Goal: Task Accomplishment & Management: Manage account settings

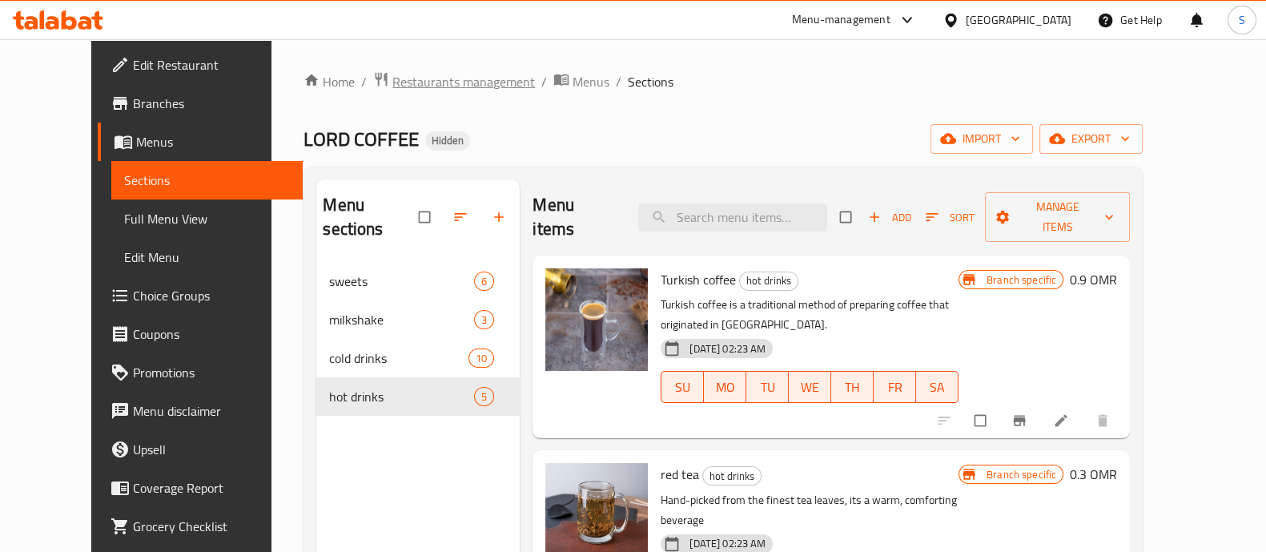
click at [439, 83] on span "Restaurants management" at bounding box center [463, 81] width 143 height 19
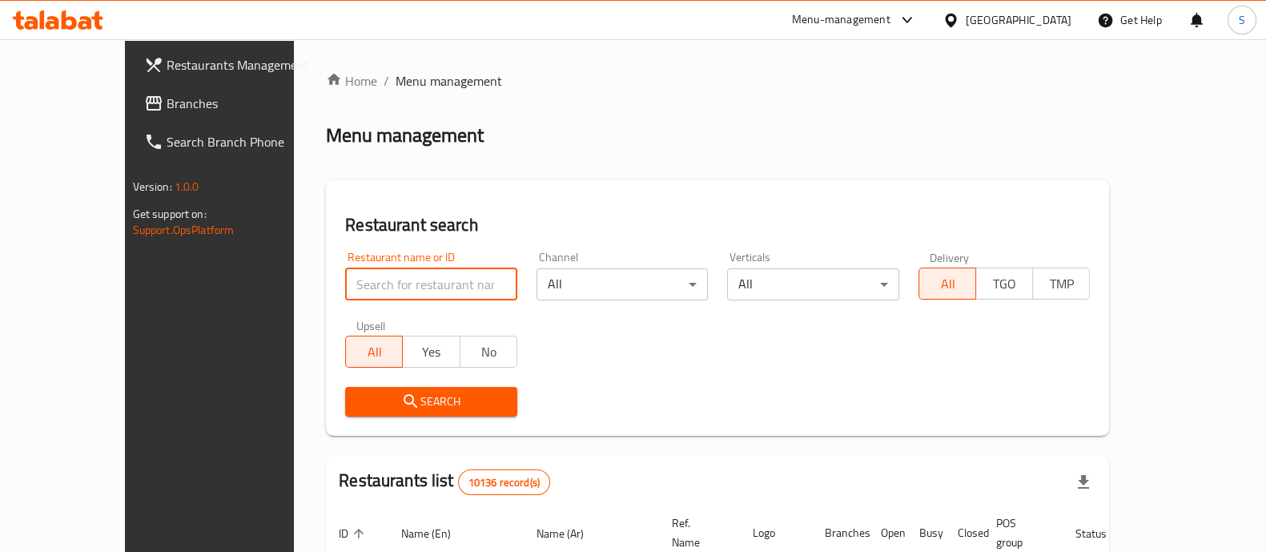
click at [347, 286] on input "search" at bounding box center [431, 284] width 172 height 32
click button "Search" at bounding box center [431, 402] width 172 height 30
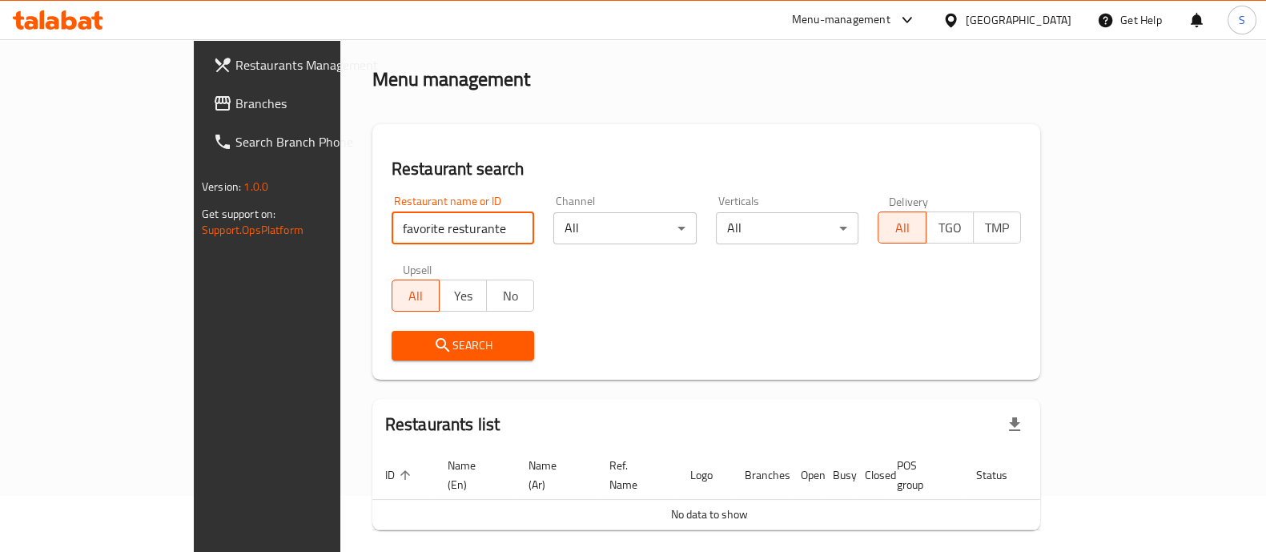
scroll to position [102, 0]
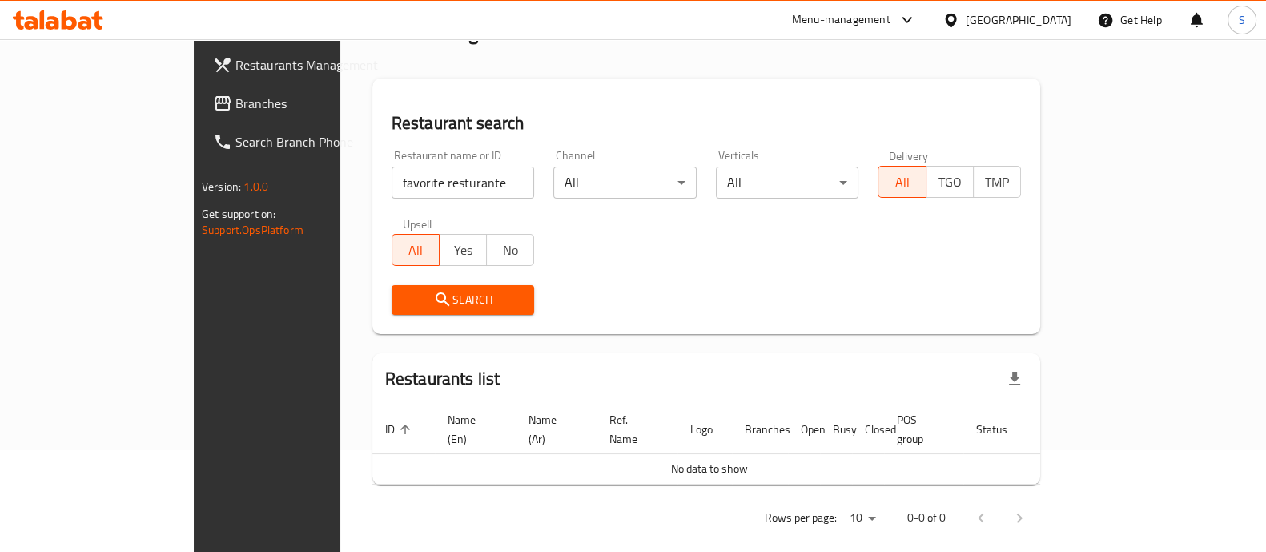
drag, startPoint x: 358, startPoint y: 196, endPoint x: 336, endPoint y: 183, distance: 25.5
click at [391, 183] on input "favorite resturante" at bounding box center [462, 183] width 143 height 32
drag, startPoint x: 336, startPoint y: 182, endPoint x: 328, endPoint y: 179, distance: 8.4
click at [391, 179] on input "favorite resturante" at bounding box center [462, 183] width 143 height 32
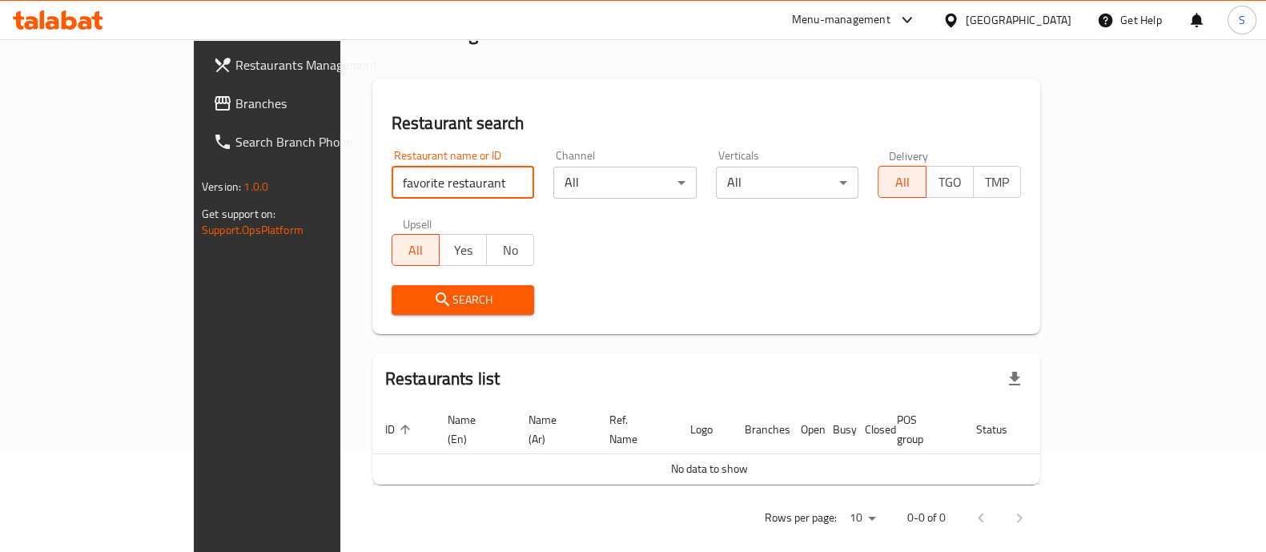
type input "favorite restaurant"
click at [404, 300] on span "Search" at bounding box center [463, 300] width 118 height 20
click at [402, 176] on input "favorite restaurant" at bounding box center [462, 183] width 143 height 32
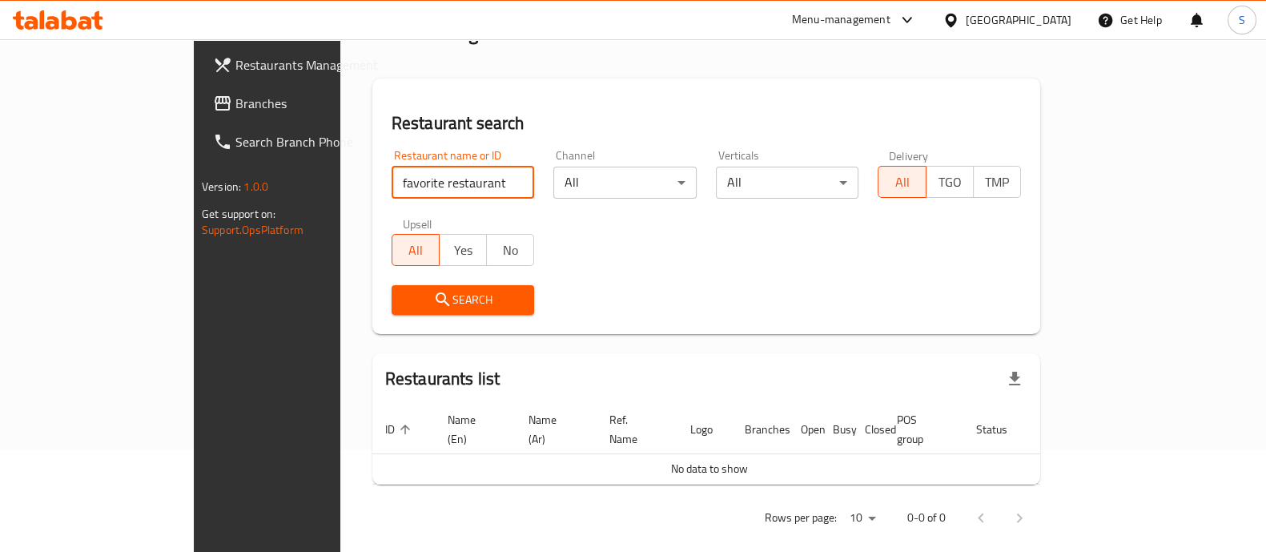
click at [464, 178] on input "favorite restaurant" at bounding box center [462, 183] width 143 height 32
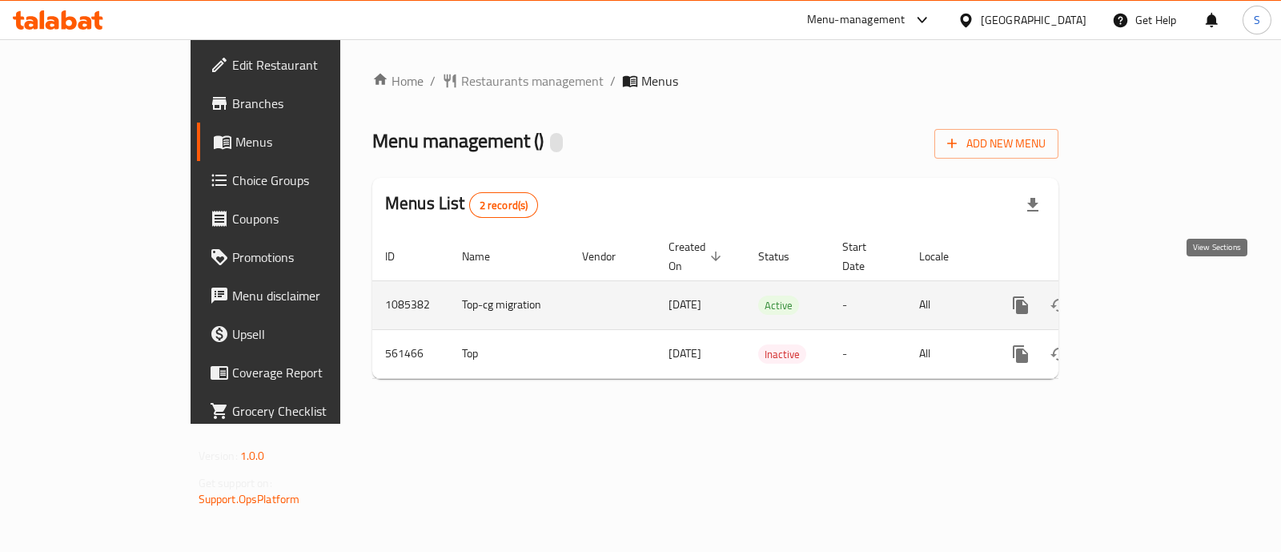
click at [1146, 295] on icon "enhanced table" at bounding box center [1135, 304] width 19 height 19
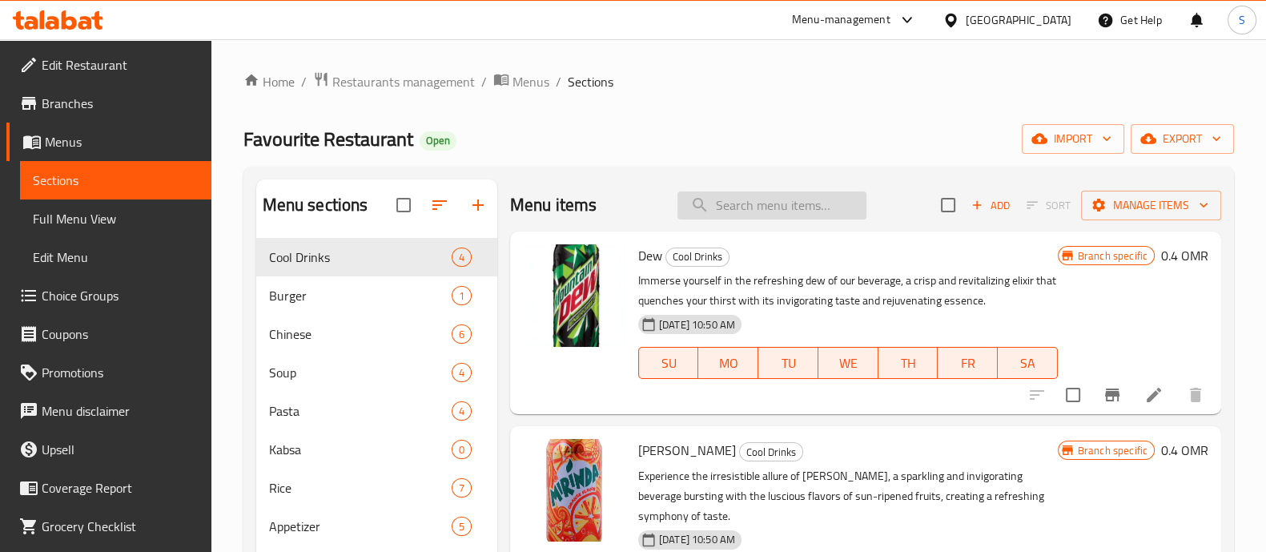
click at [745, 209] on input "search" at bounding box center [771, 205] width 189 height 28
paste input "Burger Fresh"
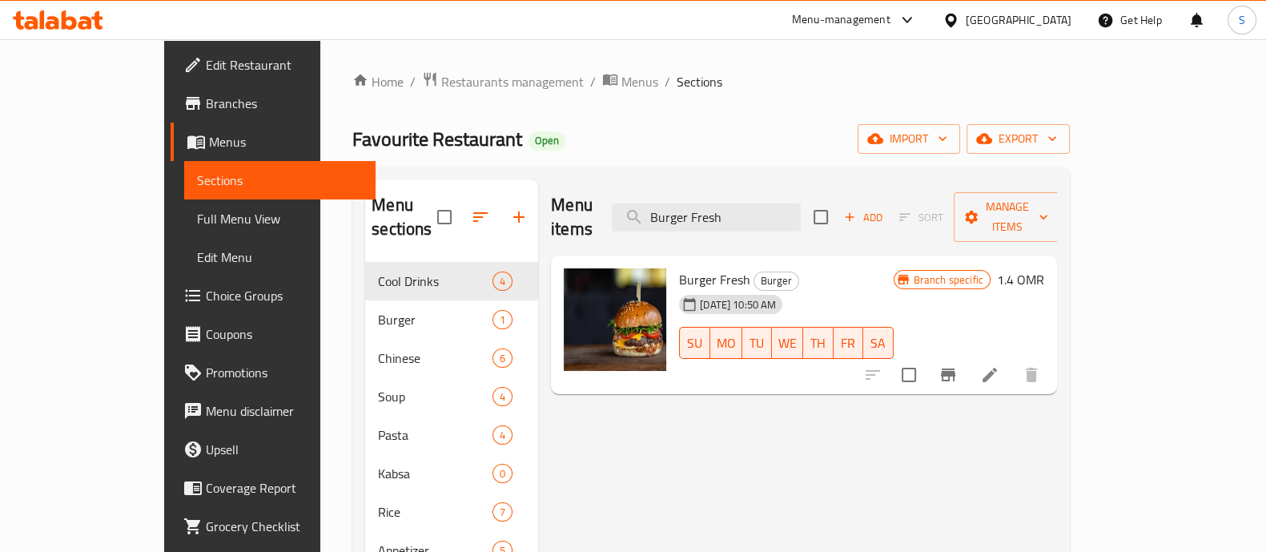
type input "Burger Fresh"
click at [958, 365] on icon "Branch-specific-item" at bounding box center [947, 374] width 19 height 19
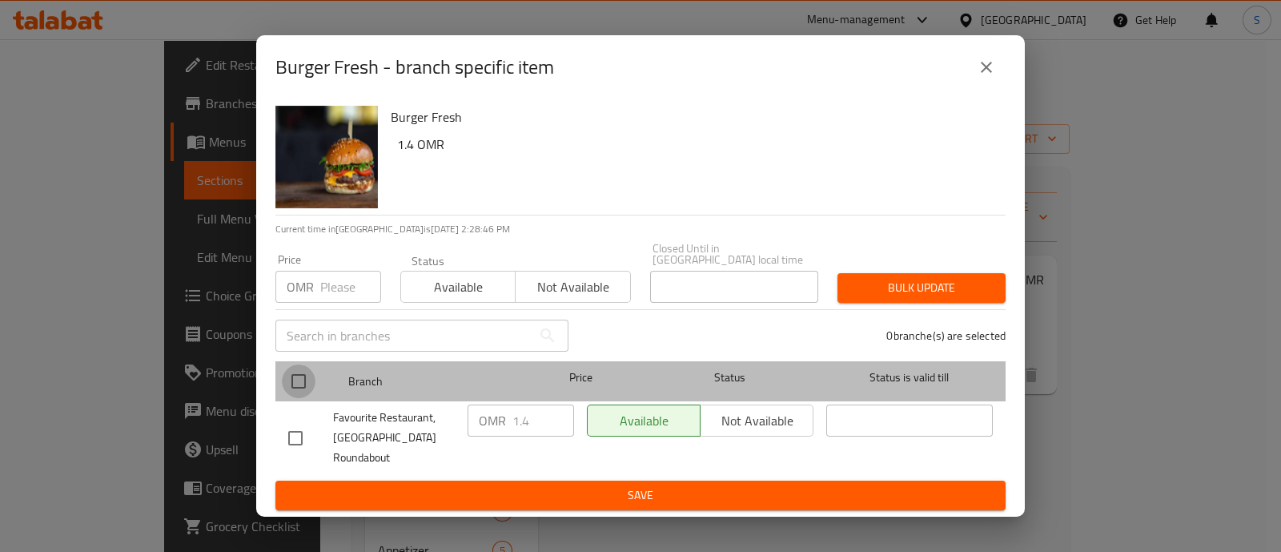
click at [300, 380] on input "checkbox" at bounding box center [299, 381] width 34 height 34
checkbox input "true"
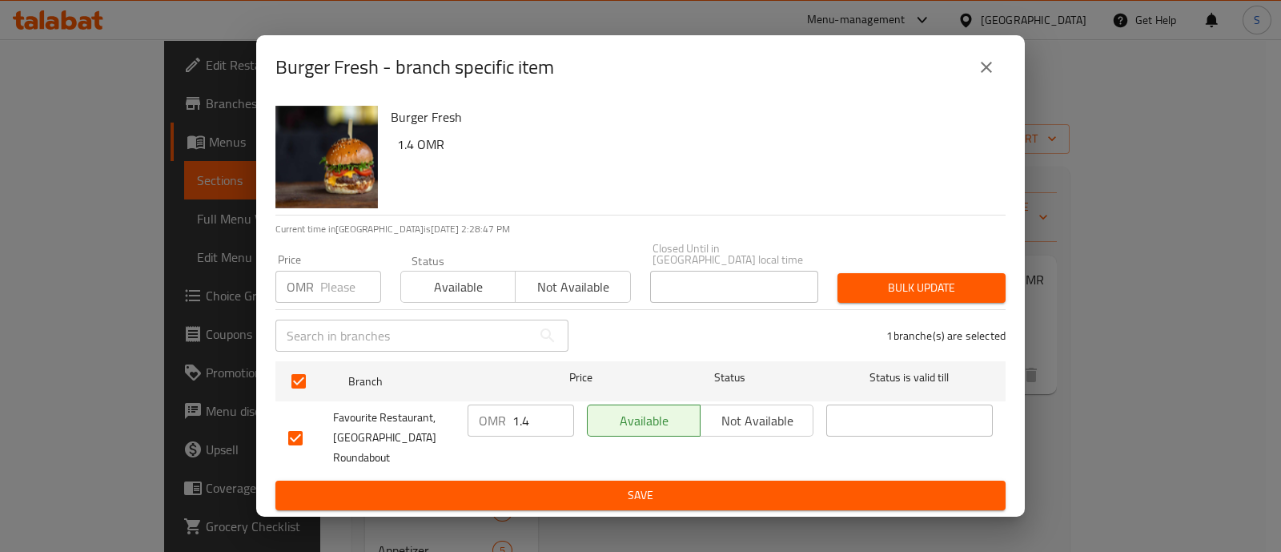
click at [538, 411] on input "1.4" at bounding box center [543, 420] width 62 height 32
type input "1.5"
click at [516, 485] on span "Save" at bounding box center [640, 495] width 705 height 20
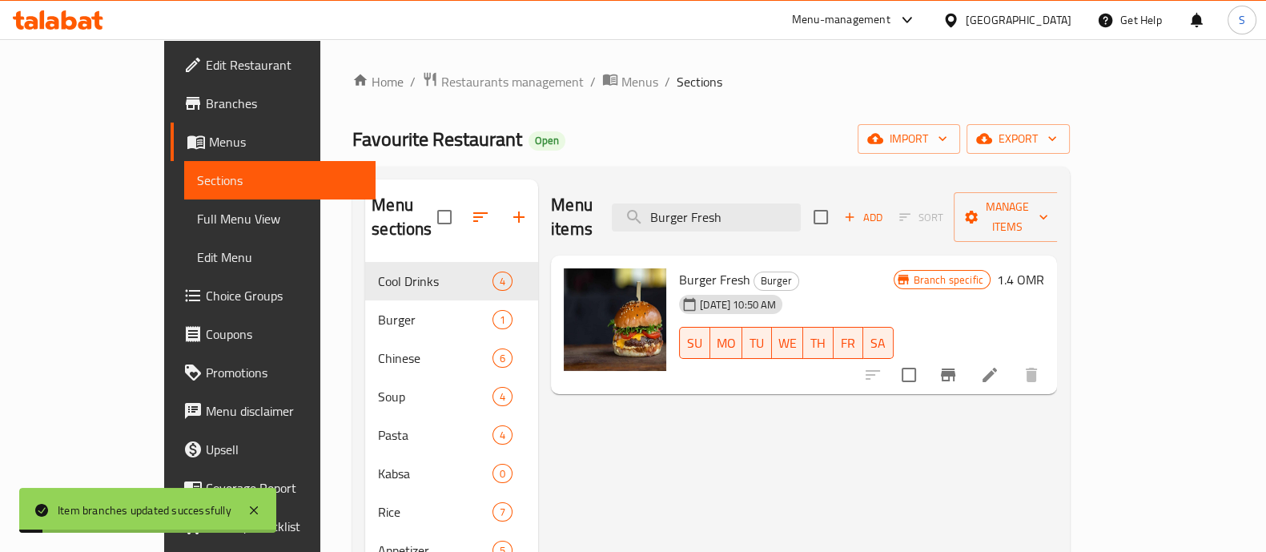
click at [999, 365] on icon at bounding box center [989, 374] width 19 height 19
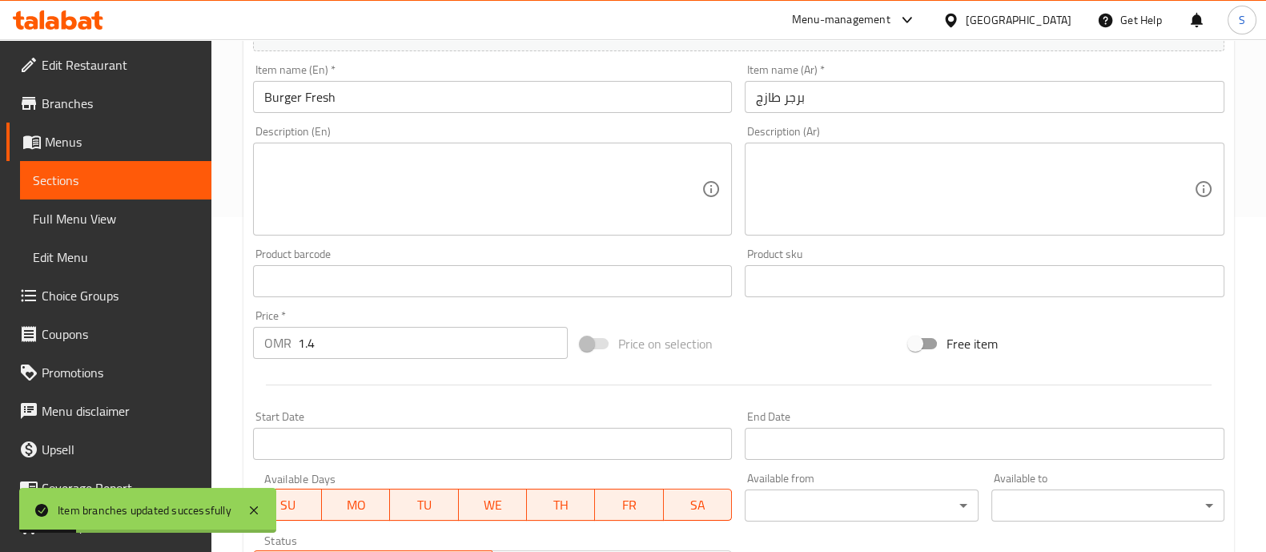
scroll to position [600, 0]
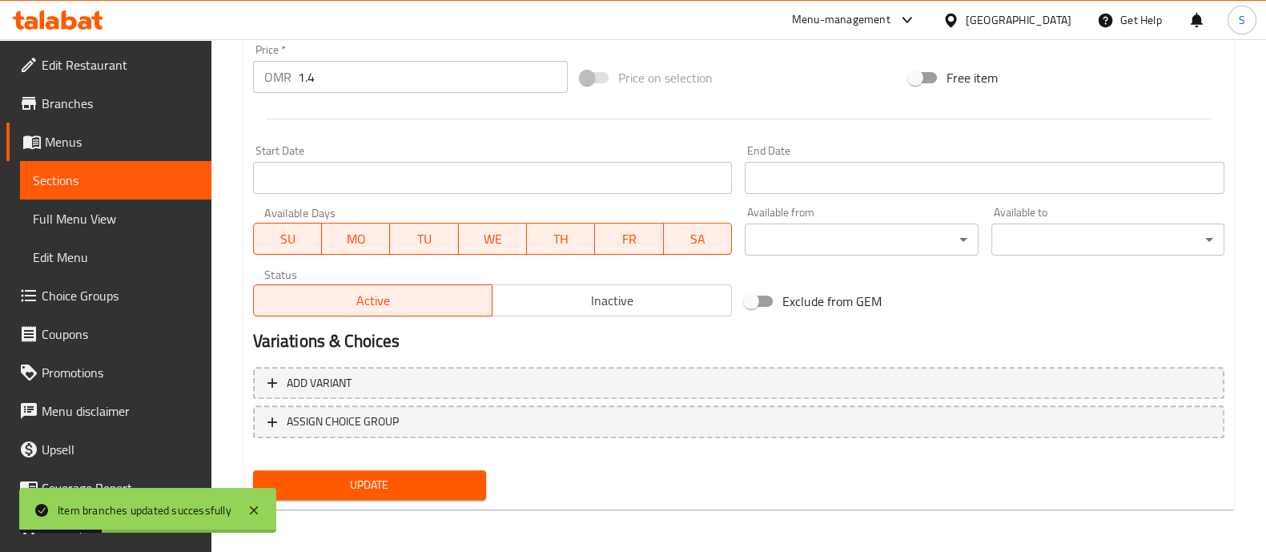
click at [370, 78] on input "1.4" at bounding box center [433, 77] width 271 height 32
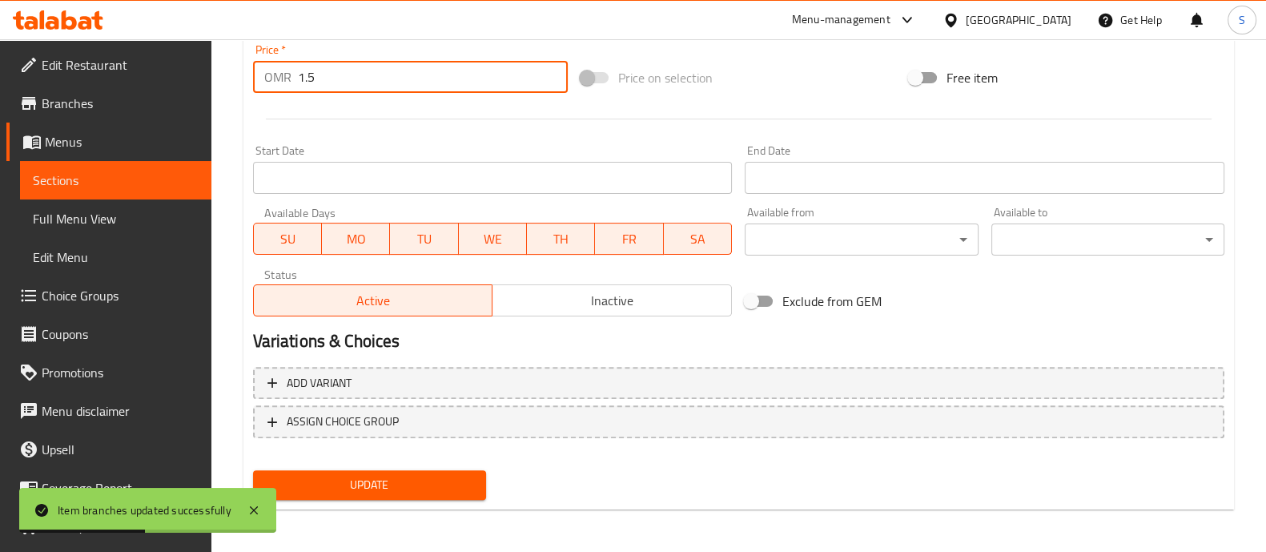
type input "1.5"
click at [384, 482] on span "Update" at bounding box center [369, 485] width 207 height 20
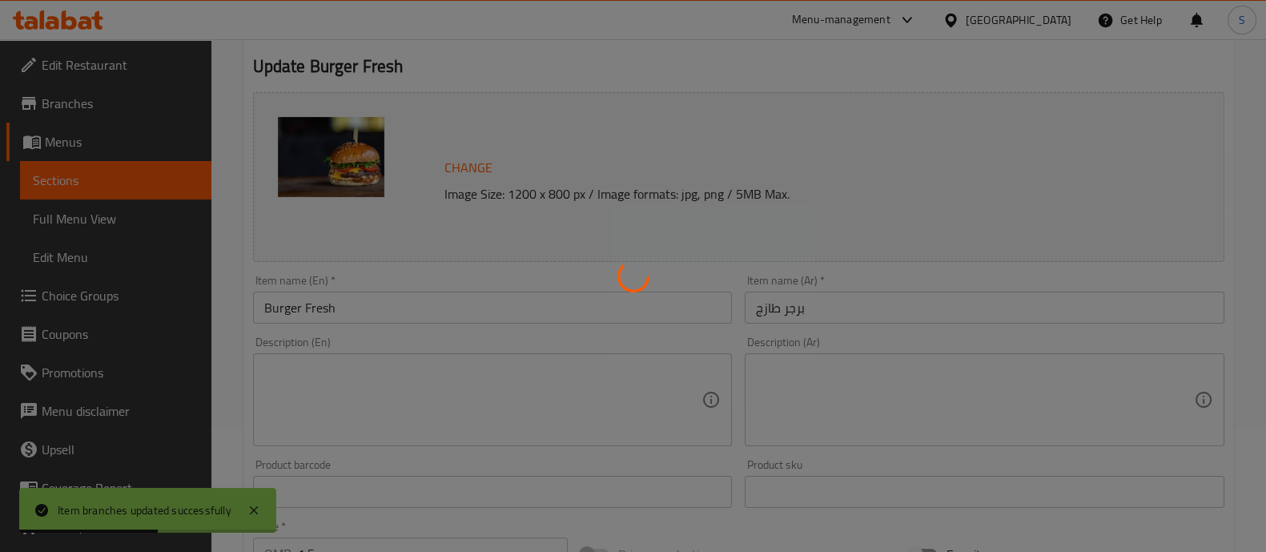
scroll to position [0, 0]
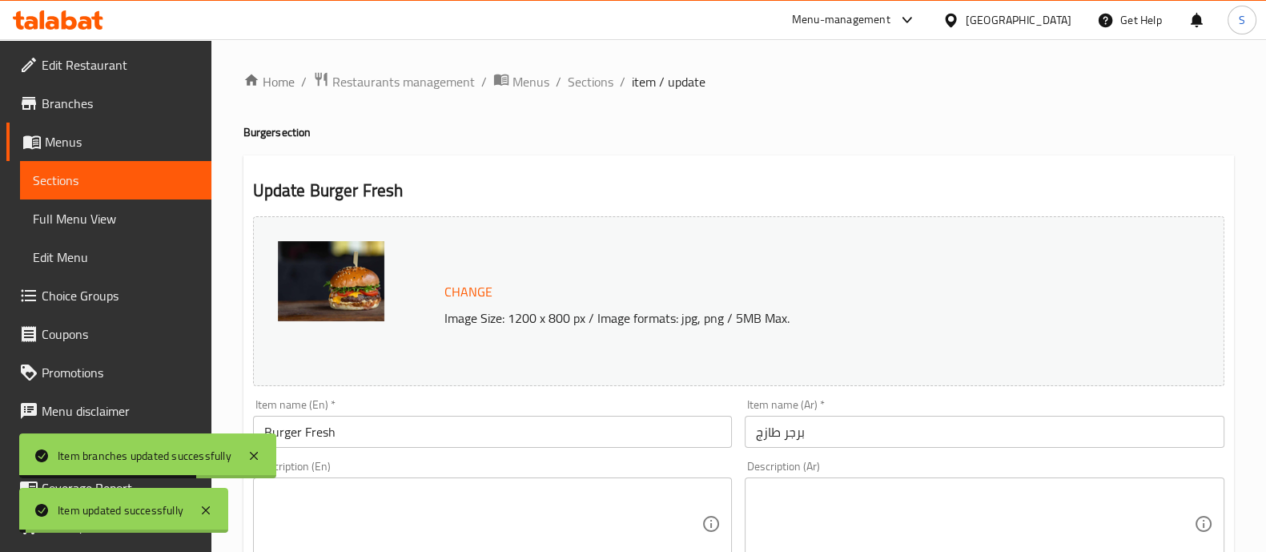
click at [596, 85] on span "Sections" at bounding box center [591, 81] width 46 height 19
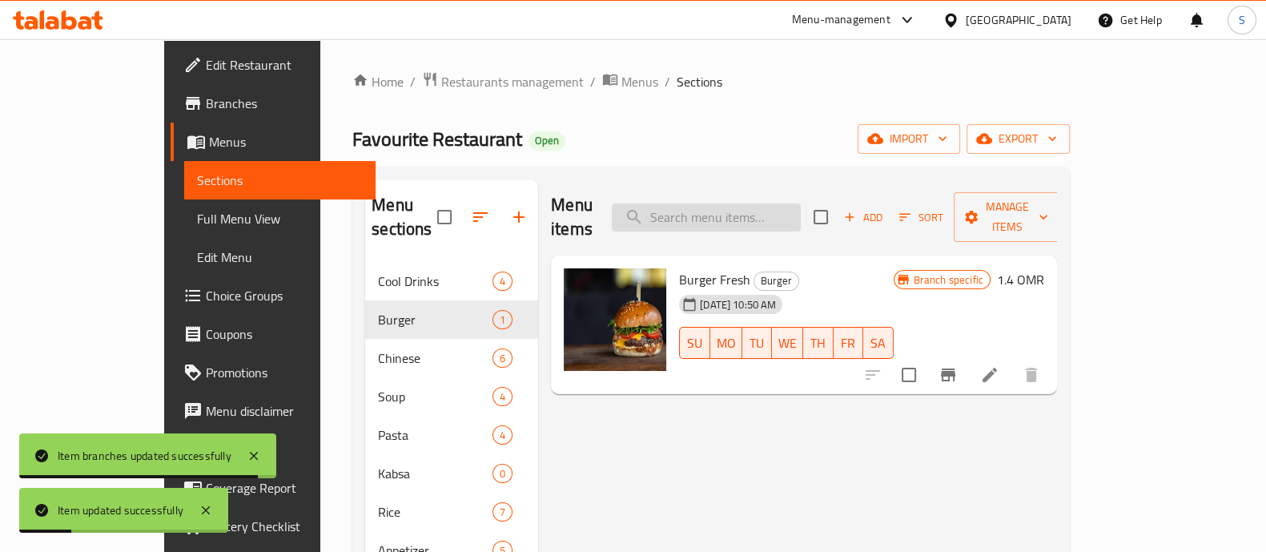
click at [761, 206] on input "search" at bounding box center [706, 217] width 189 height 28
paste input "Biriyani"
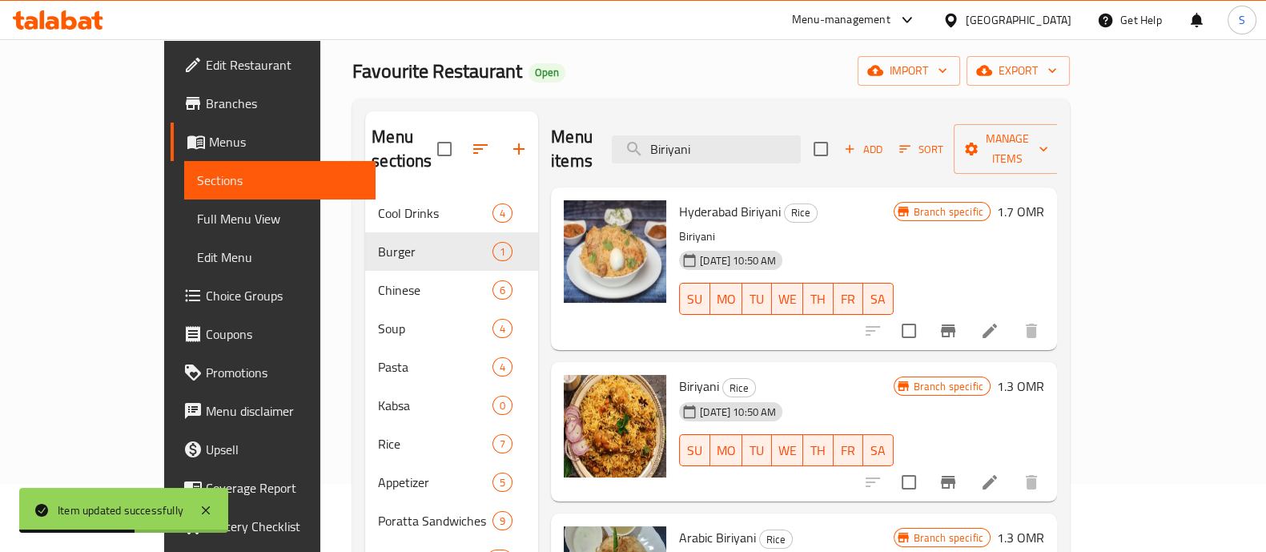
scroll to position [99, 0]
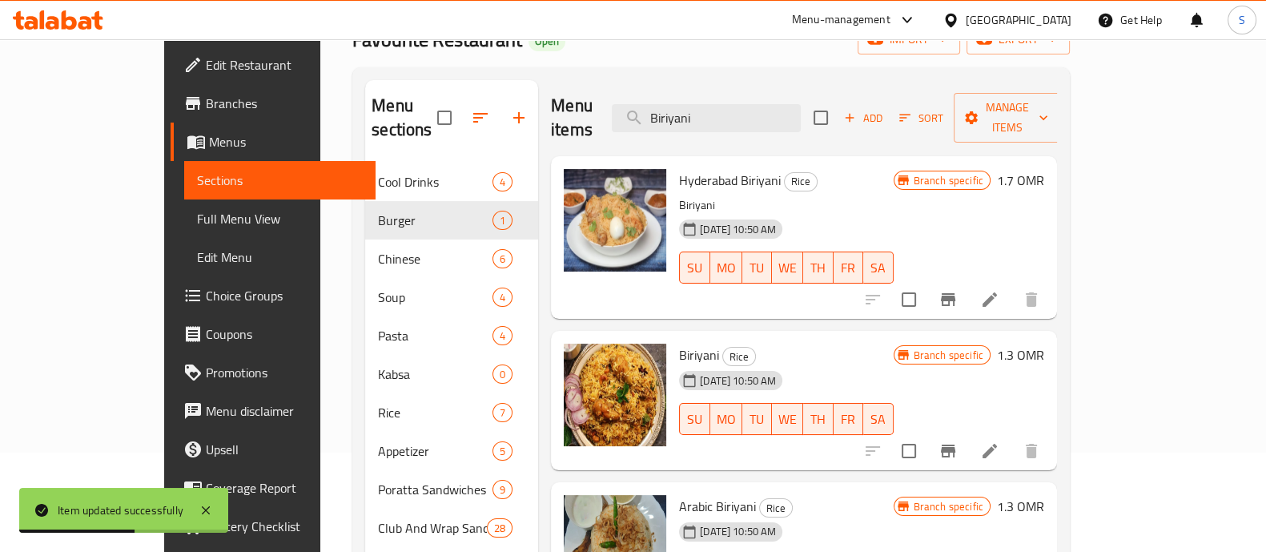
type input "Biriyani"
click at [967, 432] on button "Branch-specific-item" at bounding box center [948, 451] width 38 height 38
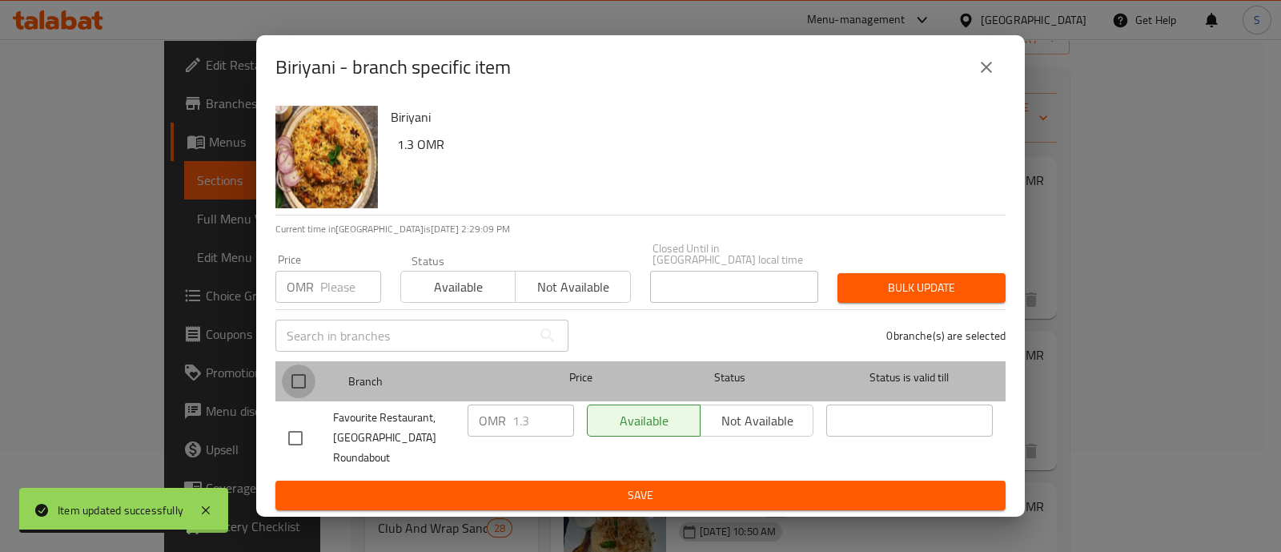
drag, startPoint x: 295, startPoint y: 372, endPoint x: 318, endPoint y: 370, distance: 23.3
click at [295, 372] on input "checkbox" at bounding box center [299, 381] width 34 height 34
checkbox input "true"
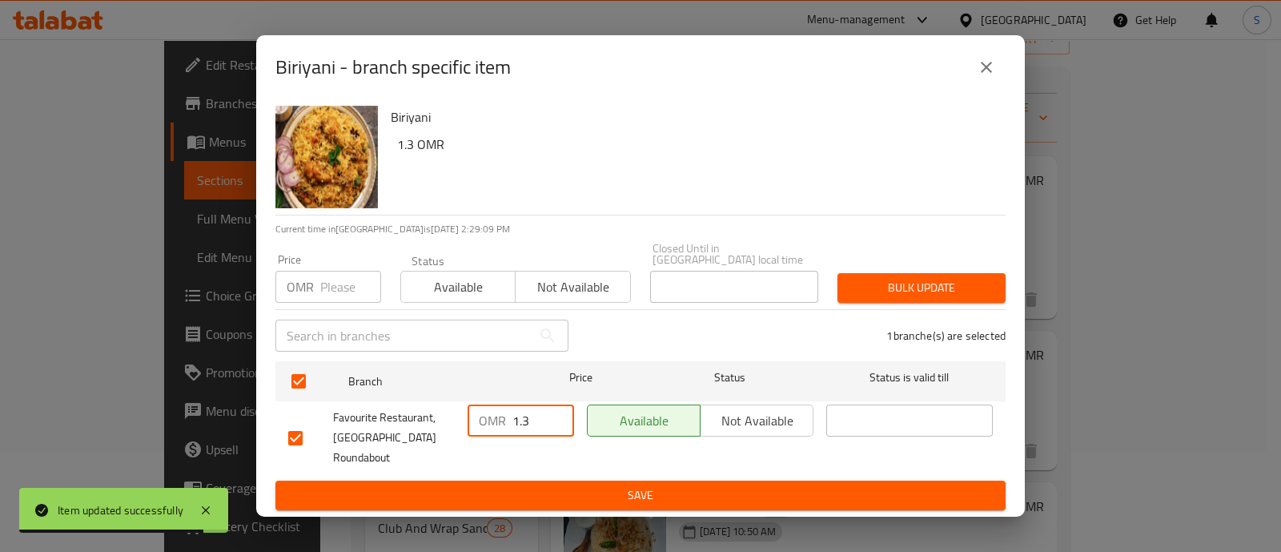
click at [533, 415] on input "1.3" at bounding box center [543, 420] width 62 height 32
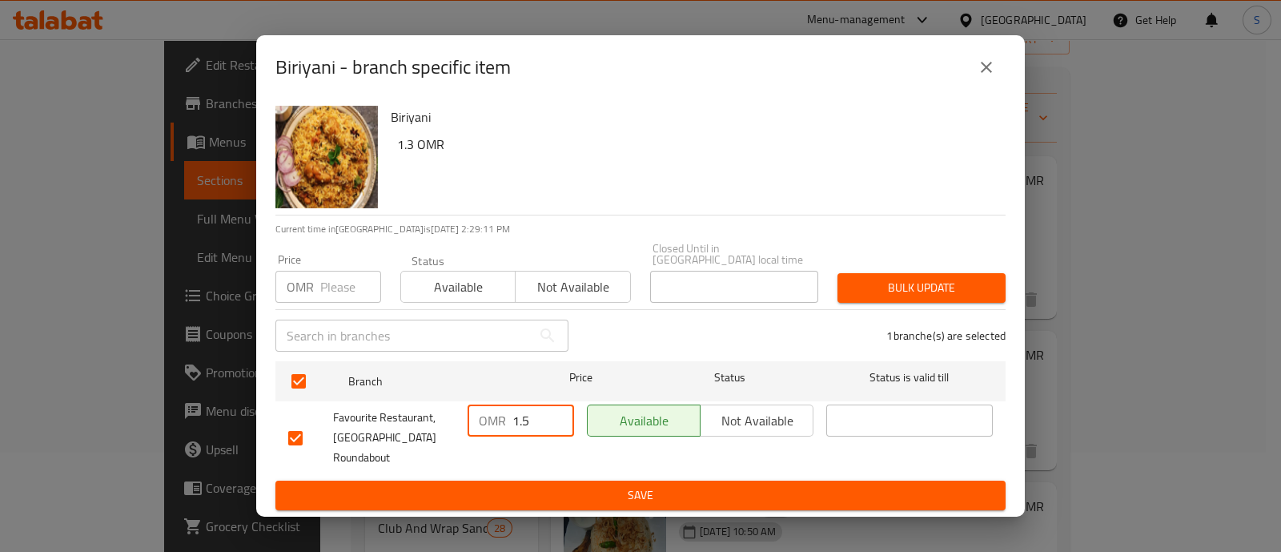
type input "1.5"
click at [528, 480] on button "Save" at bounding box center [640, 495] width 730 height 30
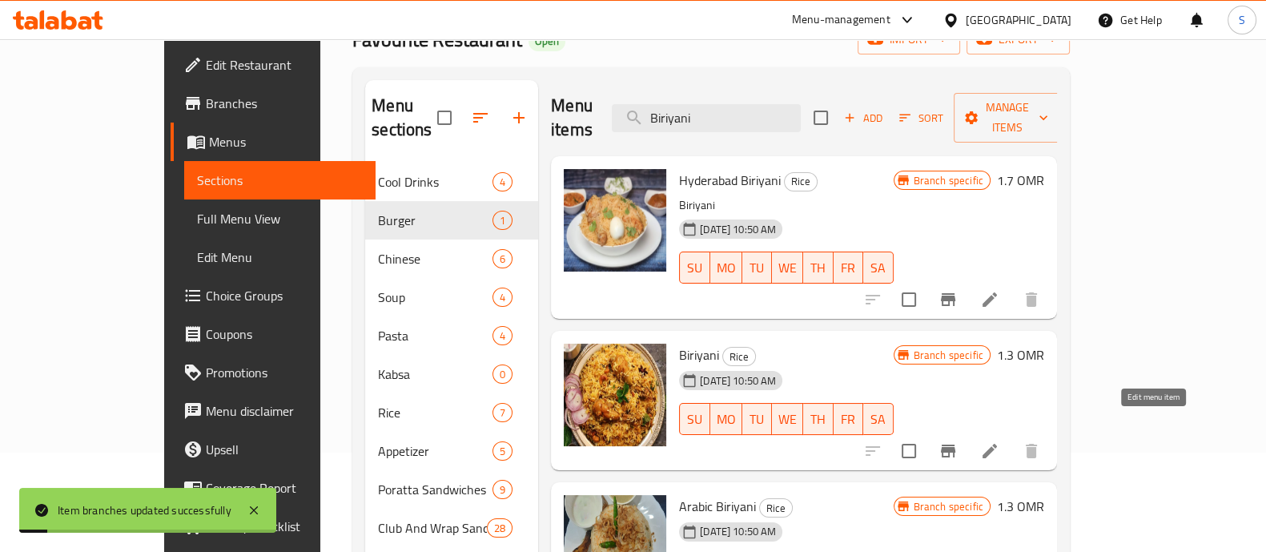
click at [999, 441] on icon at bounding box center [989, 450] width 19 height 19
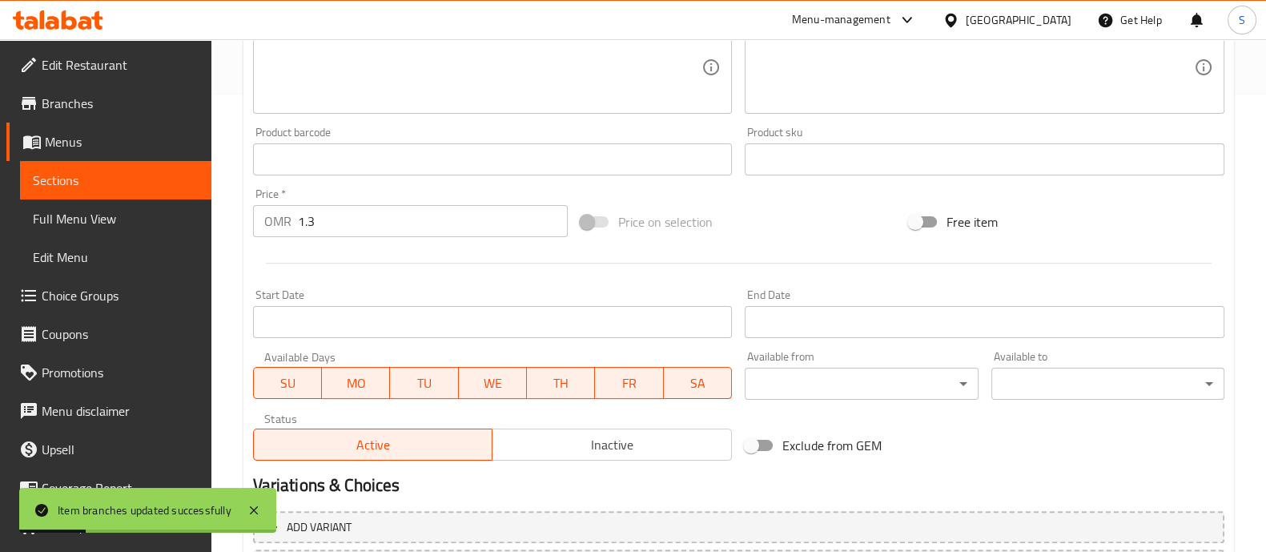
scroll to position [500, 0]
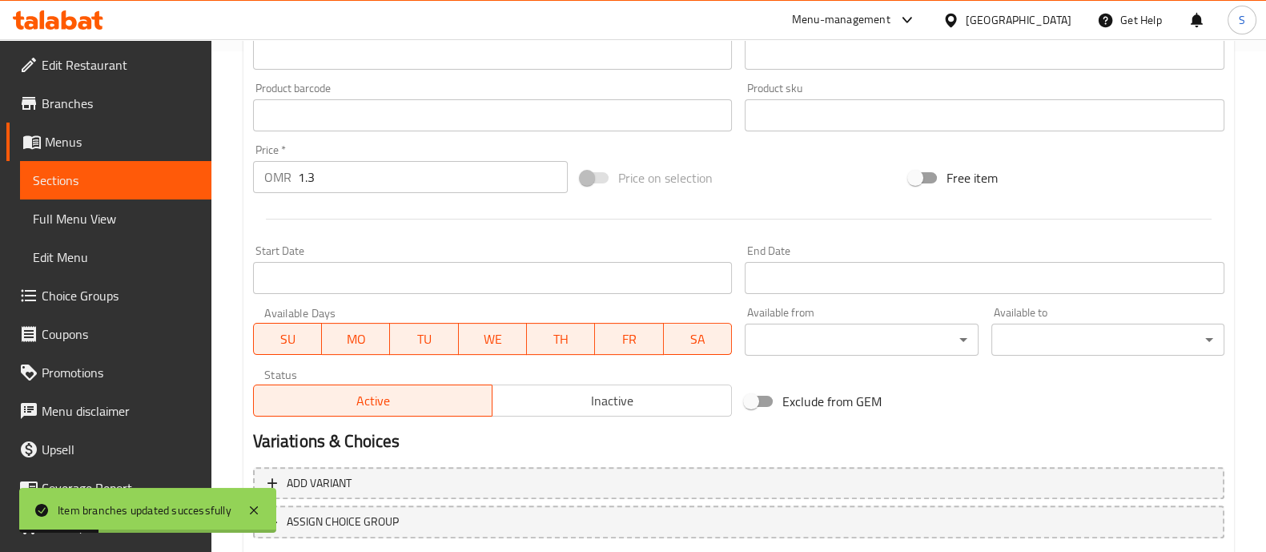
click at [394, 182] on input "1.3" at bounding box center [433, 177] width 271 height 32
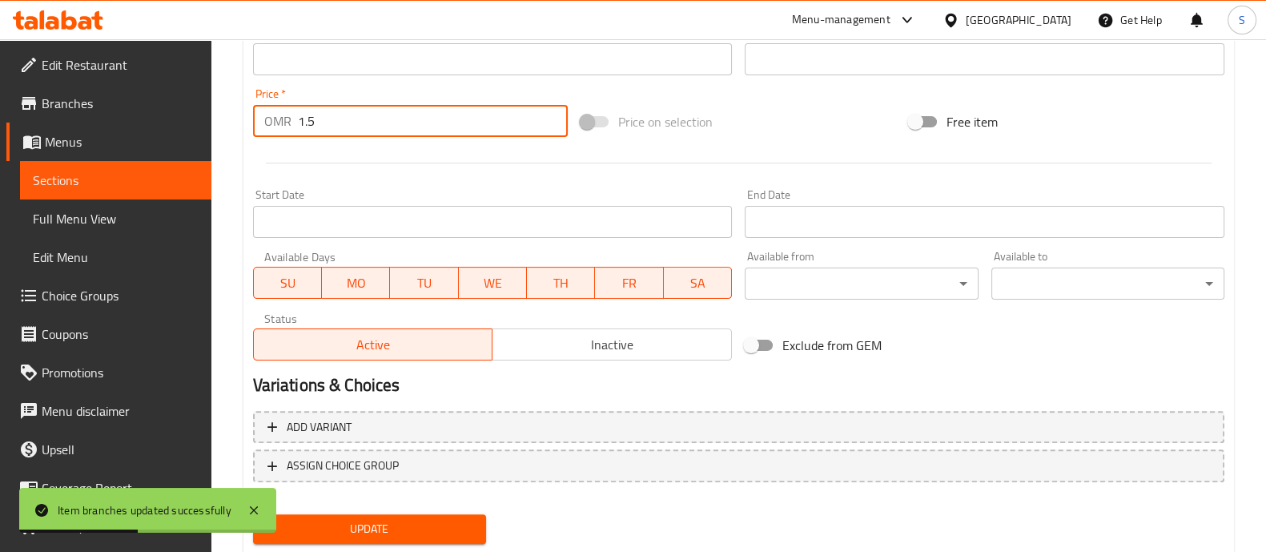
scroll to position [601, 0]
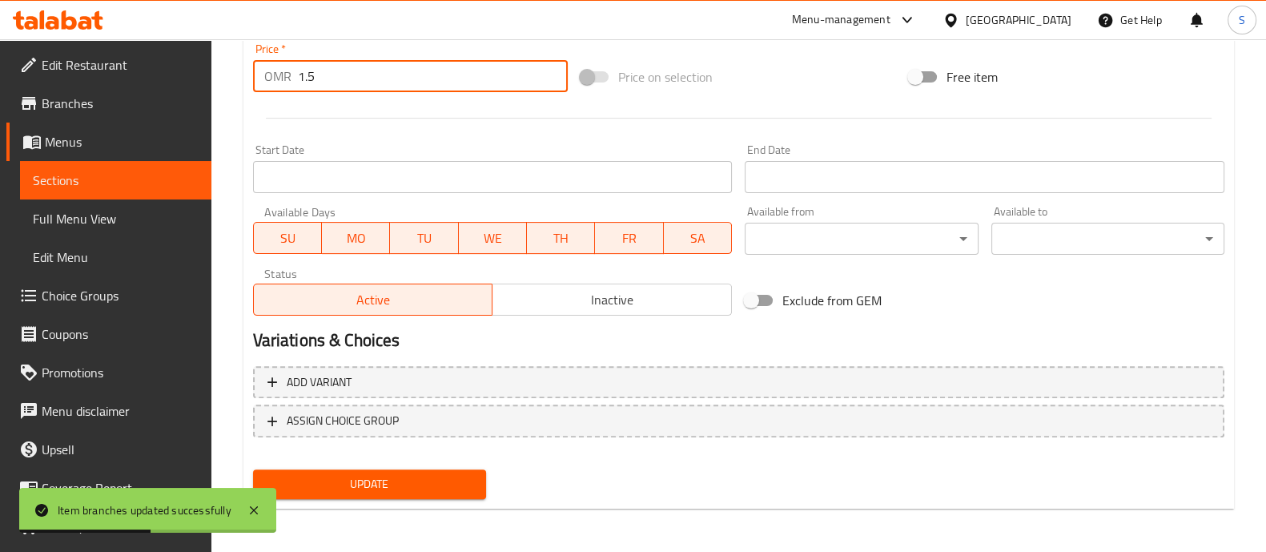
type input "1.5"
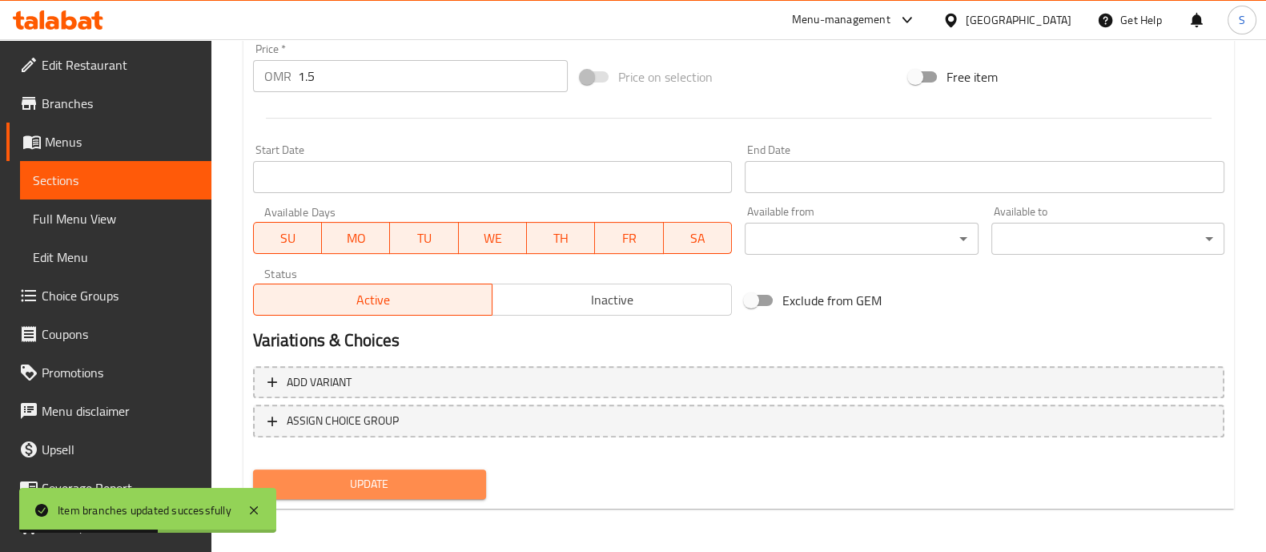
click at [391, 476] on span "Update" at bounding box center [369, 484] width 207 height 20
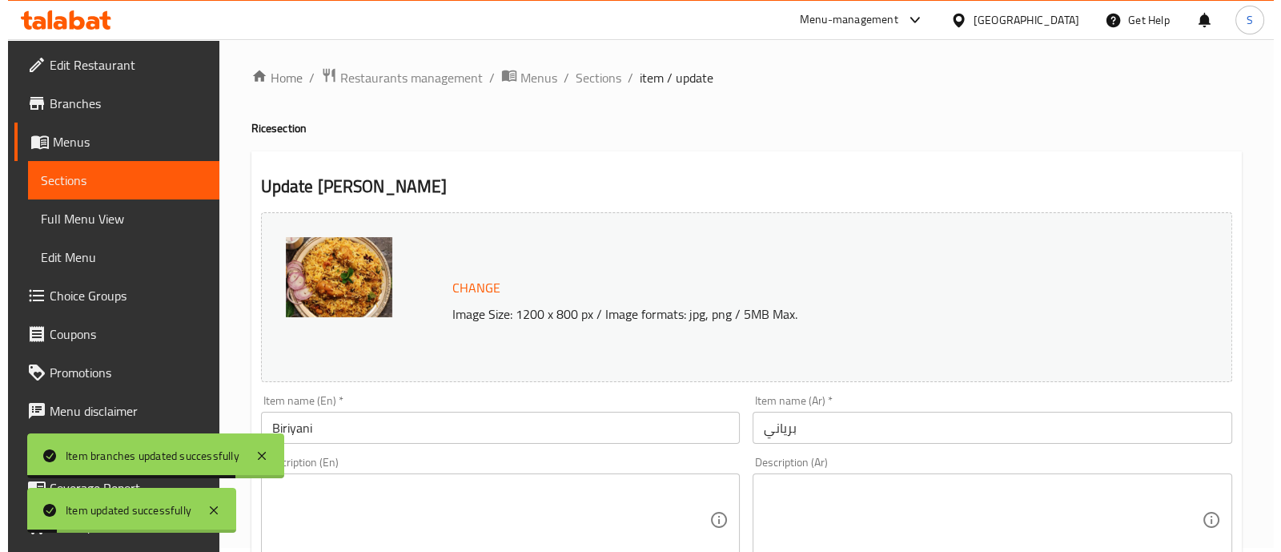
scroll to position [0, 0]
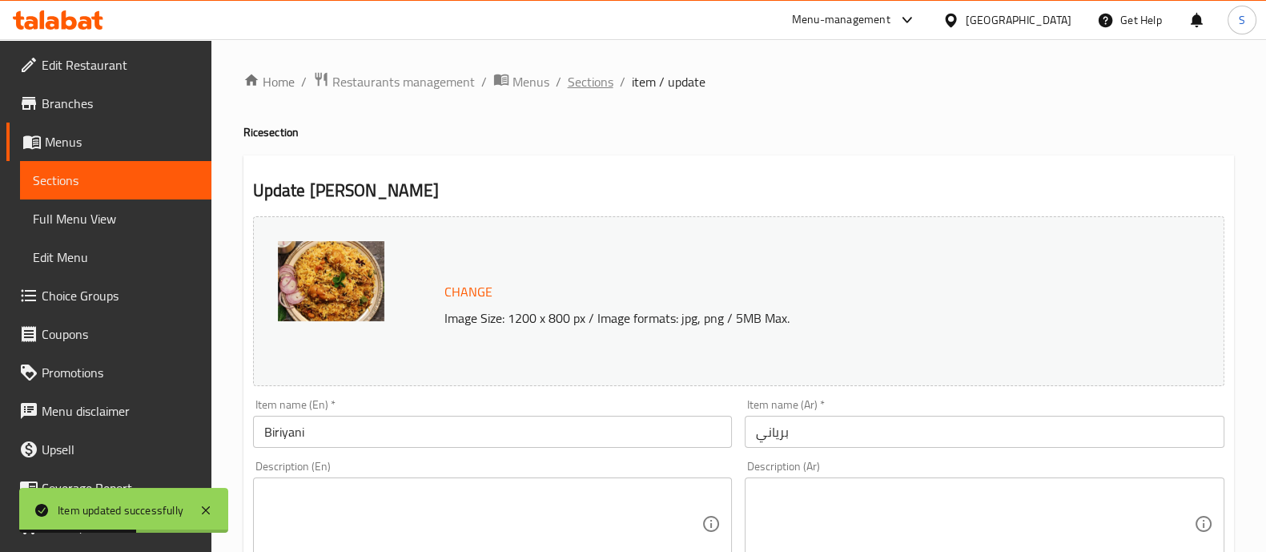
click at [594, 87] on span "Sections" at bounding box center [591, 81] width 46 height 19
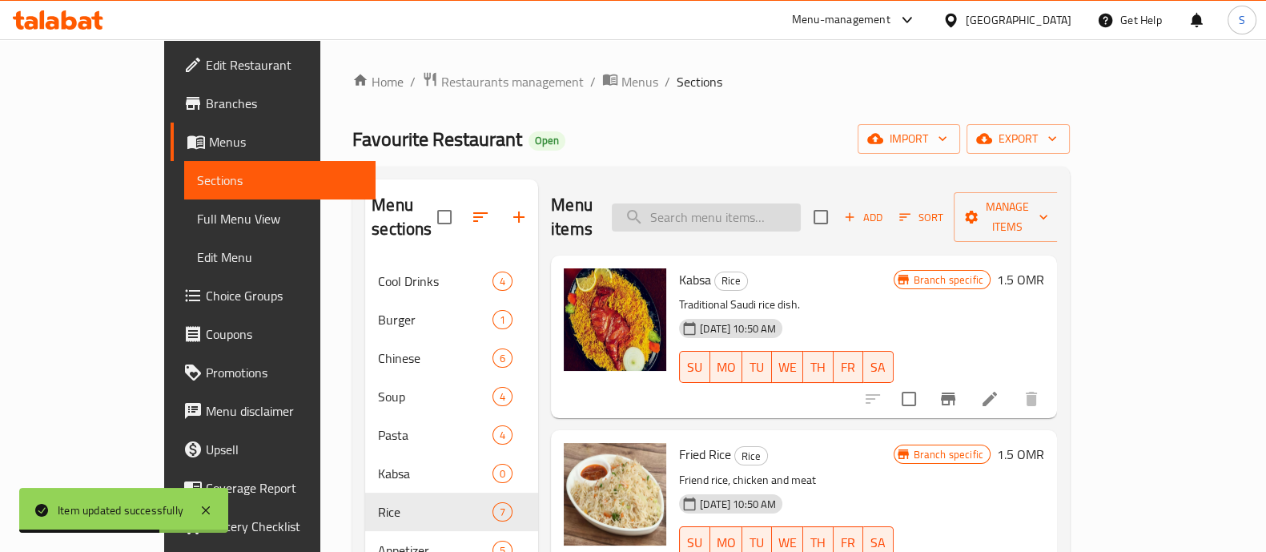
click at [739, 203] on input "search" at bounding box center [706, 217] width 189 height 28
paste input "Fried rice"
type input "Fried rice"
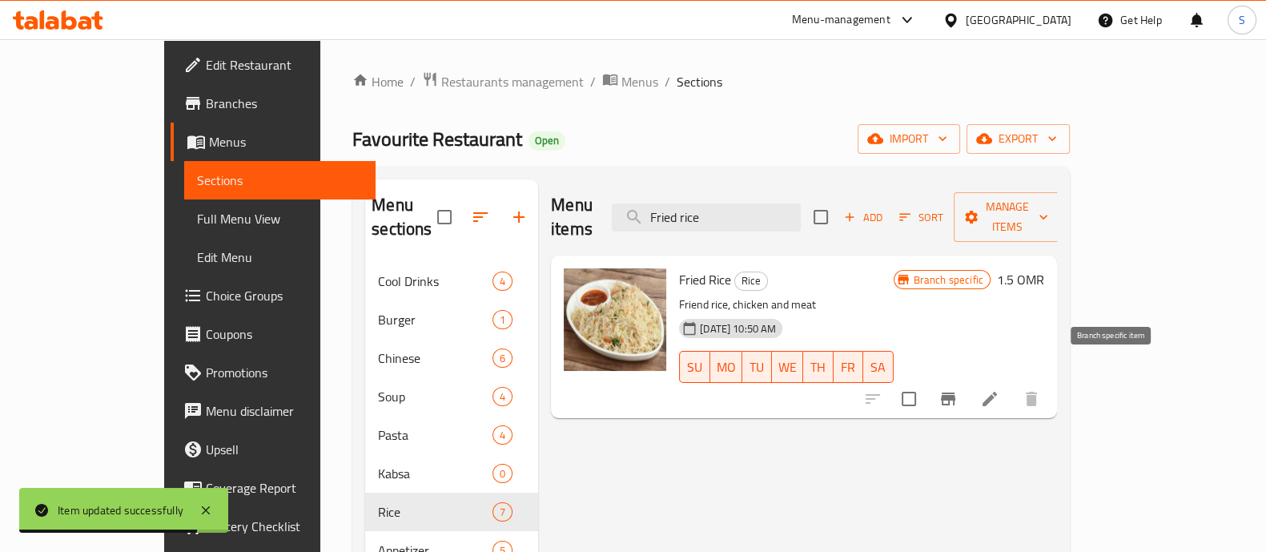
click at [958, 389] on icon "Branch-specific-item" at bounding box center [947, 398] width 19 height 19
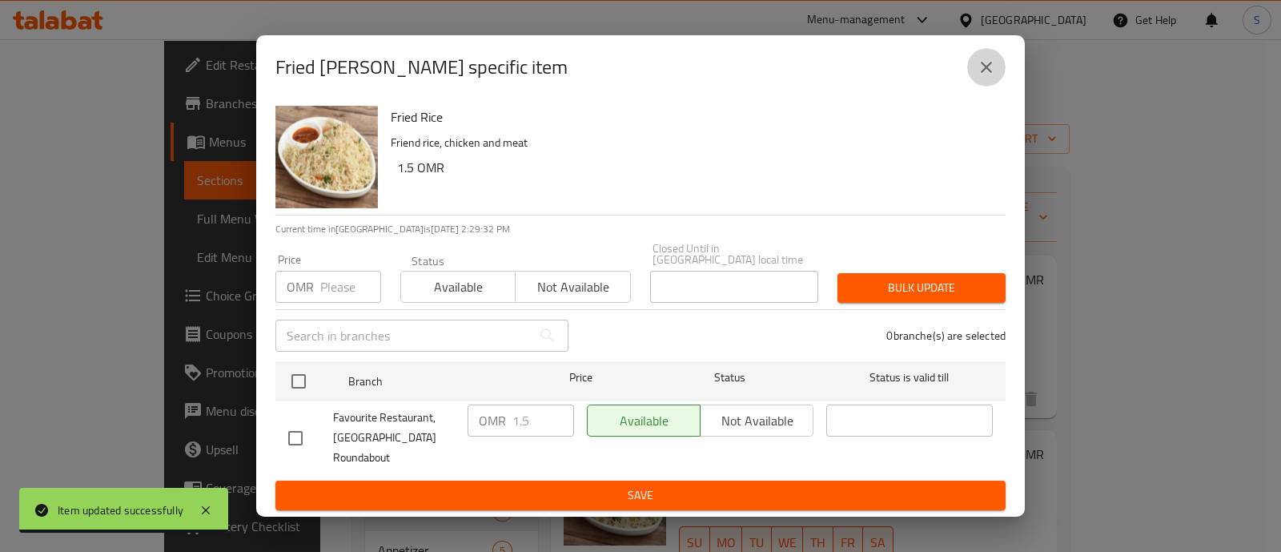
click at [990, 77] on icon "close" at bounding box center [986, 67] width 19 height 19
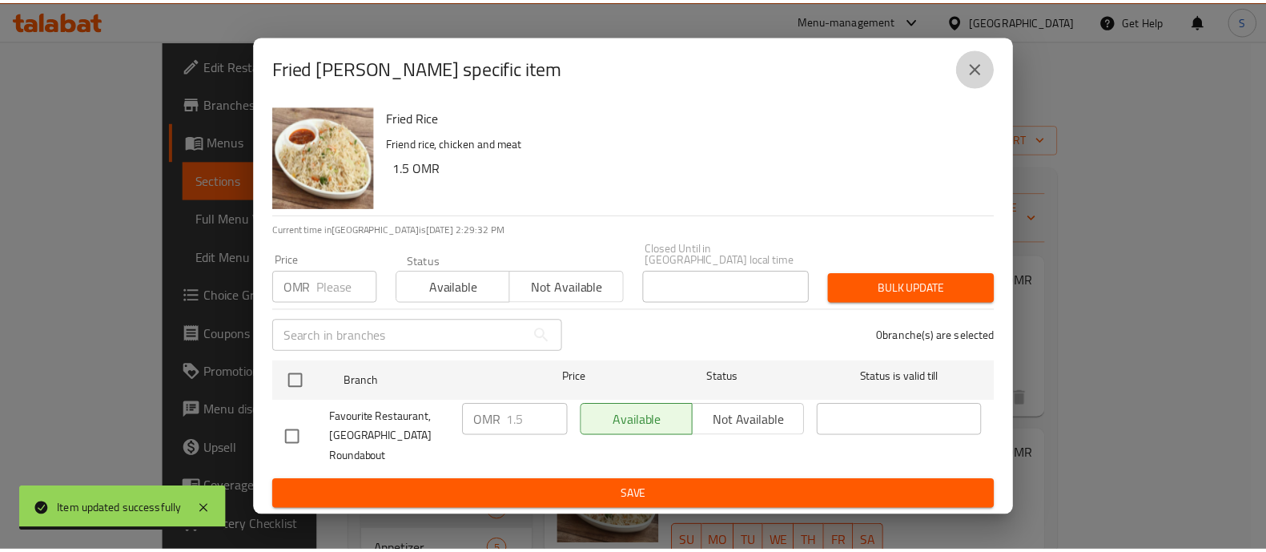
scroll to position [17, 0]
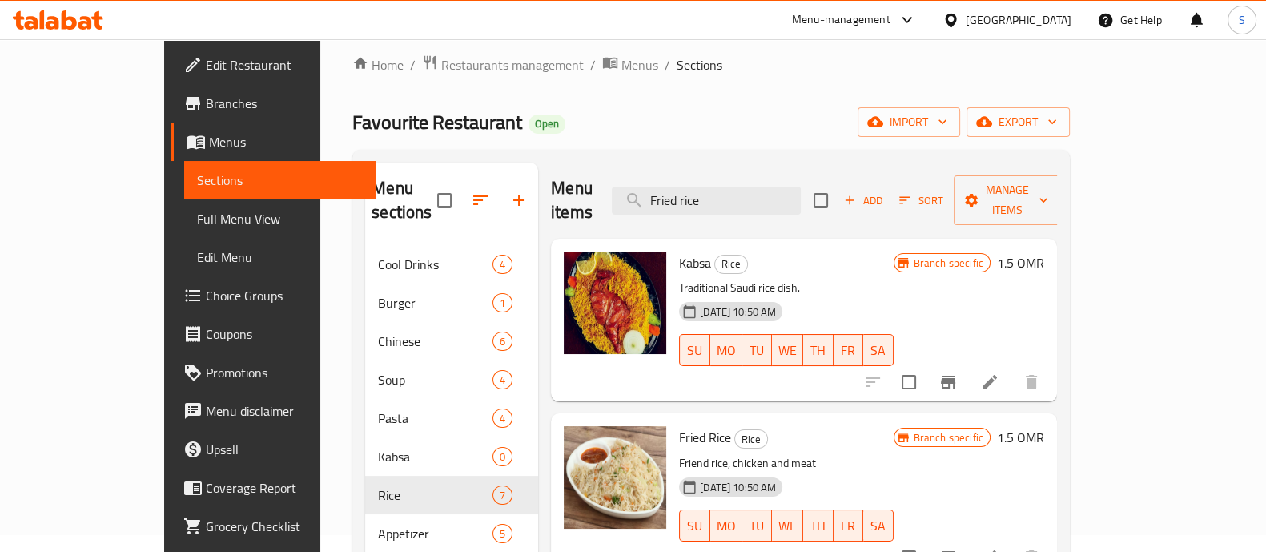
click at [955, 551] on icon "Branch-specific-item" at bounding box center [948, 557] width 14 height 13
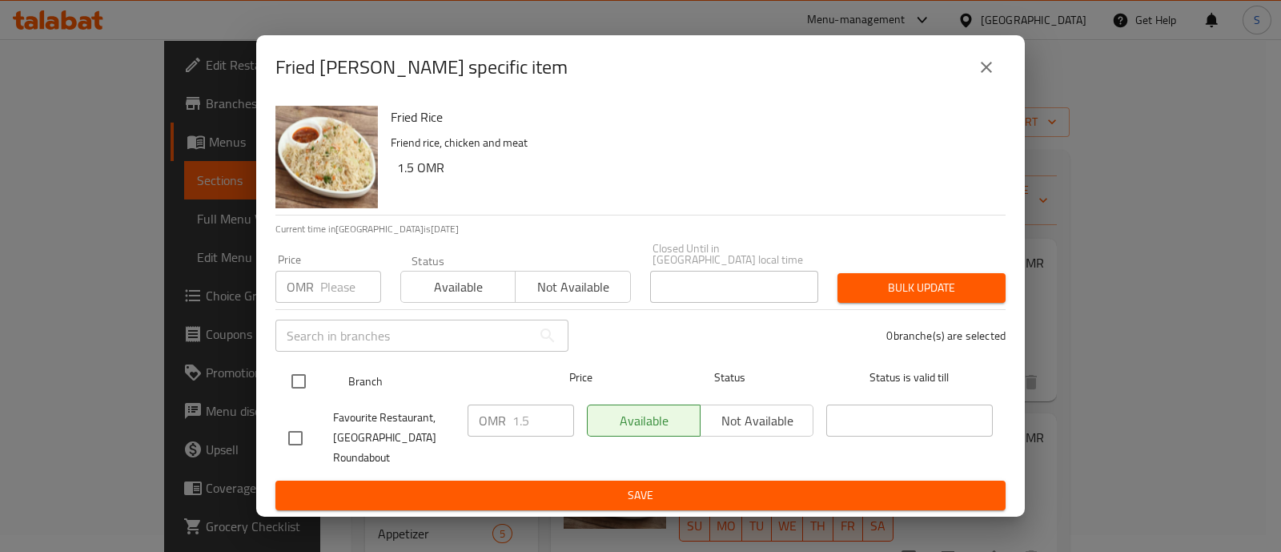
click at [298, 379] on input "checkbox" at bounding box center [299, 381] width 34 height 34
checkbox input "true"
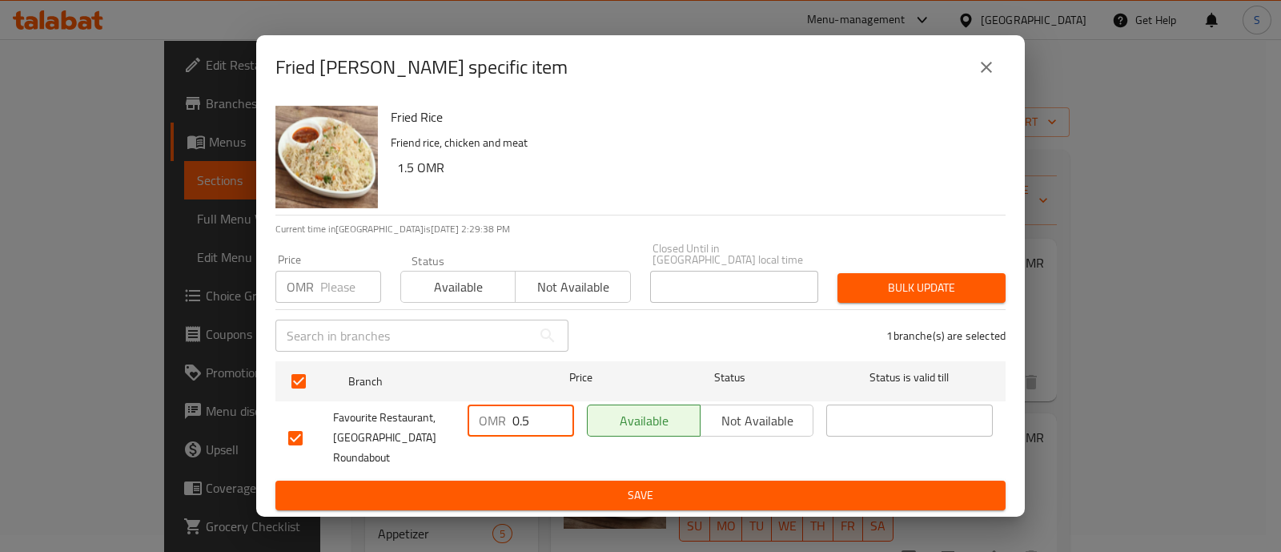
click at [556, 419] on input "0.5" at bounding box center [543, 420] width 62 height 32
drag, startPoint x: 528, startPoint y: 412, endPoint x: 468, endPoint y: 409, distance: 60.1
click at [478, 416] on div "OMR 0.5 ​" at bounding box center [521, 420] width 106 height 32
type input "1.8"
click at [532, 490] on span "Save" at bounding box center [640, 495] width 705 height 20
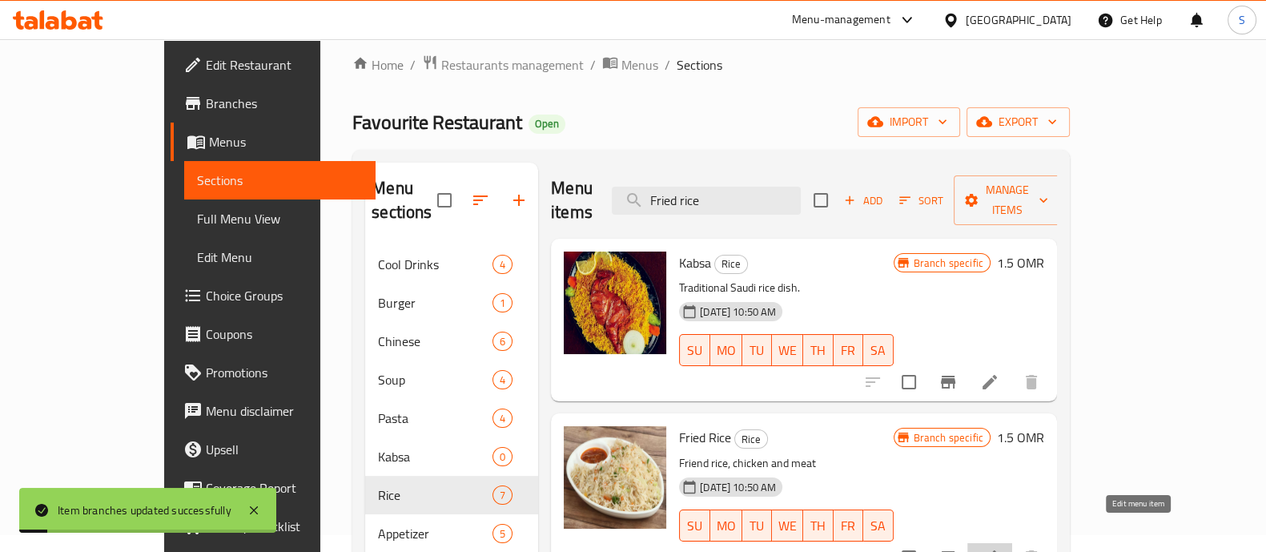
click at [999, 548] on icon at bounding box center [989, 557] width 19 height 19
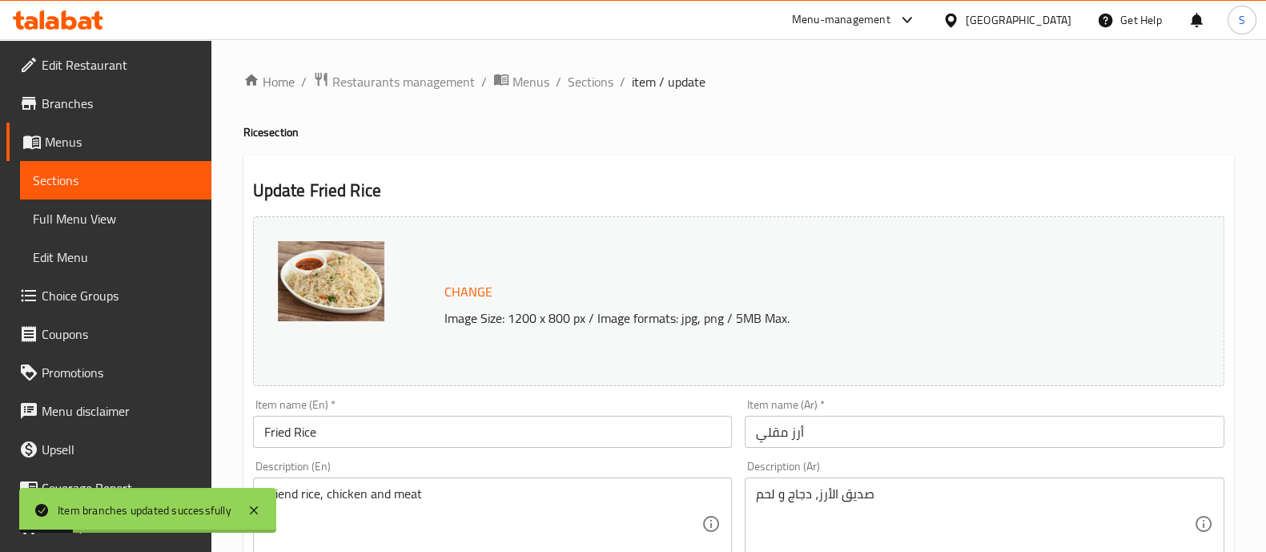
scroll to position [300, 0]
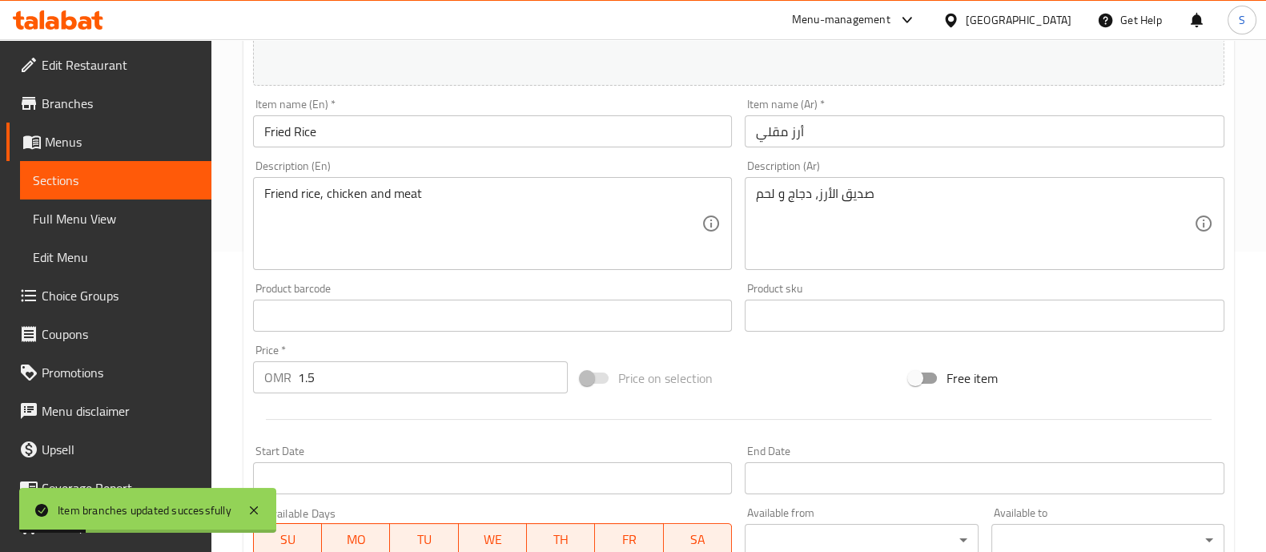
click at [359, 382] on input "1.5" at bounding box center [433, 377] width 271 height 32
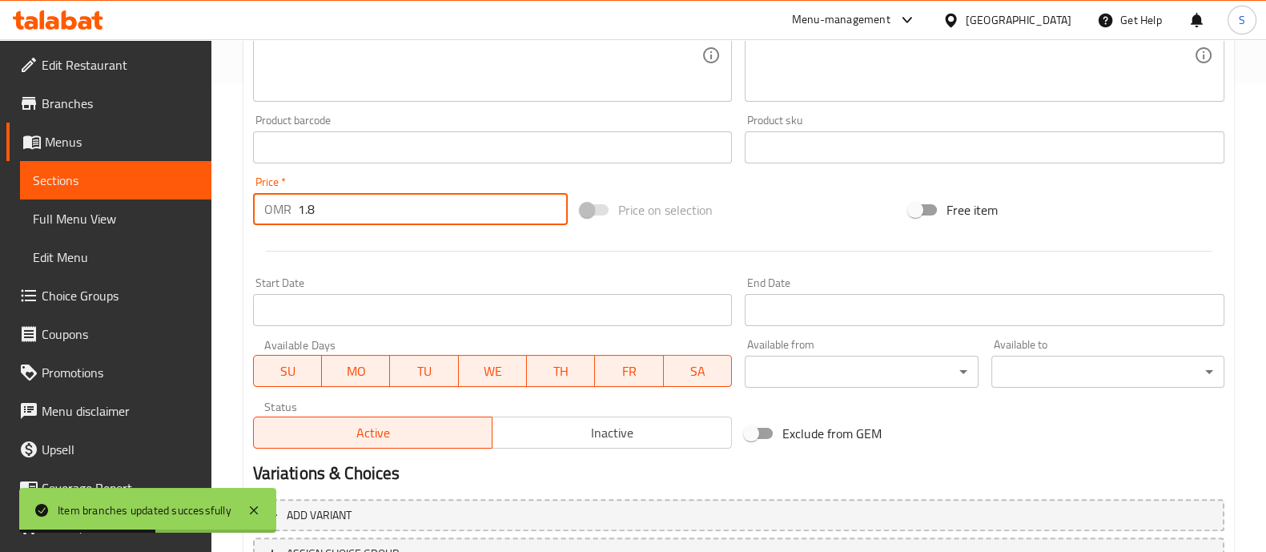
scroll to position [601, 0]
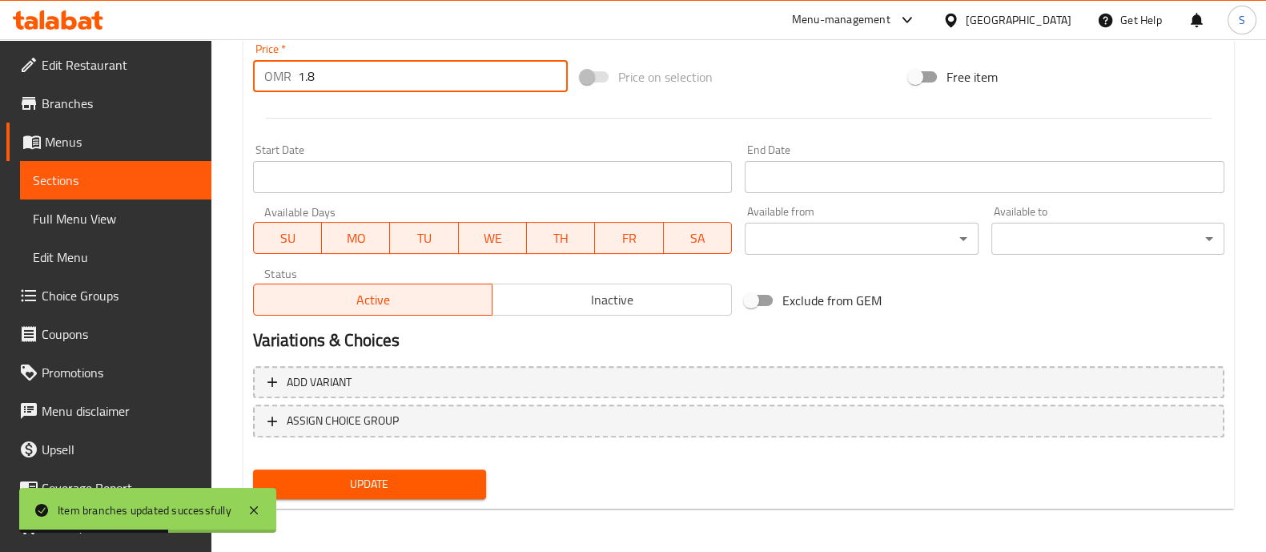
type input "1.8"
click at [424, 471] on button "Update" at bounding box center [369, 484] width 233 height 30
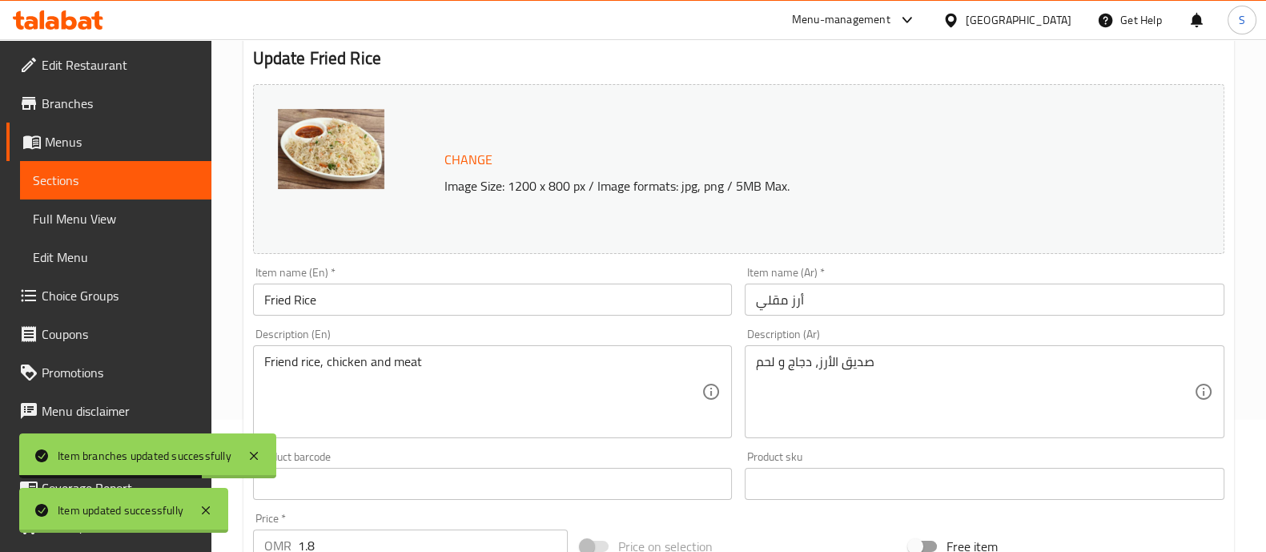
scroll to position [1, 0]
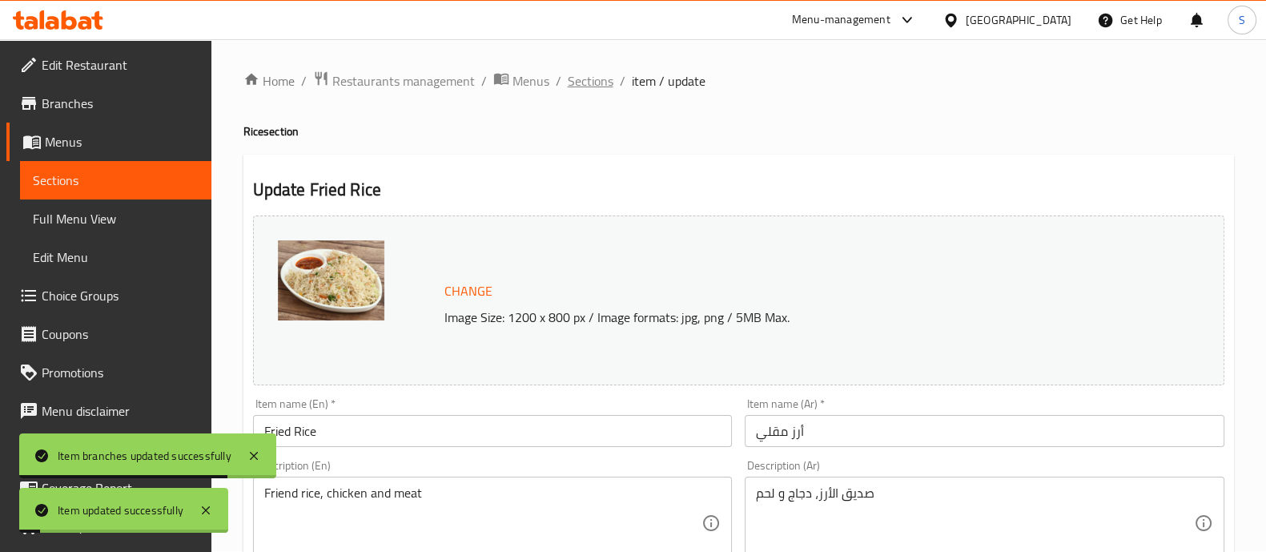
click at [578, 71] on span "Sections" at bounding box center [591, 80] width 46 height 19
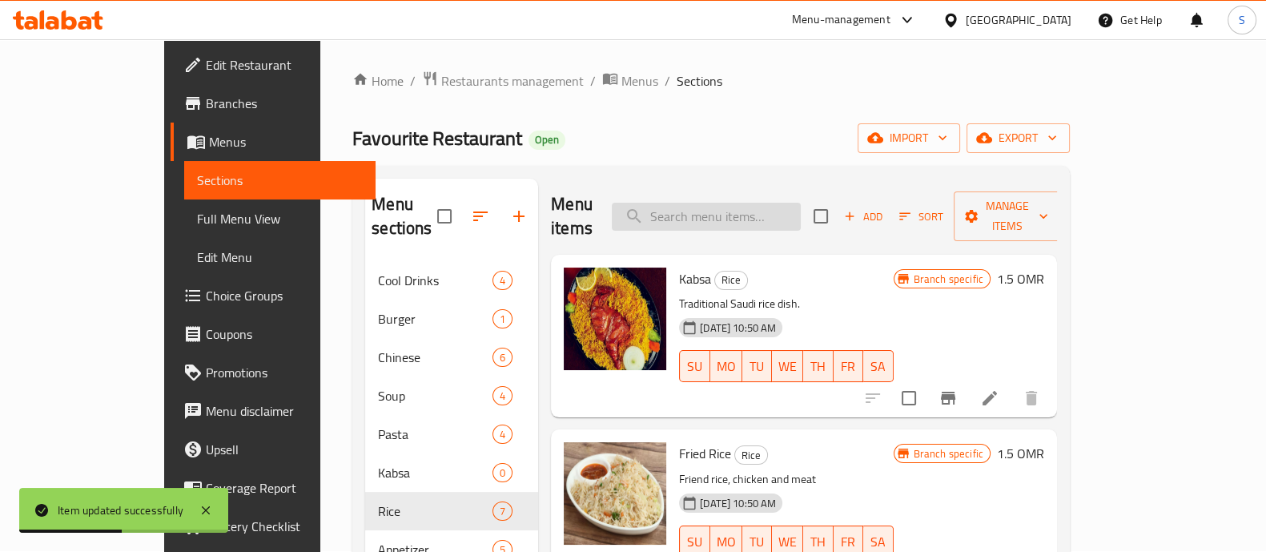
click at [697, 206] on input "search" at bounding box center [706, 217] width 189 height 28
paste input "Kabsa"
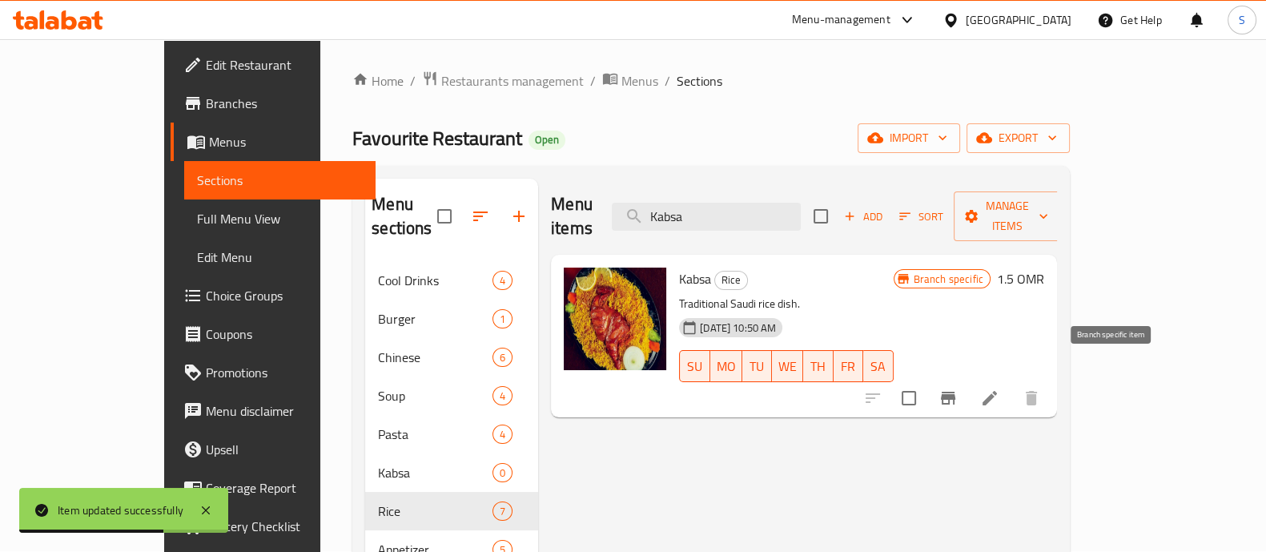
type input "Kabsa"
click at [955, 391] on icon "Branch-specific-item" at bounding box center [948, 397] width 14 height 13
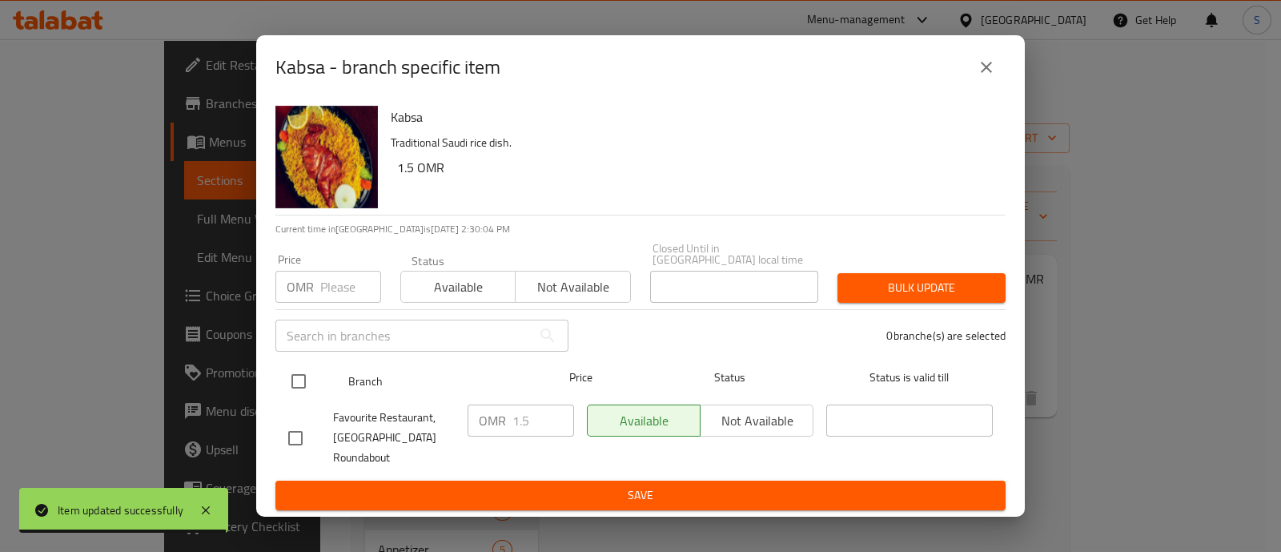
click at [294, 370] on input "checkbox" at bounding box center [299, 381] width 34 height 34
checkbox input "true"
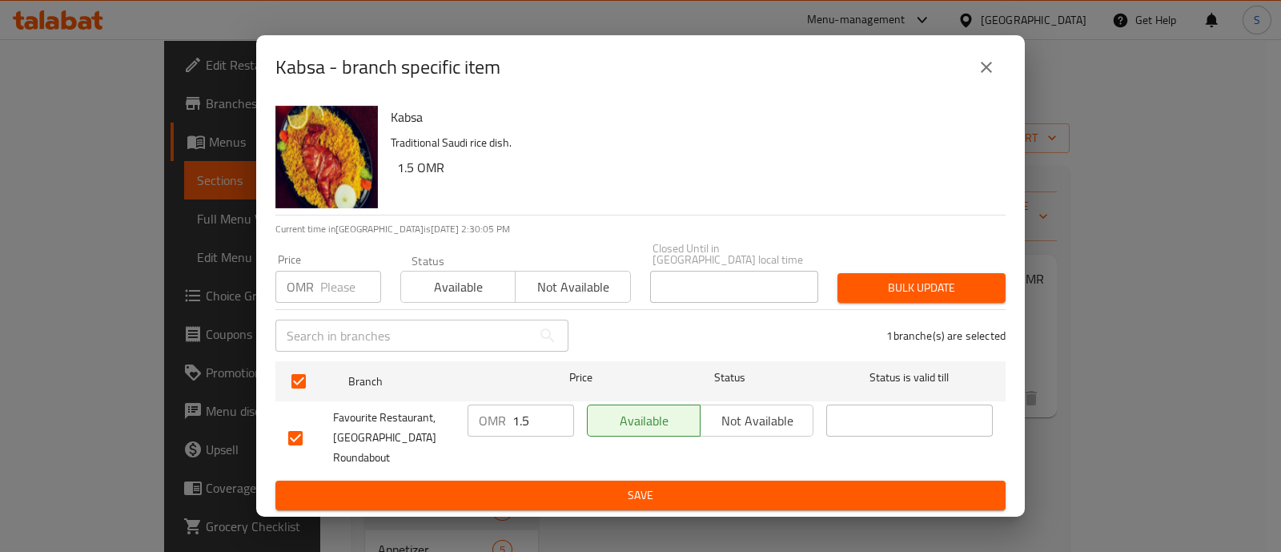
click at [536, 412] on input "1.5" at bounding box center [543, 420] width 62 height 32
type input "1.8"
click at [528, 490] on span "Save" at bounding box center [640, 495] width 705 height 20
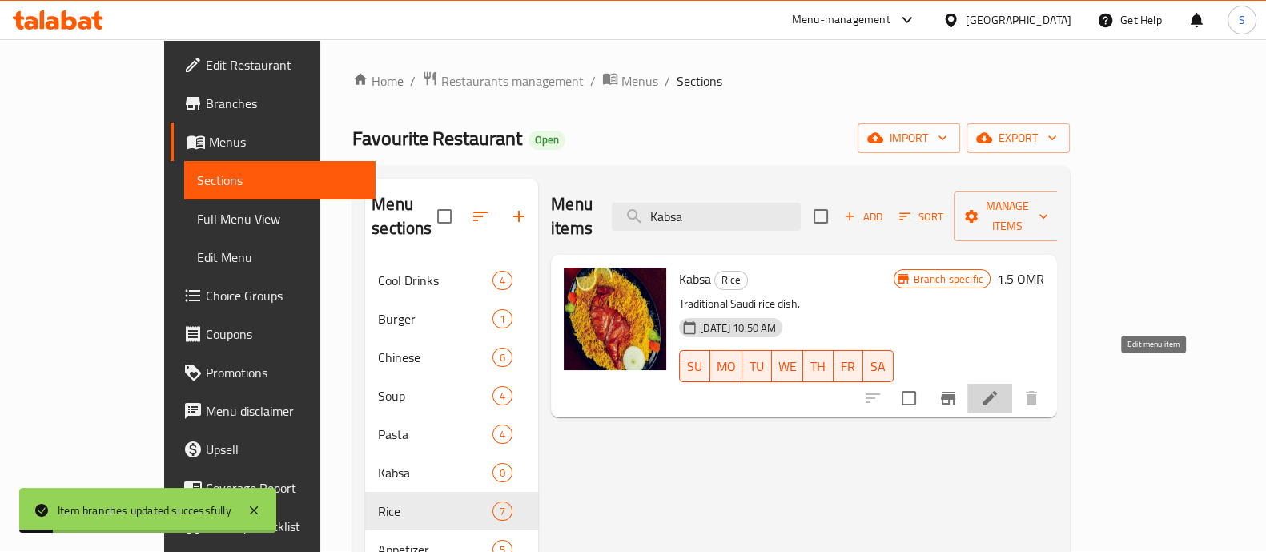
click at [999, 388] on icon at bounding box center [989, 397] width 19 height 19
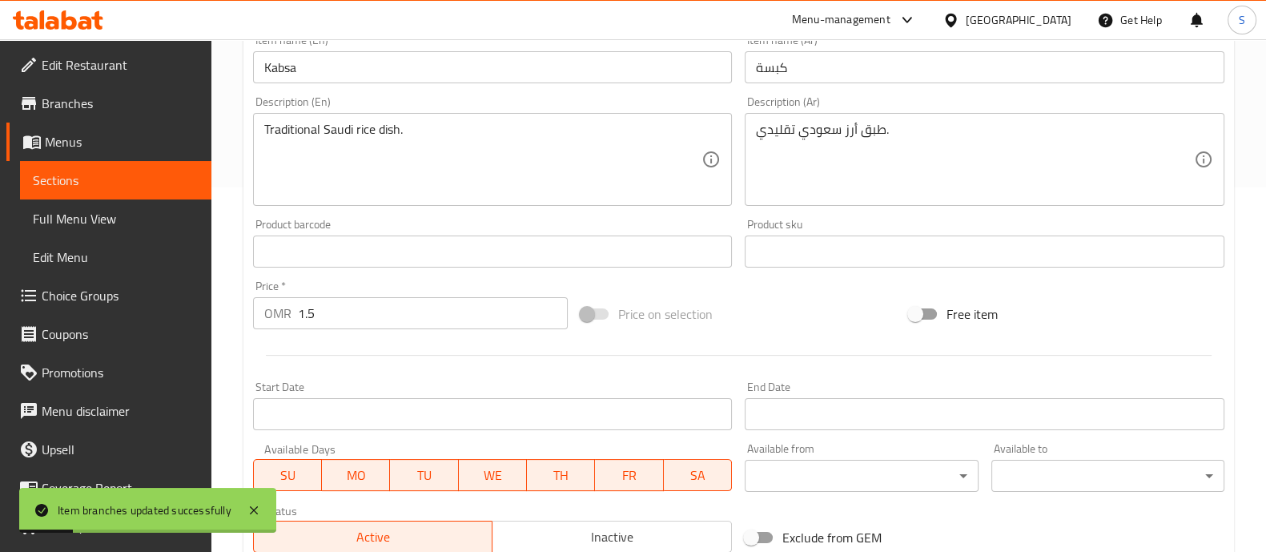
scroll to position [400, 0]
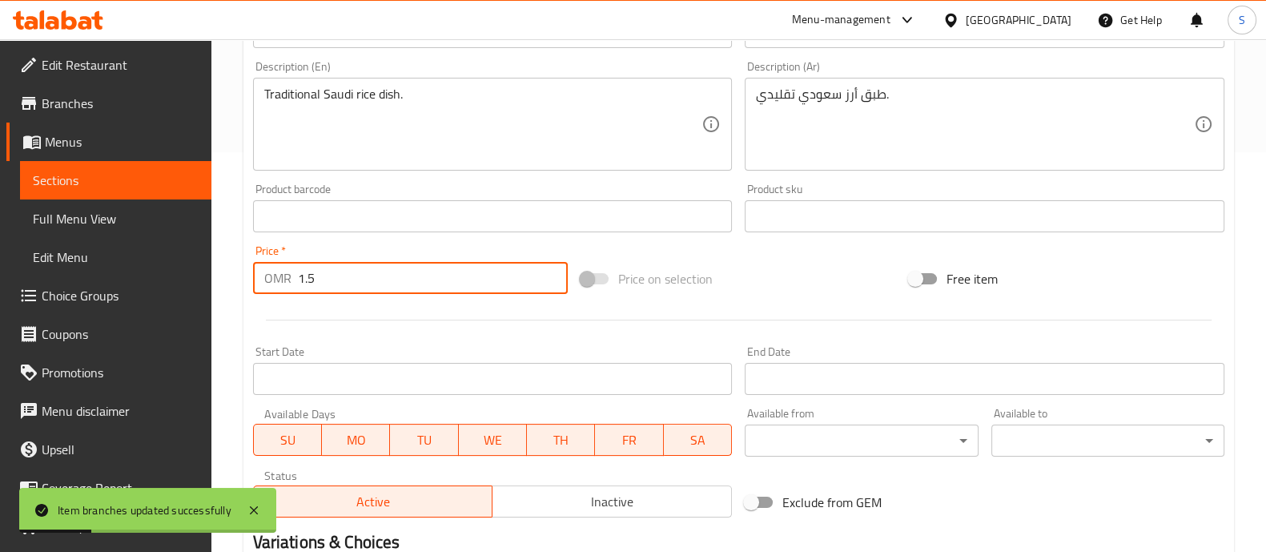
click at [344, 267] on input "1.5" at bounding box center [433, 278] width 271 height 32
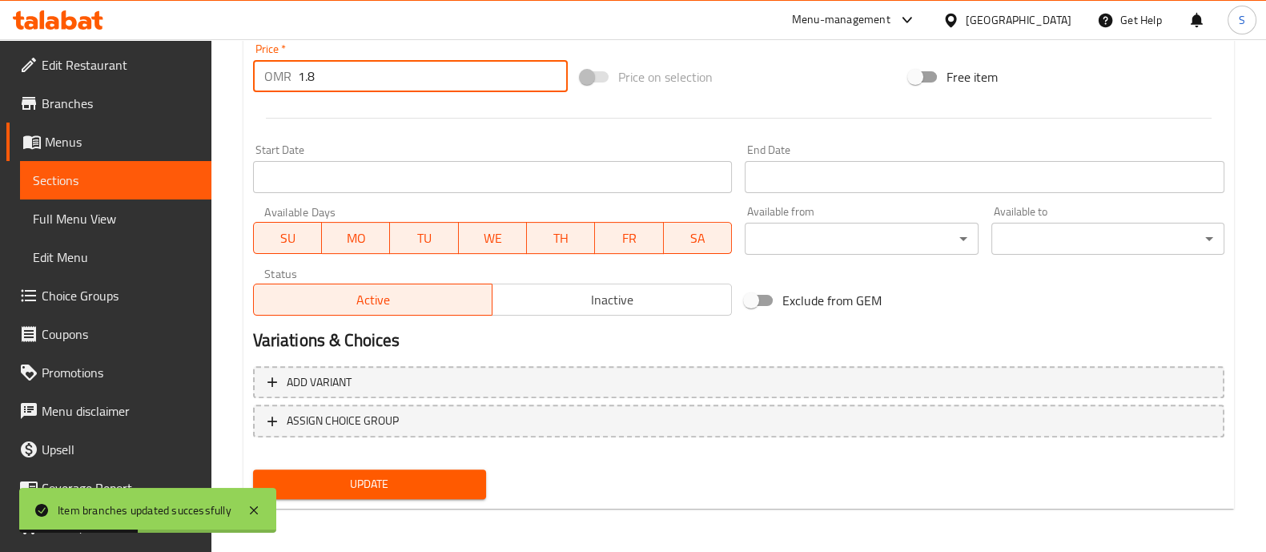
type input "1.8"
drag, startPoint x: 416, startPoint y: 480, endPoint x: 398, endPoint y: 474, distance: 18.5
click at [416, 480] on span "Update" at bounding box center [369, 484] width 207 height 20
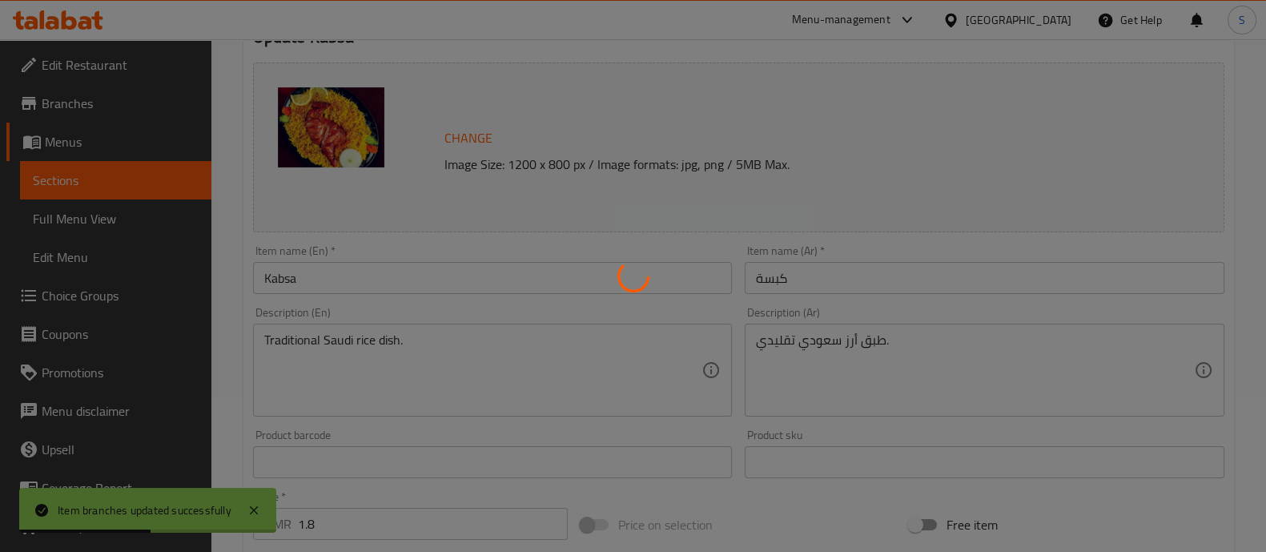
scroll to position [0, 0]
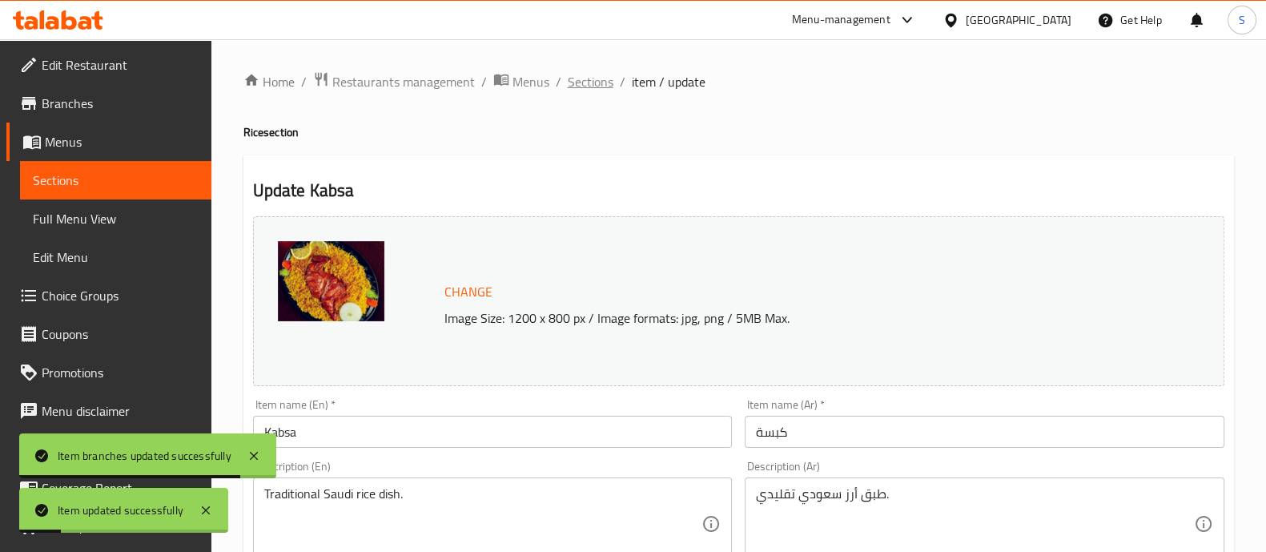
click at [587, 87] on span "Sections" at bounding box center [591, 81] width 46 height 19
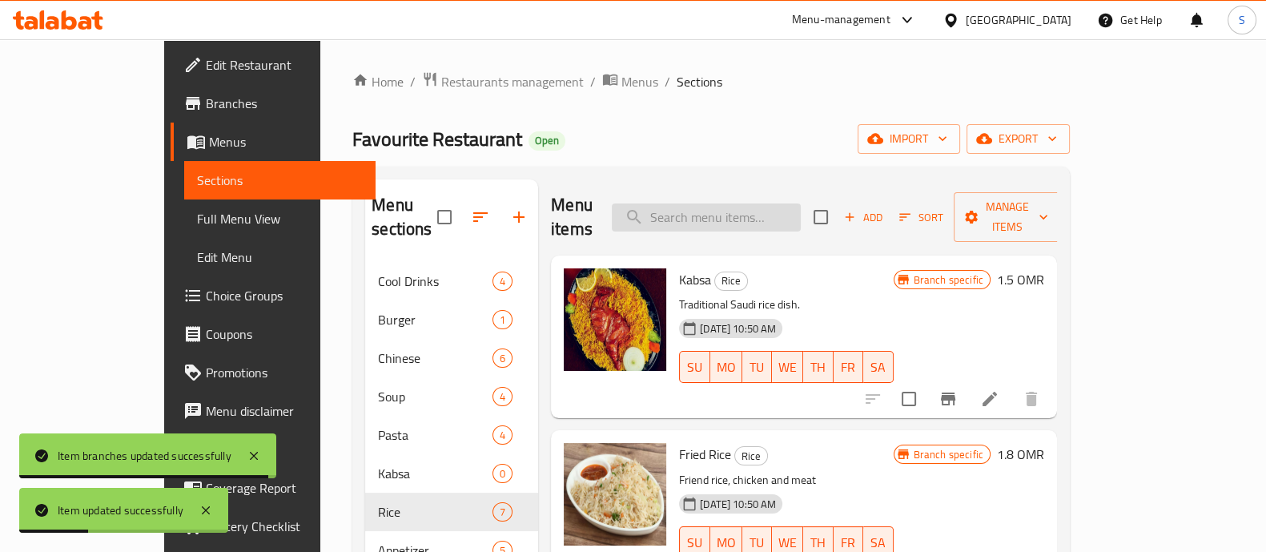
click at [721, 205] on input "search" at bounding box center [706, 217] width 189 height 28
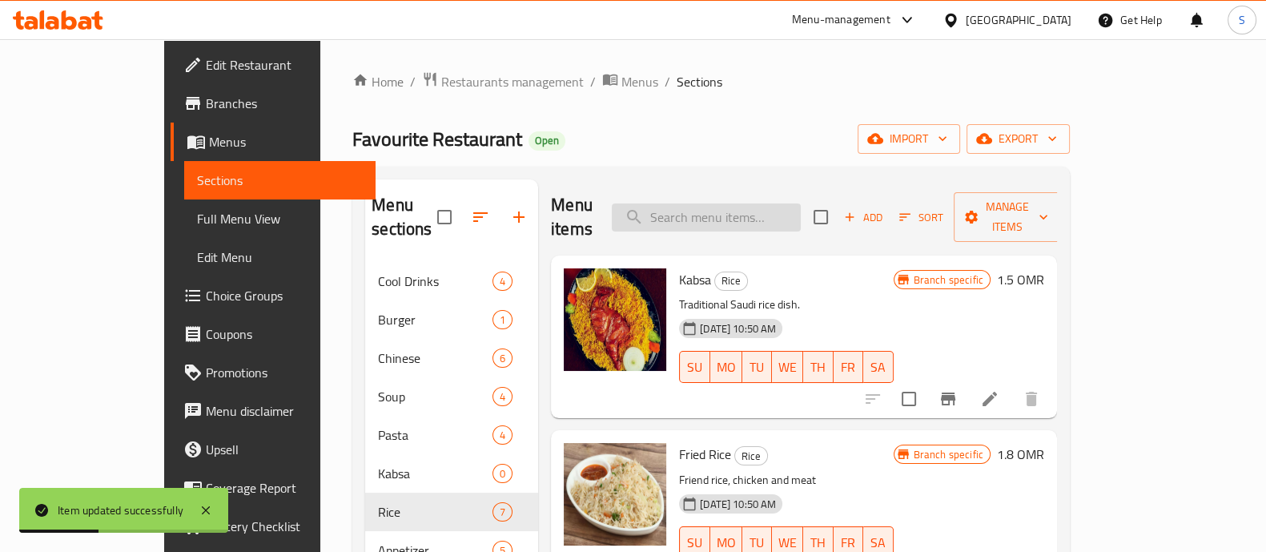
paste input "Hyderabadi"
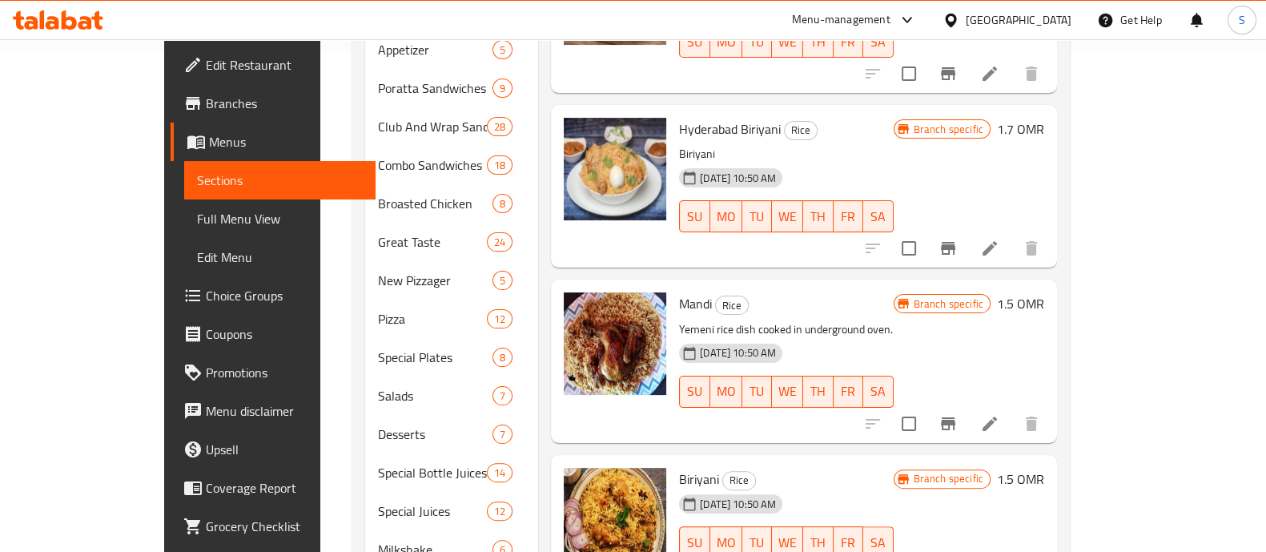
scroll to position [382, 0]
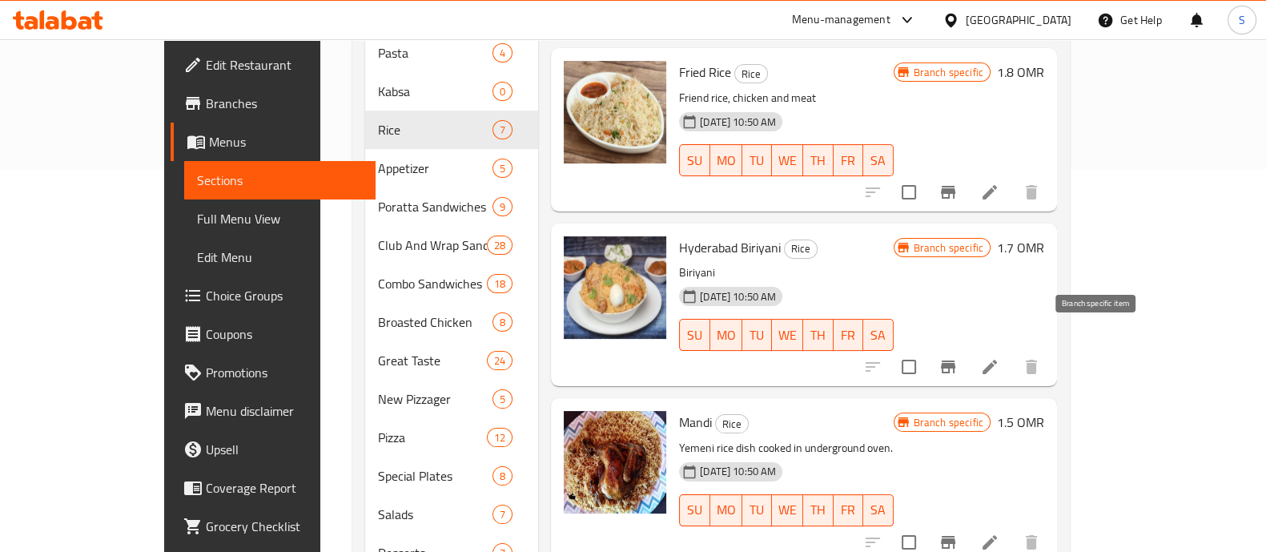
type input "Hyderabad"
click at [958, 357] on icon "Branch-specific-item" at bounding box center [947, 366] width 19 height 19
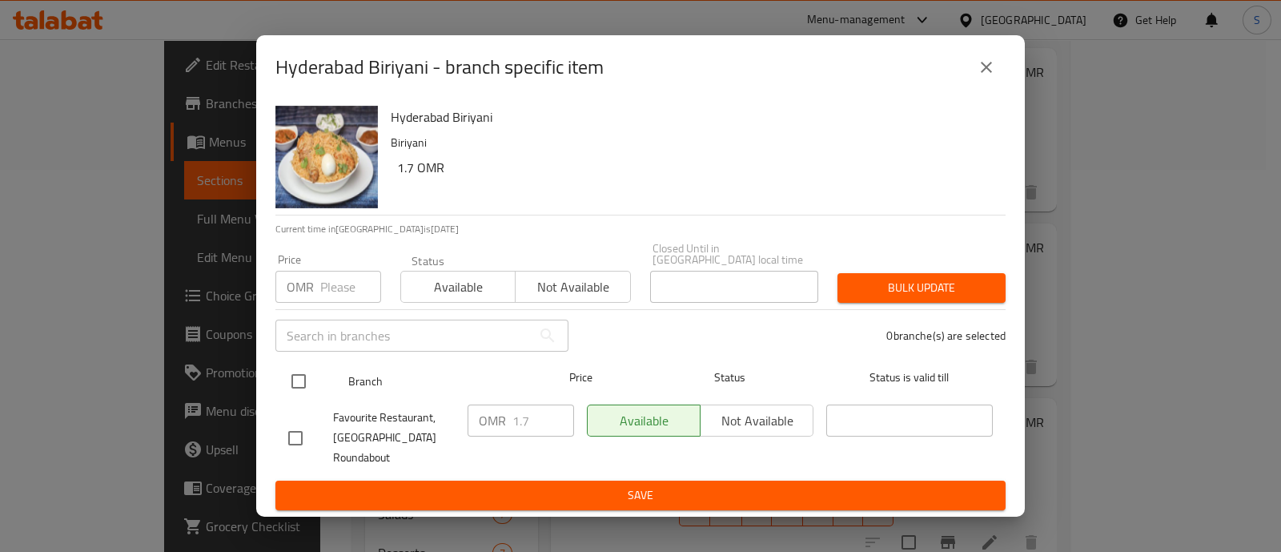
click at [294, 372] on input "checkbox" at bounding box center [299, 381] width 34 height 34
checkbox input "true"
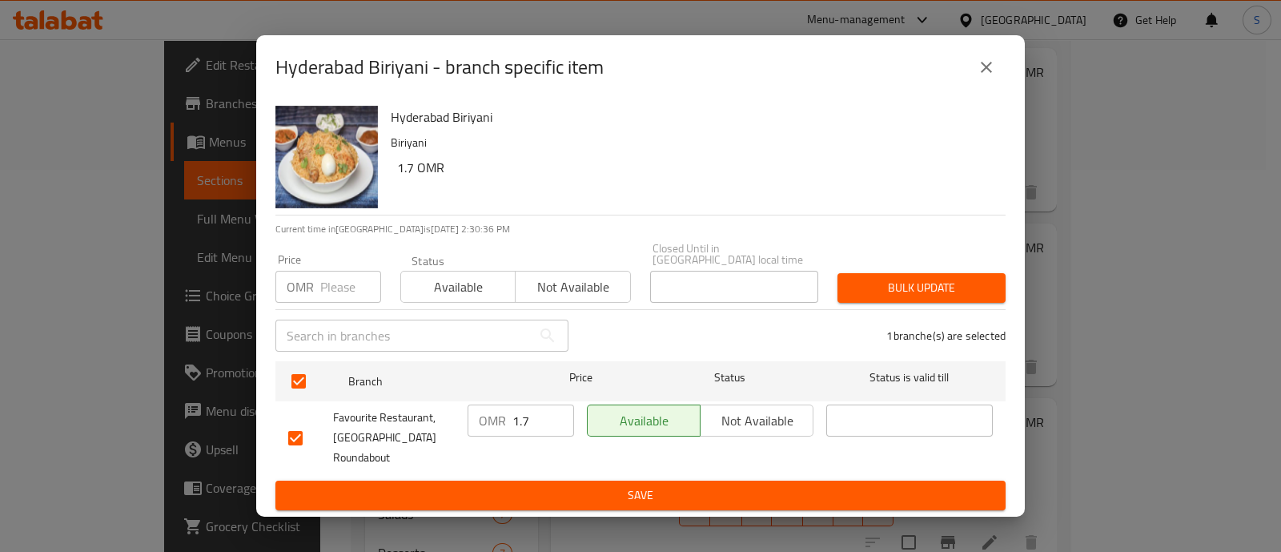
click at [540, 419] on input "1.7" at bounding box center [543, 420] width 62 height 32
type input "1.8"
click at [536, 492] on span "Save" at bounding box center [640, 495] width 705 height 20
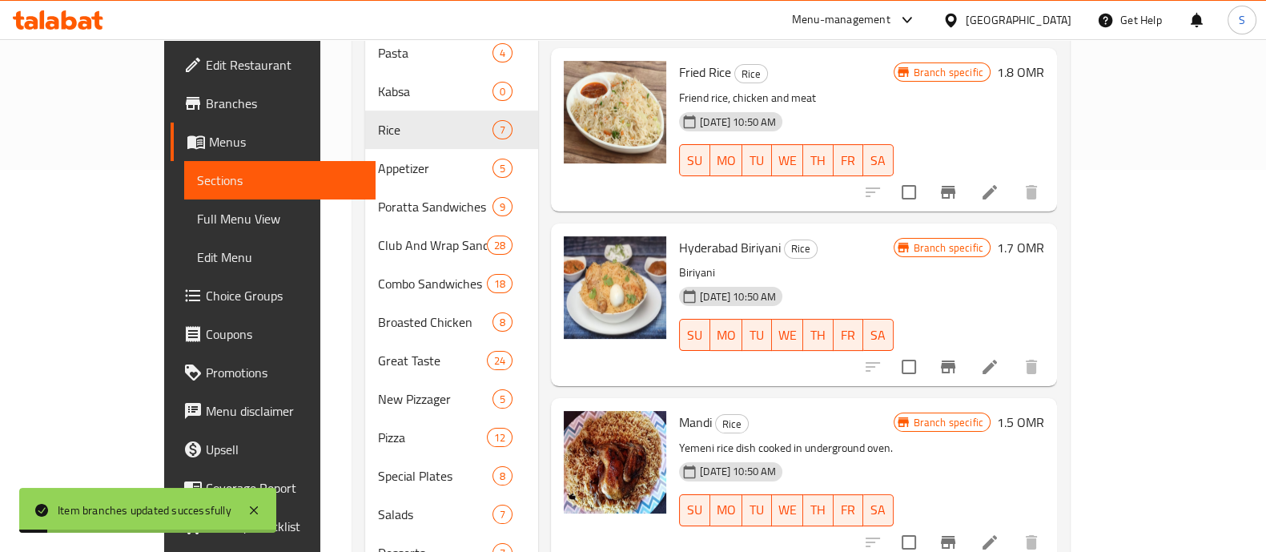
click at [997, 359] on icon at bounding box center [989, 366] width 14 height 14
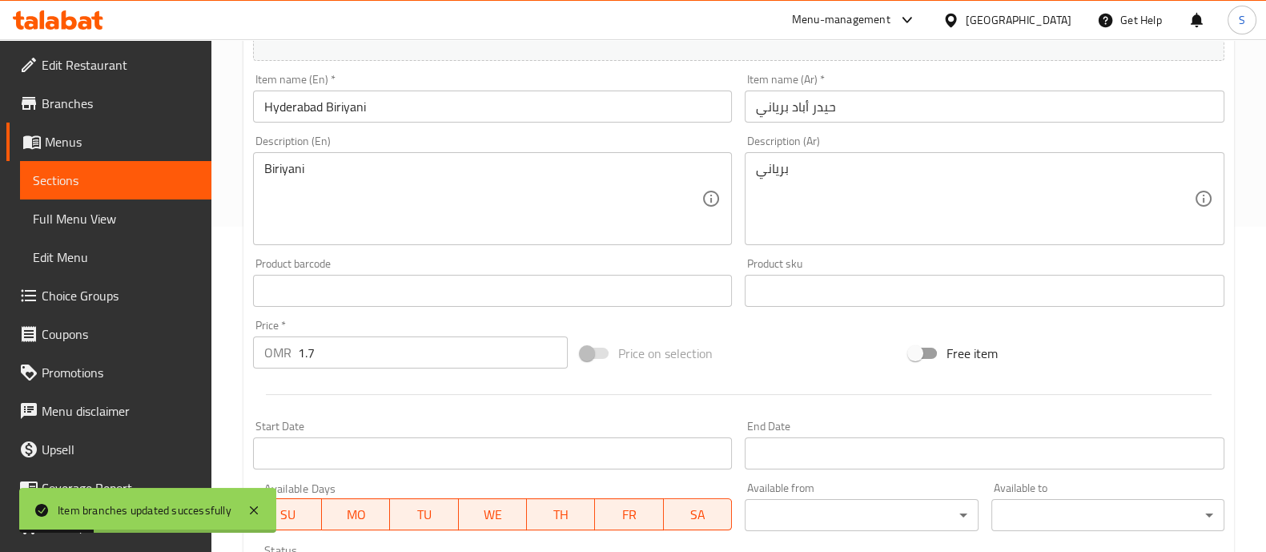
scroll to position [500, 0]
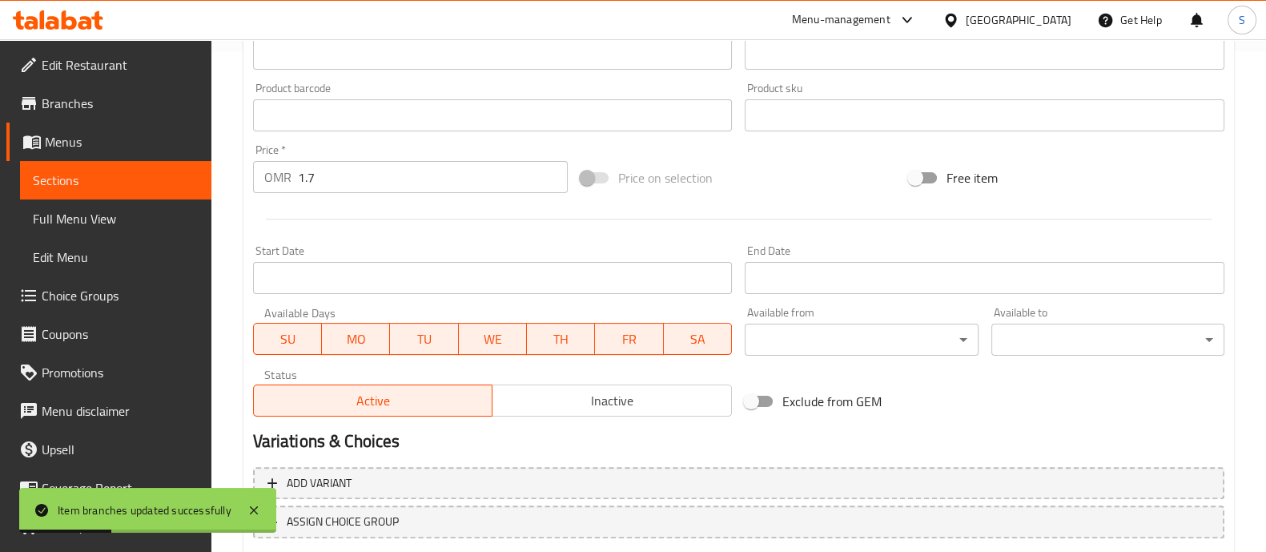
click at [373, 178] on input "1.7" at bounding box center [433, 177] width 271 height 32
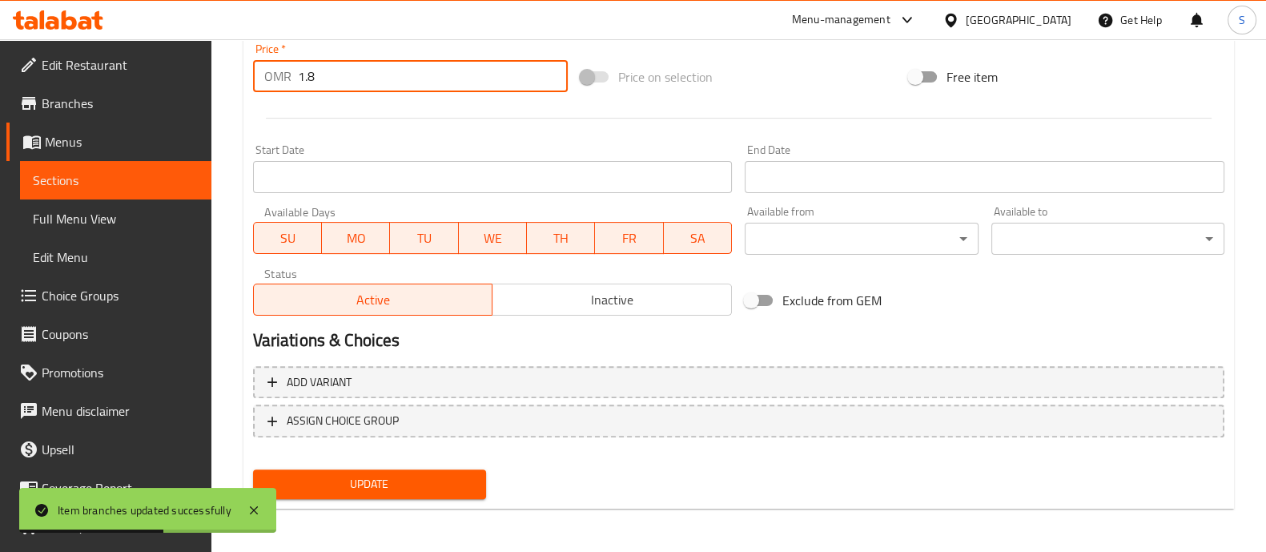
type input "1.8"
click at [376, 481] on span "Update" at bounding box center [369, 484] width 207 height 20
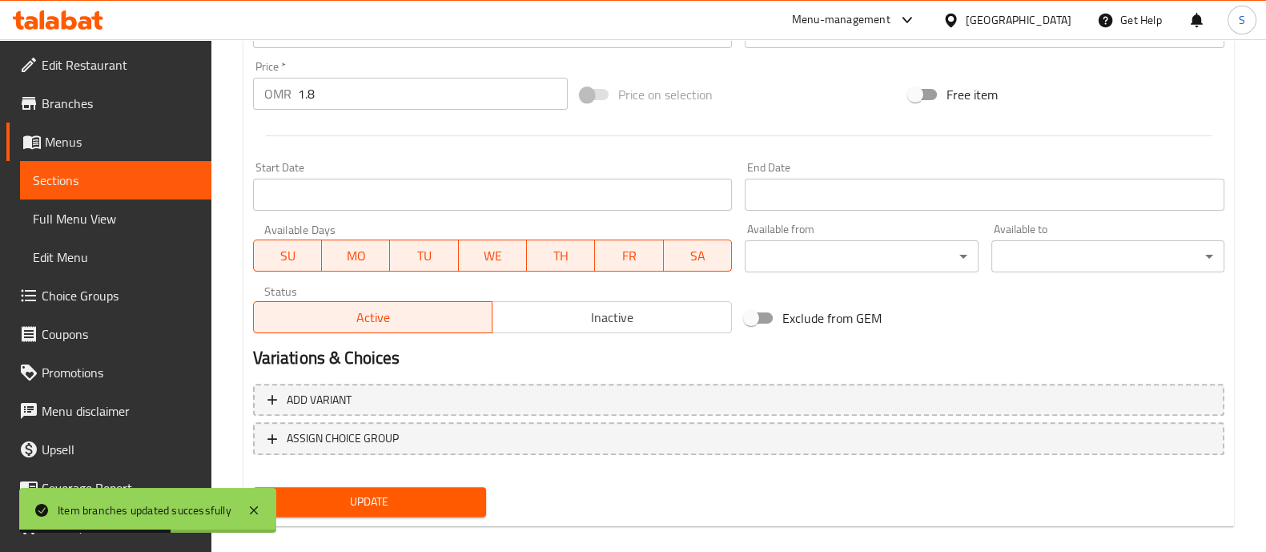
scroll to position [220, 0]
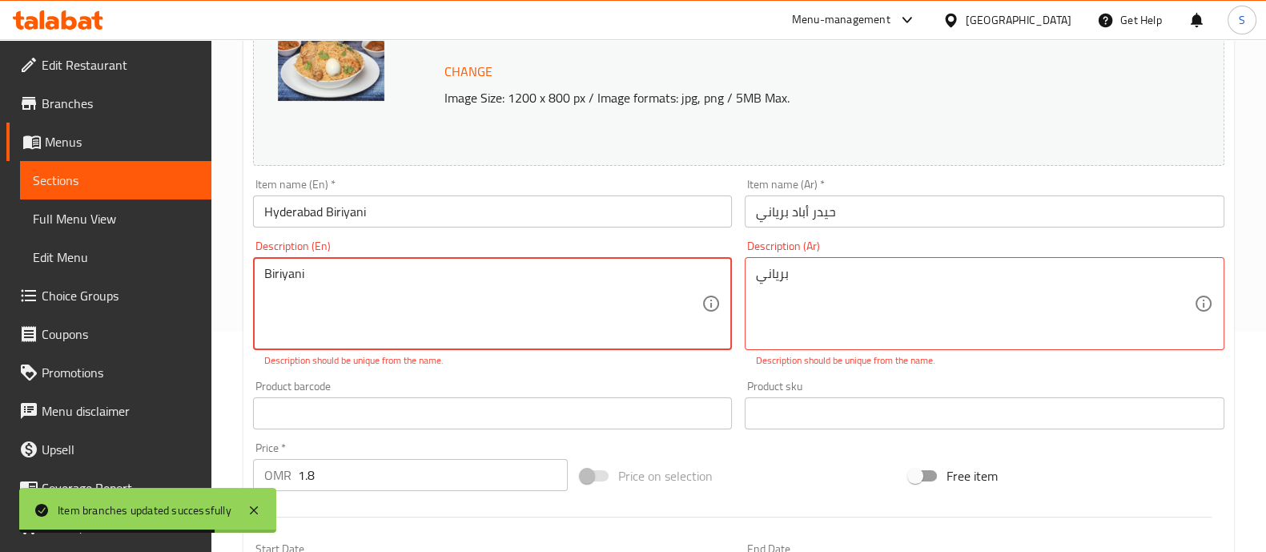
click at [417, 300] on textarea "Biriyani" at bounding box center [483, 304] width 438 height 76
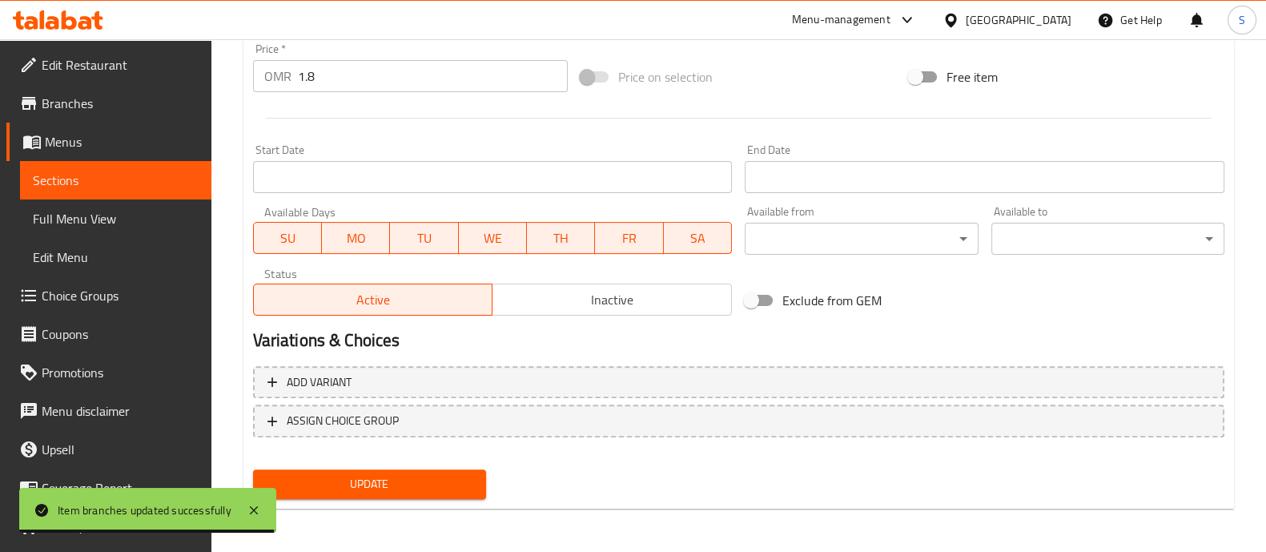
type textarea "Biriyaniii"
click at [391, 474] on span "Update" at bounding box center [369, 484] width 207 height 20
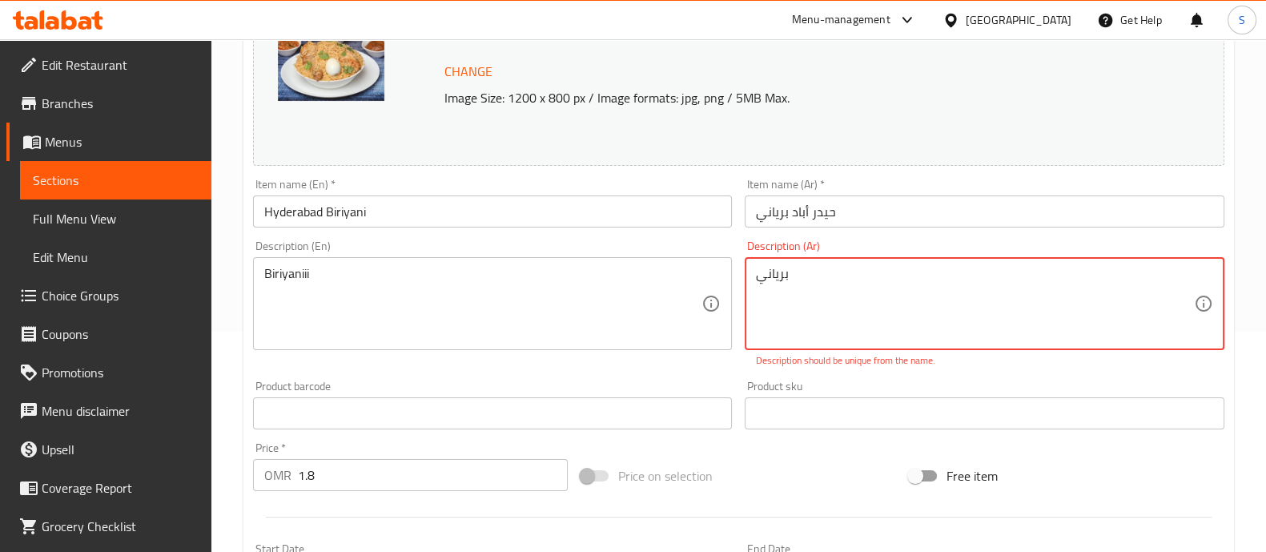
click at [801, 290] on textarea "برياني" at bounding box center [975, 304] width 438 height 76
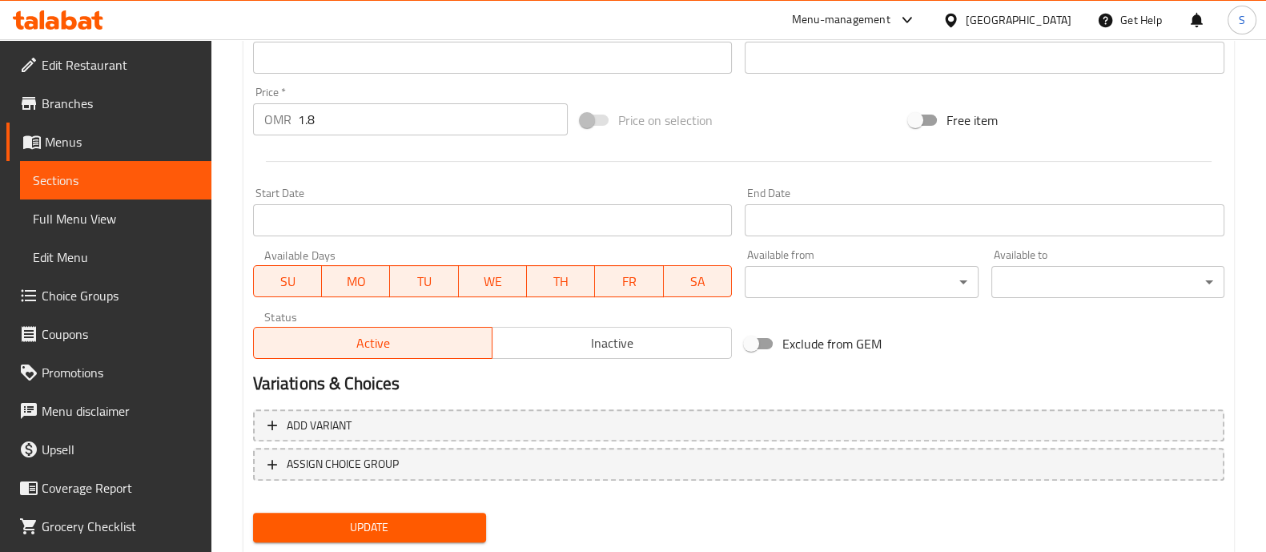
scroll to position [601, 0]
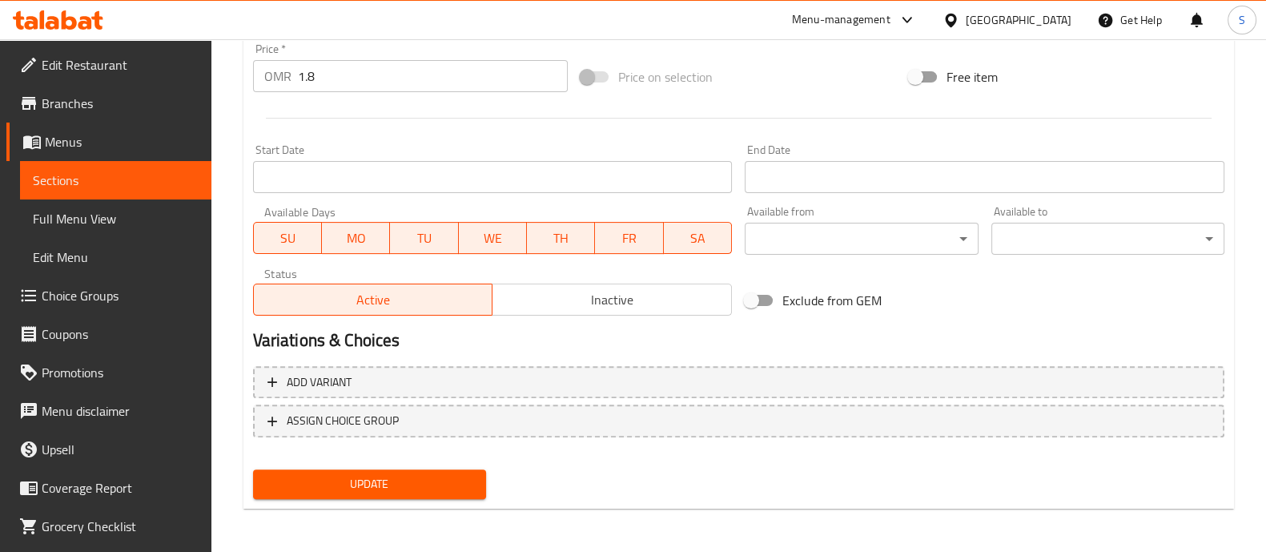
type textarea "البرياني"
click at [357, 486] on span "Update" at bounding box center [369, 484] width 207 height 20
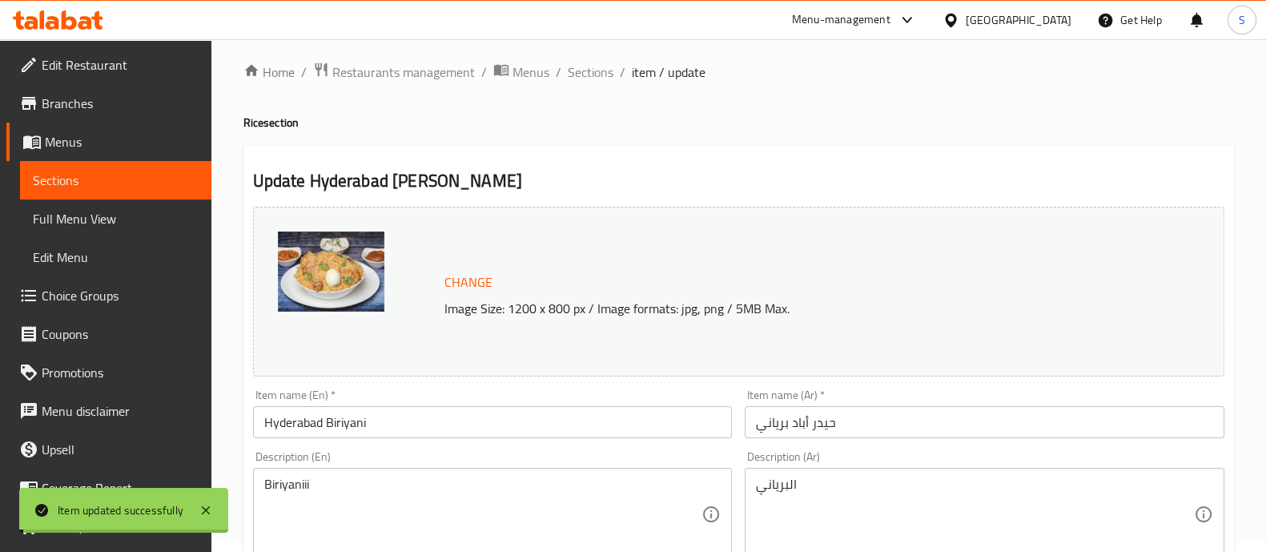
scroll to position [0, 0]
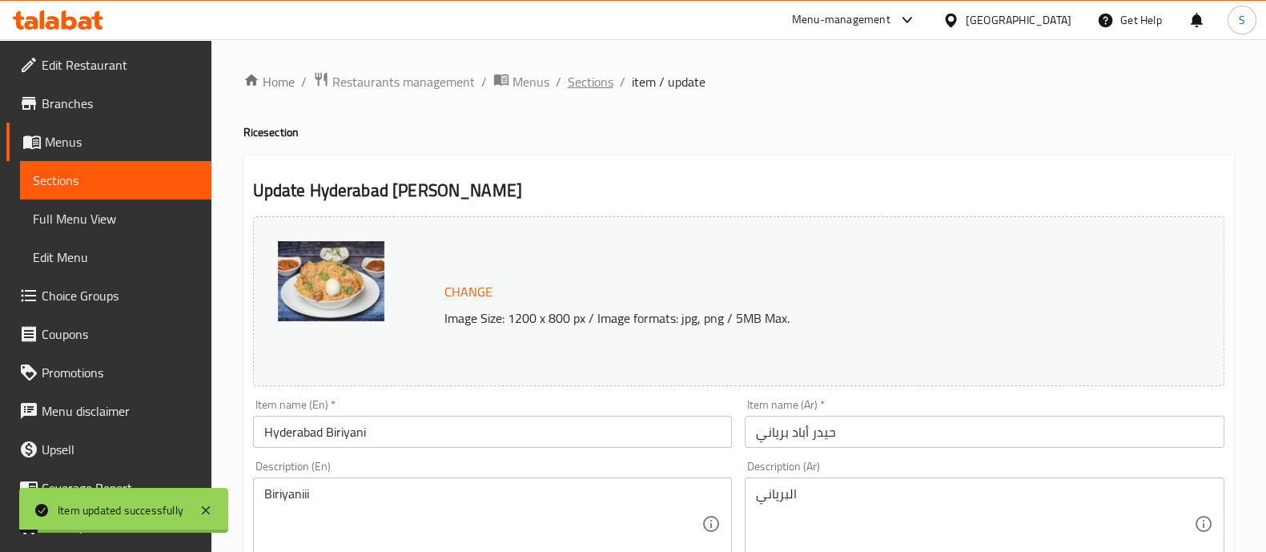
click at [594, 79] on span "Sections" at bounding box center [591, 81] width 46 height 19
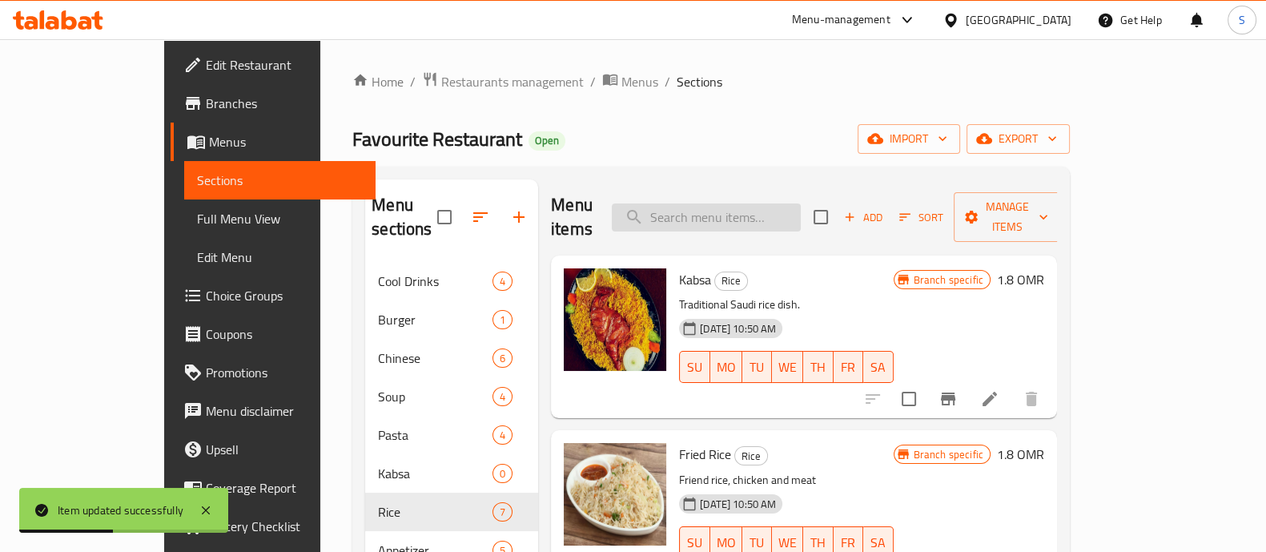
click at [742, 206] on input "search" at bounding box center [706, 217] width 189 height 28
paste input "Mandhi"
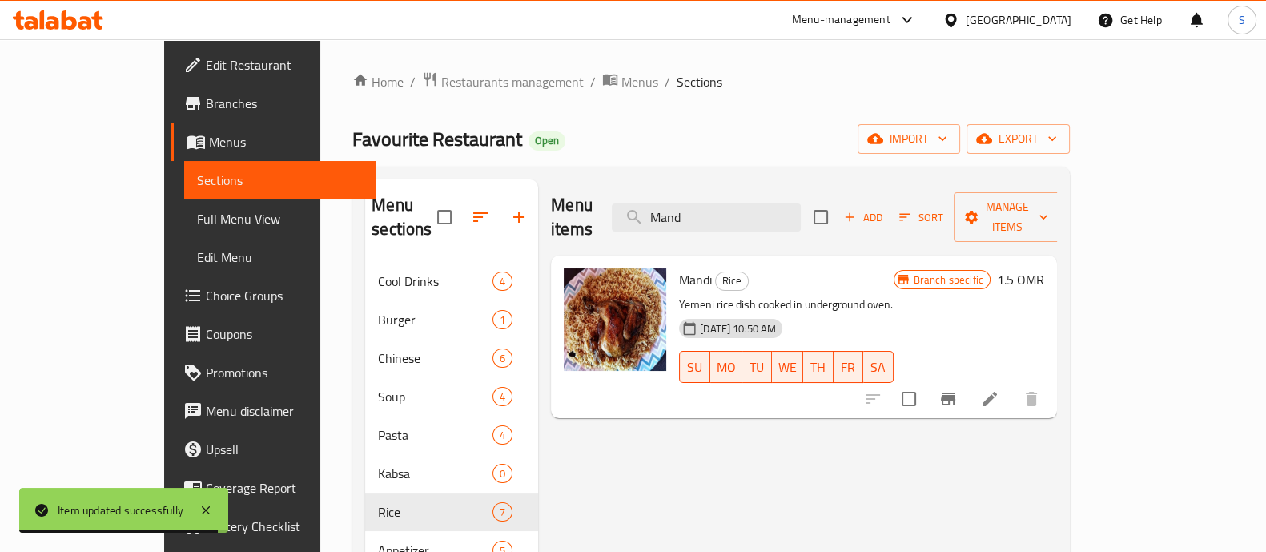
type input "Mand"
click at [958, 389] on icon "Branch-specific-item" at bounding box center [947, 398] width 19 height 19
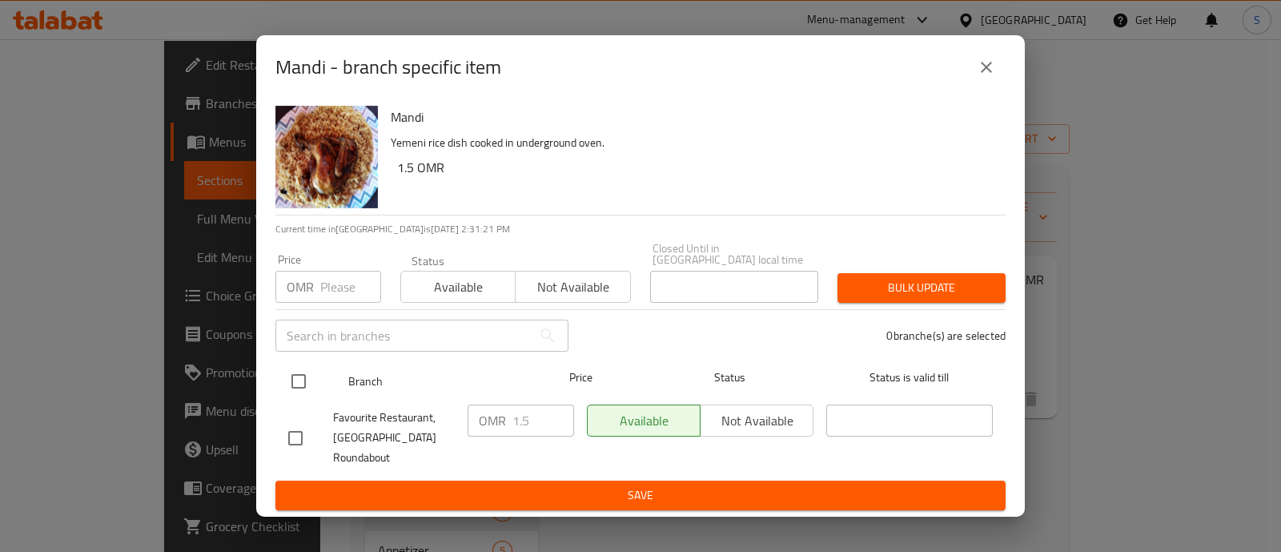
click at [300, 380] on input "checkbox" at bounding box center [299, 381] width 34 height 34
checkbox input "true"
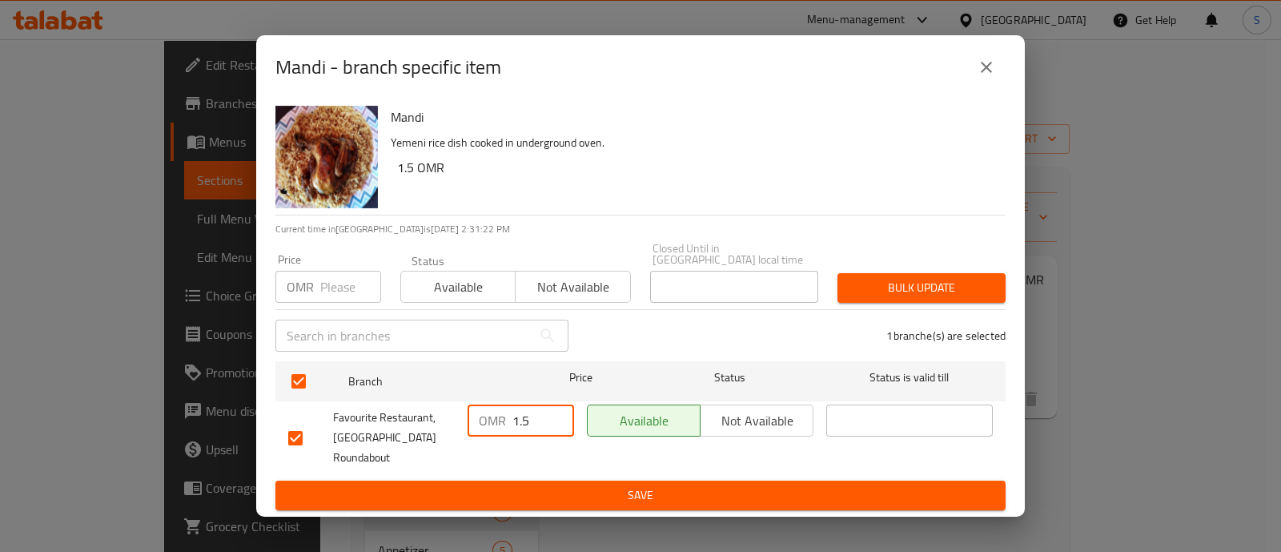
click at [532, 411] on input "1.5" at bounding box center [543, 420] width 62 height 32
type input "1.8"
click at [517, 490] on span "Save" at bounding box center [640, 495] width 705 height 20
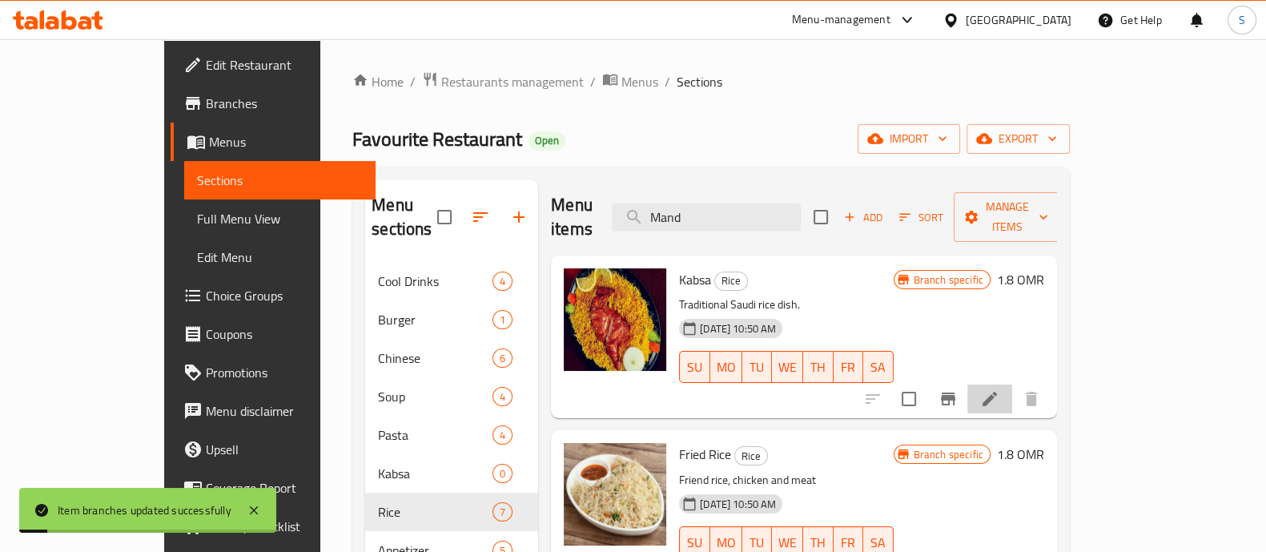
click at [1012, 384] on li at bounding box center [989, 398] width 45 height 29
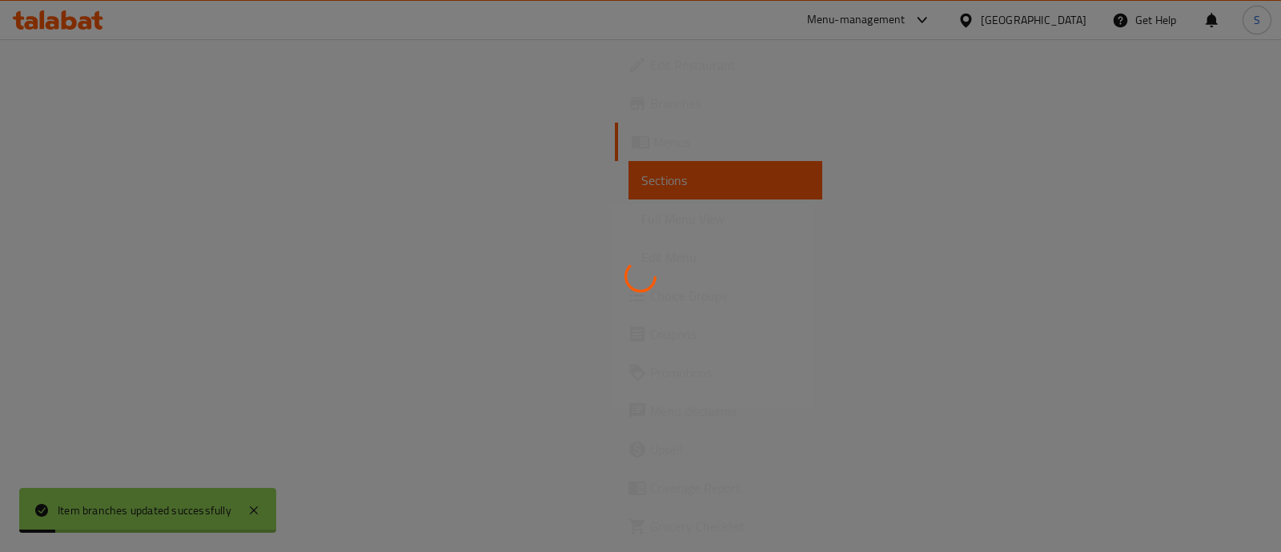
click at [1158, 379] on div at bounding box center [640, 276] width 1281 height 552
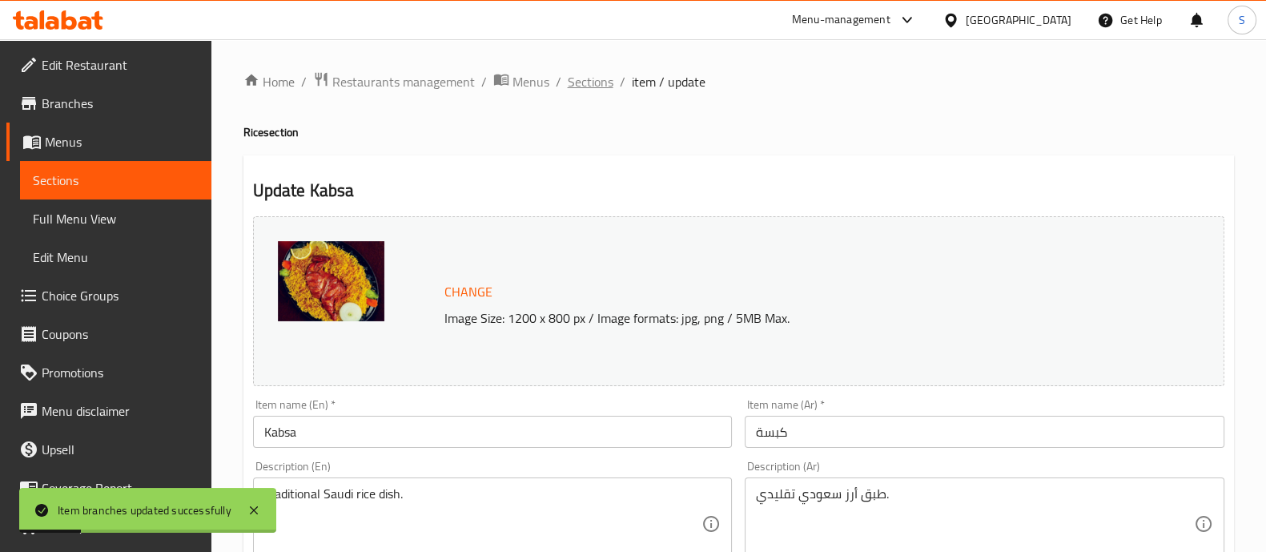
click at [592, 84] on span "Sections" at bounding box center [591, 81] width 46 height 19
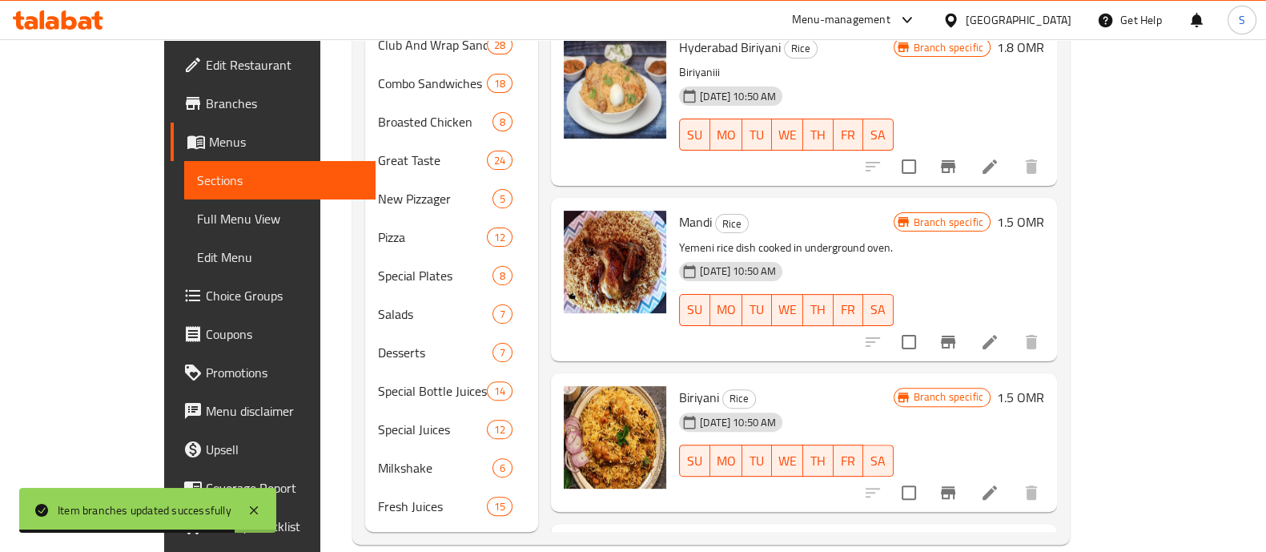
click at [997, 335] on icon at bounding box center [989, 342] width 14 height 14
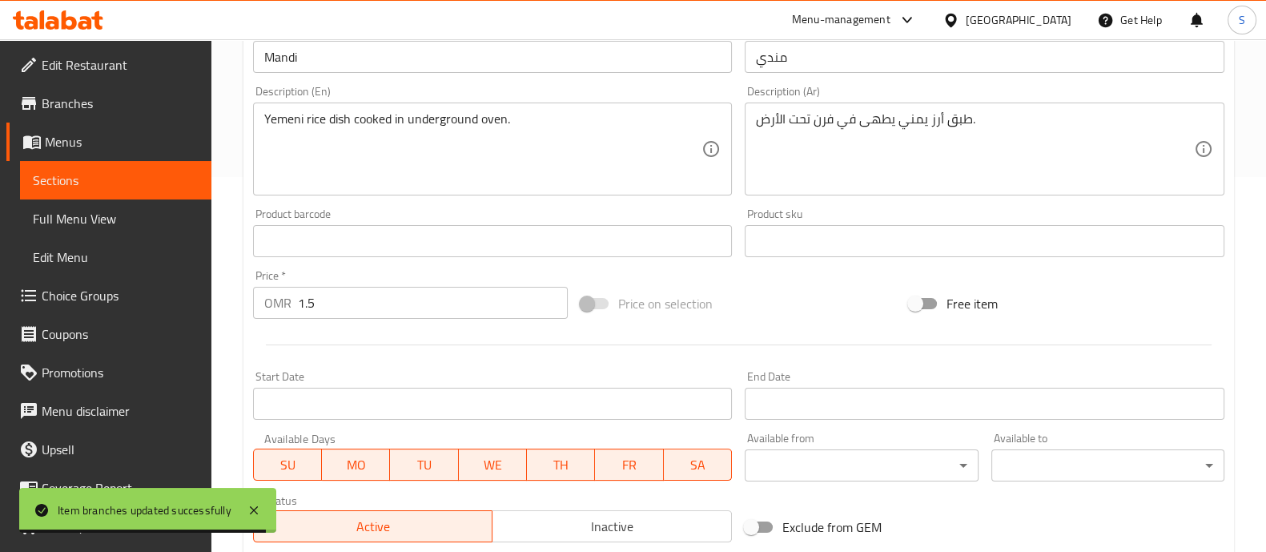
scroll to position [400, 0]
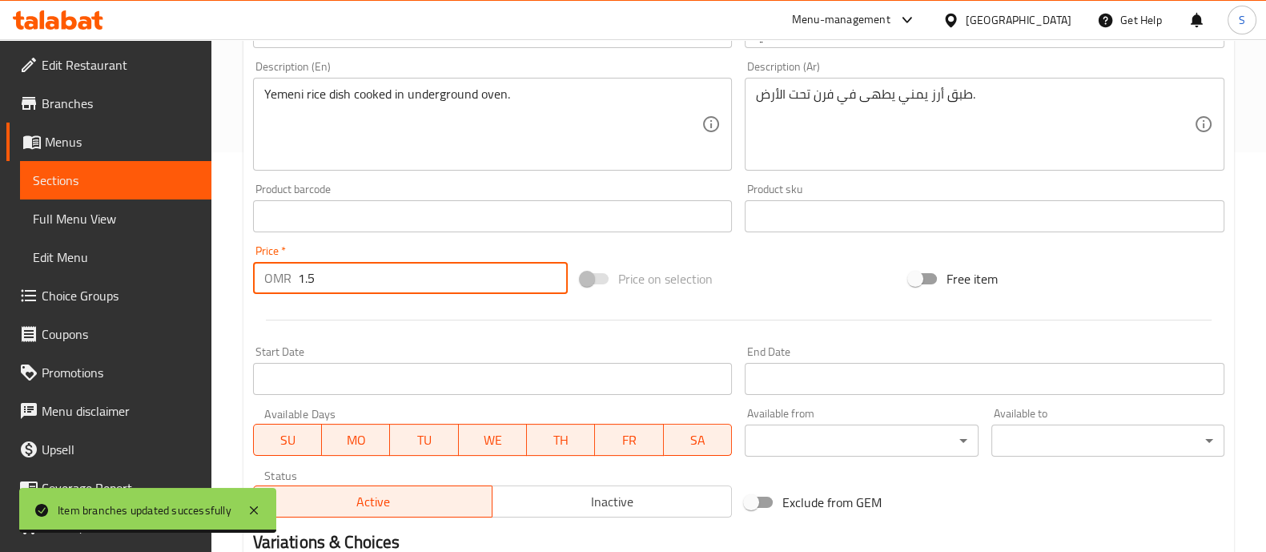
click at [395, 269] on input "1.5" at bounding box center [433, 278] width 271 height 32
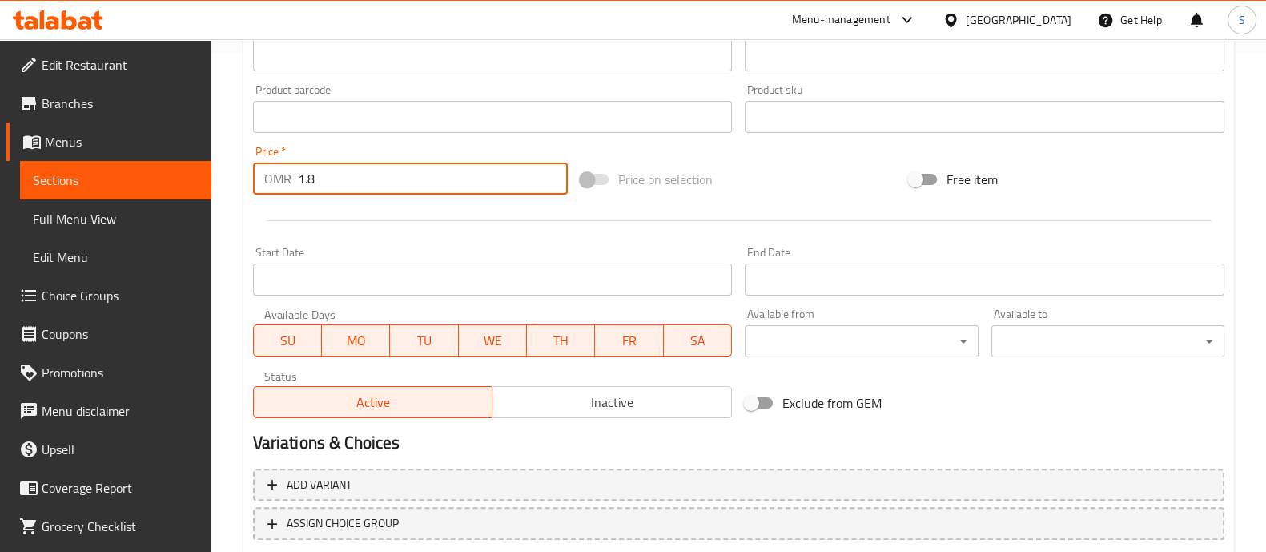
scroll to position [601, 0]
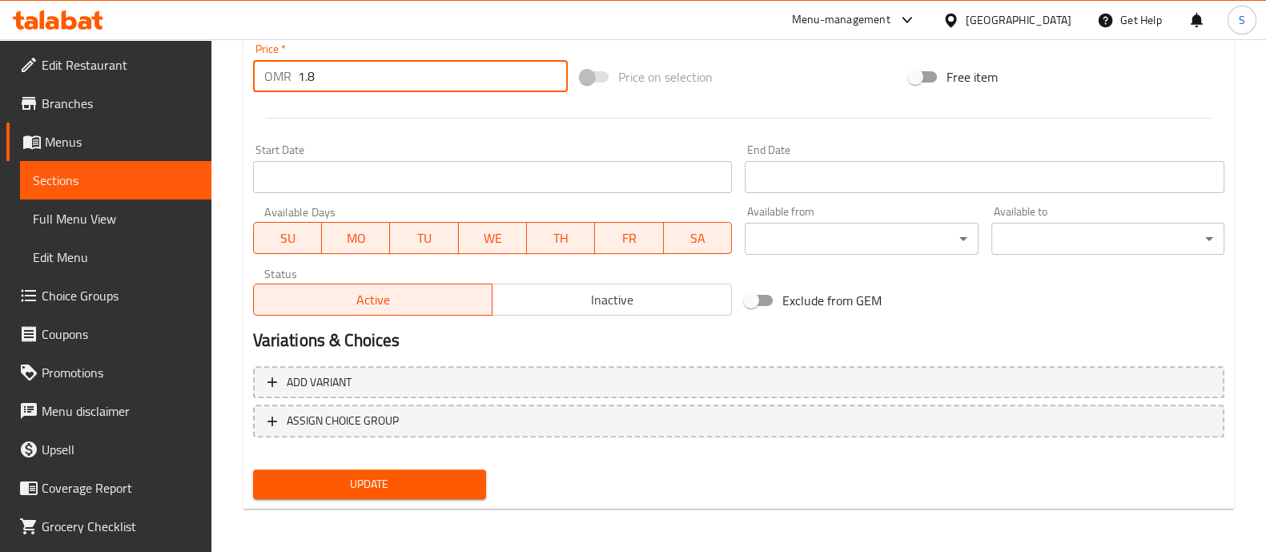
type input "1.8"
click at [419, 479] on span "Update" at bounding box center [369, 484] width 207 height 20
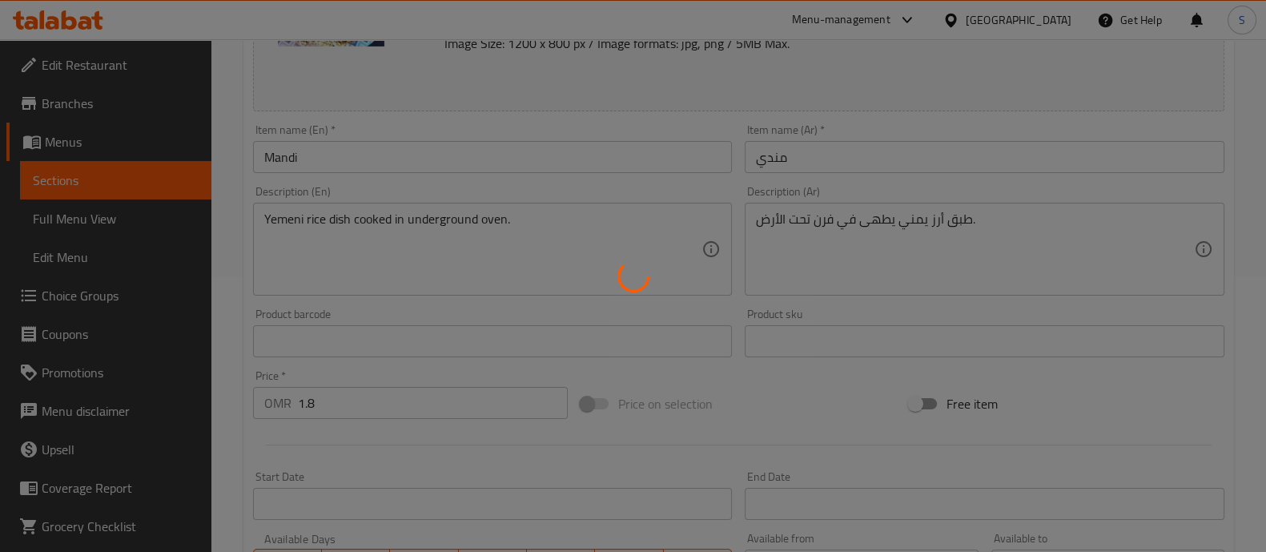
scroll to position [0, 0]
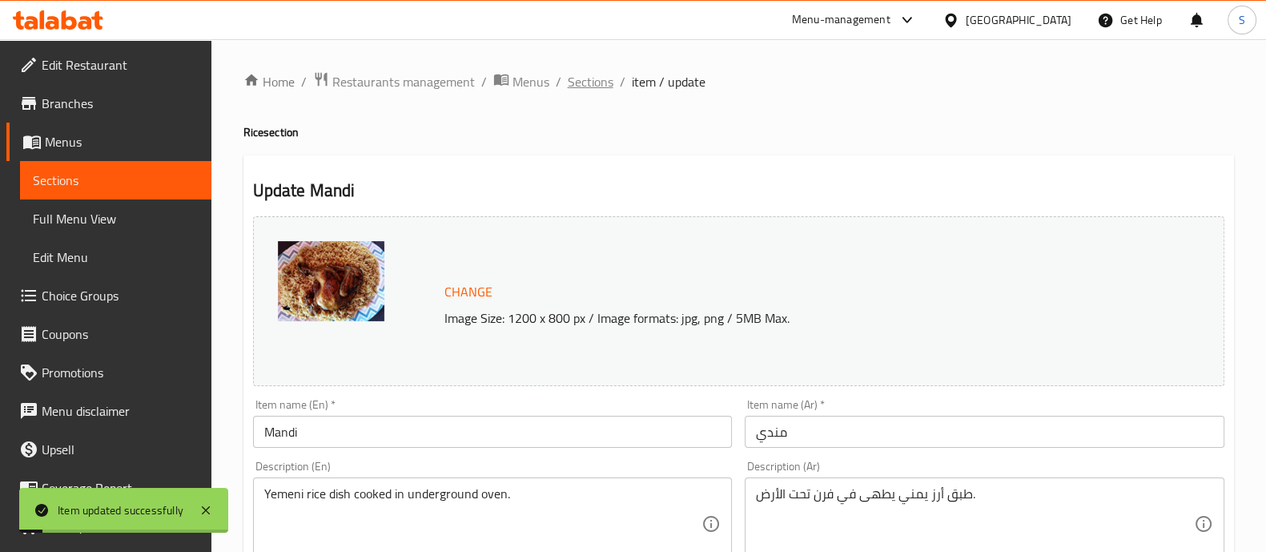
click at [600, 74] on span "Sections" at bounding box center [591, 81] width 46 height 19
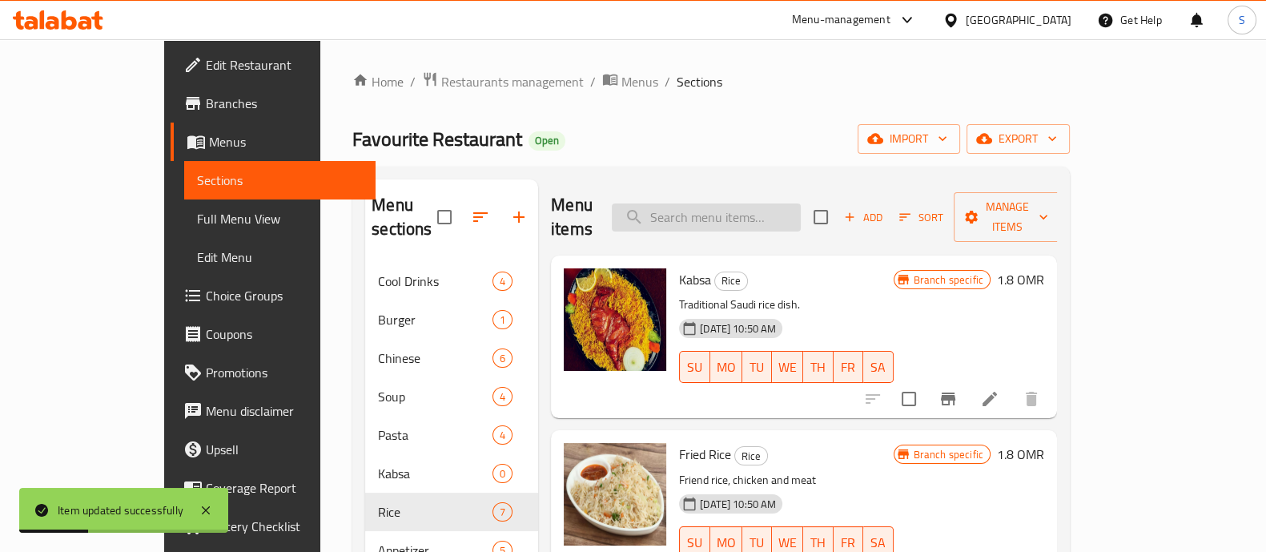
click at [730, 210] on input "search" at bounding box center [706, 217] width 189 height 28
paste input "Snackbox"
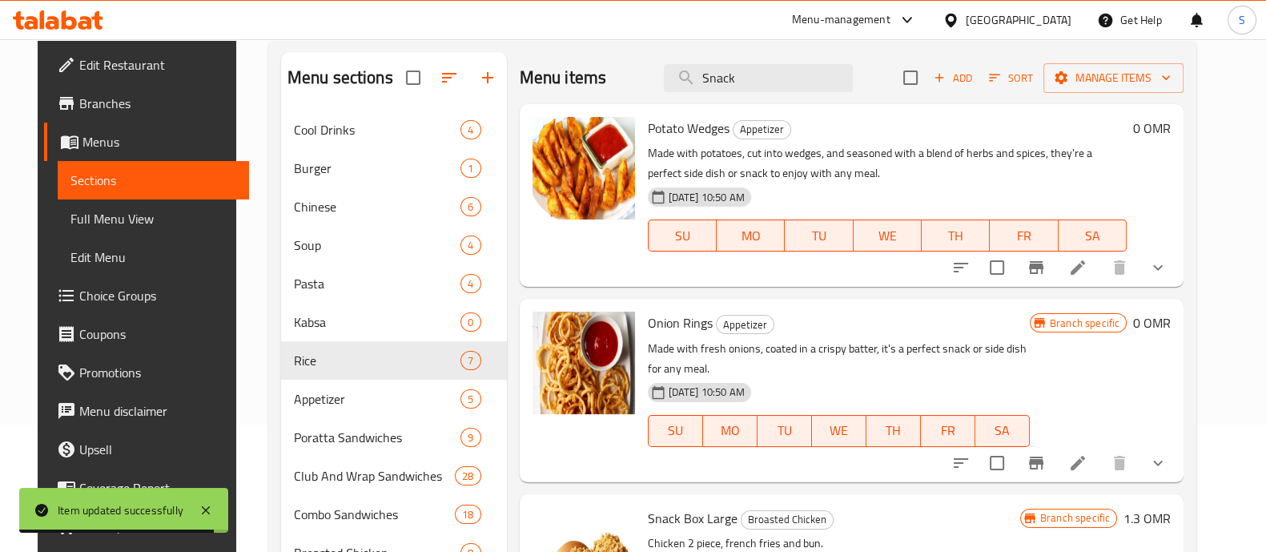
scroll to position [400, 0]
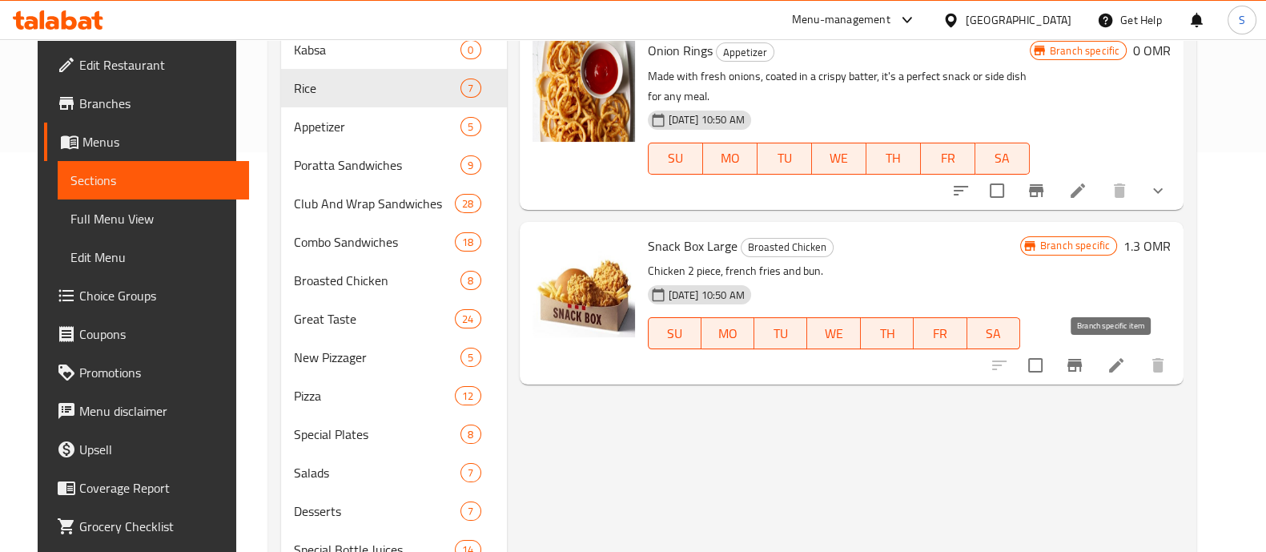
type input "Snack"
click at [1094, 376] on button "Branch-specific-item" at bounding box center [1074, 365] width 38 height 38
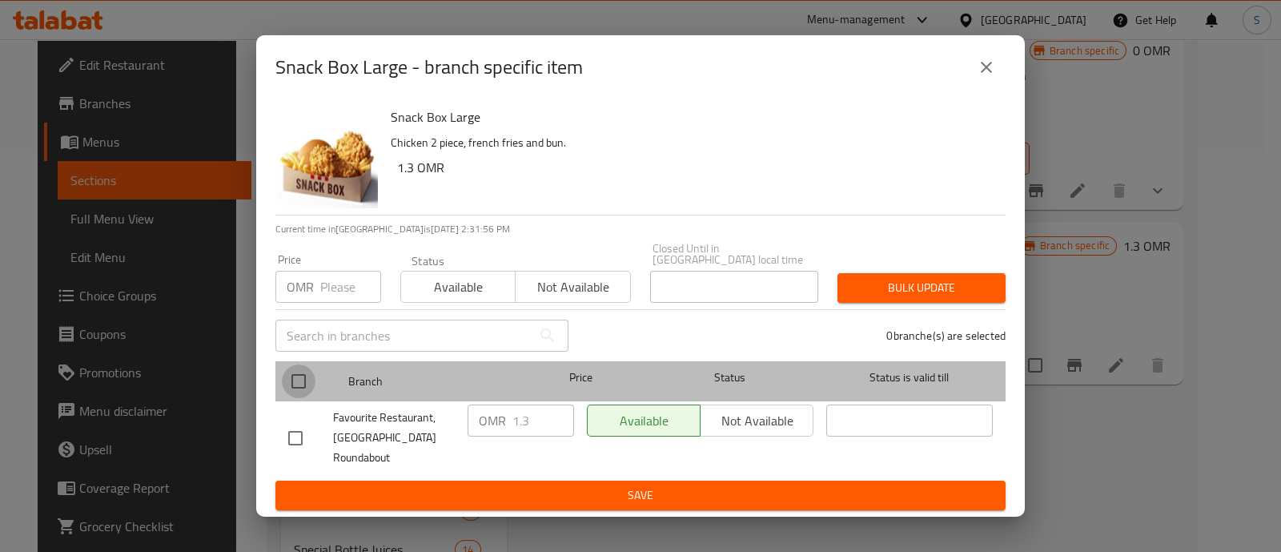
click at [296, 375] on input "checkbox" at bounding box center [299, 381] width 34 height 34
checkbox input "true"
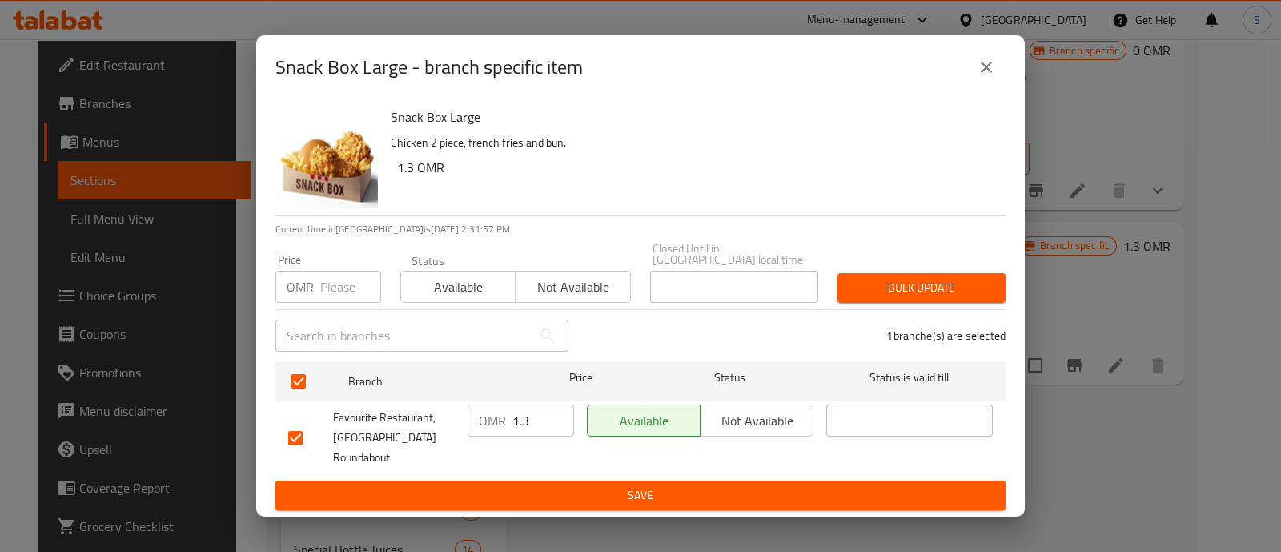
click at [542, 418] on input "1.3" at bounding box center [543, 420] width 62 height 32
type input "1.5"
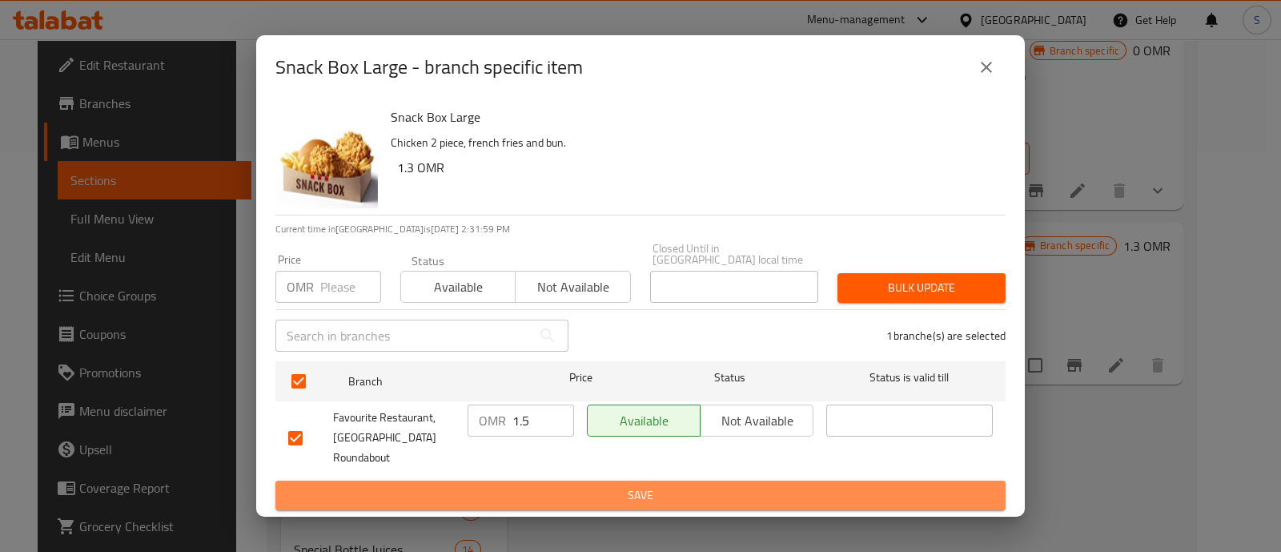
click at [556, 488] on span "Save" at bounding box center [640, 495] width 705 height 20
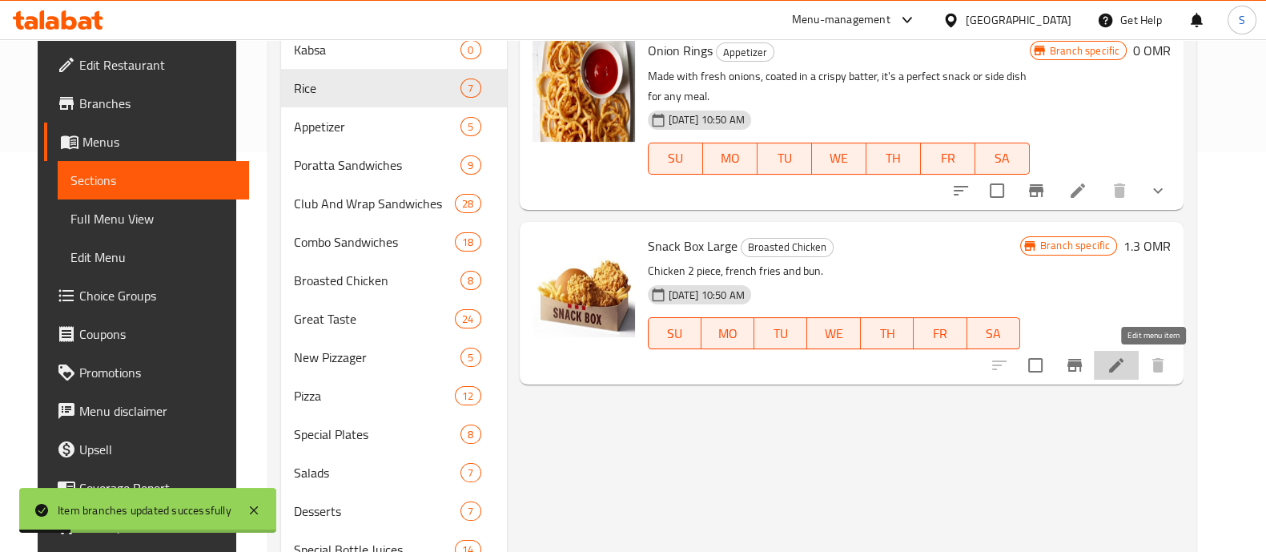
click at [1126, 373] on icon at bounding box center [1115, 364] width 19 height 19
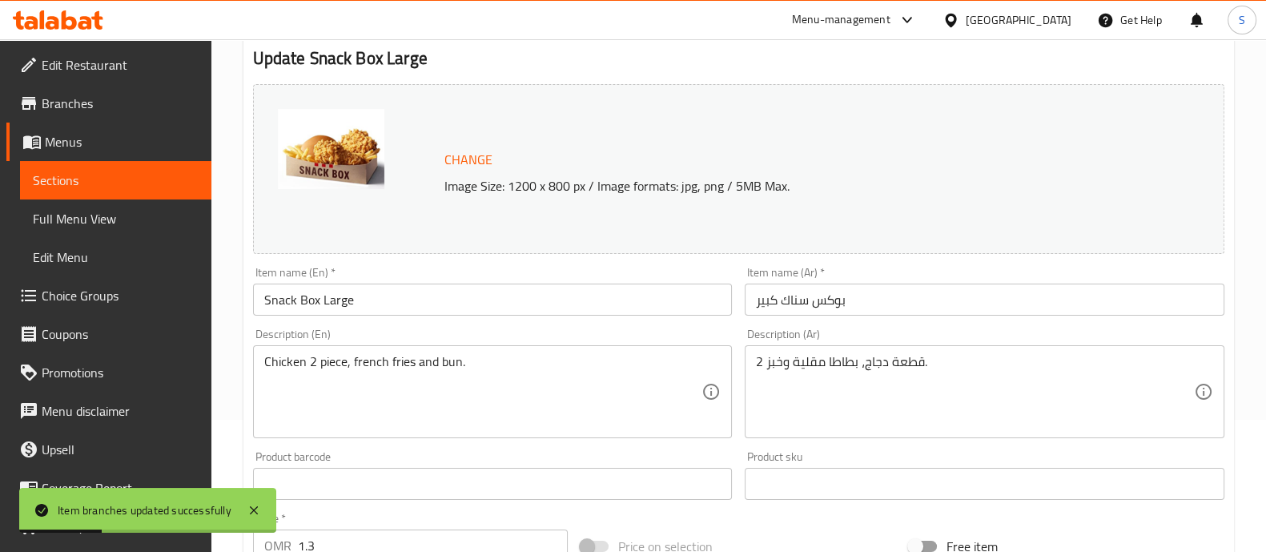
scroll to position [300, 0]
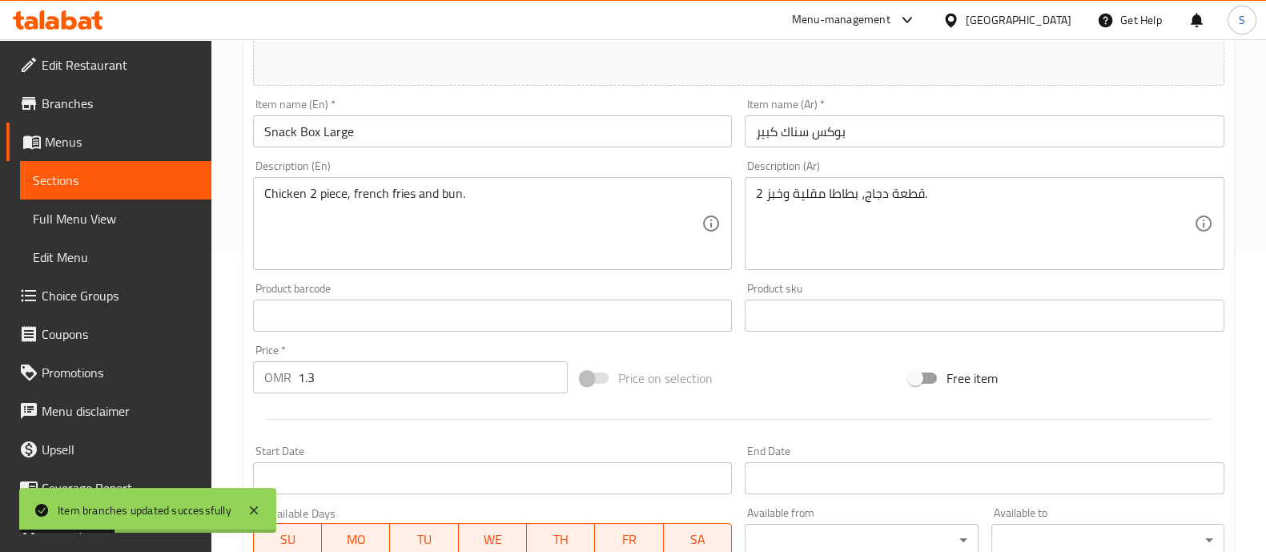
click at [363, 377] on input "1.3" at bounding box center [433, 377] width 271 height 32
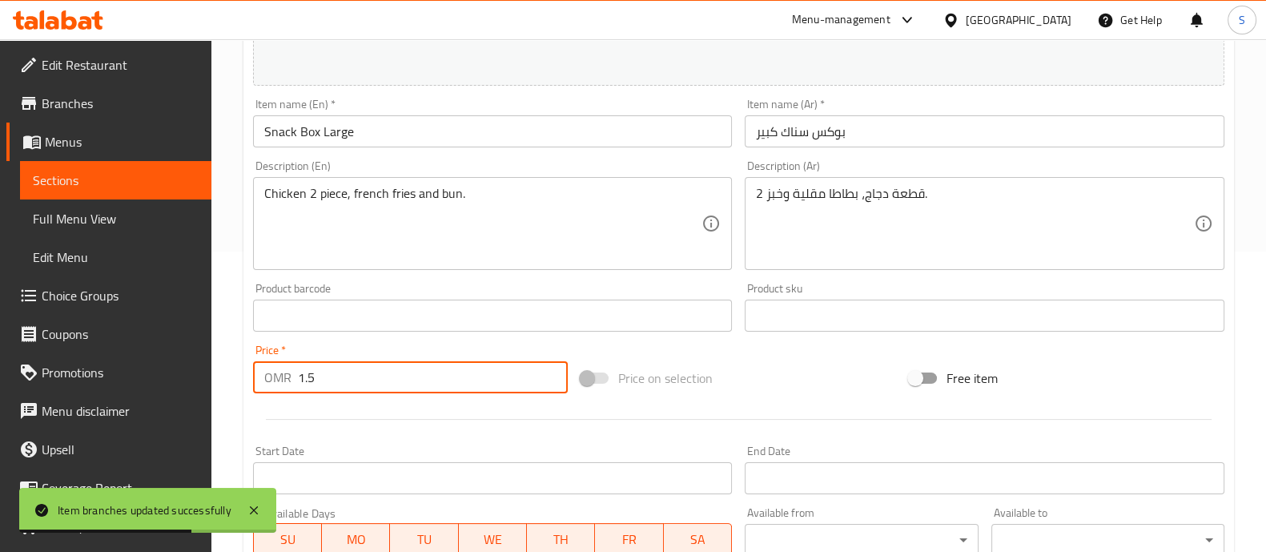
type input "1.5"
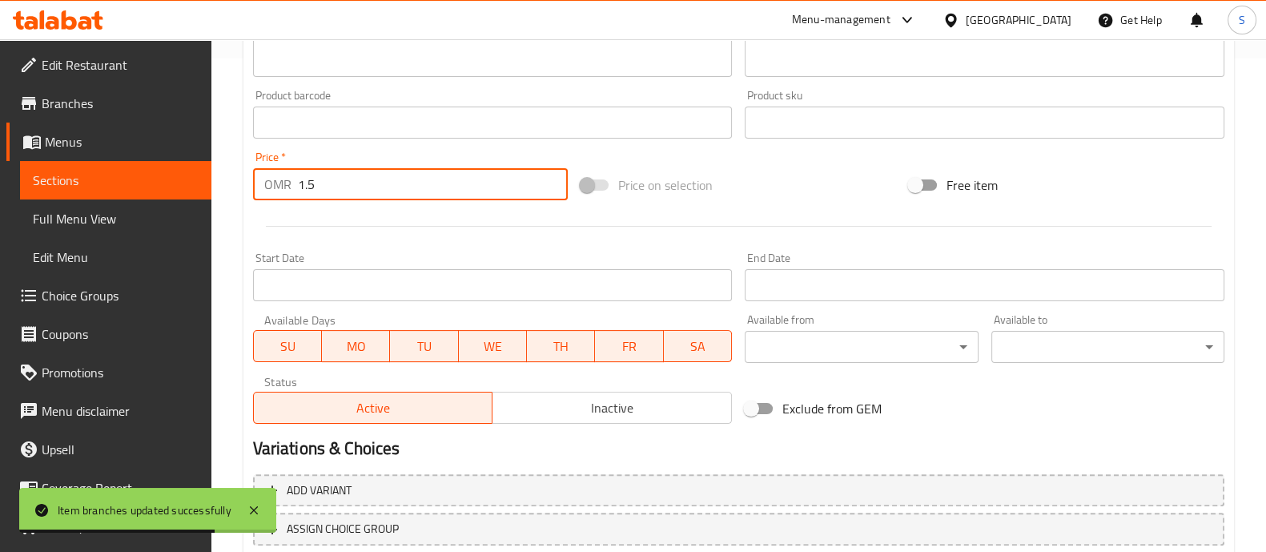
scroll to position [601, 0]
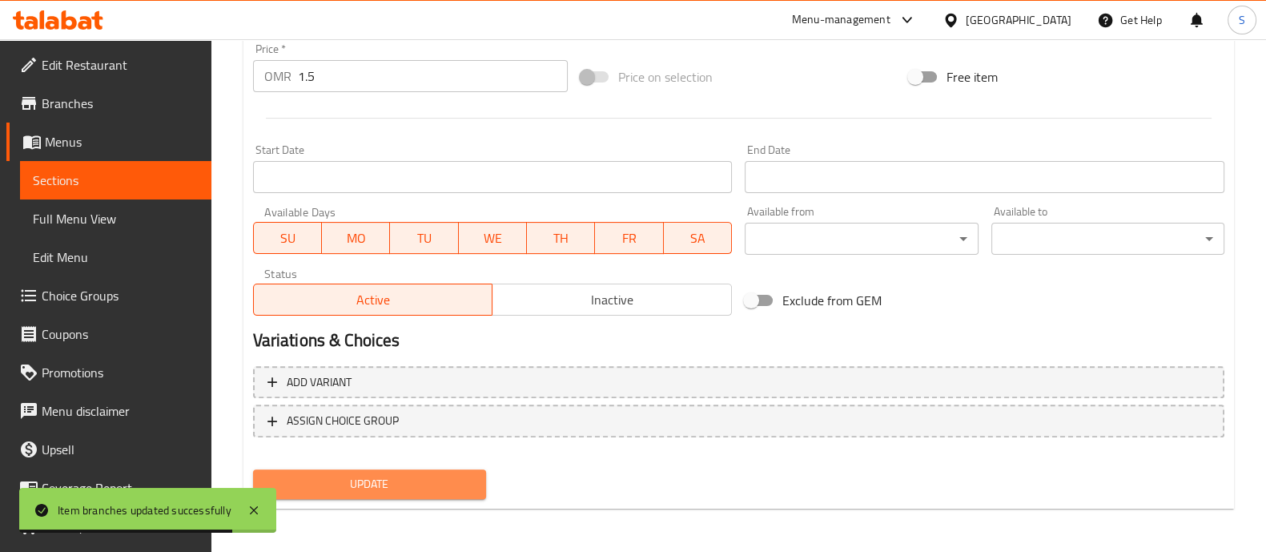
click at [408, 477] on span "Update" at bounding box center [369, 484] width 207 height 20
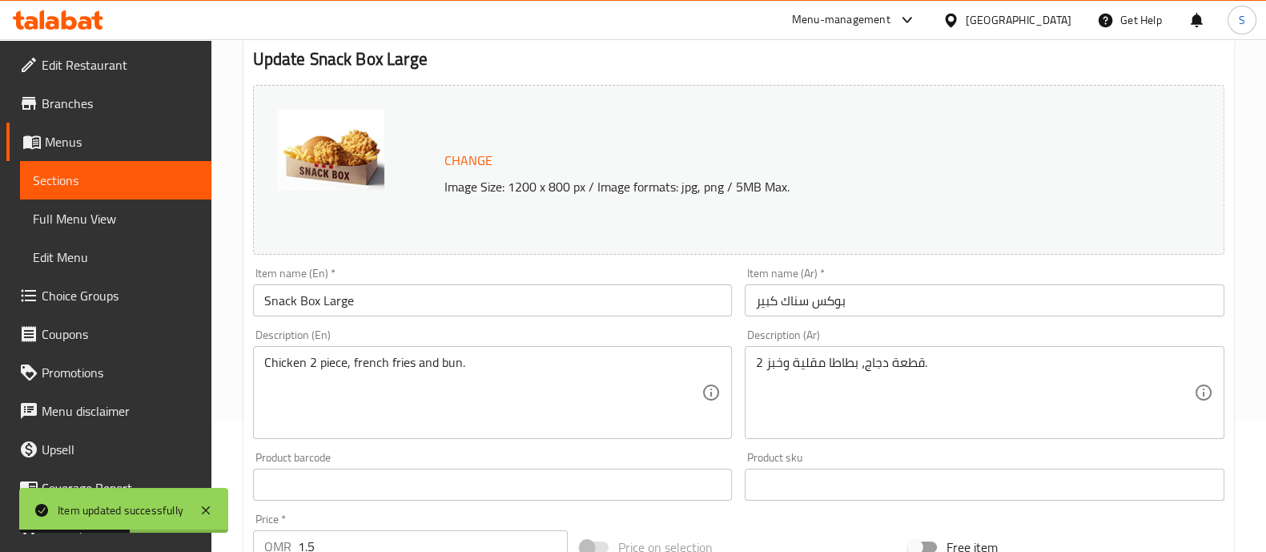
scroll to position [0, 0]
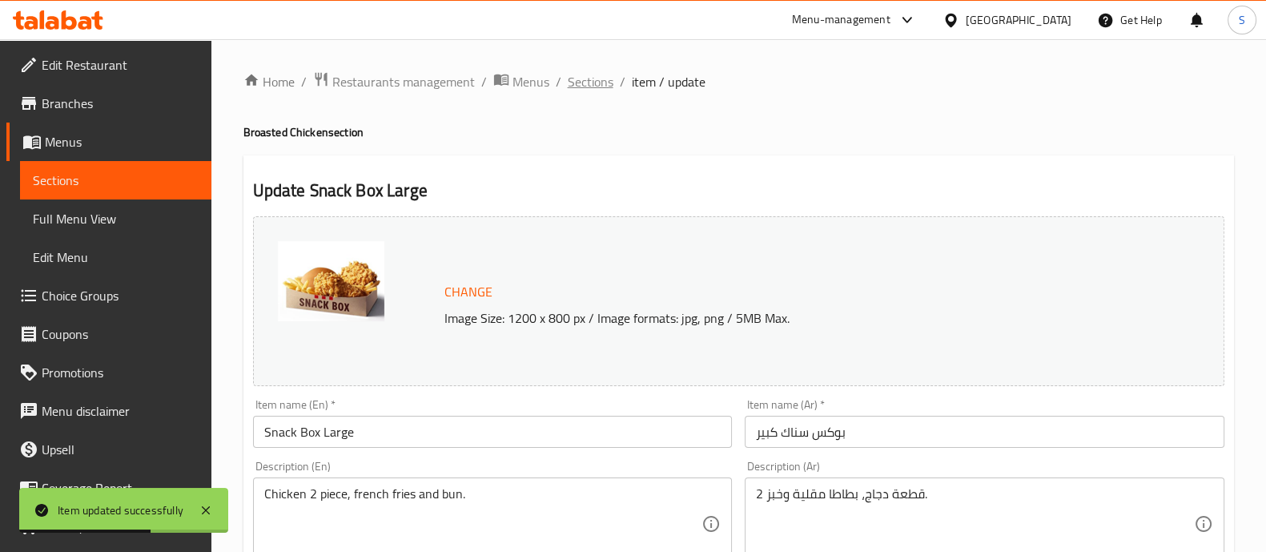
click at [581, 74] on span "Sections" at bounding box center [591, 81] width 46 height 19
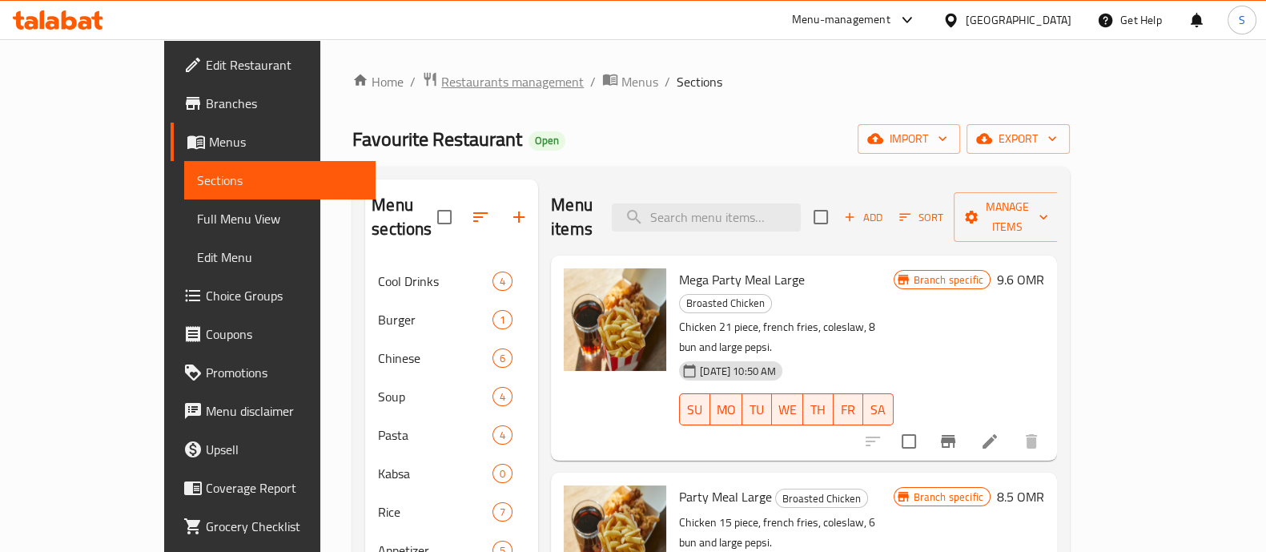
click at [450, 90] on span "Restaurants management" at bounding box center [512, 81] width 143 height 19
click at [783, 207] on input "search" at bounding box center [706, 217] width 189 height 28
paste input "Mega party meal"
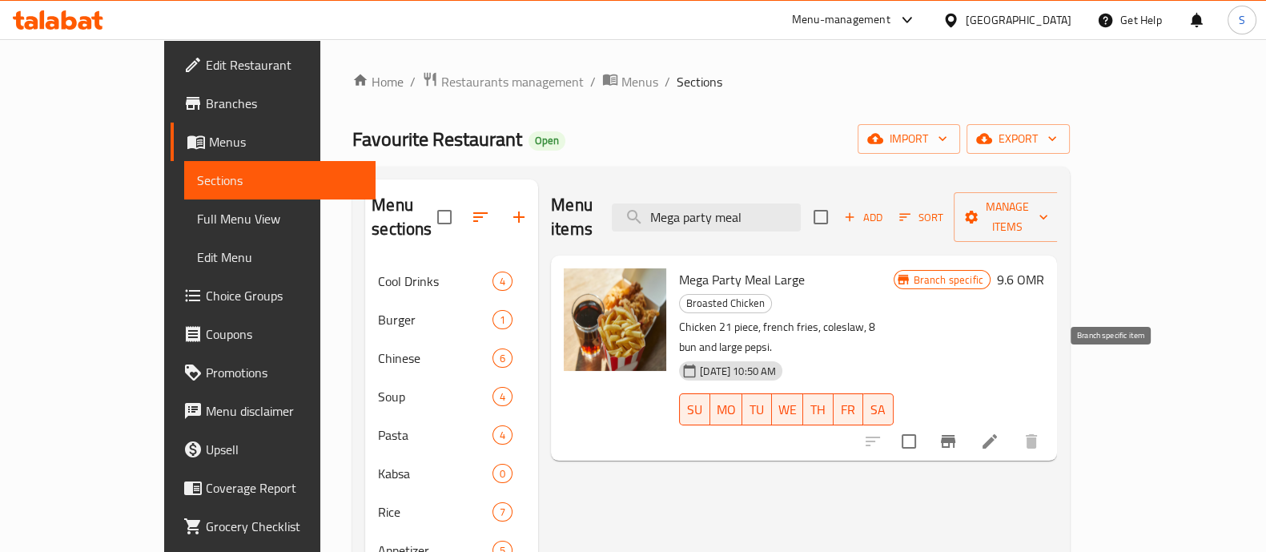
type input "Mega party meal"
click at [958, 432] on icon "Branch-specific-item" at bounding box center [947, 441] width 19 height 19
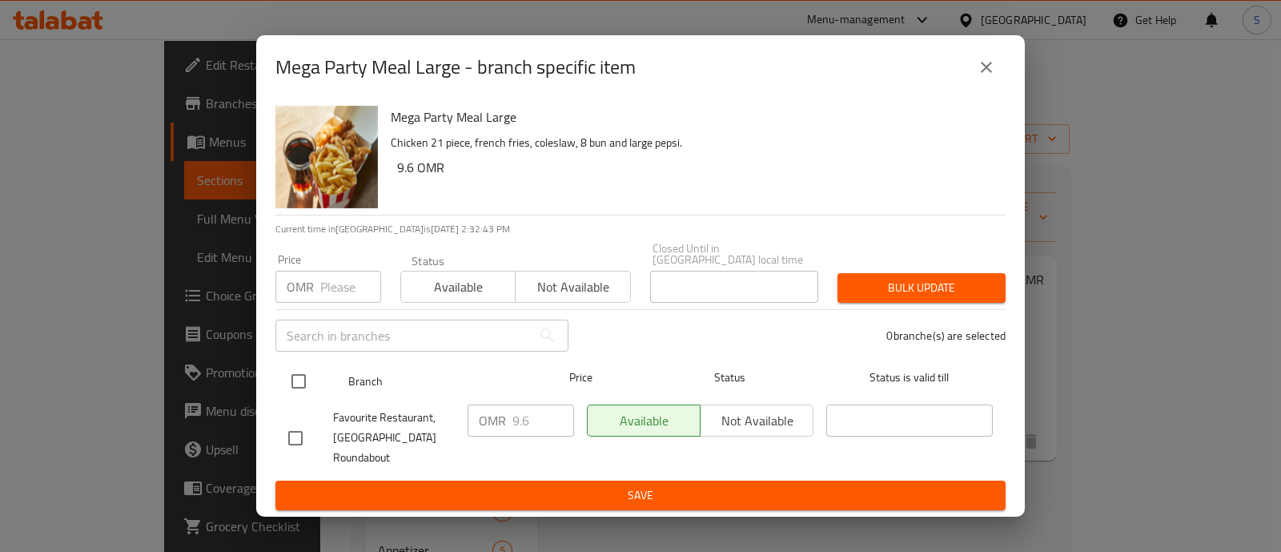
click at [299, 372] on input "checkbox" at bounding box center [299, 381] width 34 height 34
checkbox input "true"
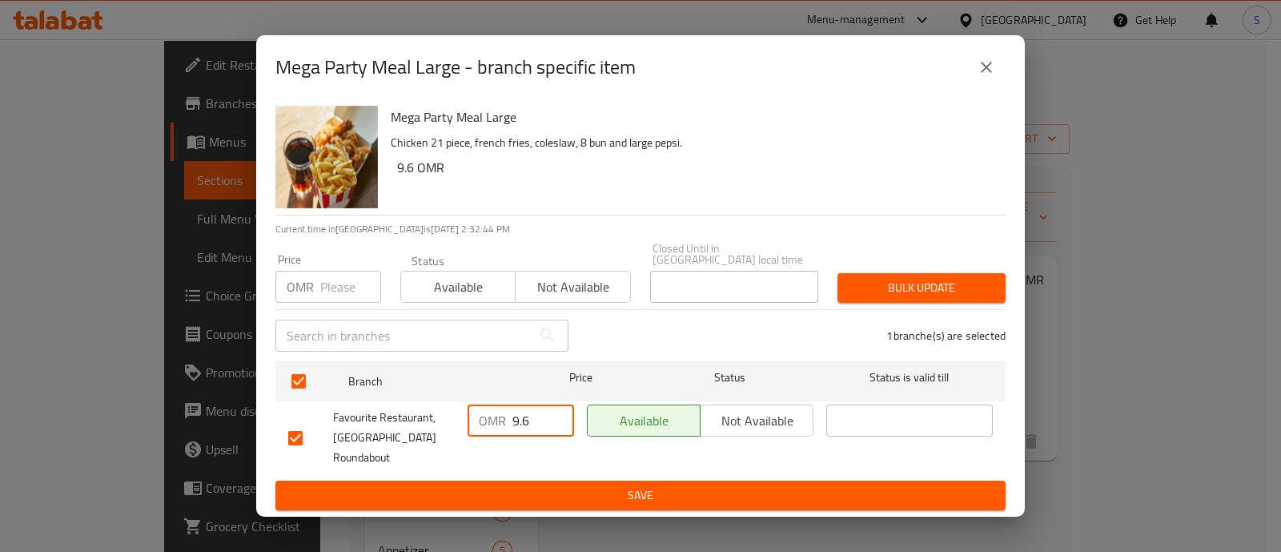
click at [533, 414] on input "9.6" at bounding box center [543, 420] width 62 height 32
type input "9.9"
click at [531, 489] on span "Save" at bounding box center [640, 495] width 705 height 20
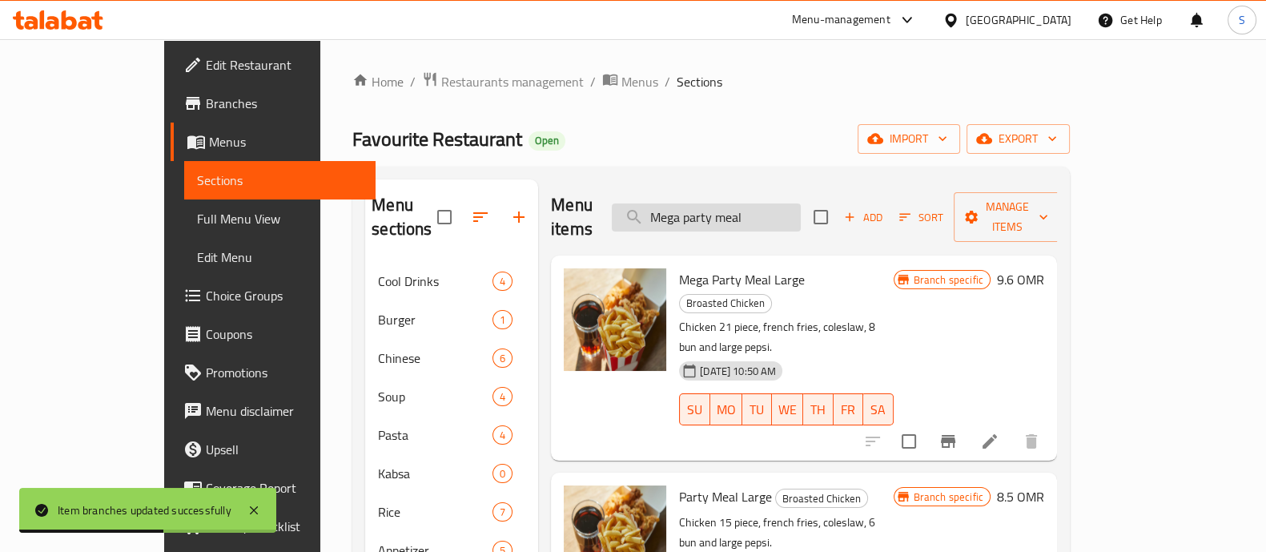
click at [761, 203] on input "Mega party meal" at bounding box center [706, 217] width 189 height 28
click at [958, 432] on icon "Branch-specific-item" at bounding box center [947, 441] width 19 height 19
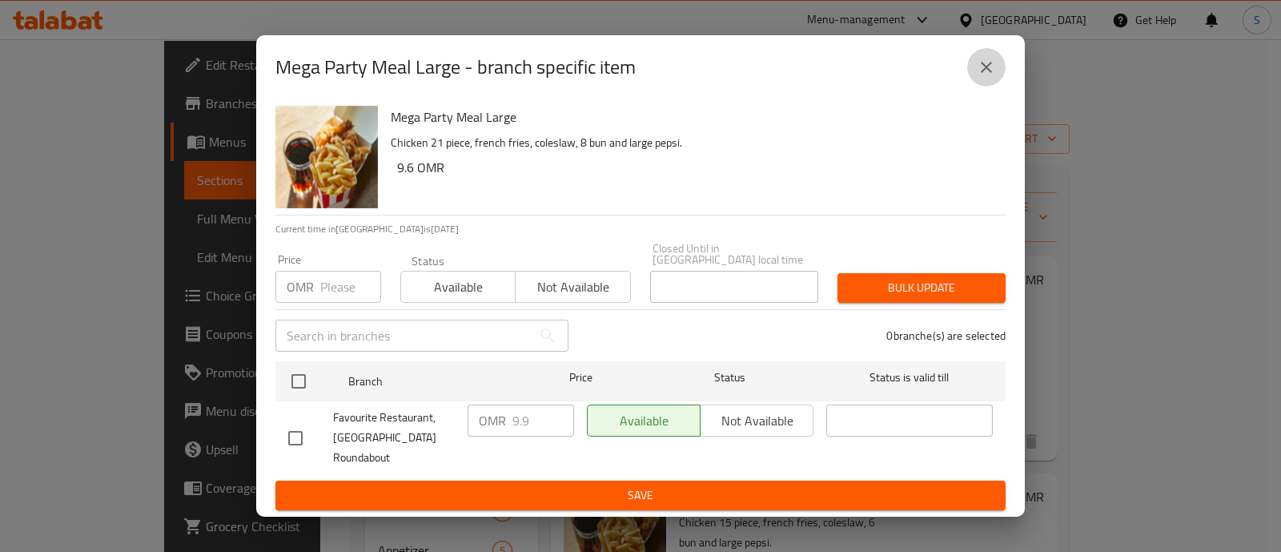
click at [985, 61] on button "close" at bounding box center [986, 67] width 38 height 38
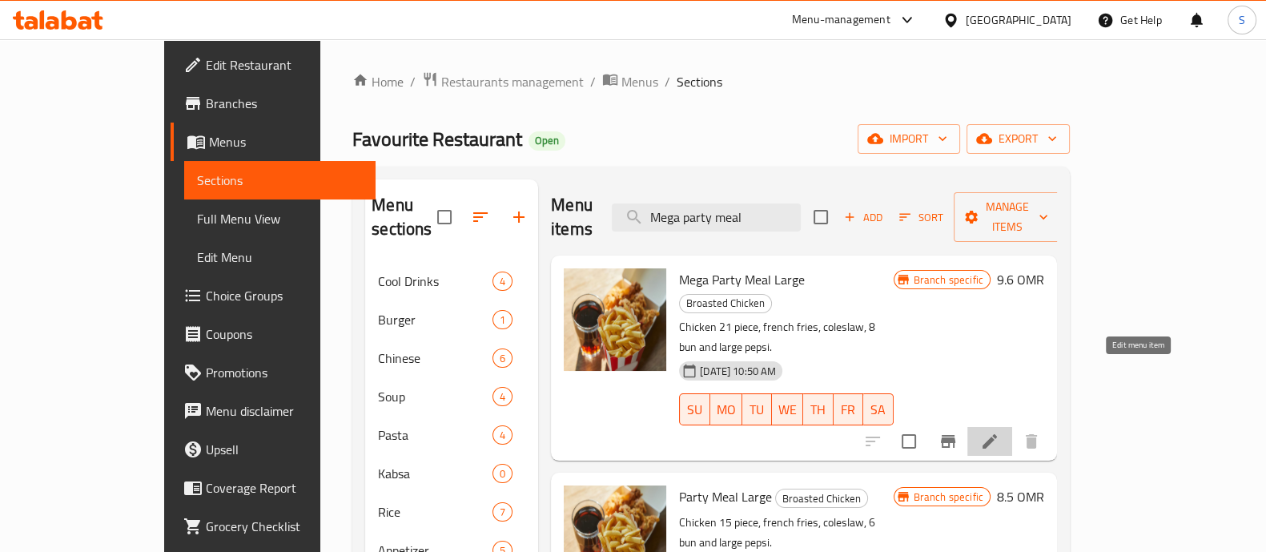
click at [999, 432] on icon at bounding box center [989, 441] width 19 height 19
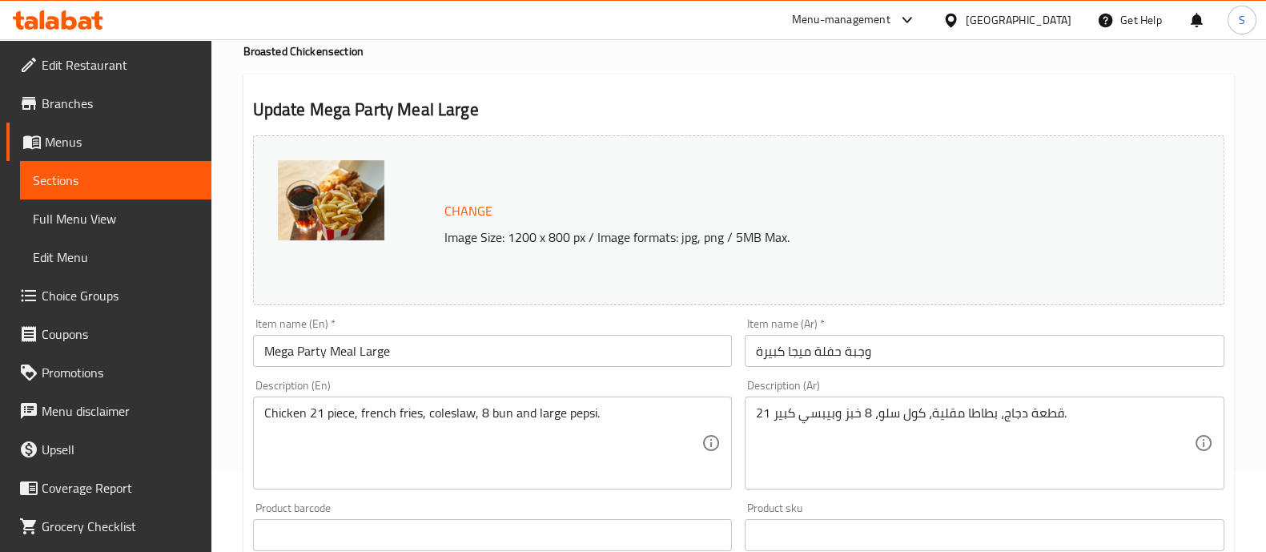
scroll to position [300, 0]
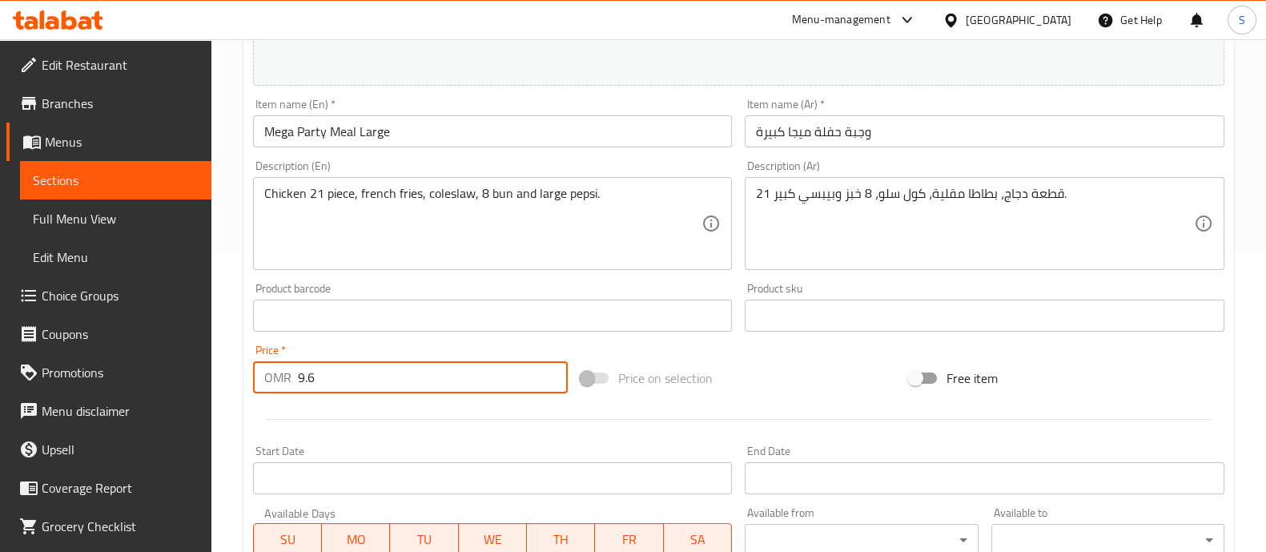
click at [352, 380] on input "9.6" at bounding box center [433, 377] width 271 height 32
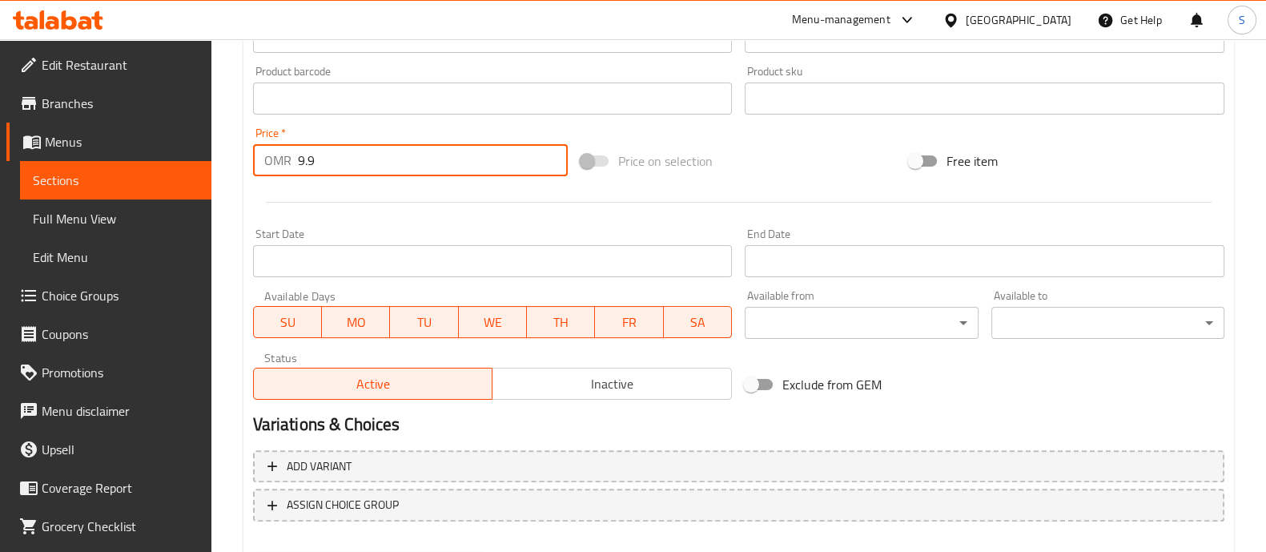
scroll to position [601, 0]
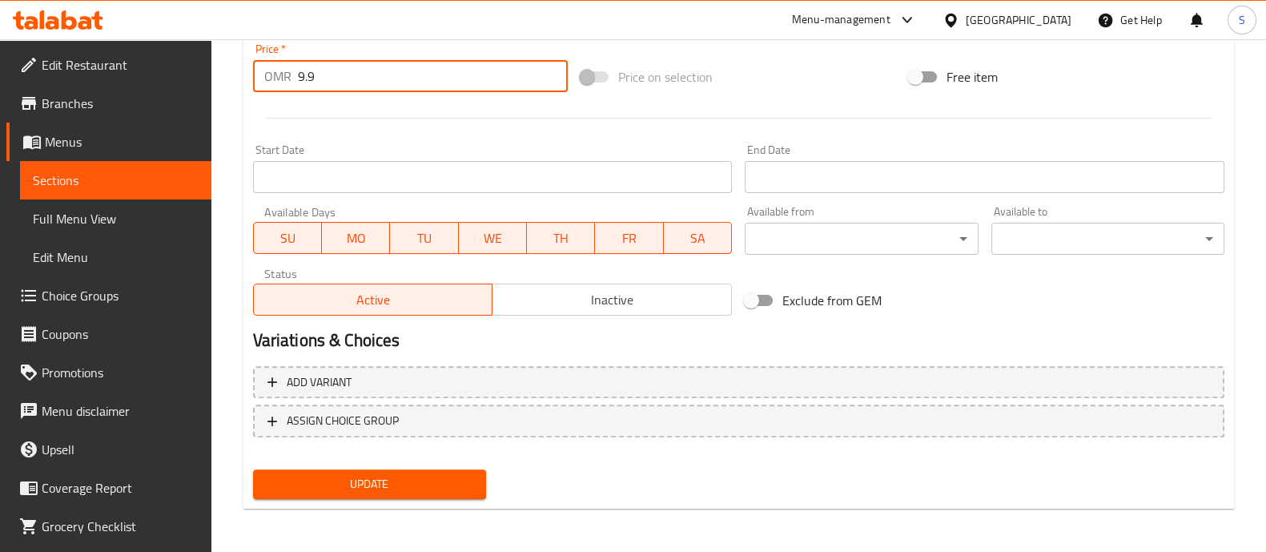
type input "9.9"
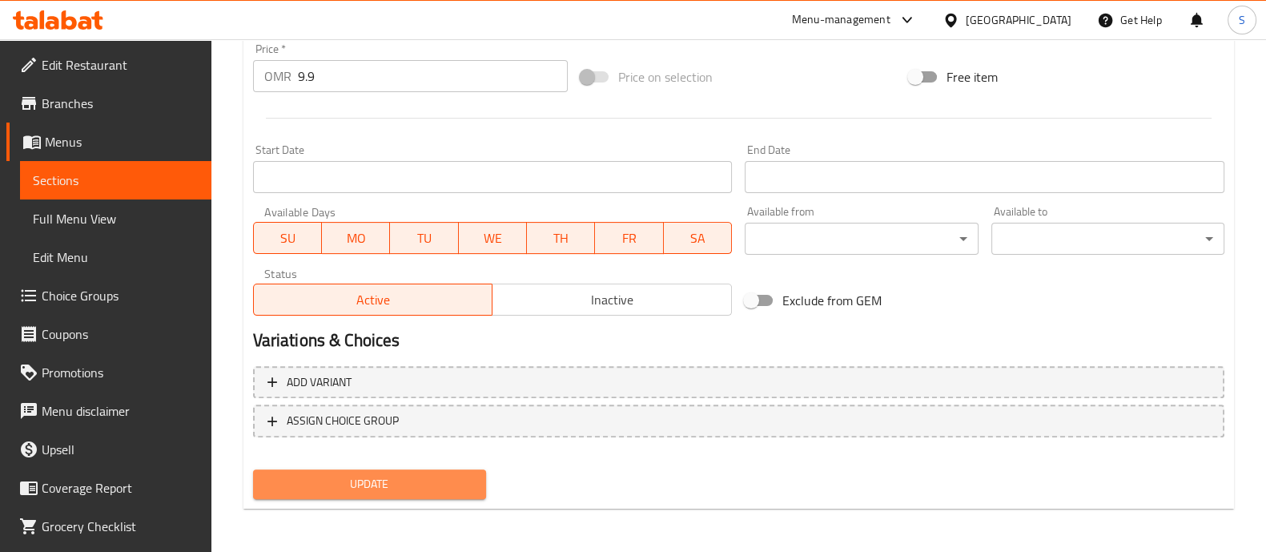
click at [415, 484] on span "Update" at bounding box center [369, 484] width 207 height 20
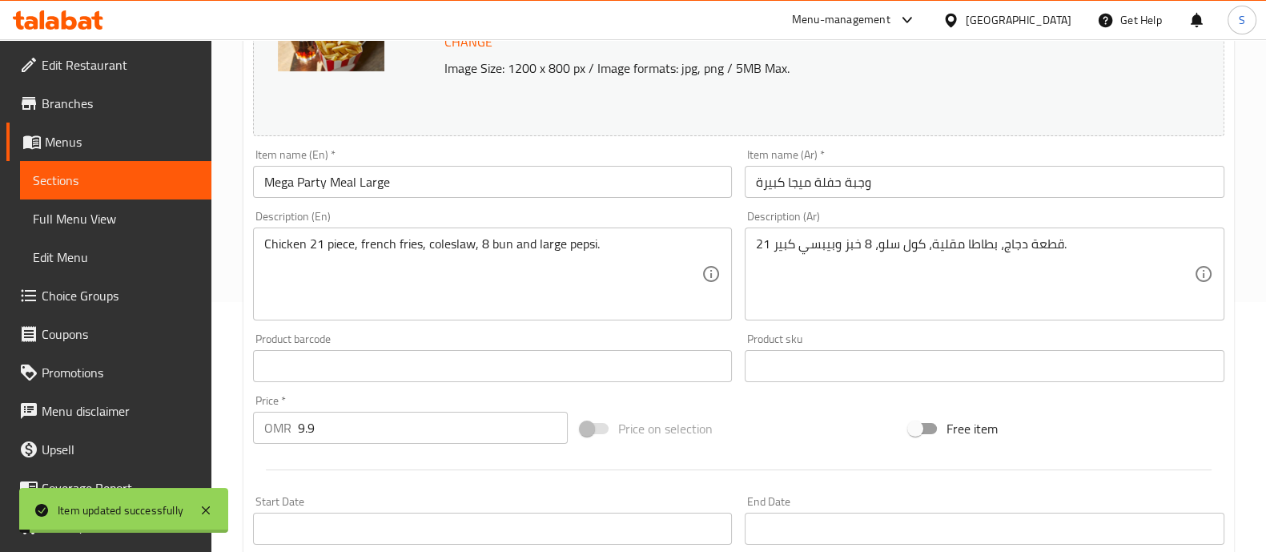
scroll to position [0, 0]
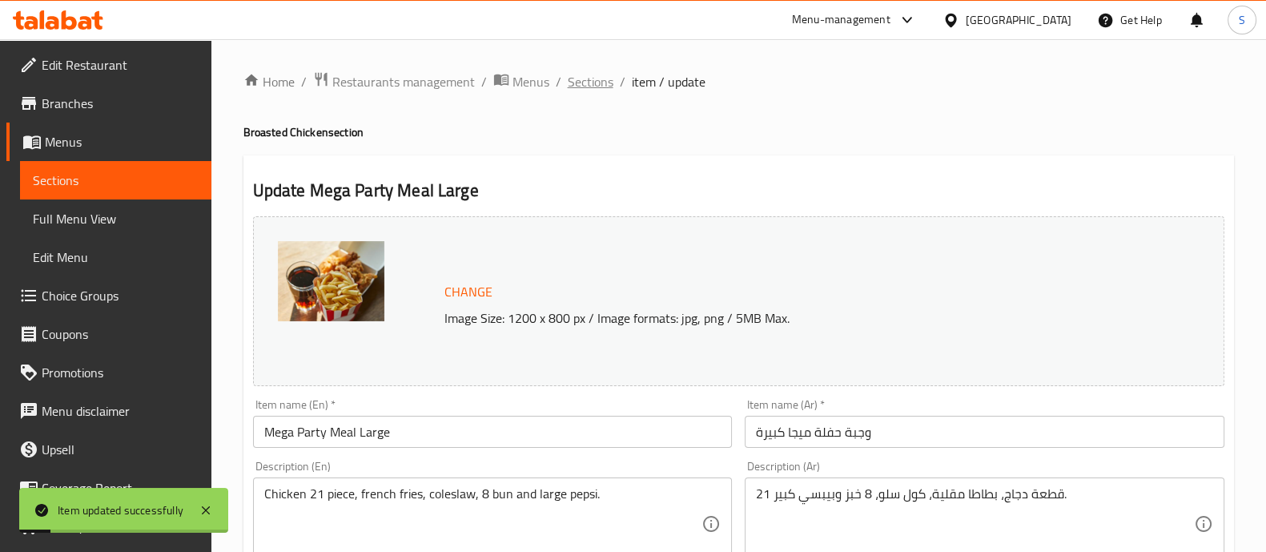
click at [596, 78] on span "Sections" at bounding box center [591, 81] width 46 height 19
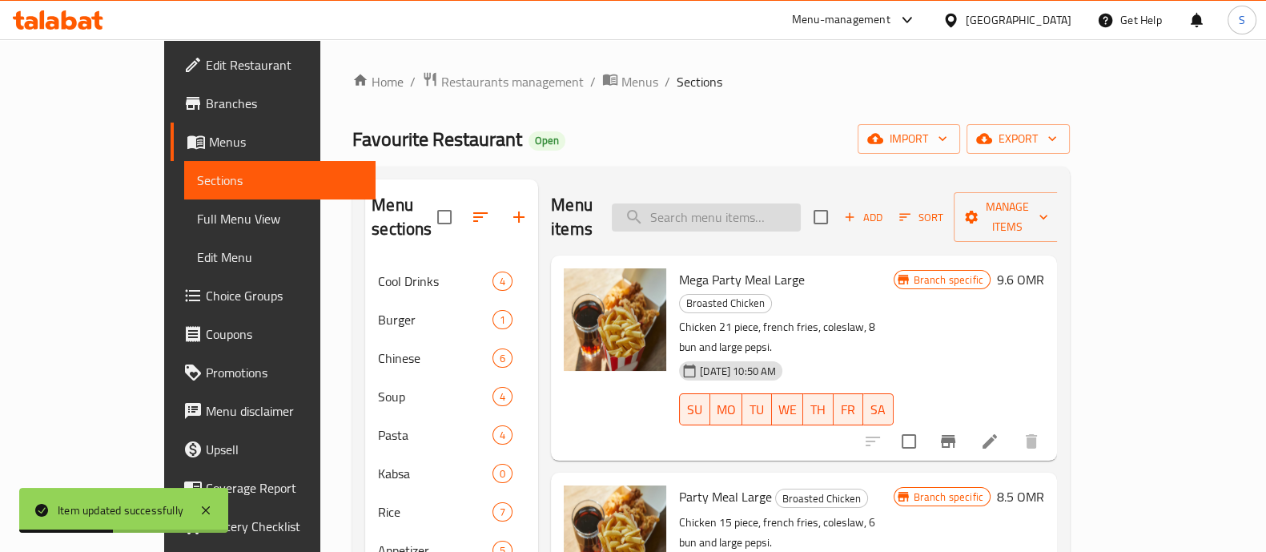
click at [783, 218] on input "search" at bounding box center [706, 217] width 189 height 28
paste input "Partymeal"
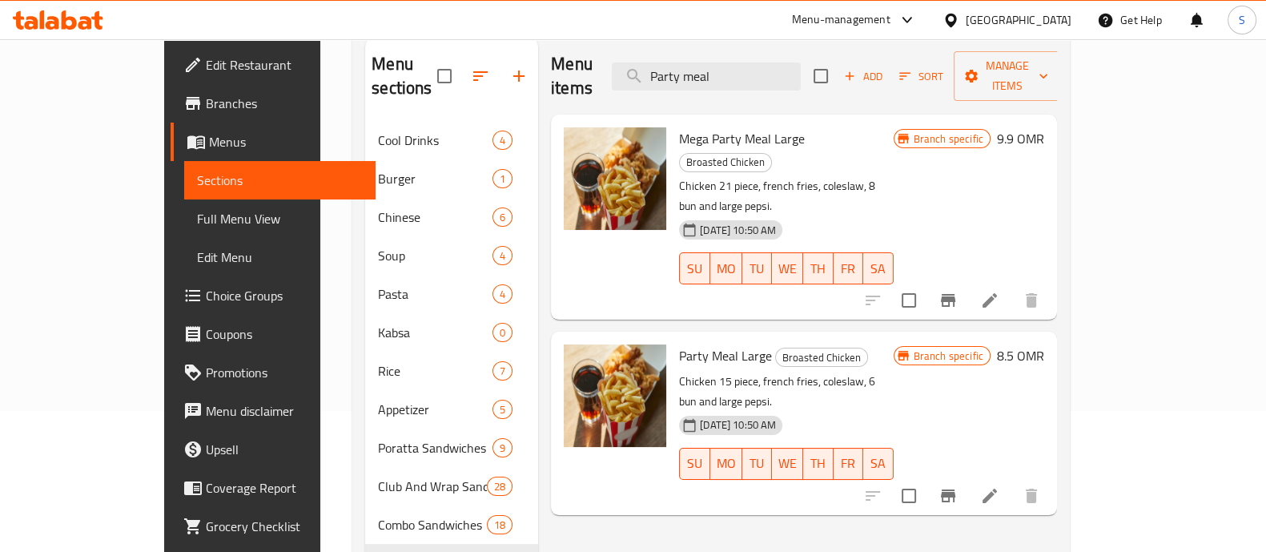
scroll to position [199, 0]
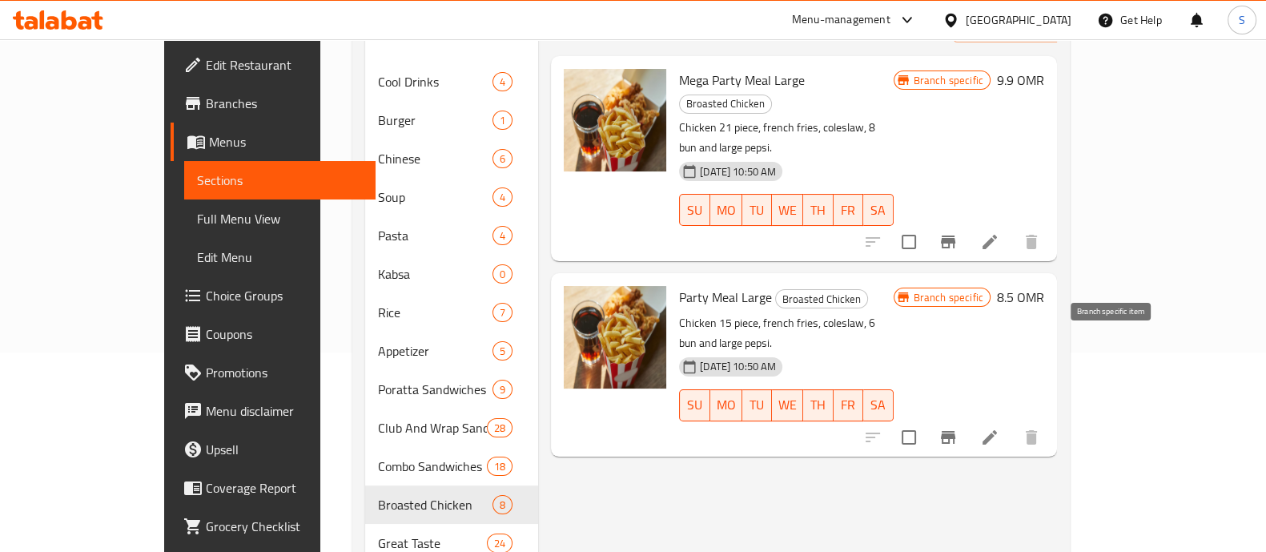
type input "Party meal"
click at [958, 428] on icon "Branch-specific-item" at bounding box center [947, 437] width 19 height 19
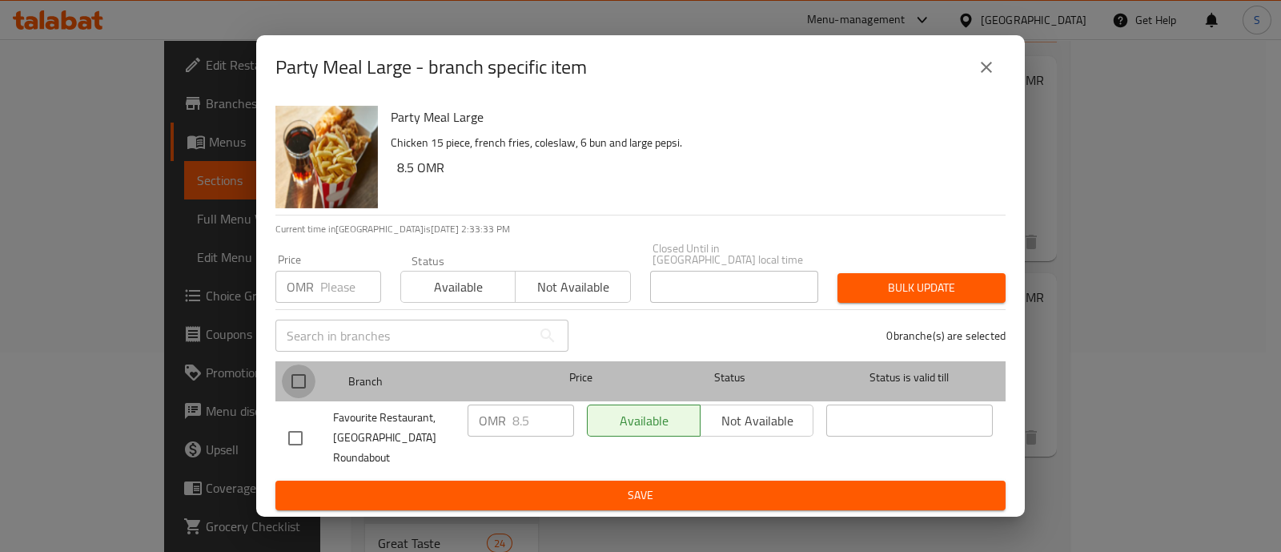
click at [289, 371] on input "checkbox" at bounding box center [299, 381] width 34 height 34
checkbox input "true"
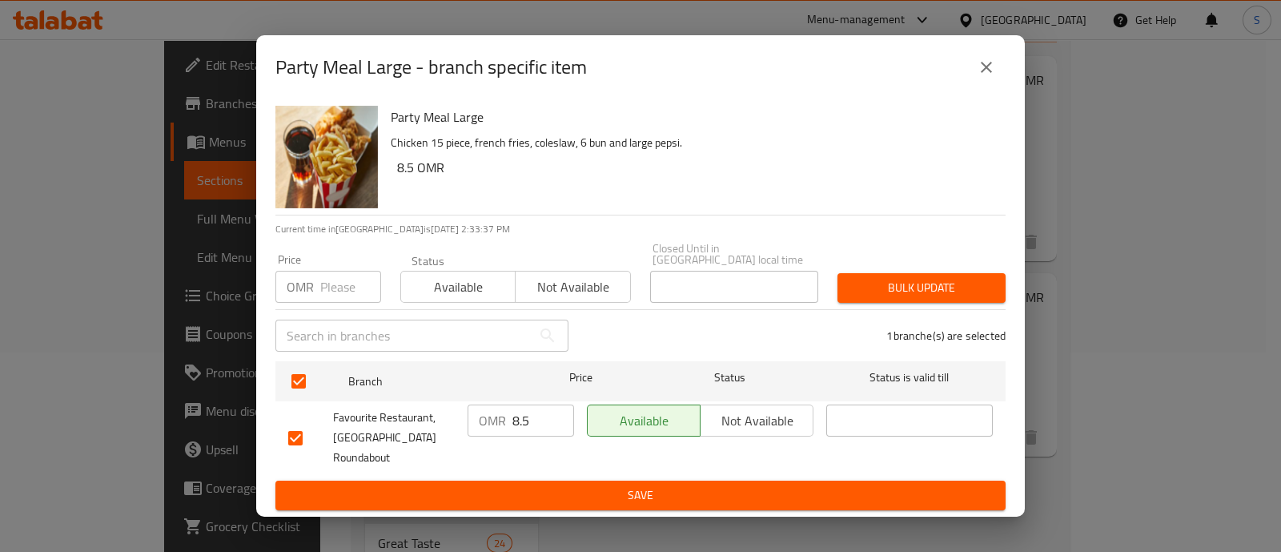
click at [544, 412] on input "8.5" at bounding box center [543, 420] width 62 height 32
type input "8.9"
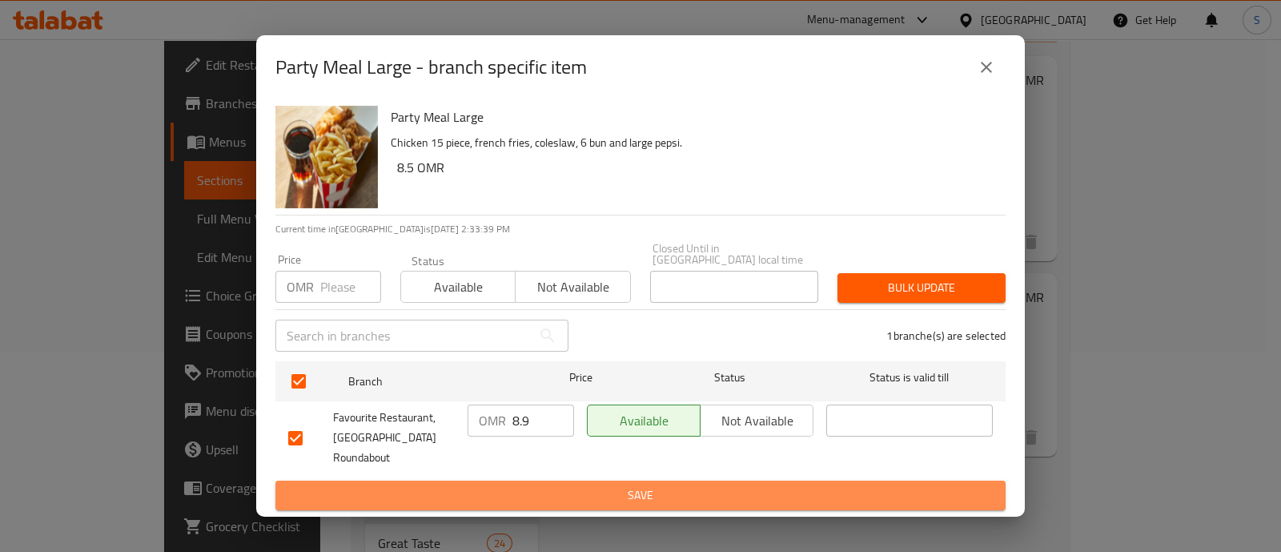
click at [521, 487] on span "Save" at bounding box center [640, 495] width 705 height 20
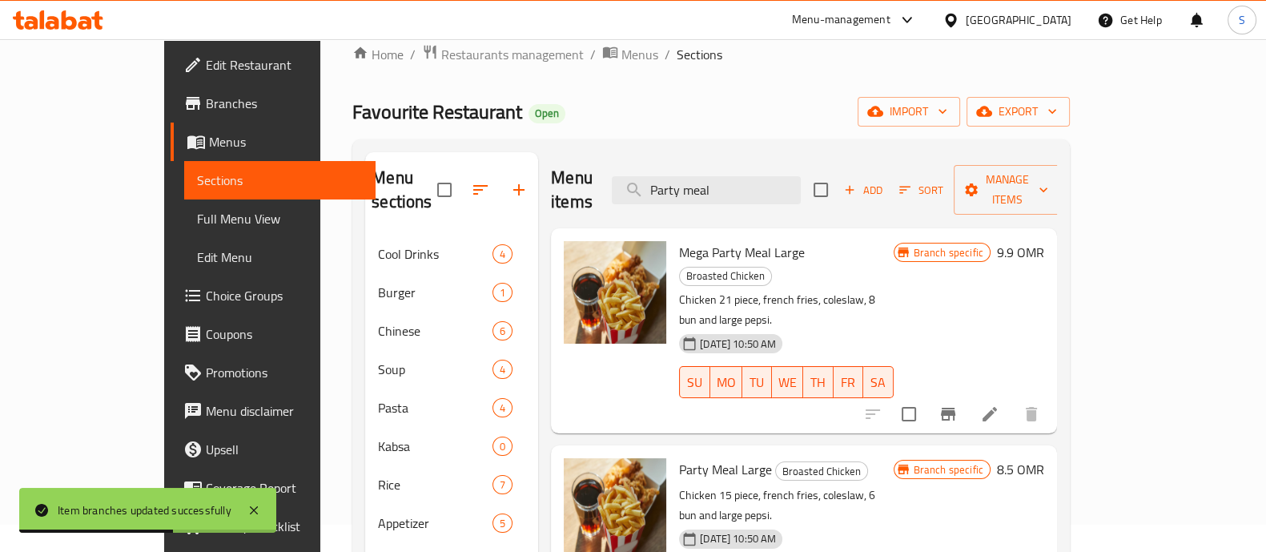
scroll to position [0, 0]
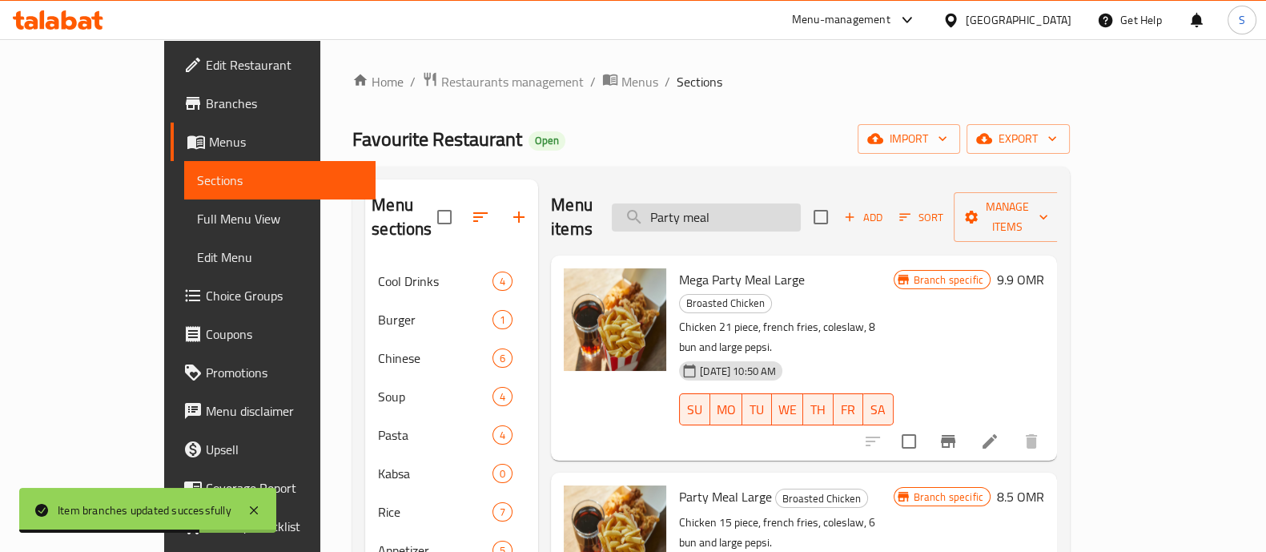
click at [793, 210] on input "Party meal" at bounding box center [706, 217] width 189 height 28
type input "Party meal"
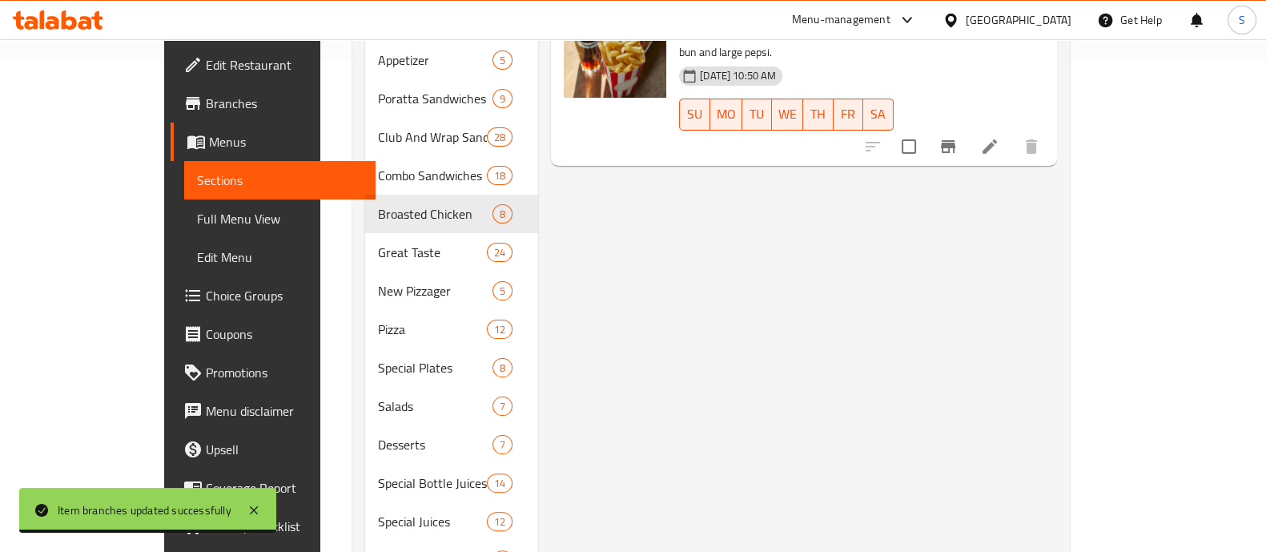
scroll to position [500, 0]
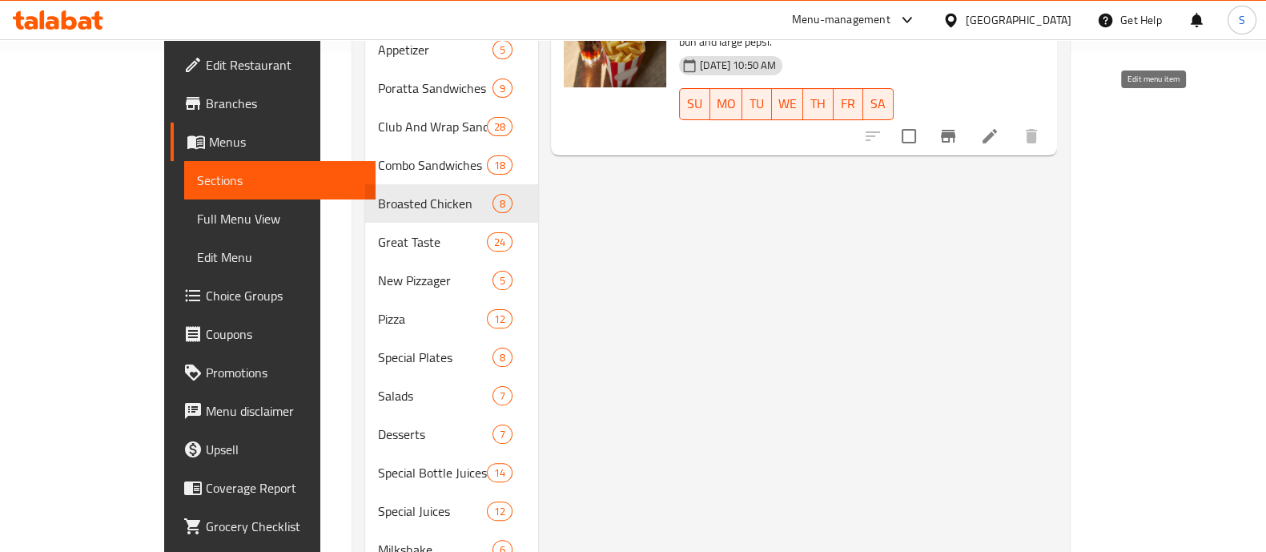
click at [999, 126] on icon at bounding box center [989, 135] width 19 height 19
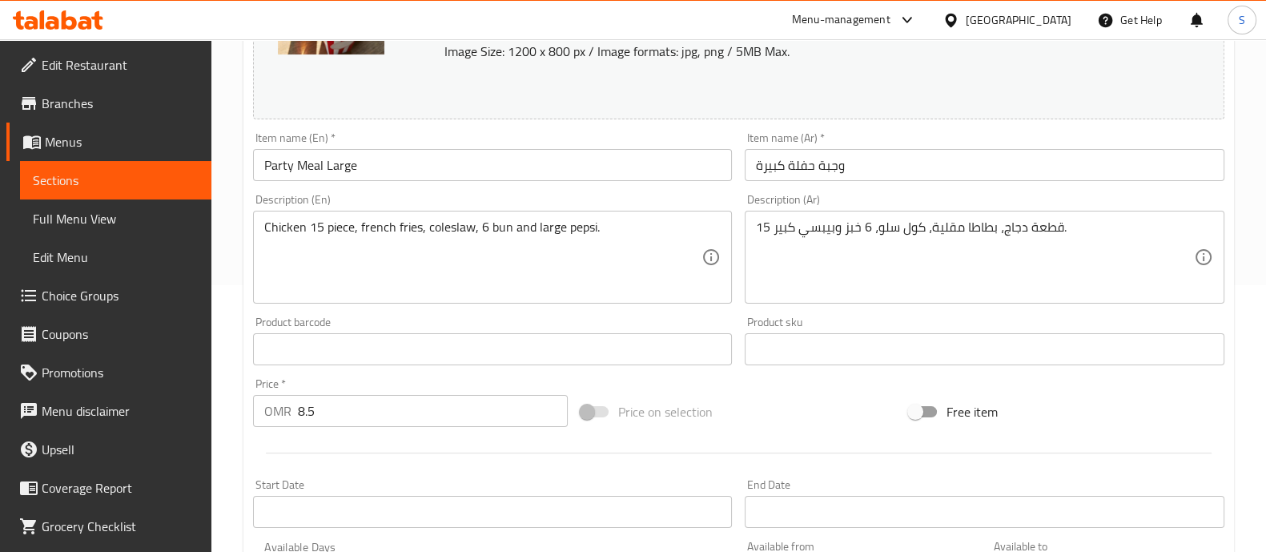
scroll to position [300, 0]
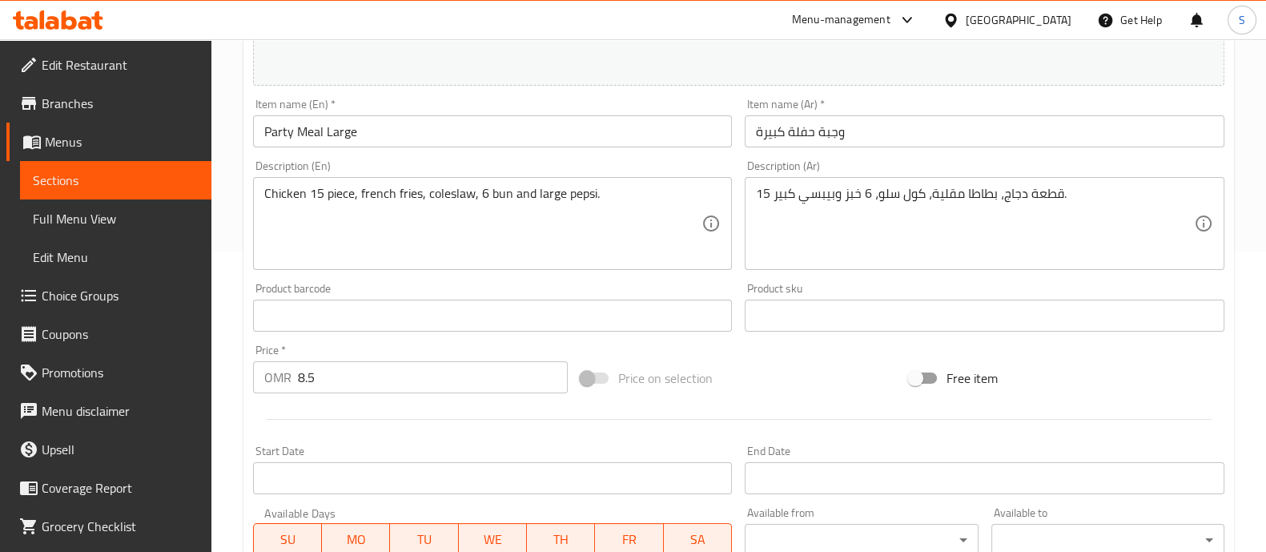
click at [335, 384] on input "8.5" at bounding box center [433, 377] width 271 height 32
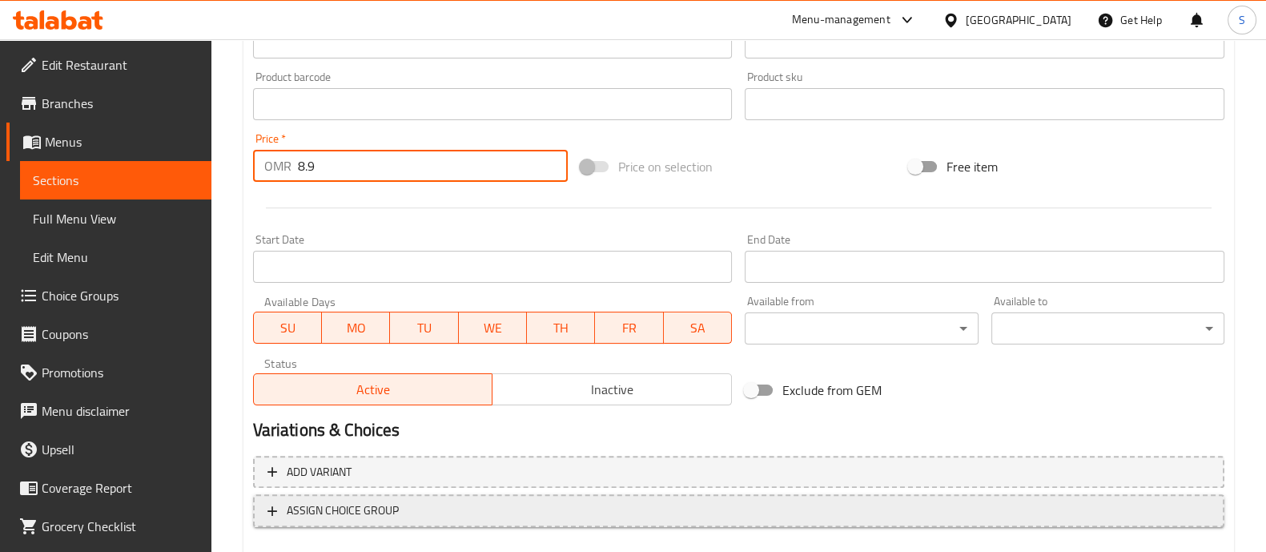
scroll to position [600, 0]
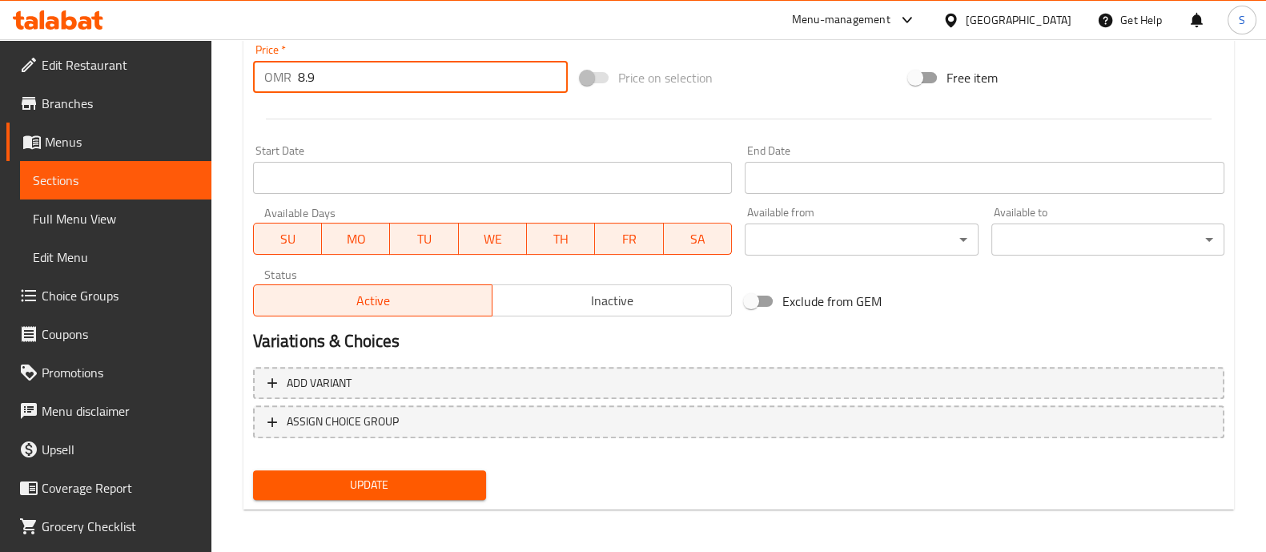
type input "8.9"
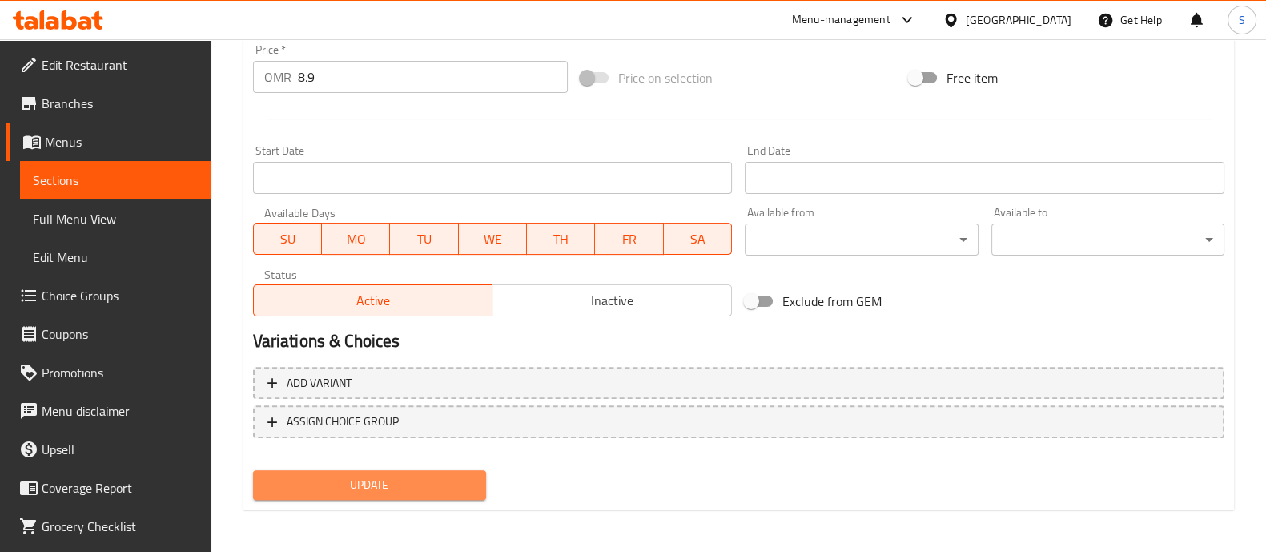
click at [388, 492] on span "Update" at bounding box center [369, 485] width 207 height 20
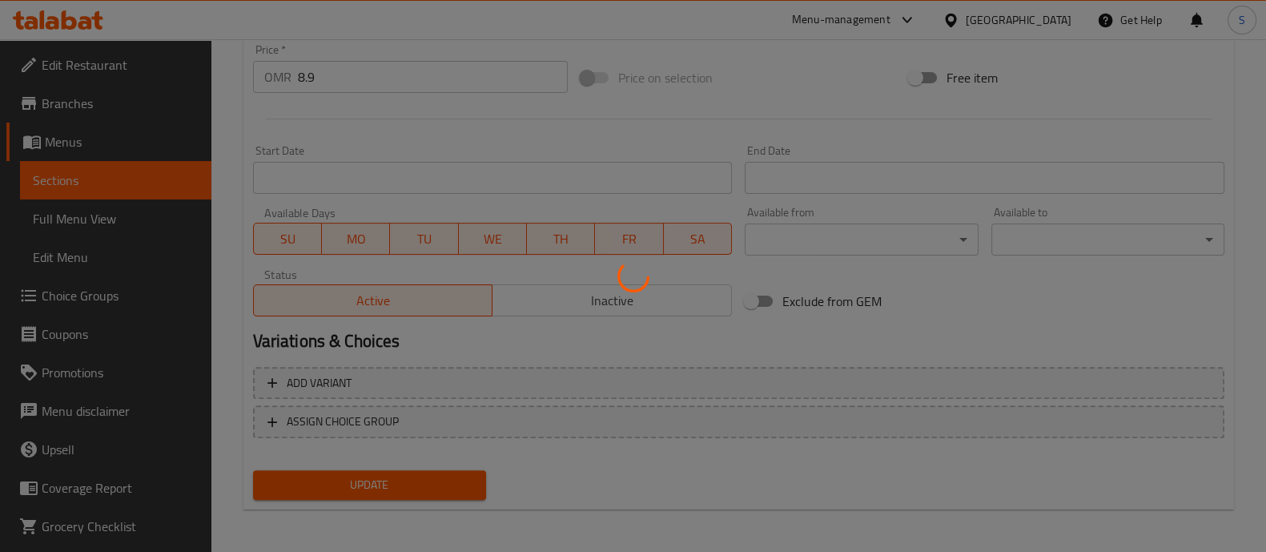
scroll to position [0, 0]
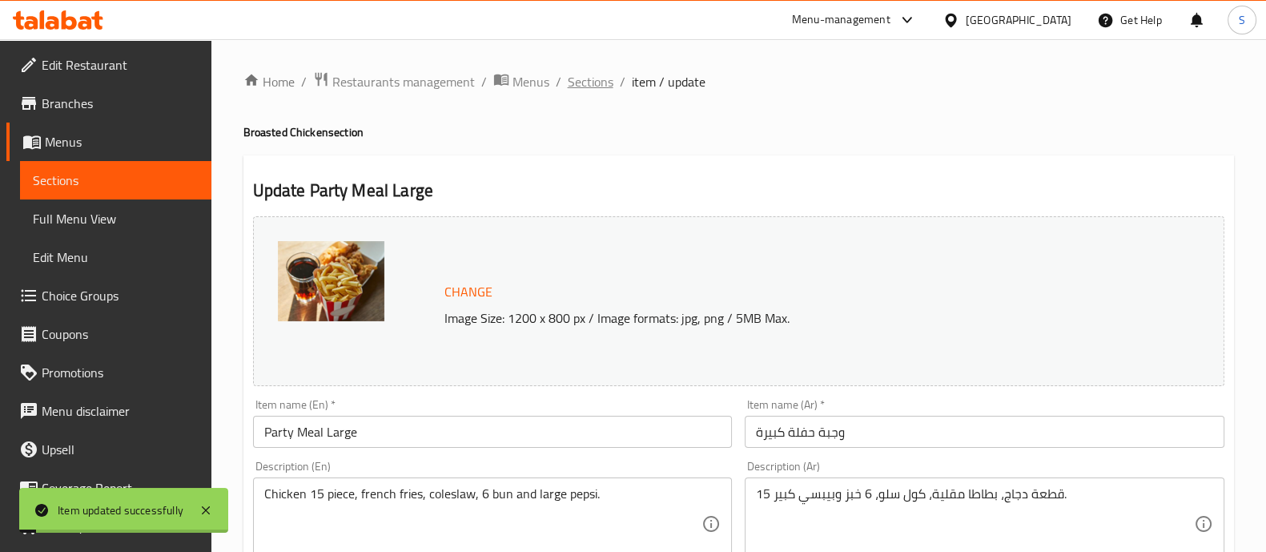
click at [601, 80] on span "Sections" at bounding box center [591, 81] width 46 height 19
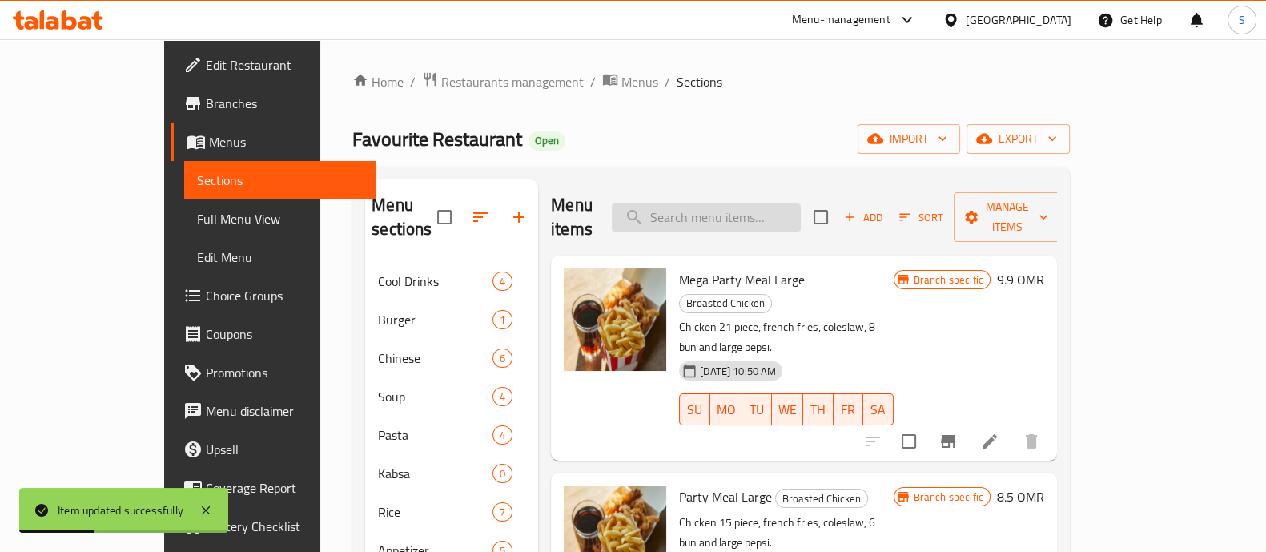
click at [734, 210] on input "search" at bounding box center [706, 217] width 189 height 28
paste input "Mixpasta"
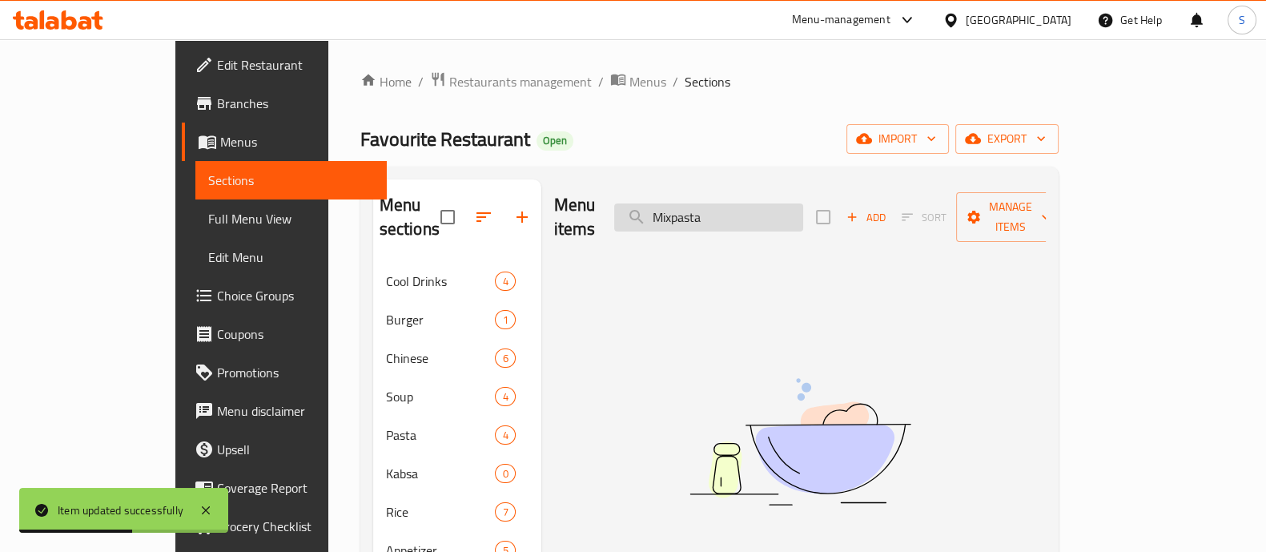
click at [737, 208] on input "Mixpasta" at bounding box center [708, 217] width 189 height 28
click at [803, 203] on input "Mix pasta" at bounding box center [708, 217] width 189 height 28
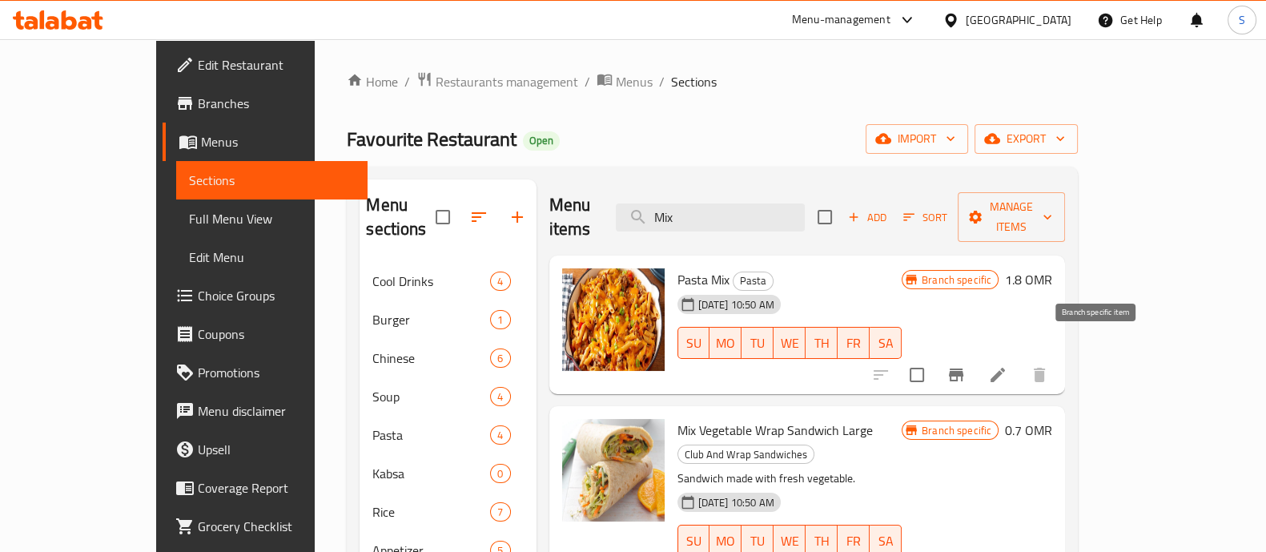
type input "Mix"
click at [966, 365] on icon "Branch-specific-item" at bounding box center [955, 374] width 19 height 19
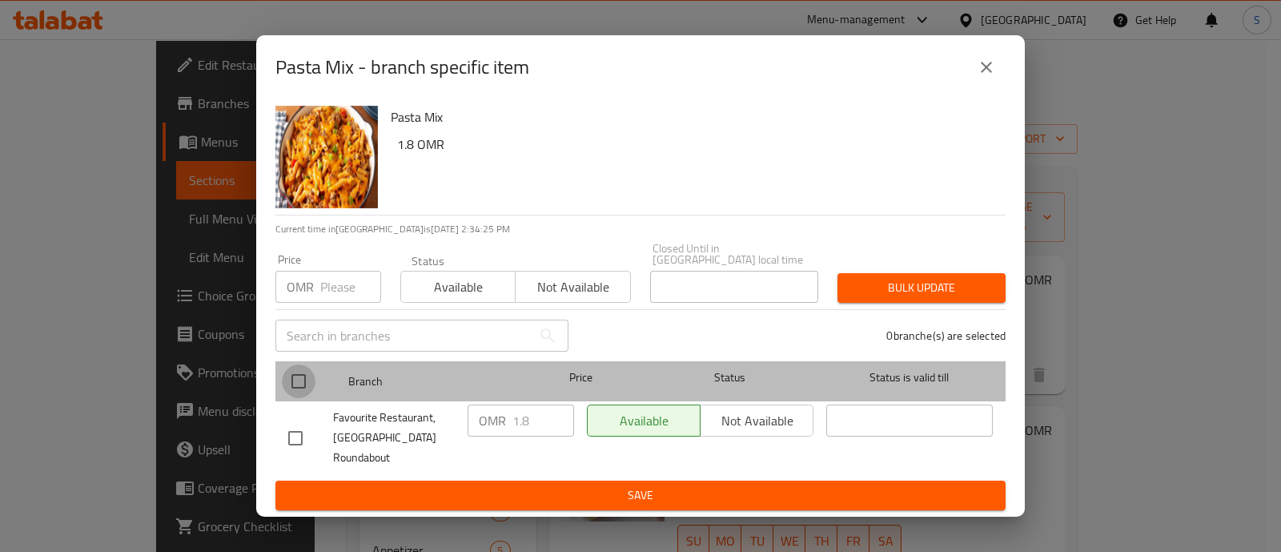
click at [300, 378] on input "checkbox" at bounding box center [299, 381] width 34 height 34
checkbox input "true"
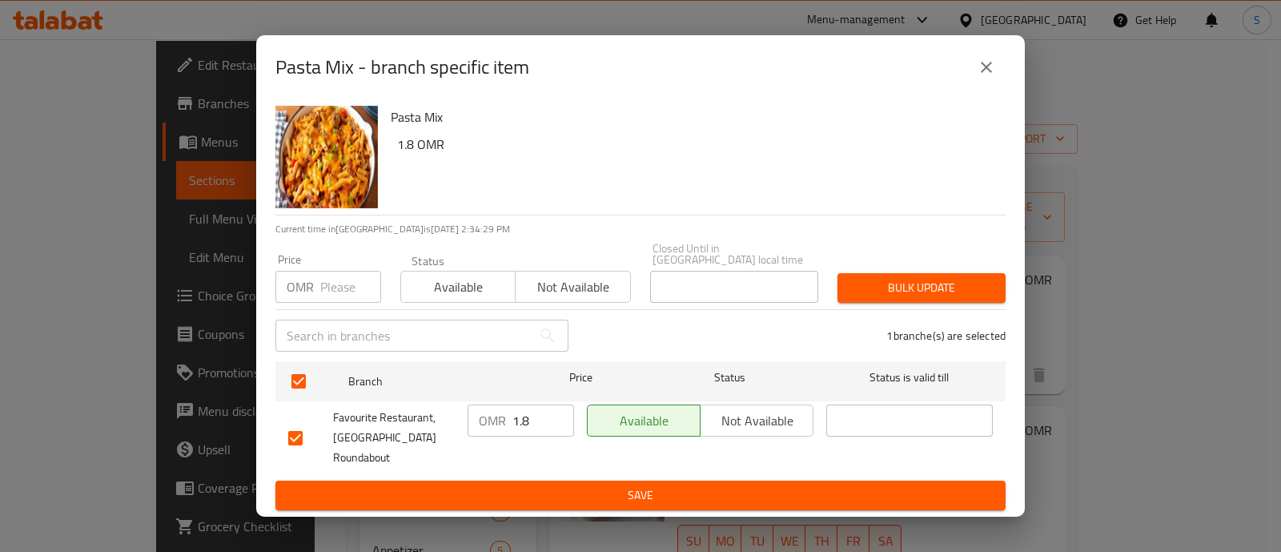
click at [444, 416] on div "Favourite Restaurant, [GEOGRAPHIC_DATA] Roundabout OMR 1.8 ​ Available Not avai…" at bounding box center [640, 437] width 717 height 79
type input "2"
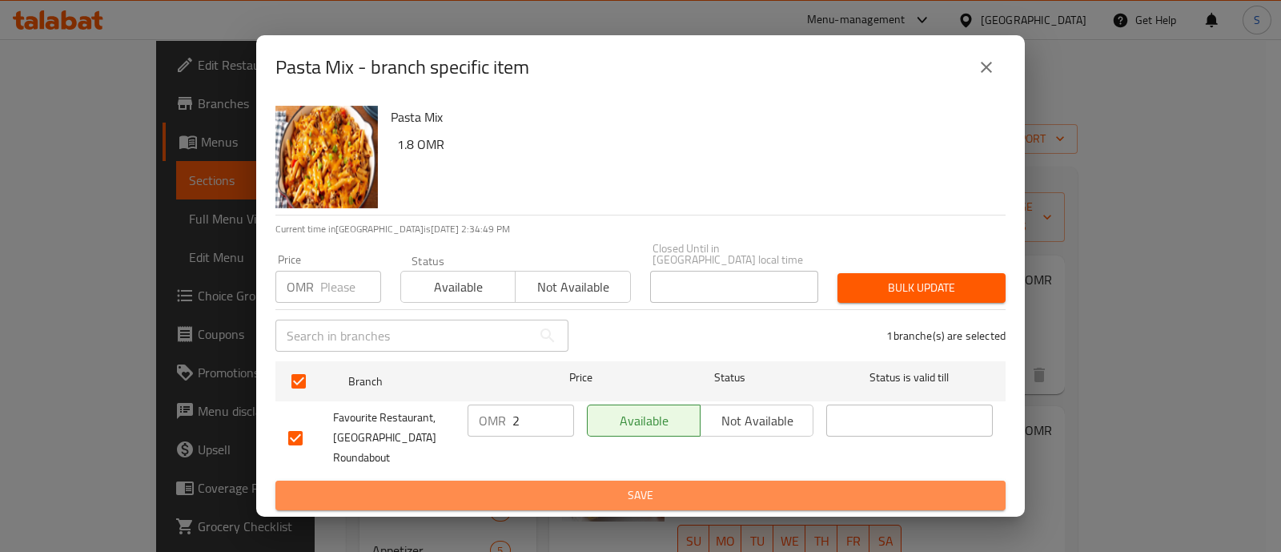
click at [526, 500] on button "Save" at bounding box center [640, 495] width 730 height 30
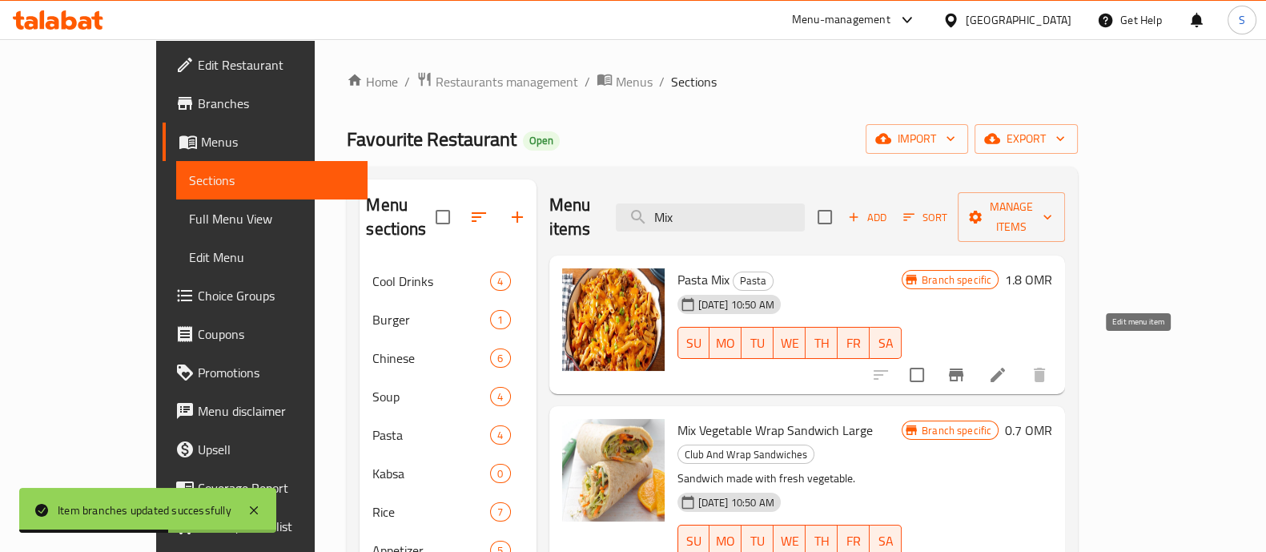
click at [1007, 365] on icon at bounding box center [997, 374] width 19 height 19
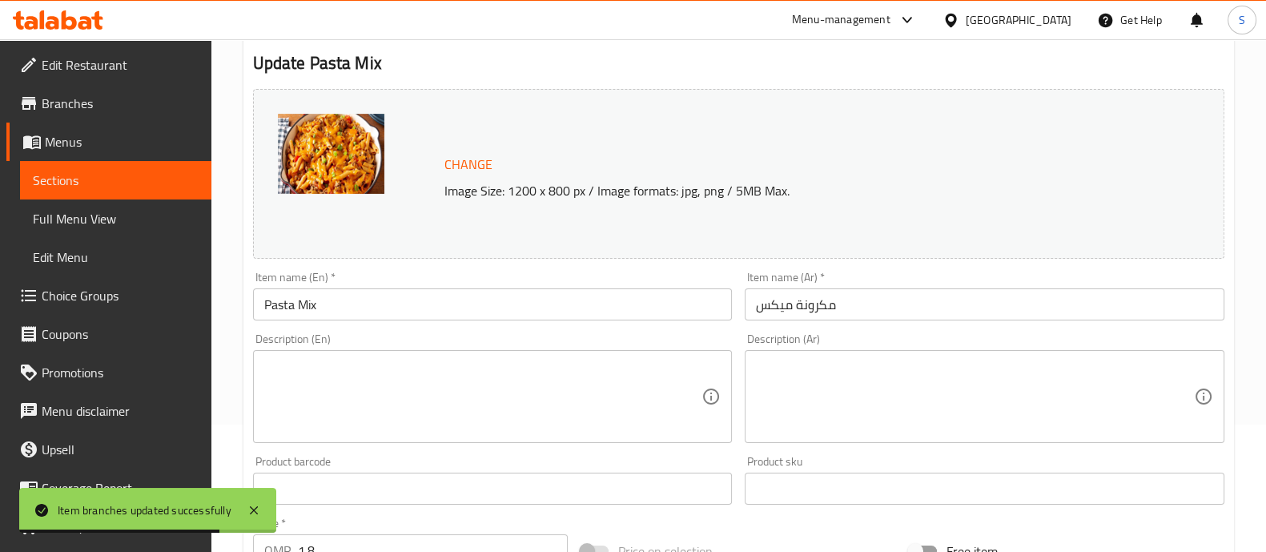
scroll to position [199, 0]
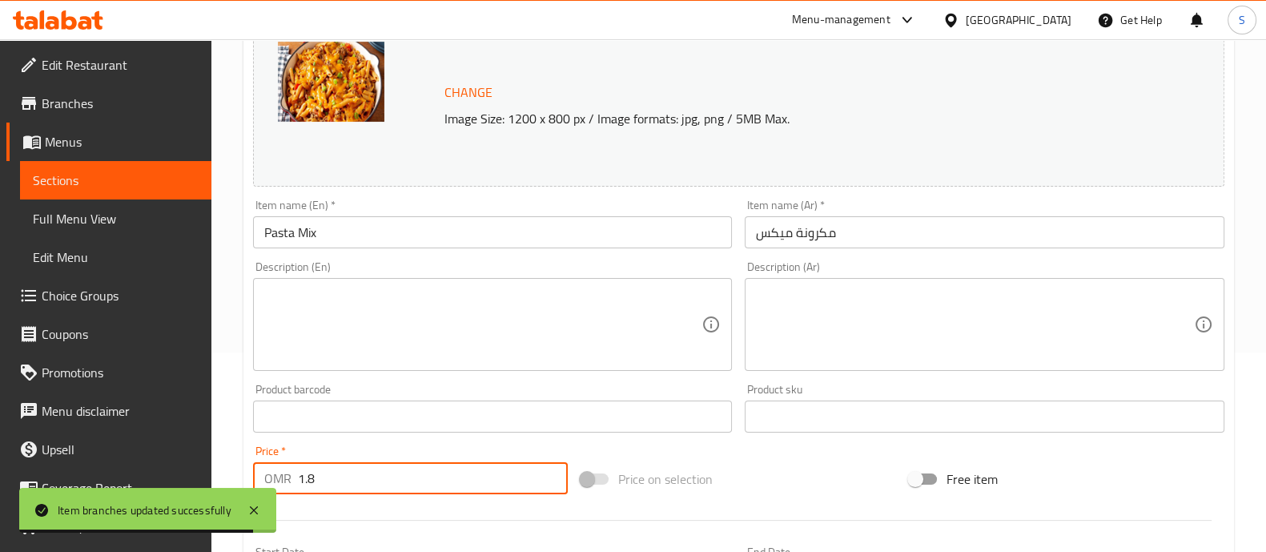
drag, startPoint x: 342, startPoint y: 482, endPoint x: 284, endPoint y: 484, distance: 57.7
click at [284, 484] on div "OMR 1.8 Price *" at bounding box center [410, 478] width 315 height 32
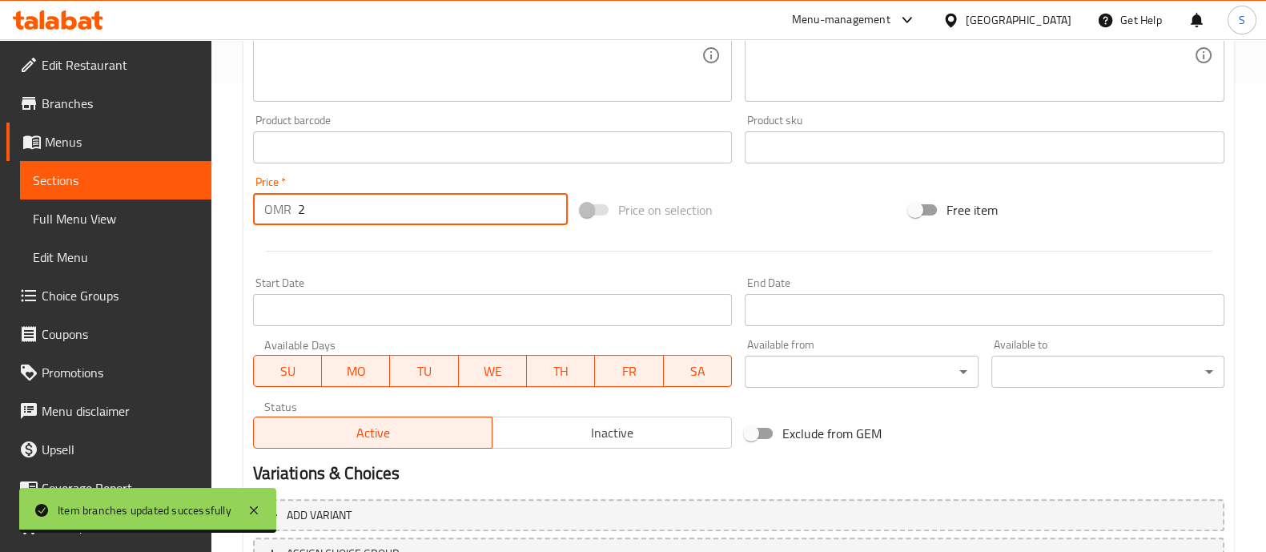
scroll to position [601, 0]
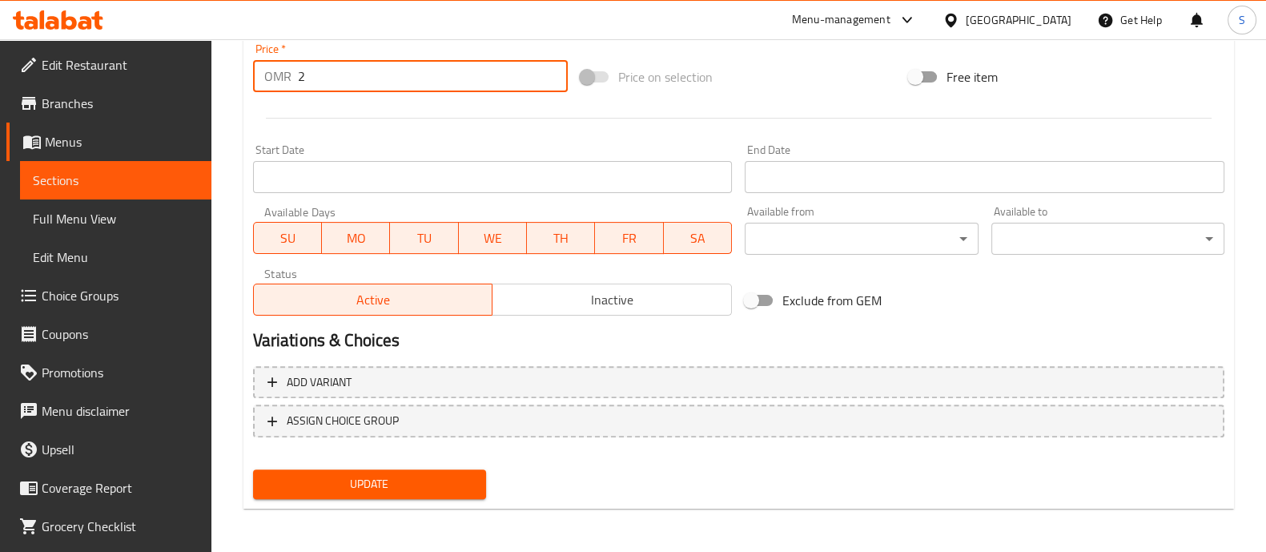
type input "2"
click at [433, 474] on span "Update" at bounding box center [369, 484] width 207 height 20
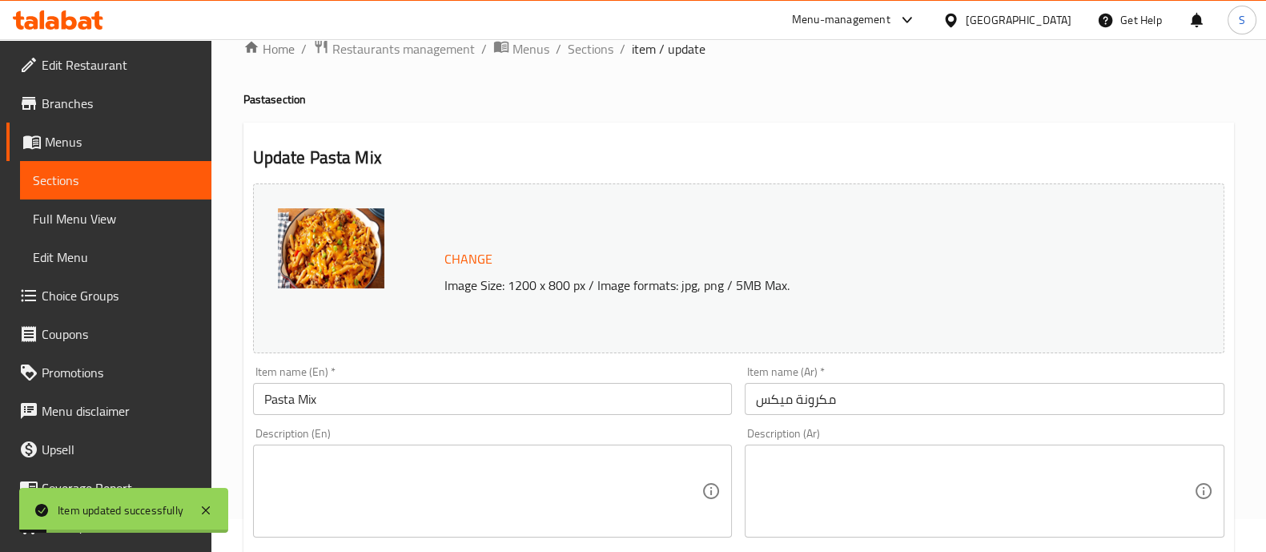
scroll to position [0, 0]
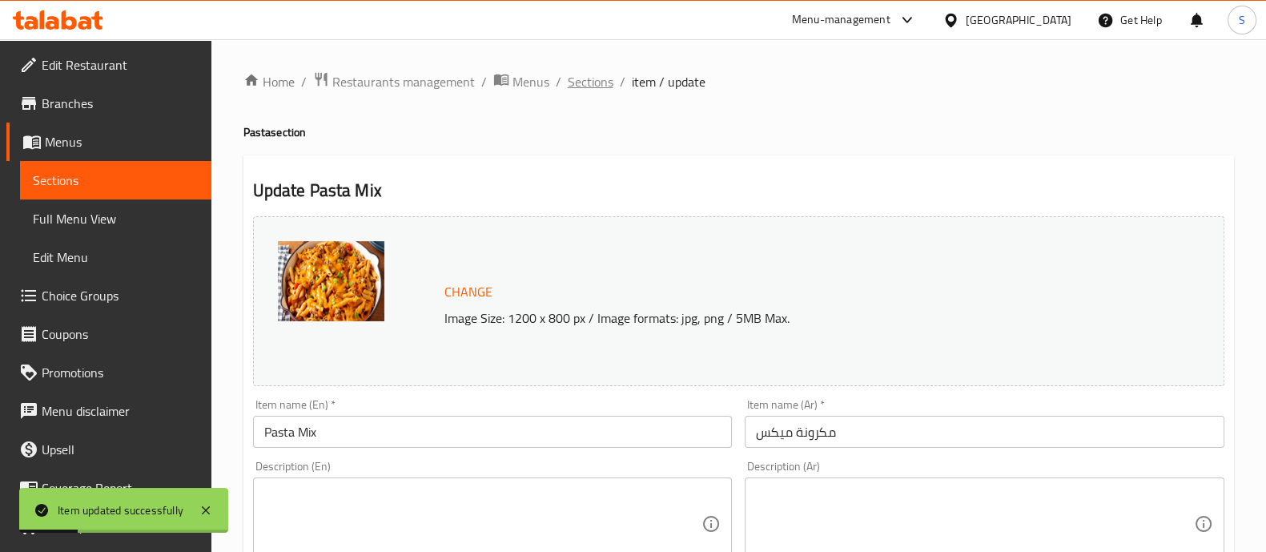
click at [598, 87] on span "Sections" at bounding box center [591, 81] width 46 height 19
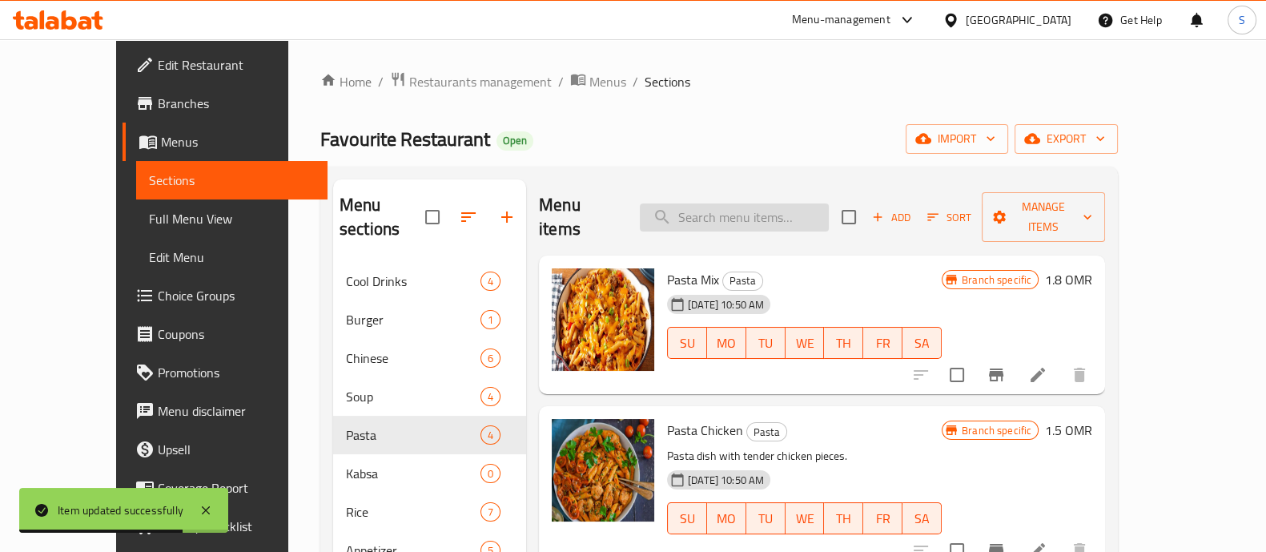
click at [737, 203] on input "search" at bounding box center [734, 217] width 189 height 28
paste input "PastaVeg"
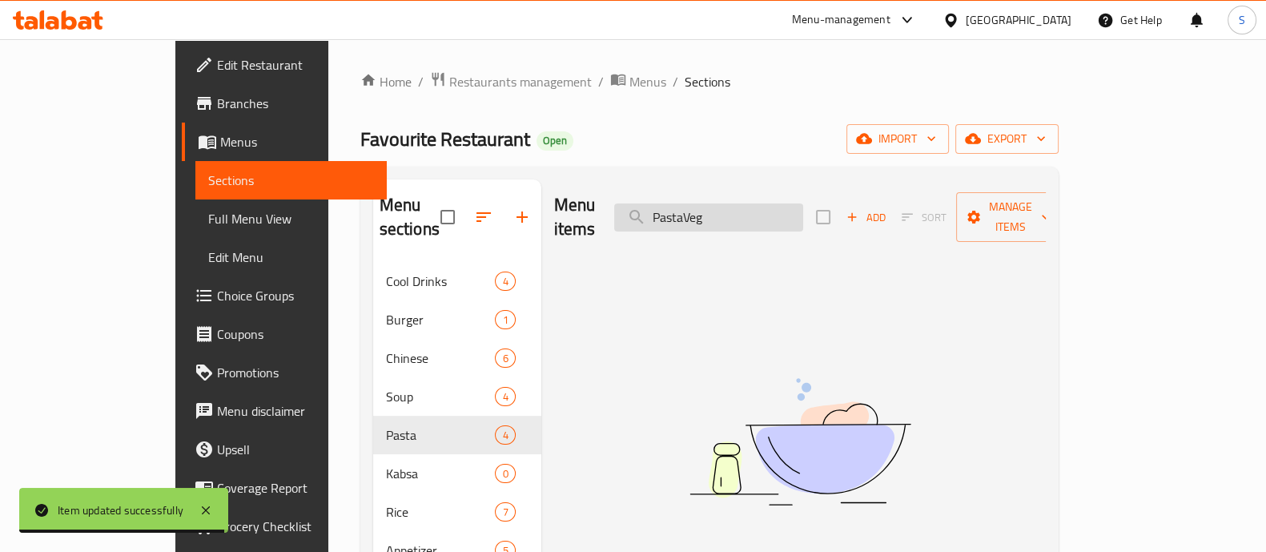
drag, startPoint x: 746, startPoint y: 210, endPoint x: 757, endPoint y: 203, distance: 12.9
click at [748, 209] on input "PastaVeg" at bounding box center [708, 217] width 189 height 28
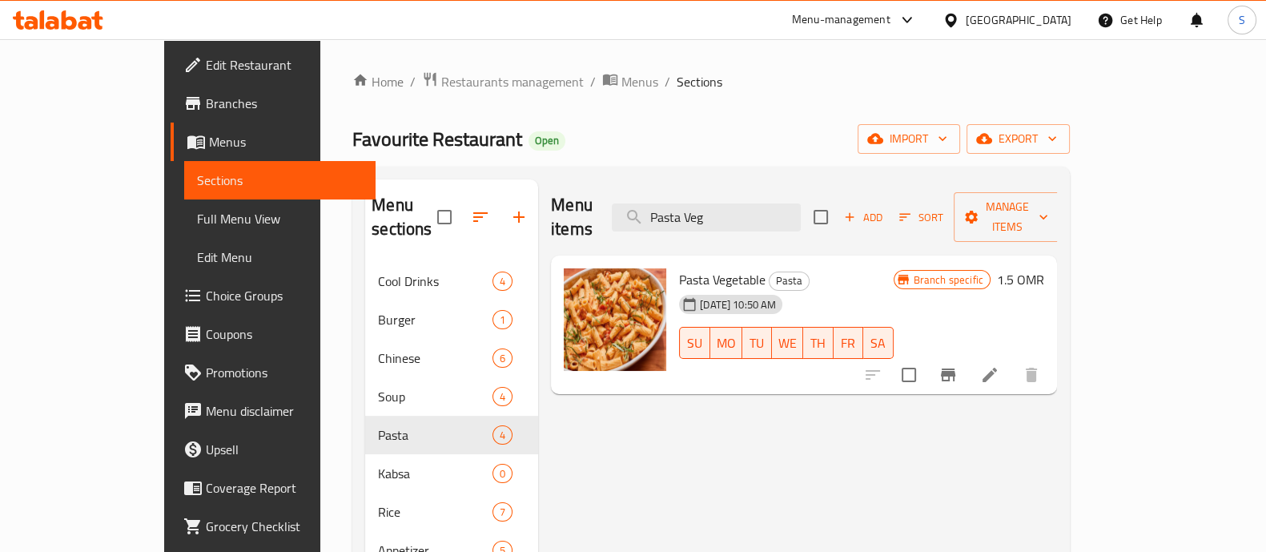
type input "Pasta Veg"
click at [967, 362] on button "Branch-specific-item" at bounding box center [948, 374] width 38 height 38
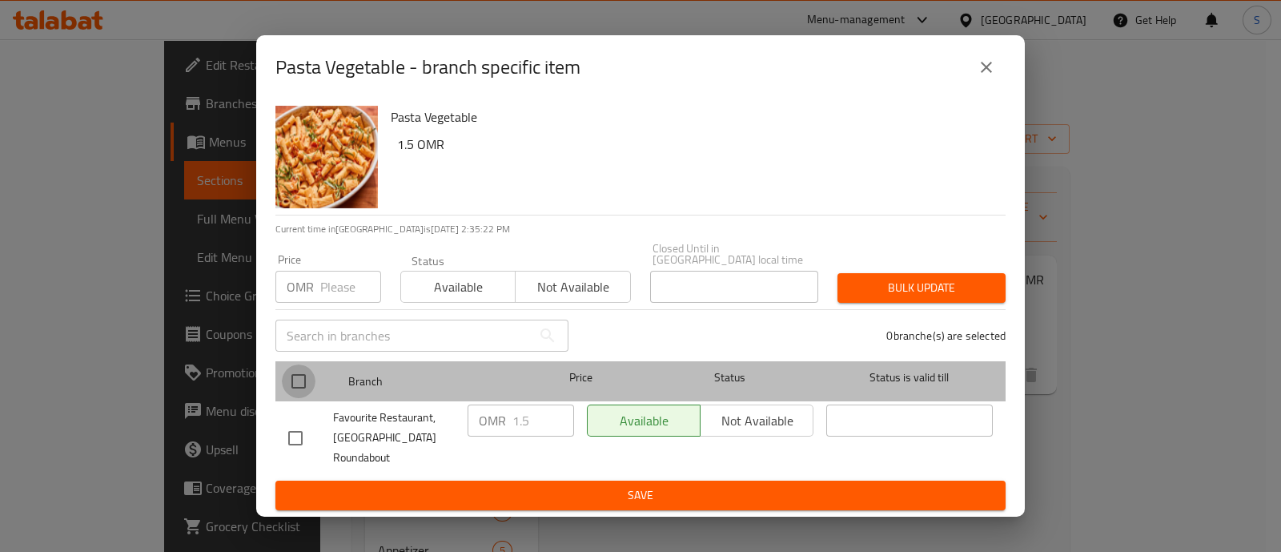
click at [291, 370] on input "checkbox" at bounding box center [299, 381] width 34 height 34
checkbox input "true"
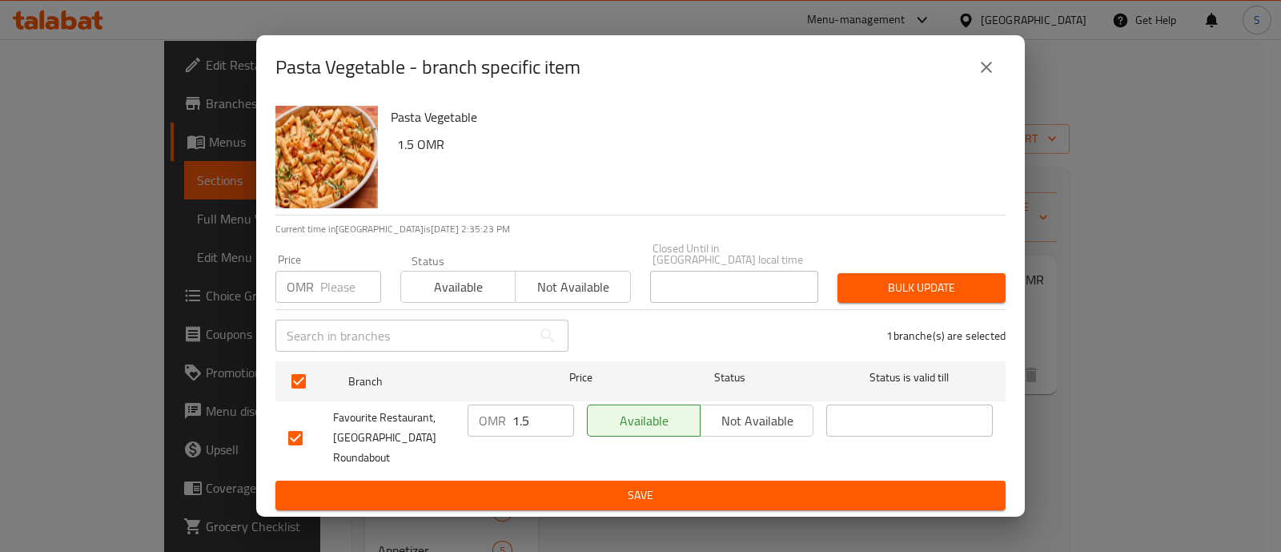
click at [535, 412] on input "1.5" at bounding box center [543, 420] width 62 height 32
type input "1.8"
click at [576, 487] on span "Save" at bounding box center [640, 495] width 705 height 20
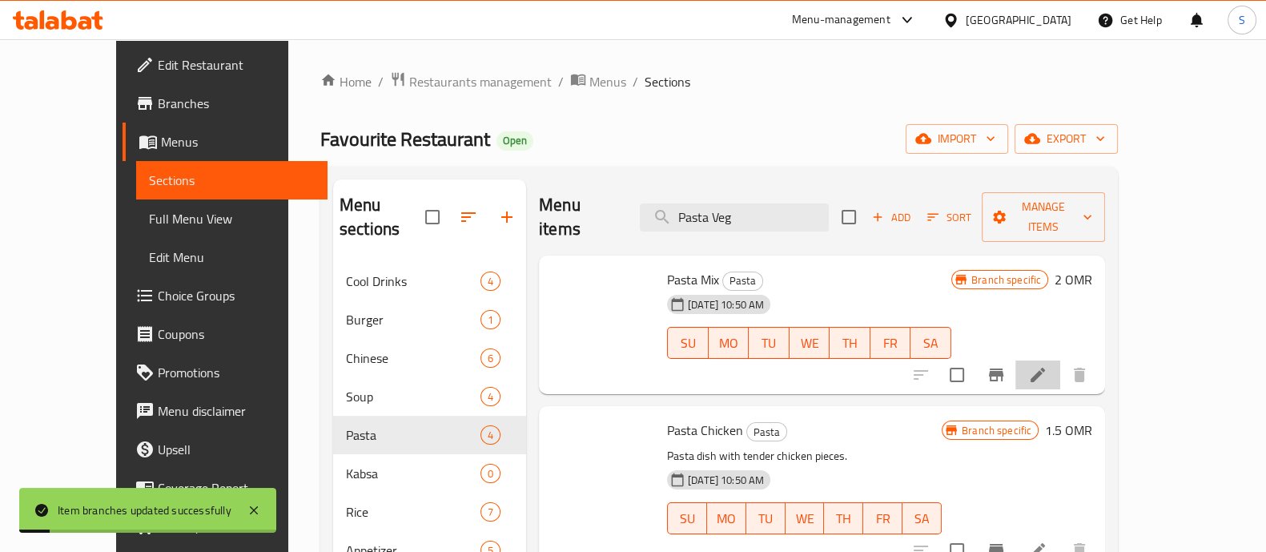
click at [1047, 365] on icon at bounding box center [1037, 374] width 19 height 19
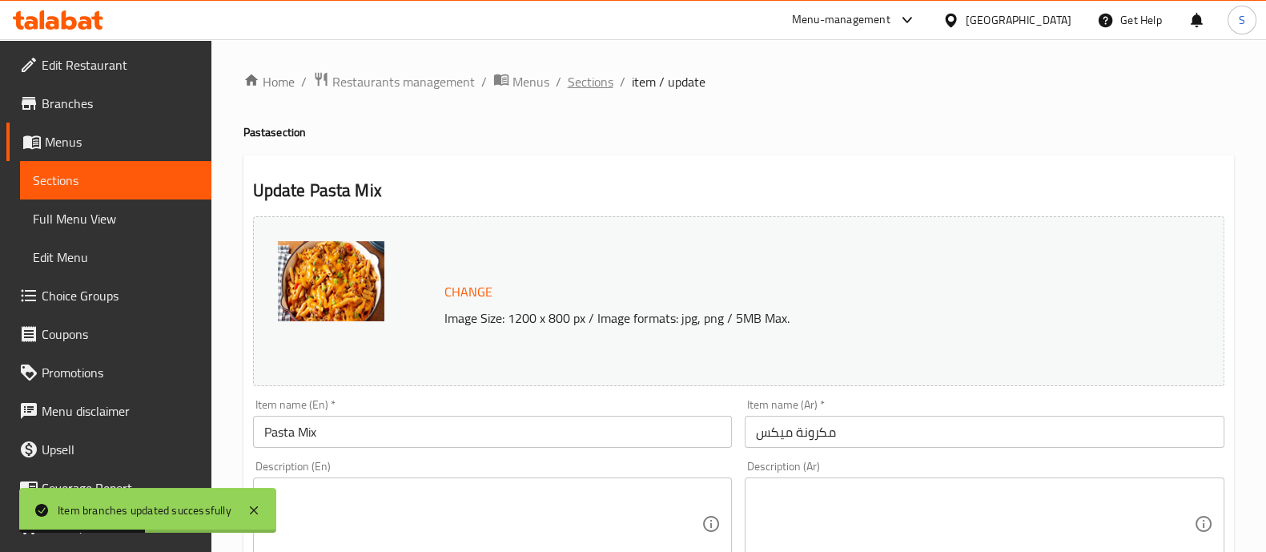
click at [596, 84] on span "Sections" at bounding box center [591, 81] width 46 height 19
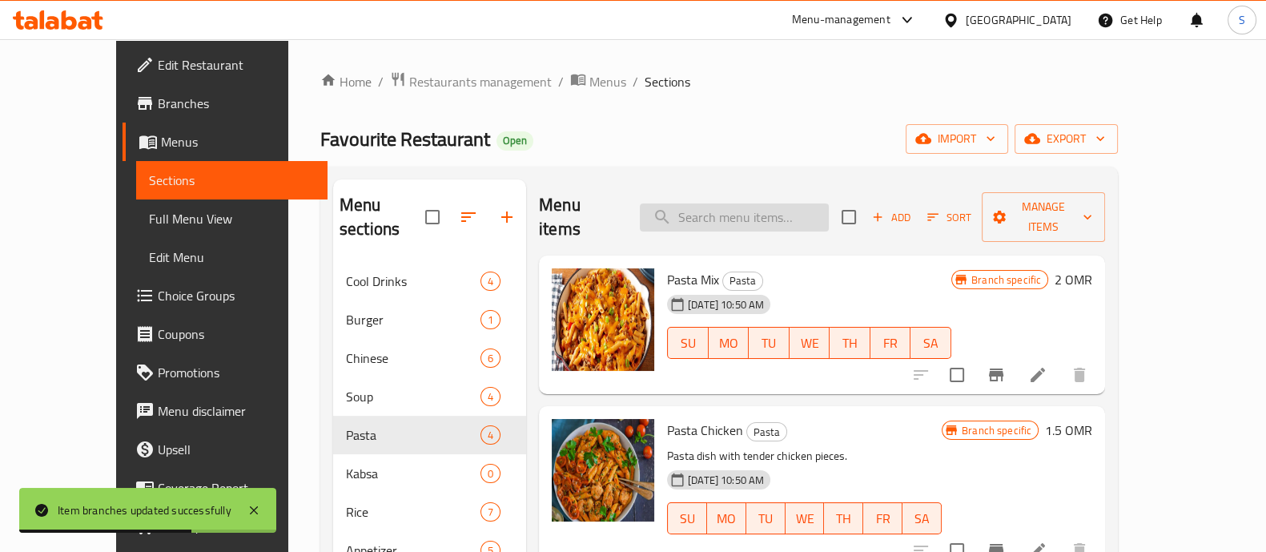
click at [761, 210] on input "search" at bounding box center [734, 217] width 189 height 28
paste input "PastaVeg"
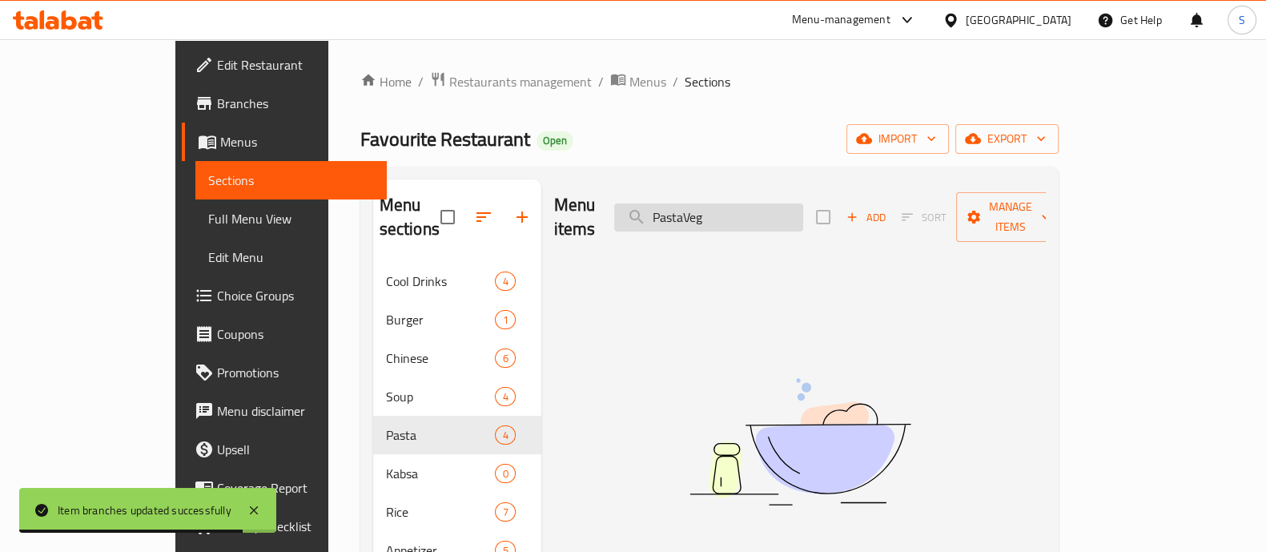
click at [745, 203] on input "PastaVeg" at bounding box center [708, 217] width 189 height 28
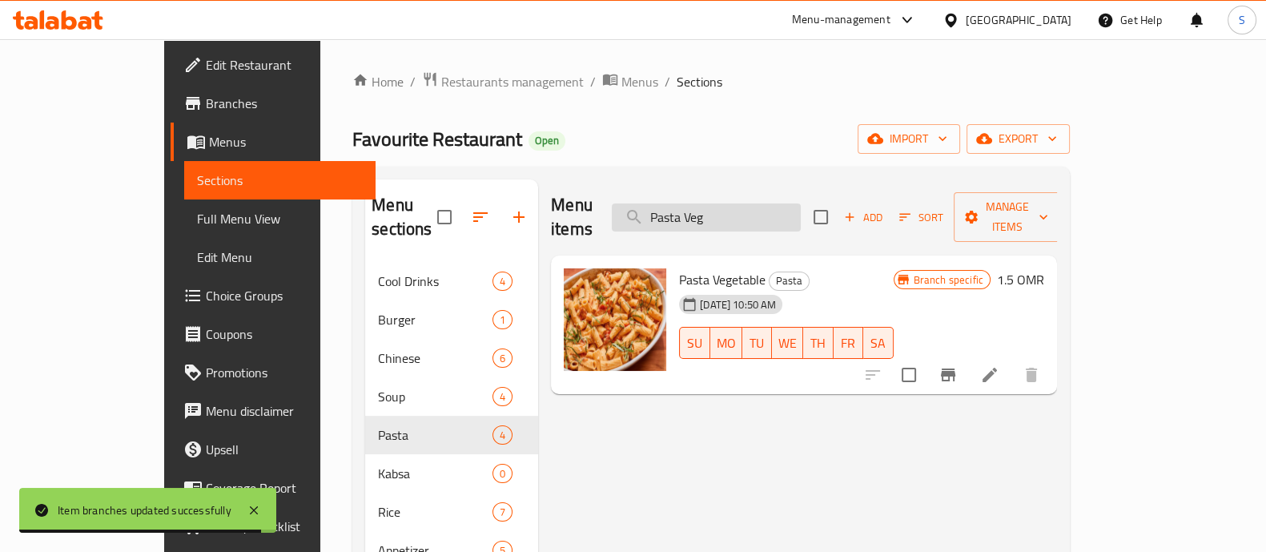
click at [785, 206] on input "Pasta Veg" at bounding box center [706, 217] width 189 height 28
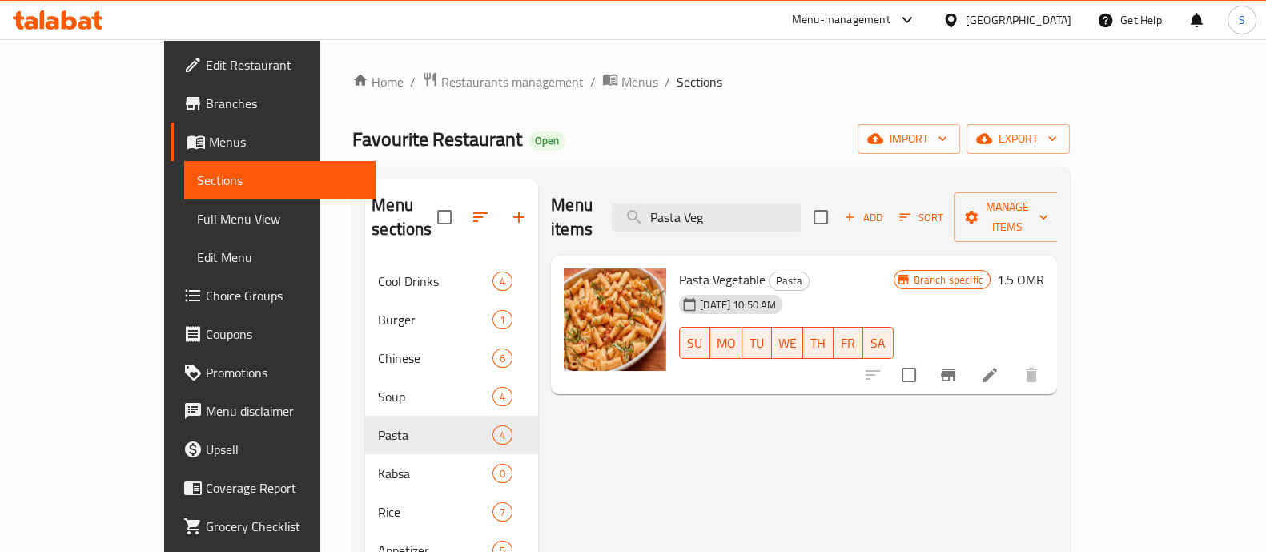
type input "Pasta Veg"
click at [1012, 360] on li at bounding box center [989, 374] width 45 height 29
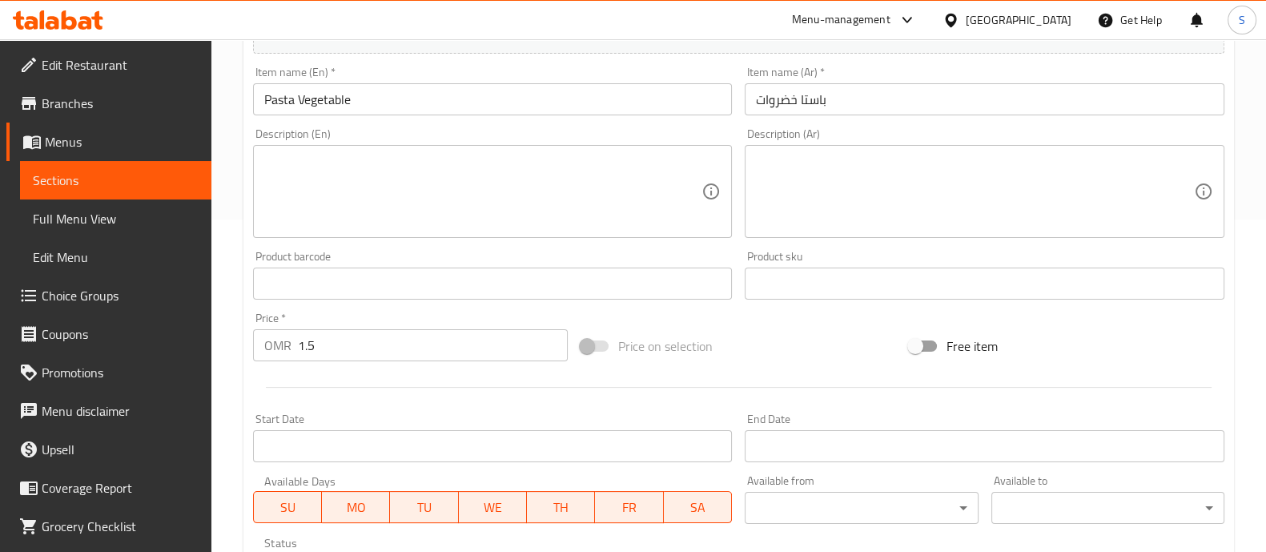
scroll to position [500, 0]
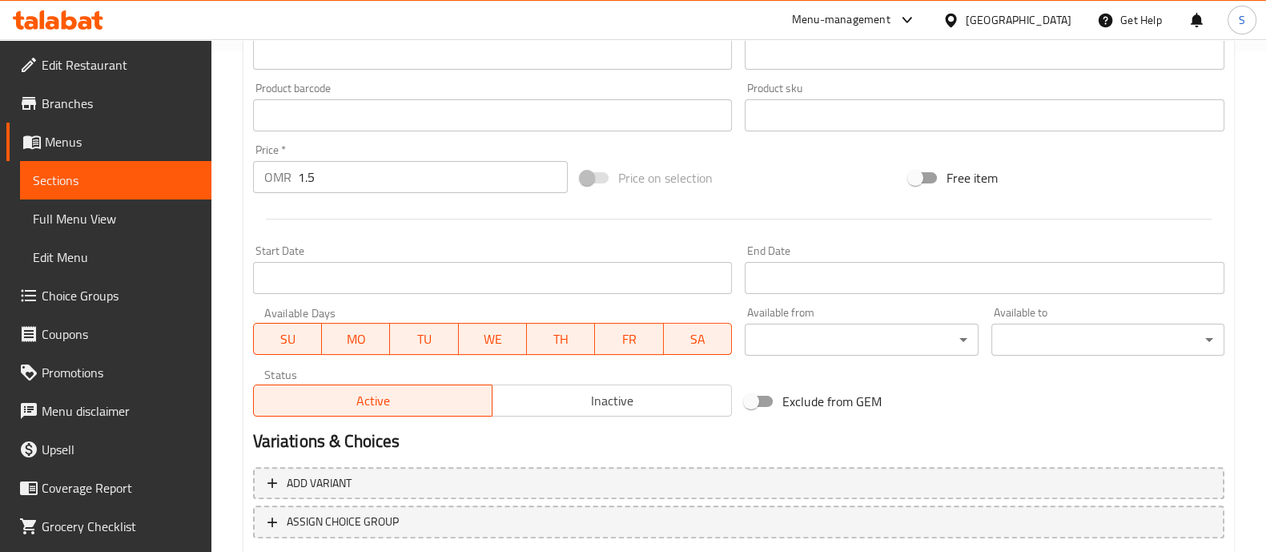
click at [372, 187] on input "1.5" at bounding box center [433, 177] width 271 height 32
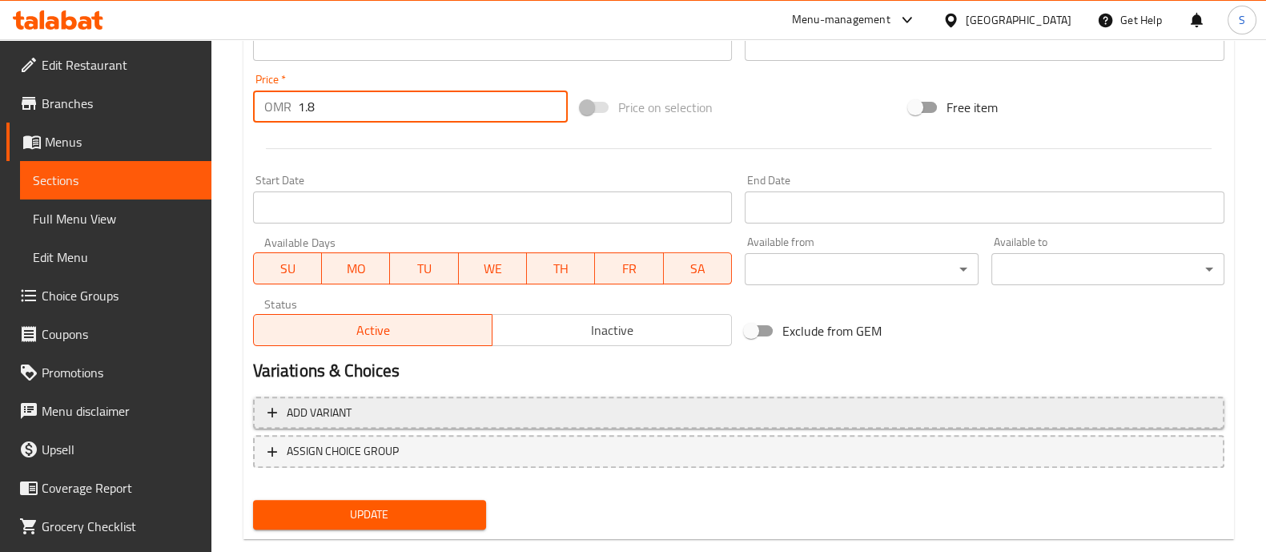
scroll to position [601, 0]
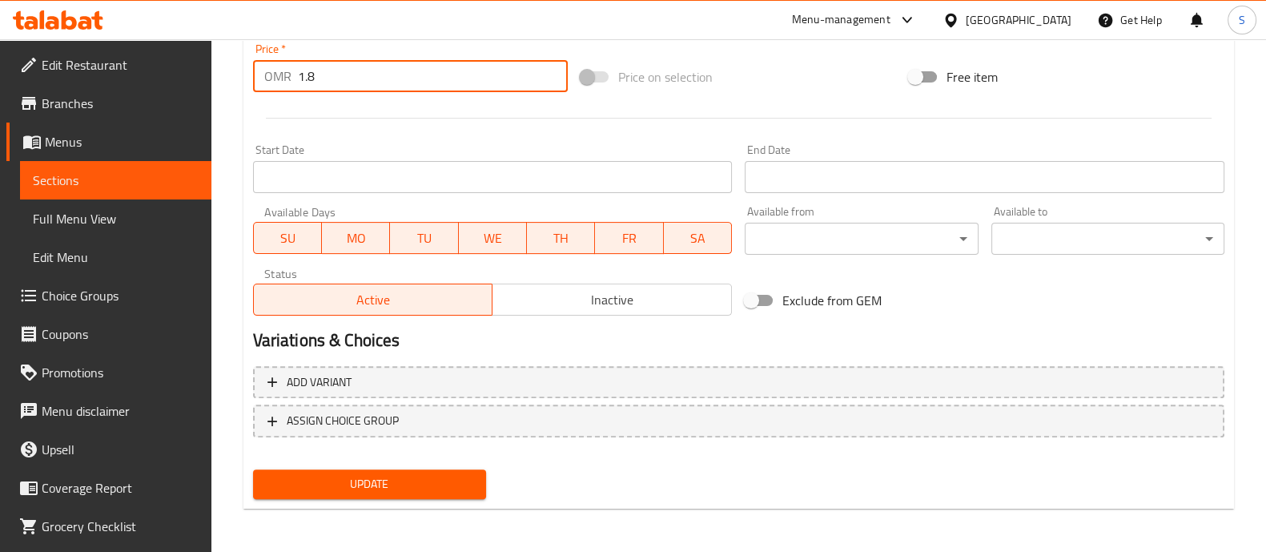
type input "1.8"
click at [412, 475] on span "Update" at bounding box center [369, 484] width 207 height 20
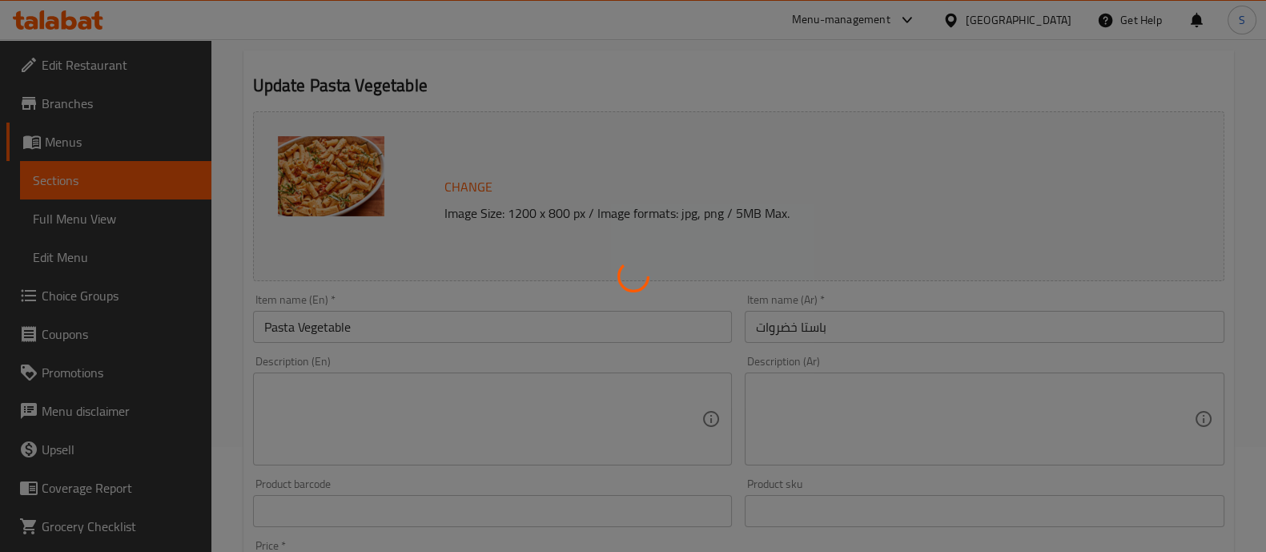
scroll to position [0, 0]
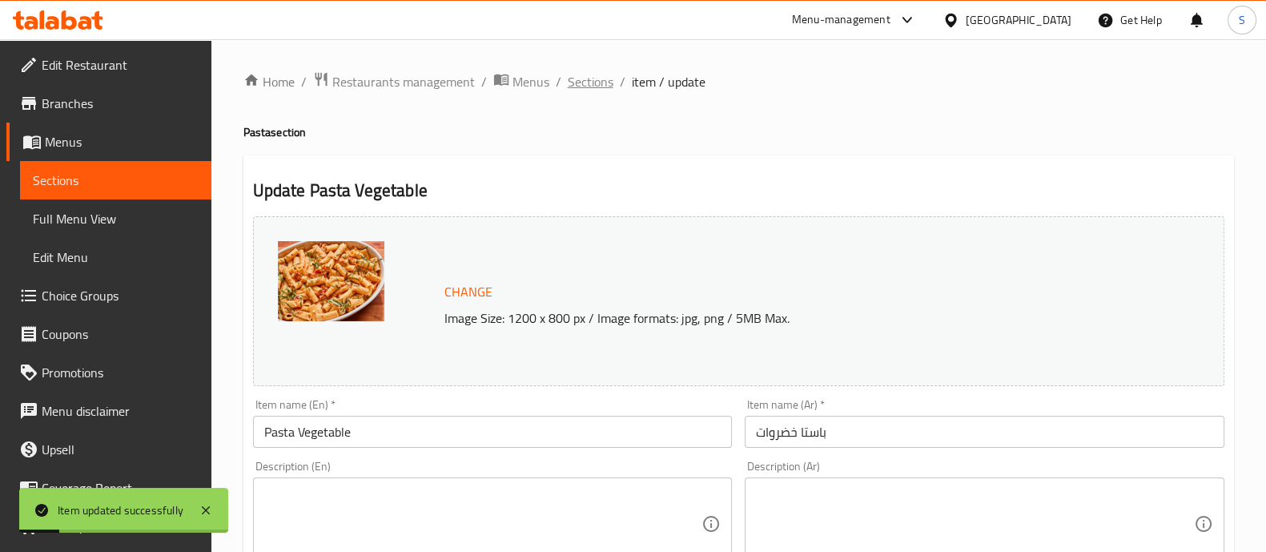
click at [598, 79] on span "Sections" at bounding box center [591, 81] width 46 height 19
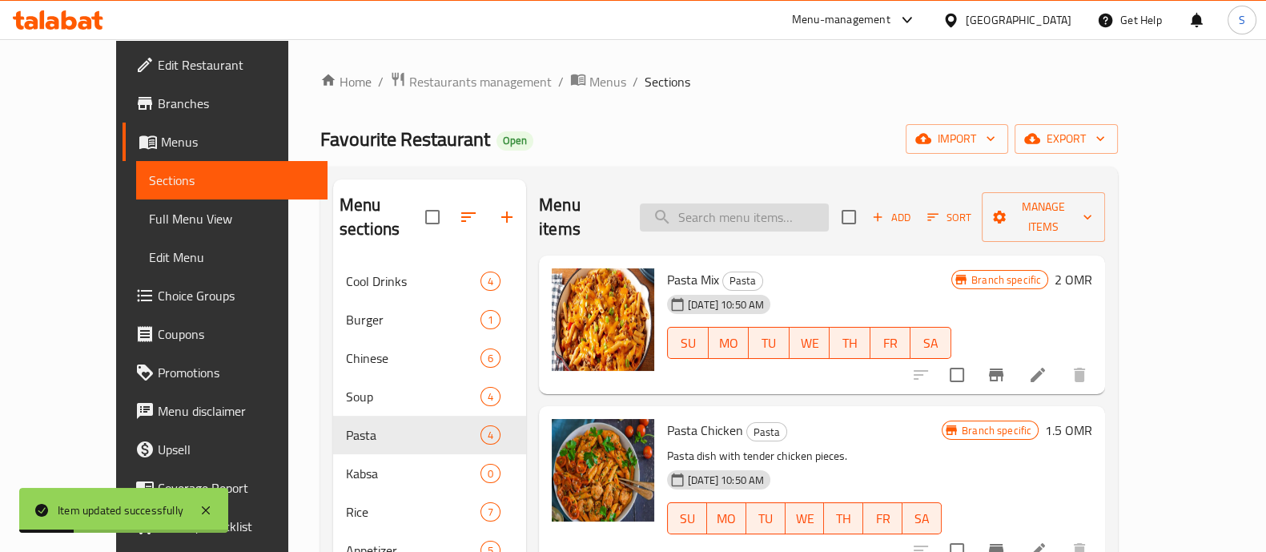
click at [748, 205] on input "search" at bounding box center [734, 217] width 189 height 28
paste input "PastaMeat"
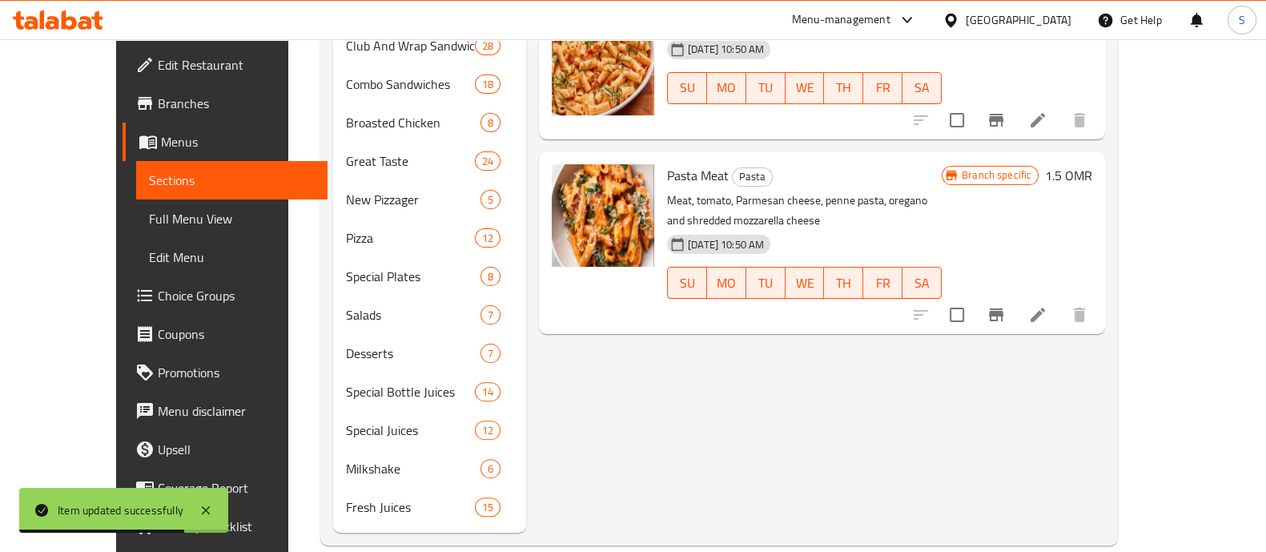
scroll to position [582, 0]
type input "PastaMeat"
click at [1006, 304] on icon "Branch-specific-item" at bounding box center [995, 313] width 19 height 19
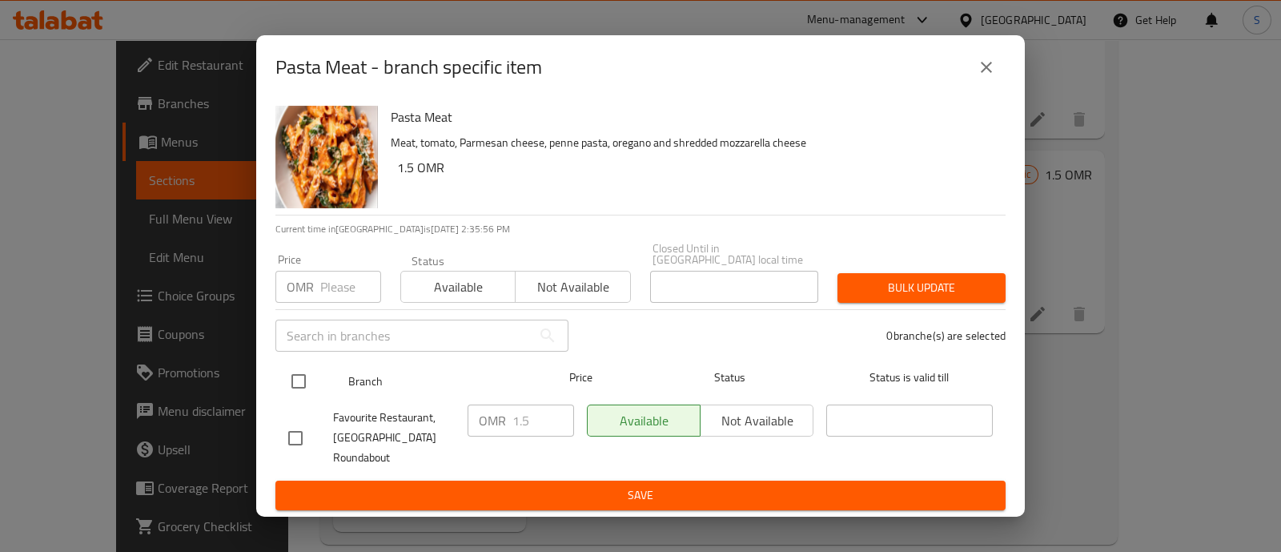
click at [306, 373] on input "checkbox" at bounding box center [299, 381] width 34 height 34
checkbox input "true"
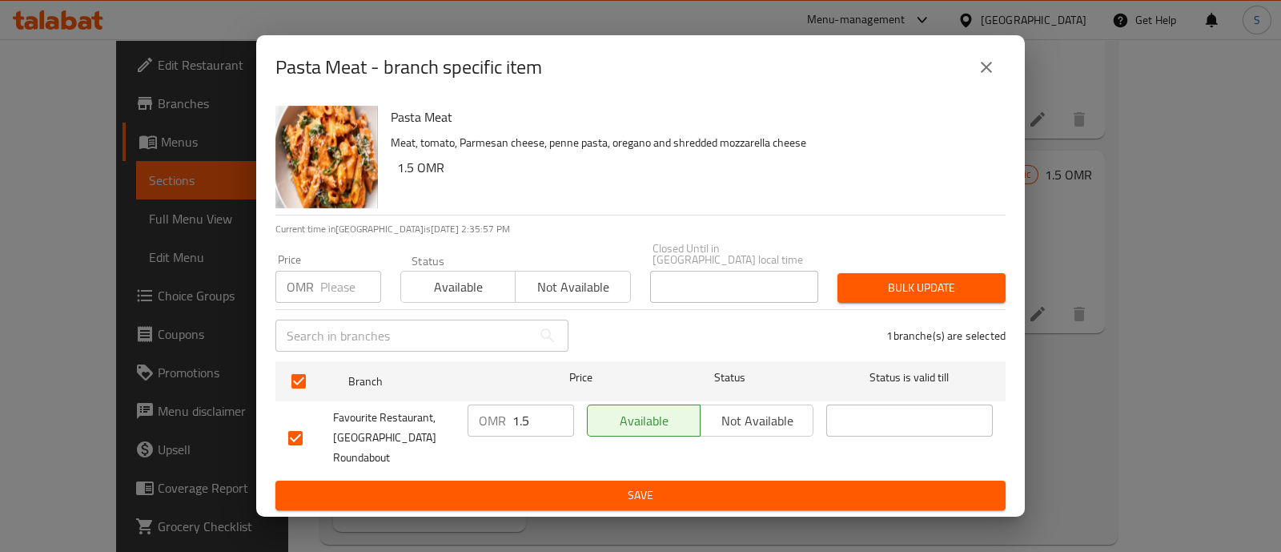
click at [533, 406] on input "1.5" at bounding box center [543, 420] width 62 height 32
type input "1.8"
click at [561, 496] on span "Save" at bounding box center [640, 495] width 705 height 20
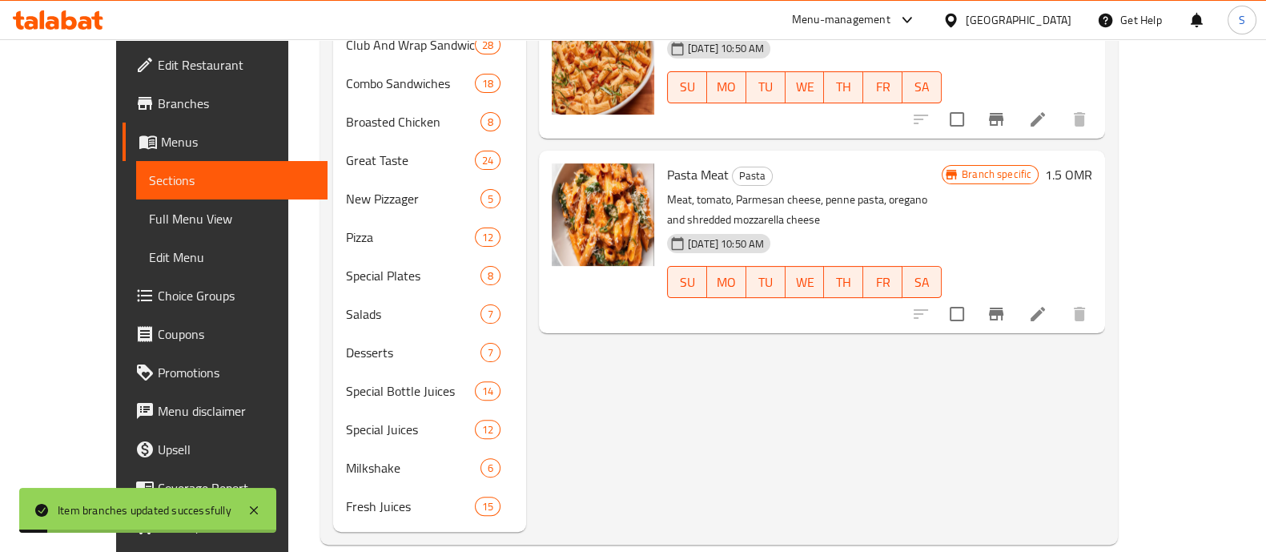
click at [1060, 299] on li at bounding box center [1037, 313] width 45 height 29
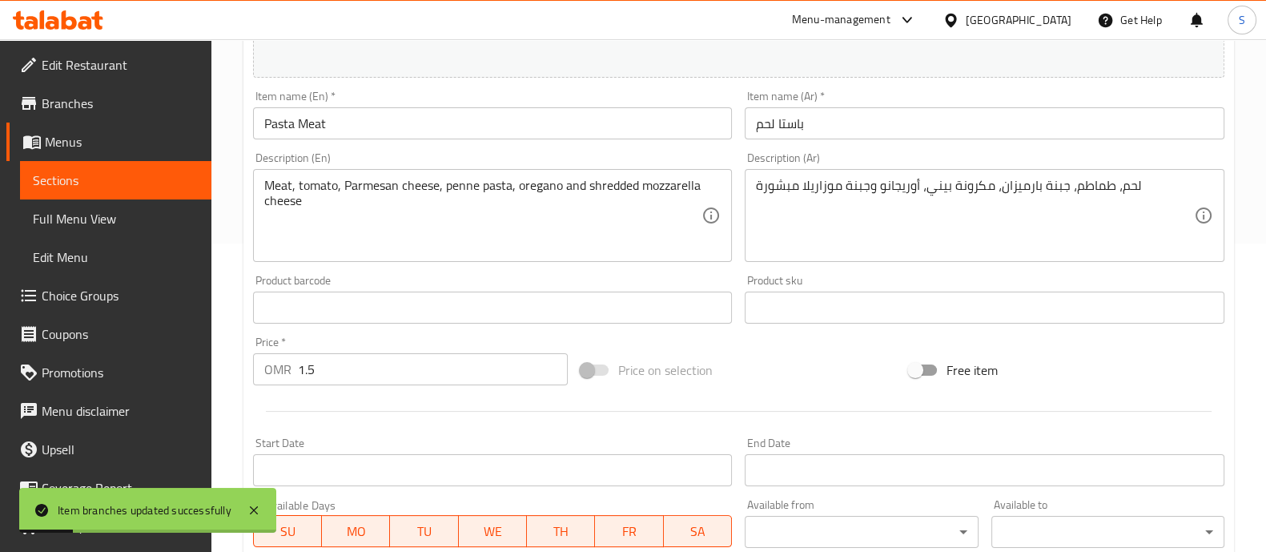
scroll to position [500, 0]
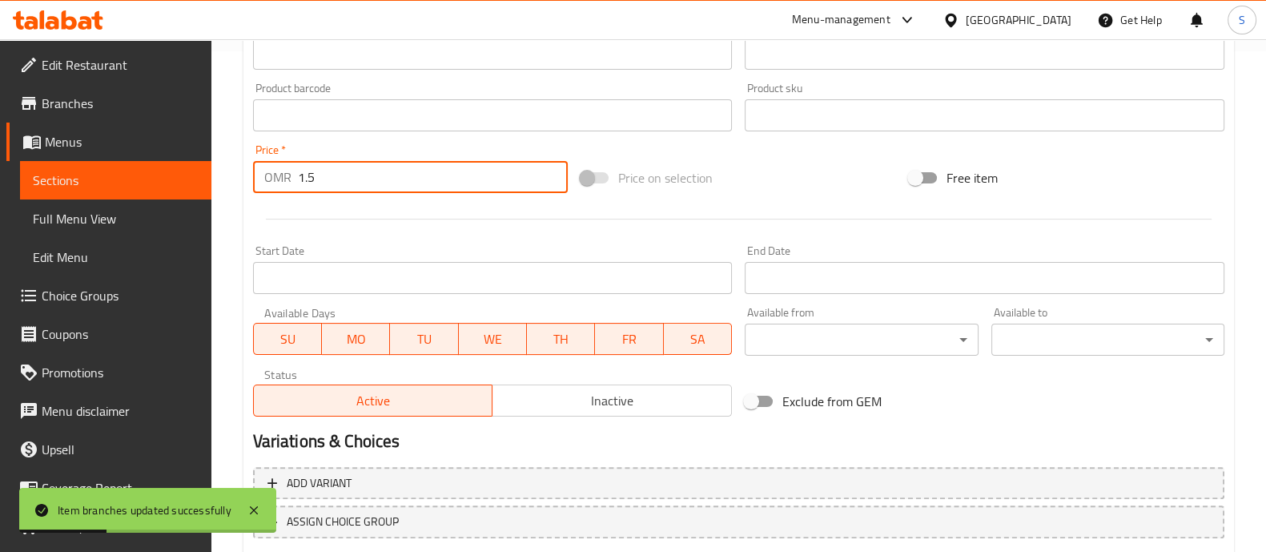
click at [362, 181] on input "1.5" at bounding box center [433, 177] width 271 height 32
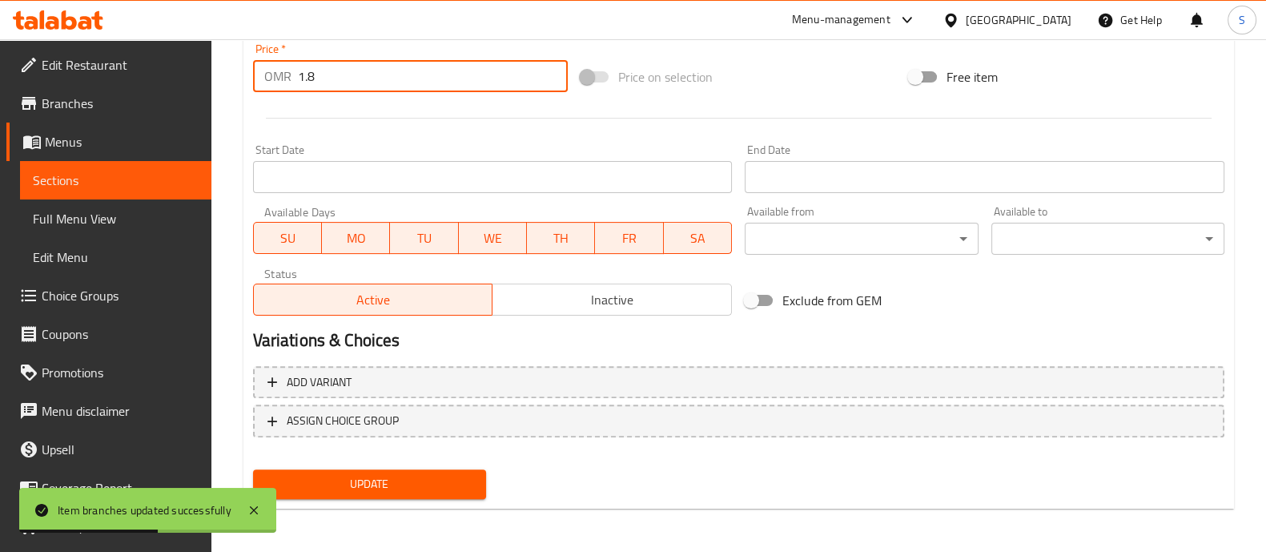
type input "1.8"
click at [369, 476] on span "Update" at bounding box center [369, 484] width 207 height 20
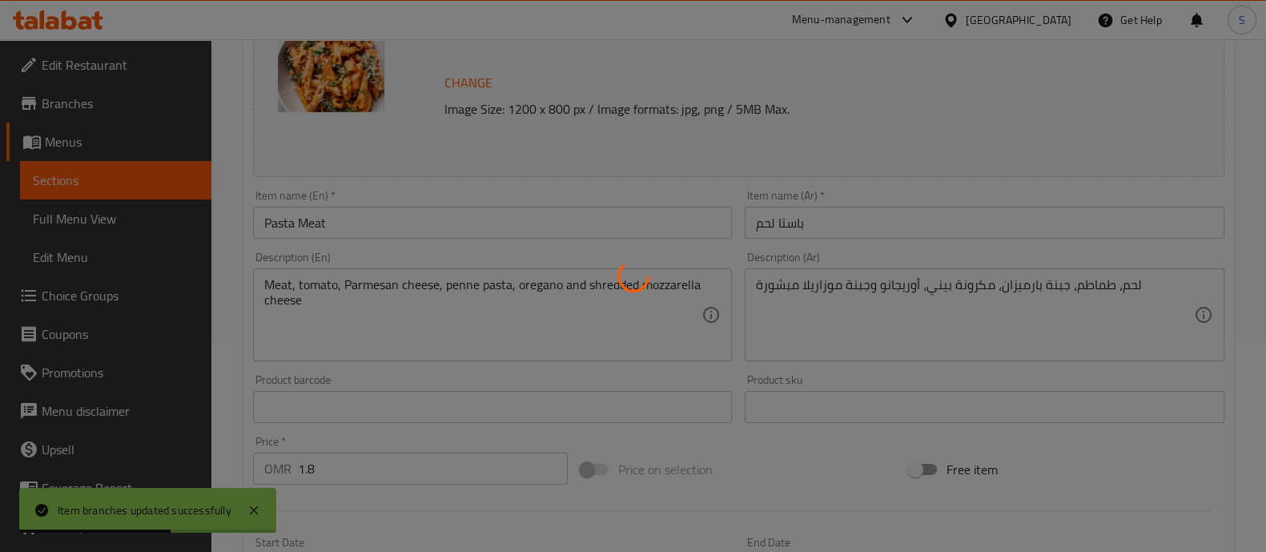
scroll to position [0, 0]
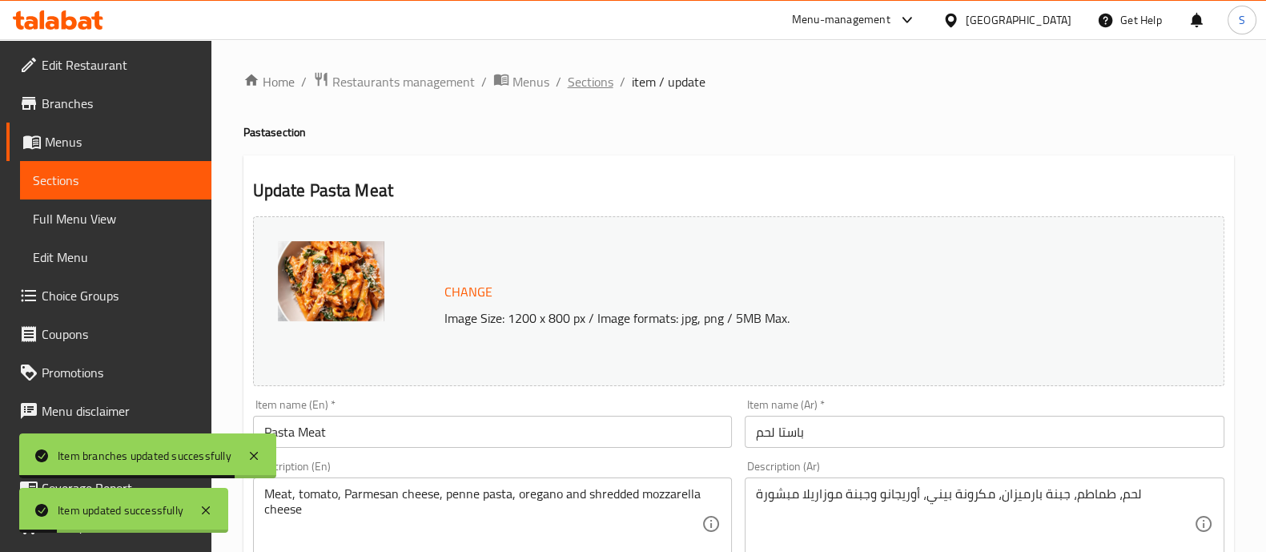
click at [600, 81] on span "Sections" at bounding box center [591, 81] width 46 height 19
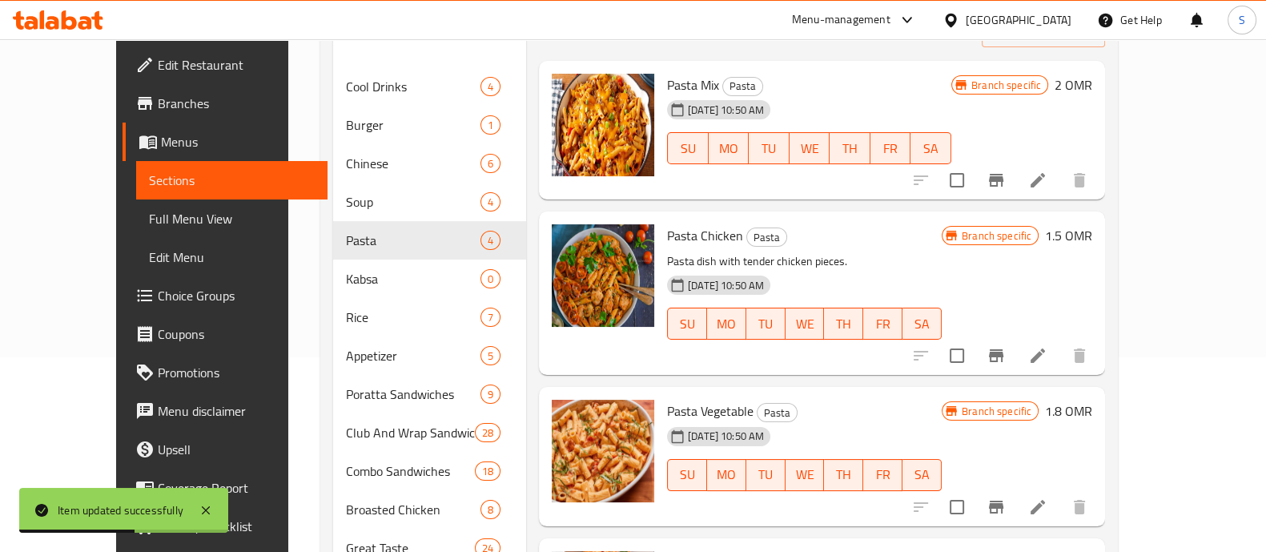
scroll to position [500, 0]
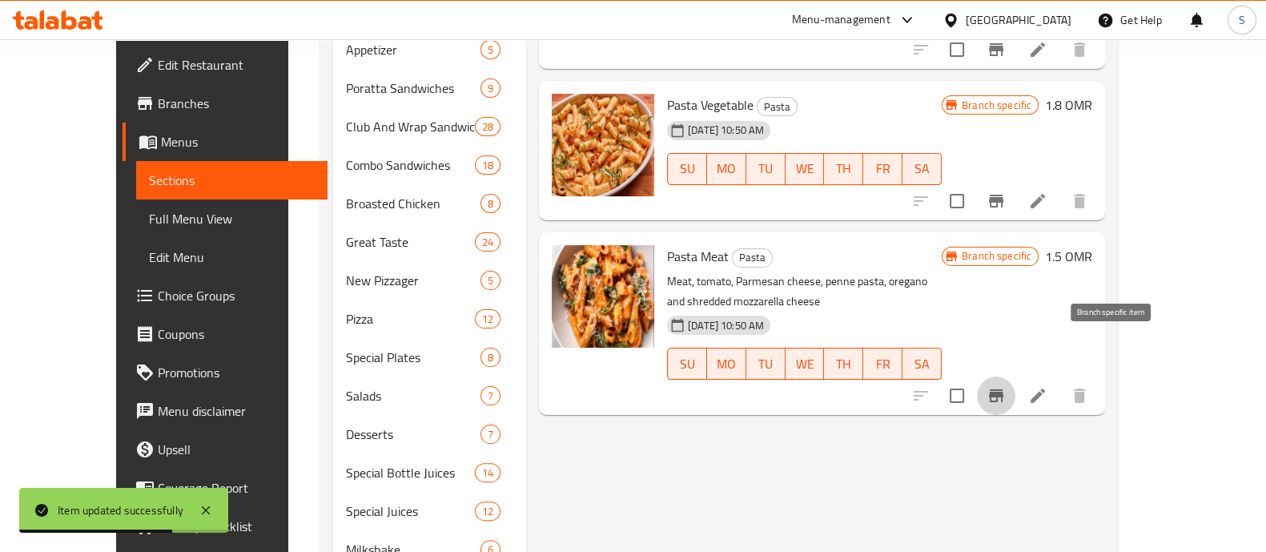
click at [1006, 386] on icon "Branch-specific-item" at bounding box center [995, 395] width 19 height 19
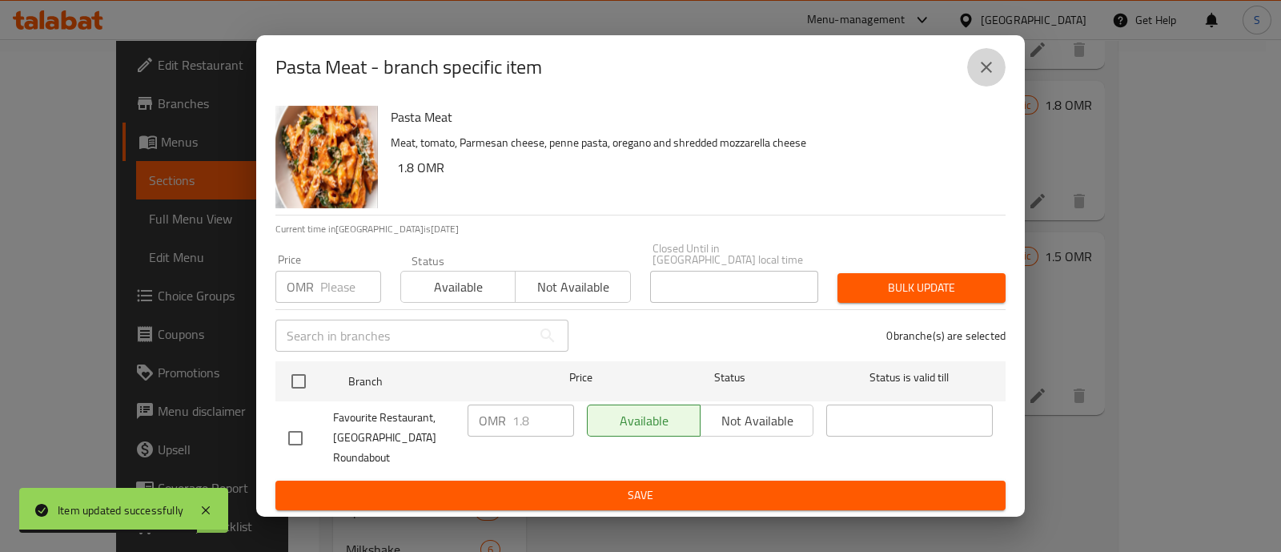
click at [976, 81] on button "close" at bounding box center [986, 67] width 38 height 38
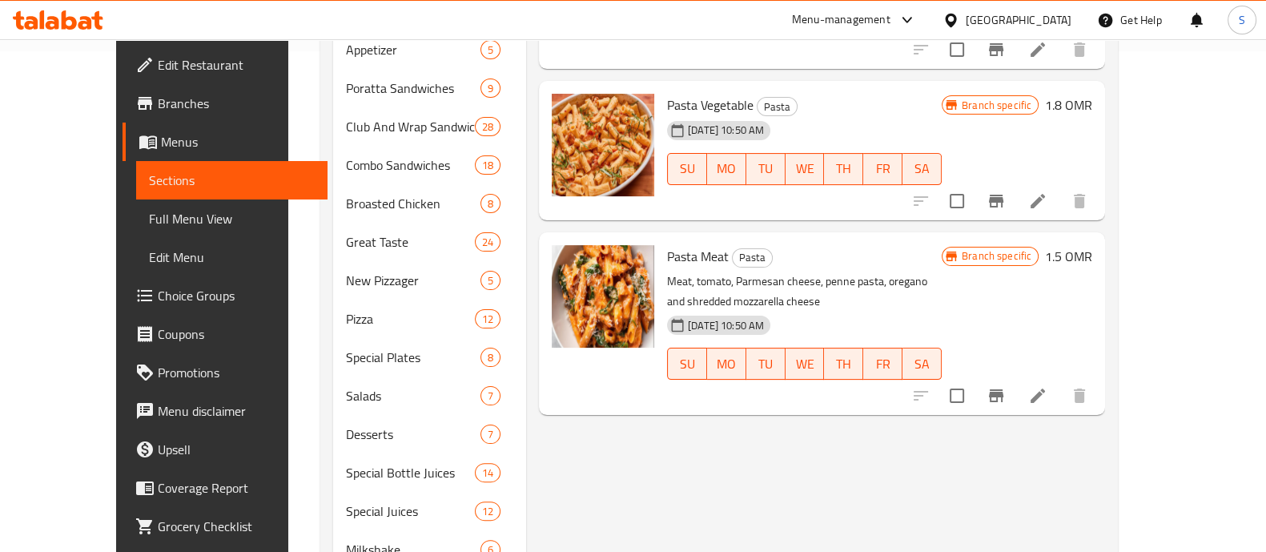
scroll to position [0, 0]
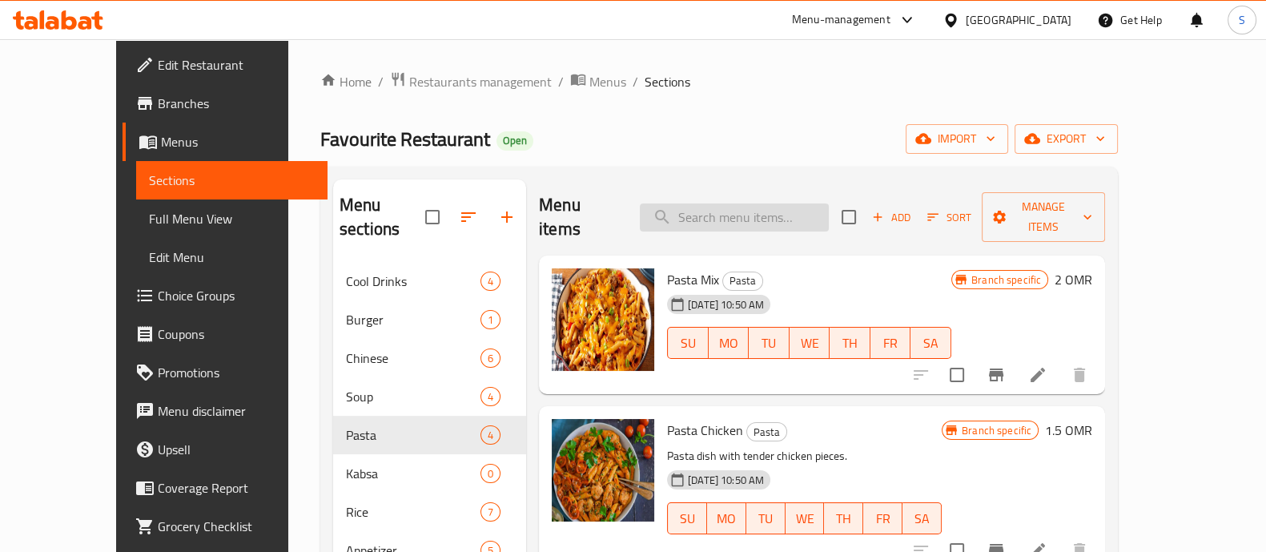
click at [793, 203] on input "search" at bounding box center [734, 217] width 189 height 28
paste input "FrenchFries"
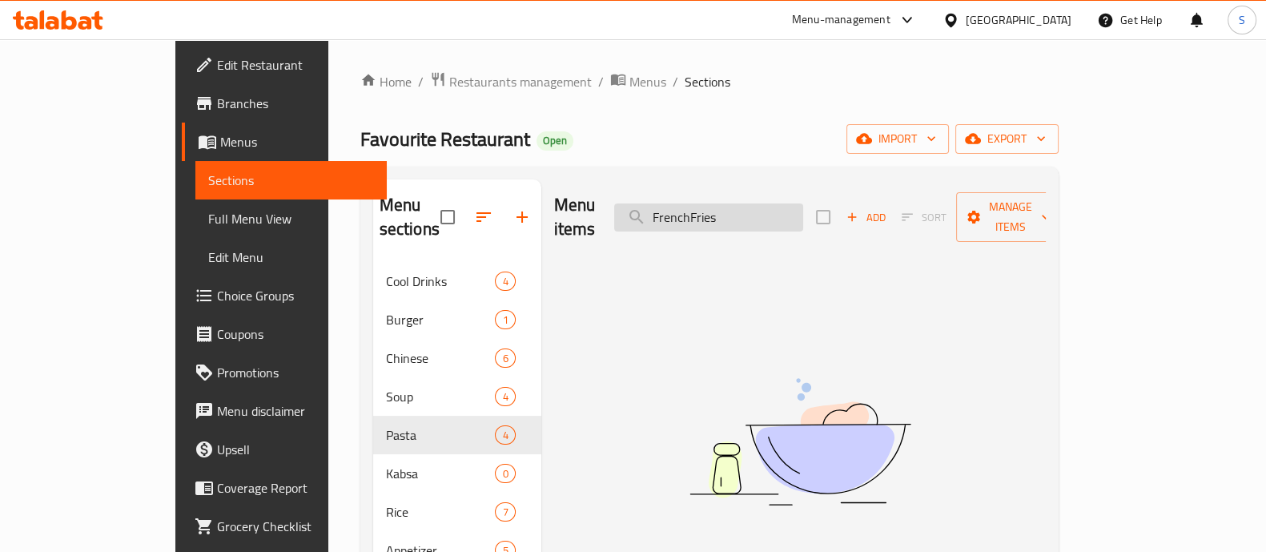
click at [749, 210] on input "FrenchFries" at bounding box center [708, 217] width 189 height 28
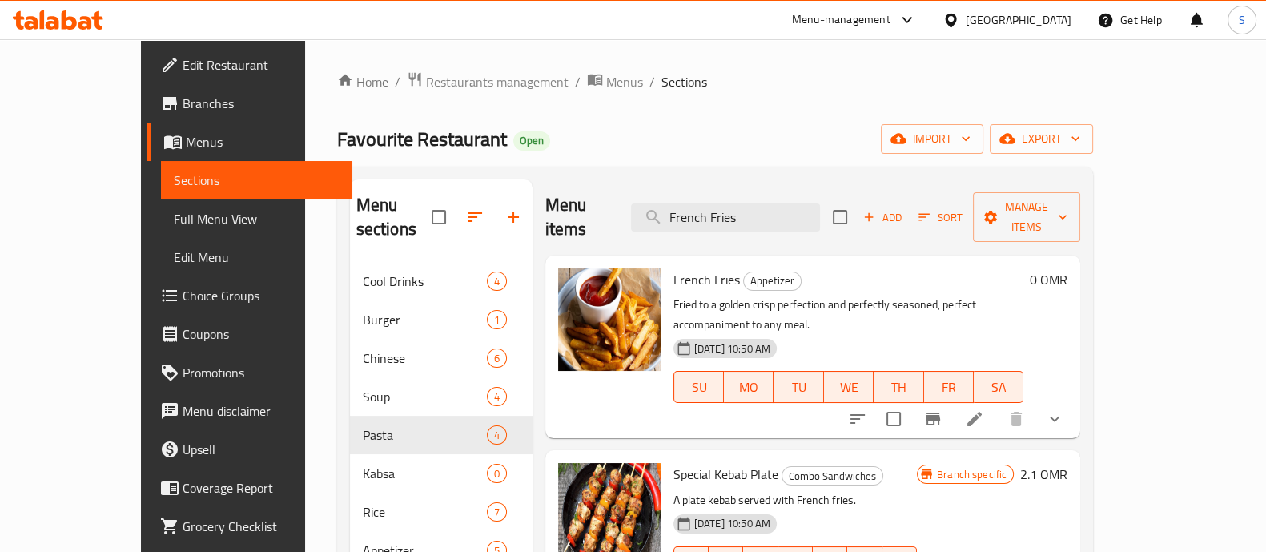
type input "French Fries"
click at [940, 412] on icon "Branch-specific-item" at bounding box center [932, 418] width 14 height 13
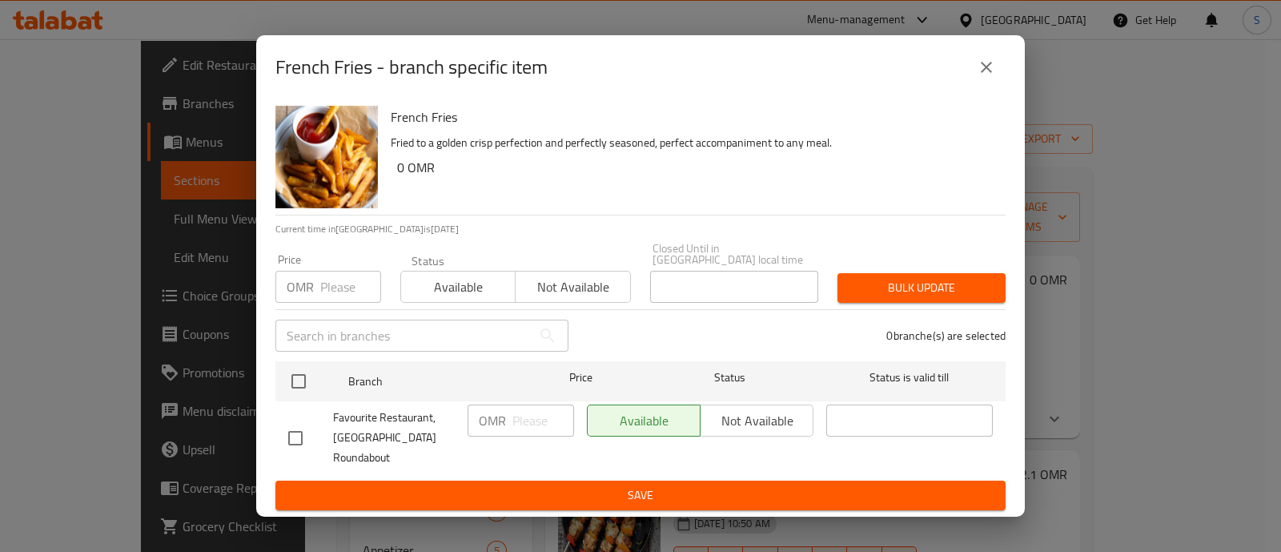
click at [985, 77] on icon "close" at bounding box center [986, 67] width 19 height 19
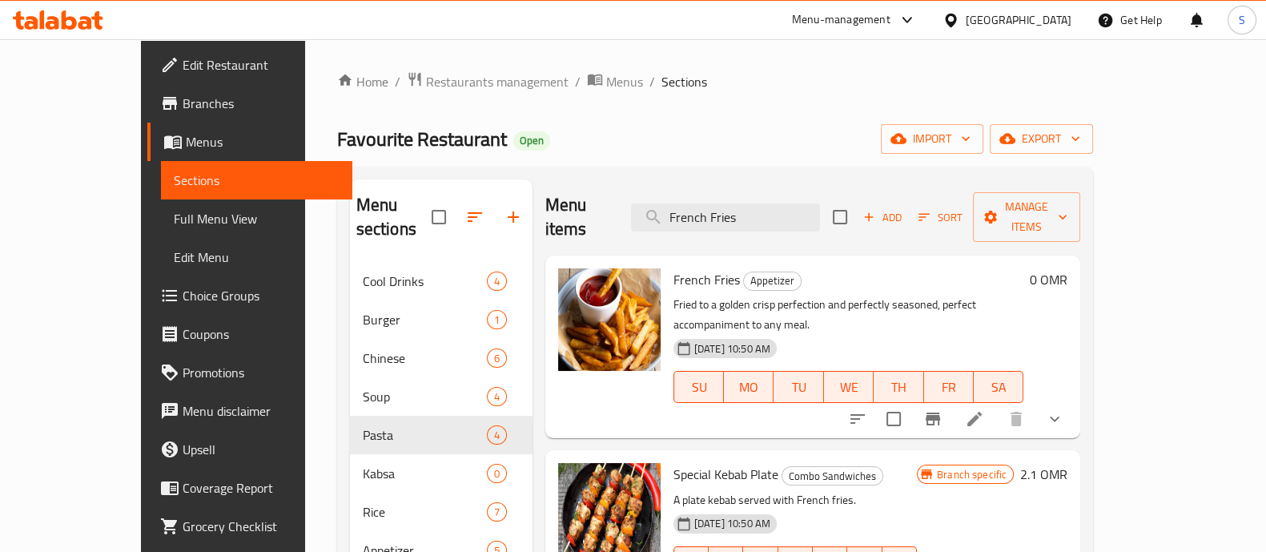
click at [997, 404] on li at bounding box center [974, 418] width 45 height 29
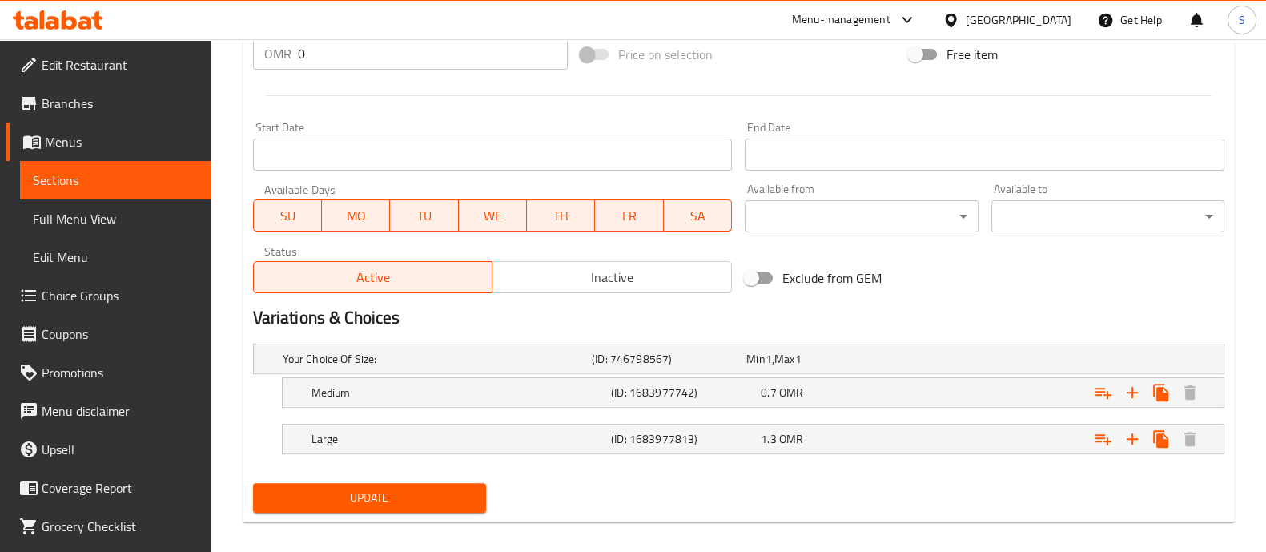
scroll to position [636, 0]
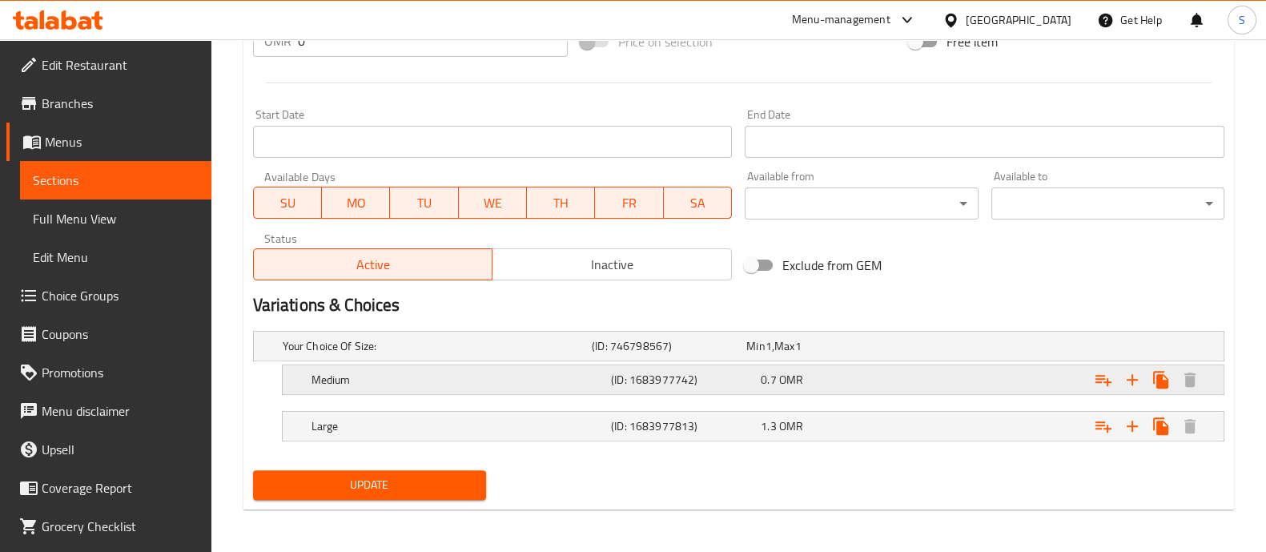
click at [697, 363] on div "Medium (ID: 1683977742) 0.7 OMR" at bounding box center [743, 345] width 928 height 35
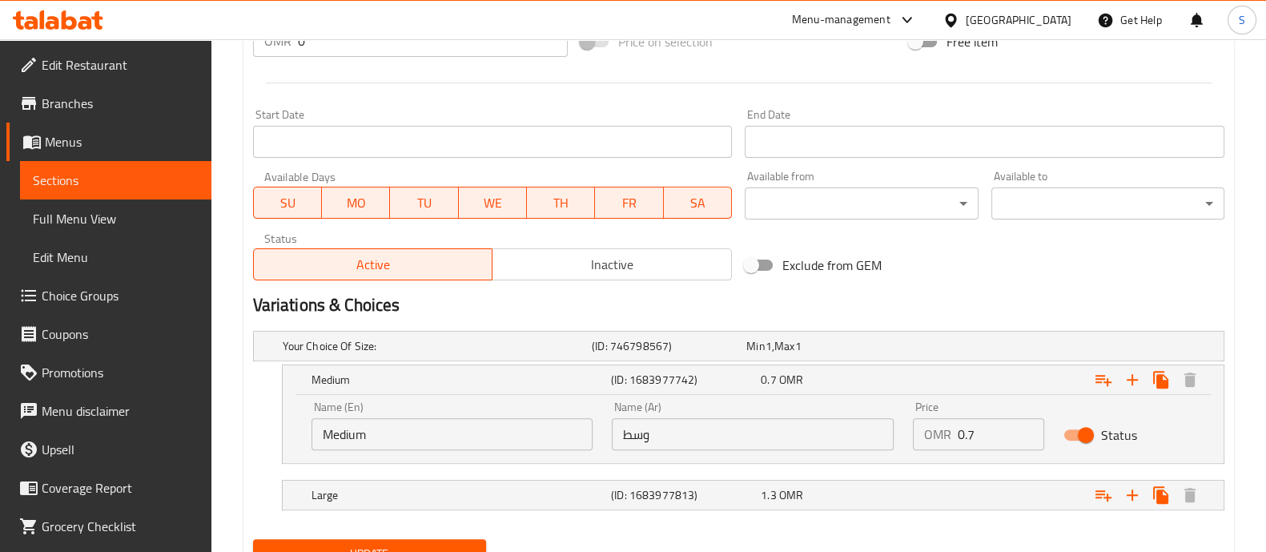
click at [982, 439] on input "0.7" at bounding box center [1001, 434] width 86 height 32
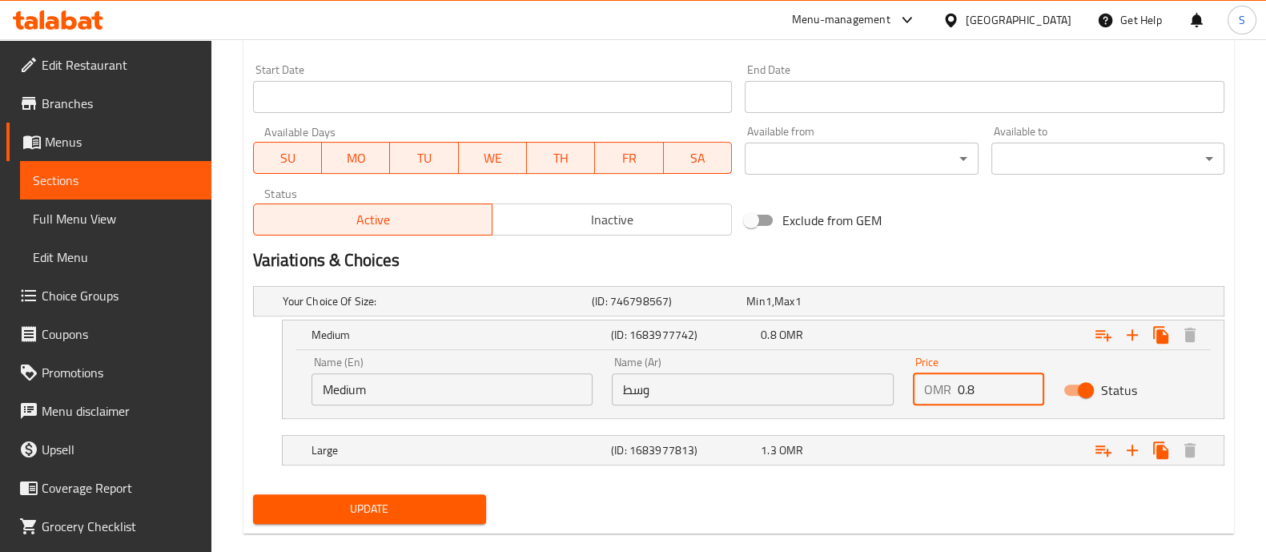
scroll to position [705, 0]
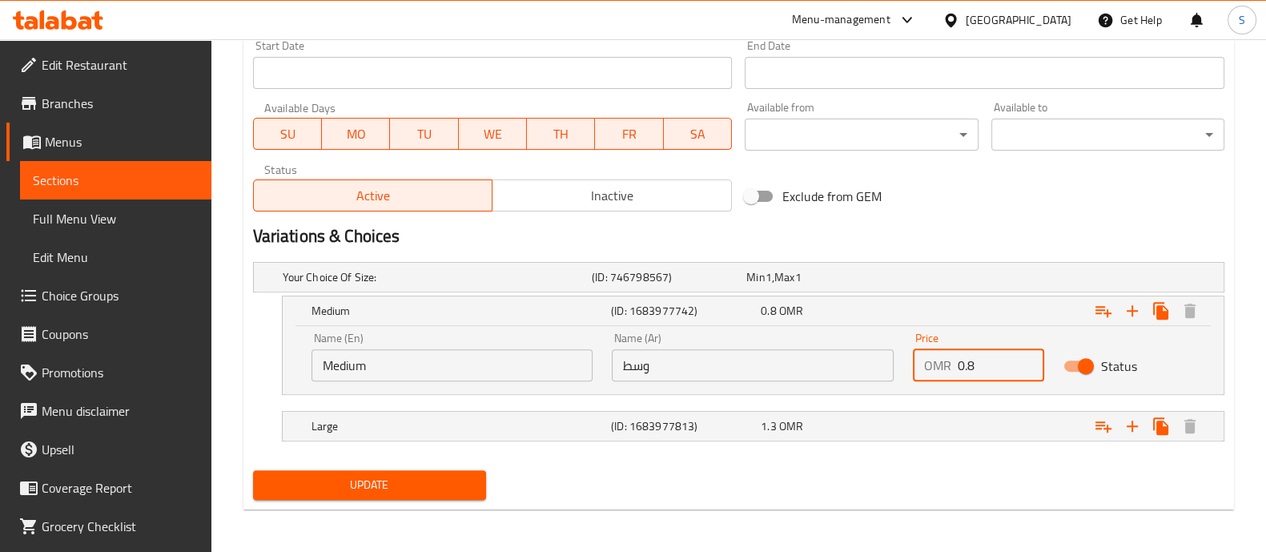
type input "0.8"
click at [408, 492] on span "Update" at bounding box center [369, 485] width 207 height 20
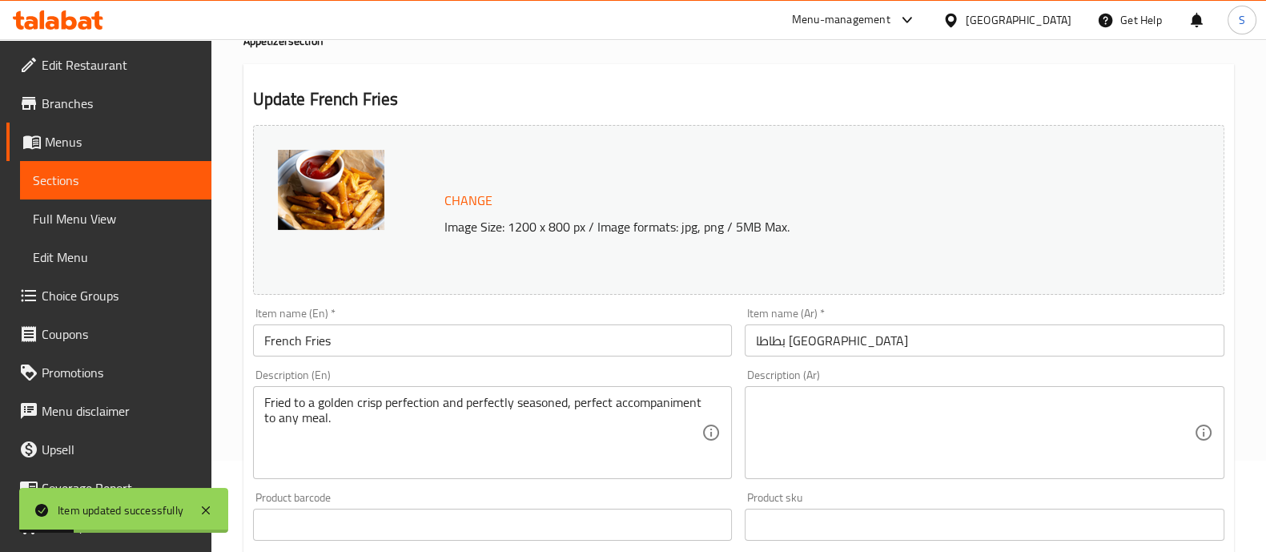
scroll to position [5, 0]
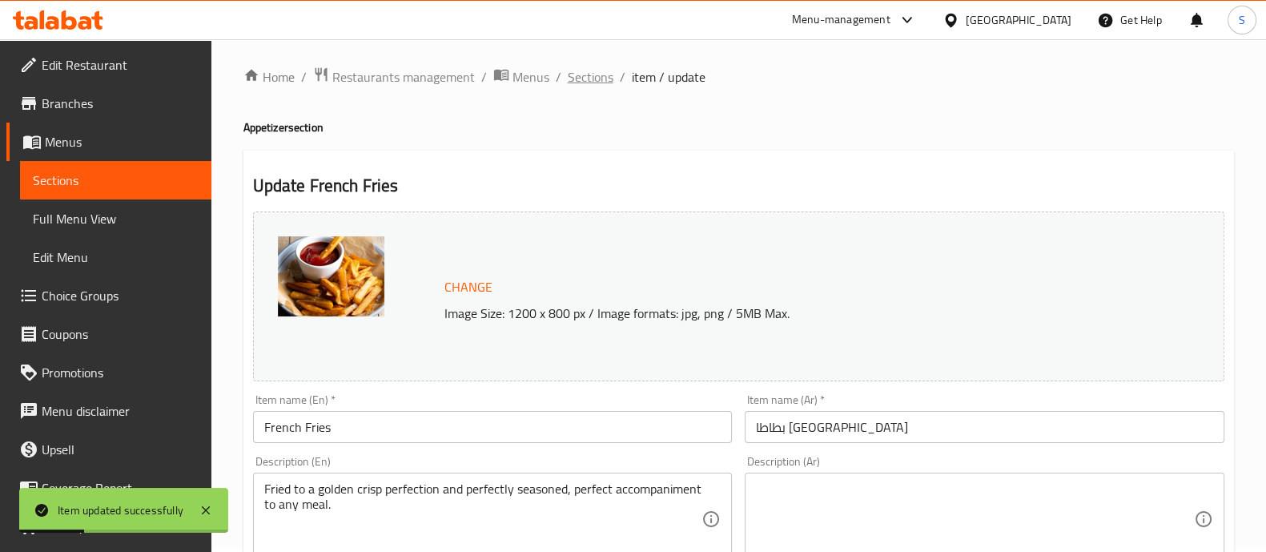
click at [600, 80] on span "Sections" at bounding box center [591, 76] width 46 height 19
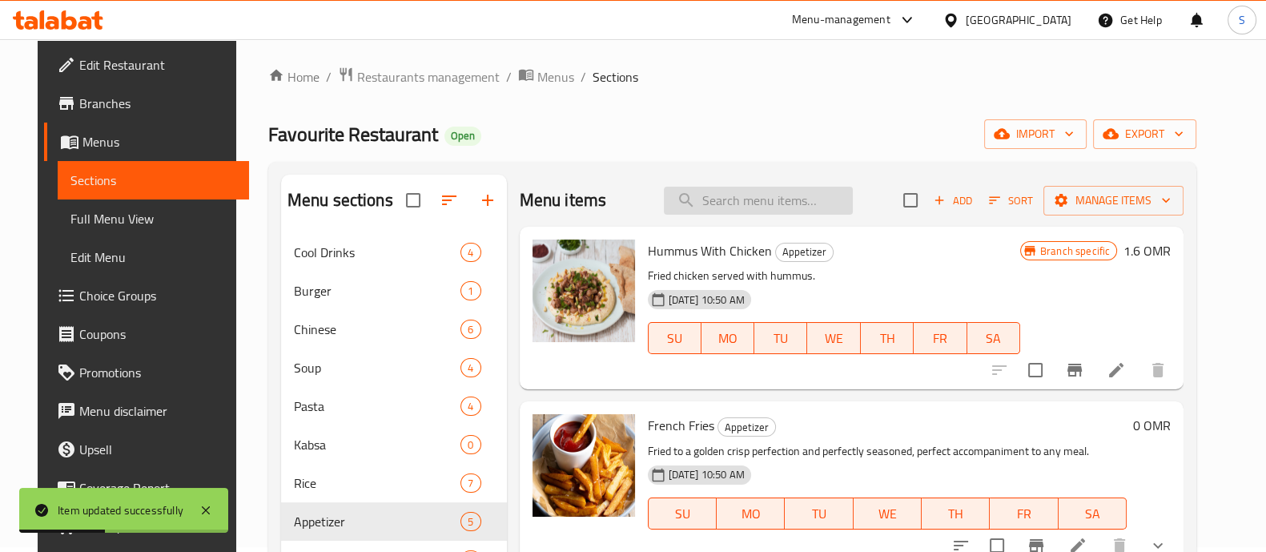
click at [769, 202] on input "search" at bounding box center [758, 201] width 189 height 28
paste input "HummoosWithMeat"
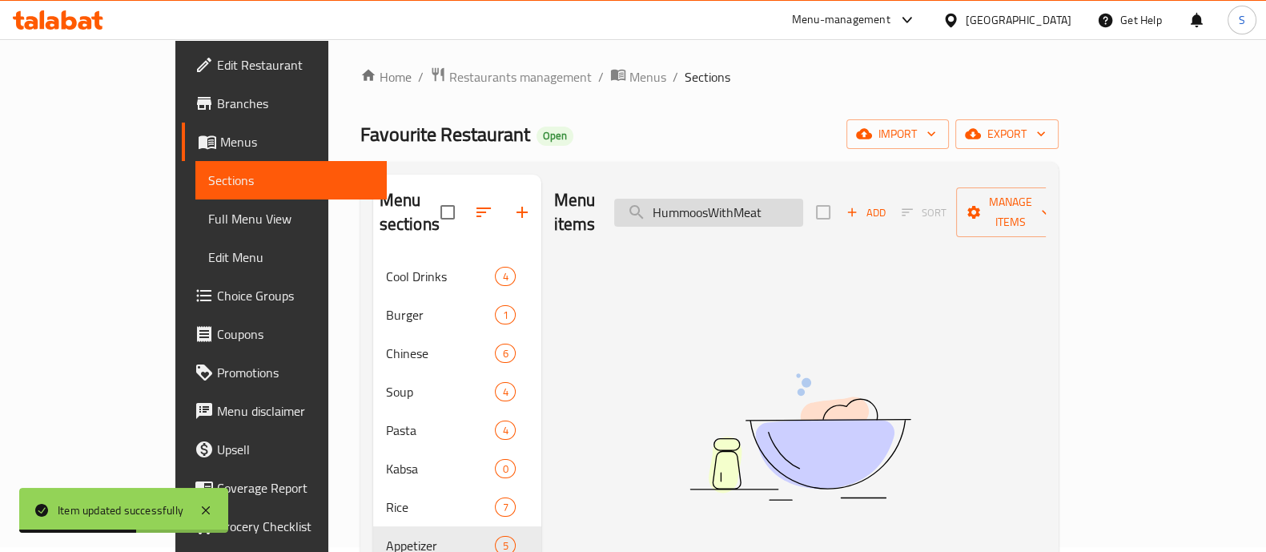
click at [769, 205] on input "HummoosWithMeat" at bounding box center [708, 213] width 189 height 28
click at [803, 200] on input "Hummoos WithMeat" at bounding box center [708, 213] width 189 height 28
click at [777, 203] on input "Hummoos With Meat" at bounding box center [708, 213] width 189 height 28
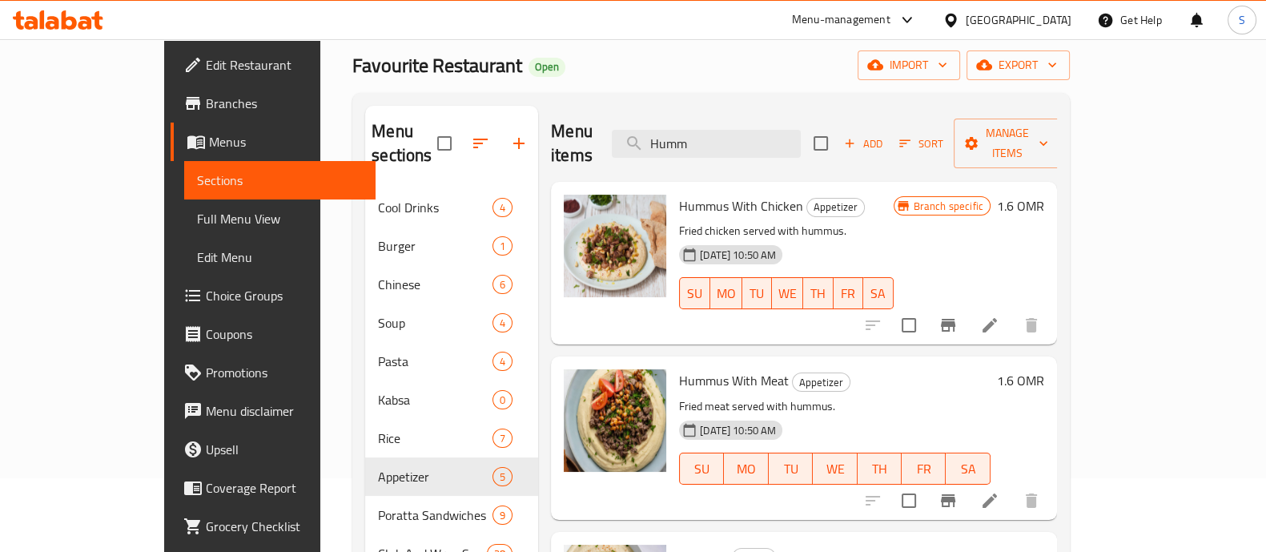
scroll to position [105, 0]
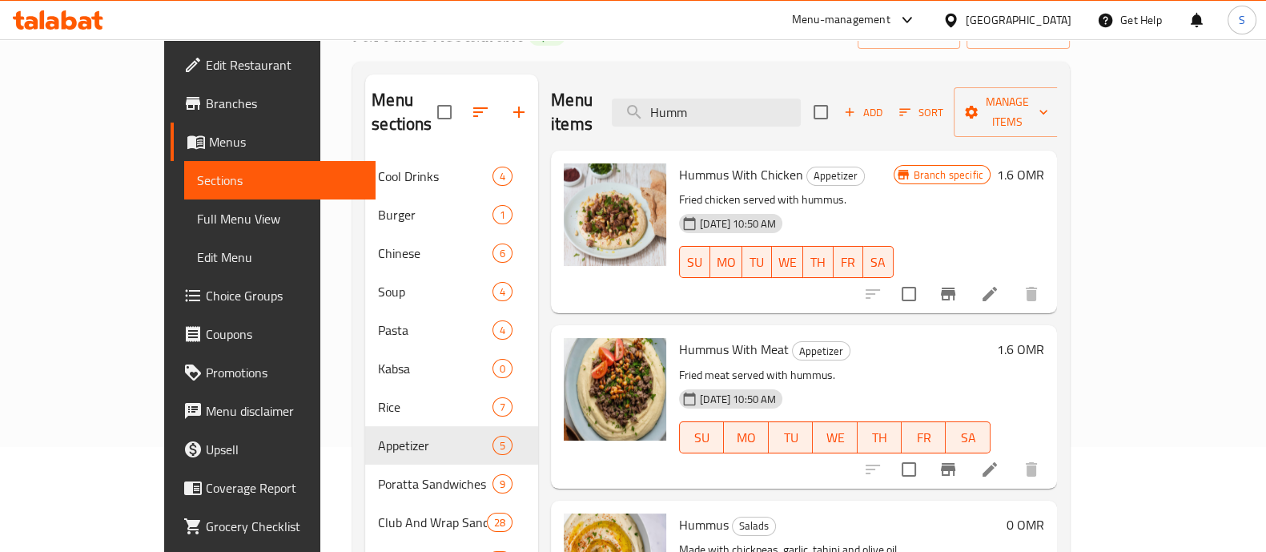
type input "Humm"
click at [955, 463] on icon "Branch-specific-item" at bounding box center [948, 469] width 14 height 13
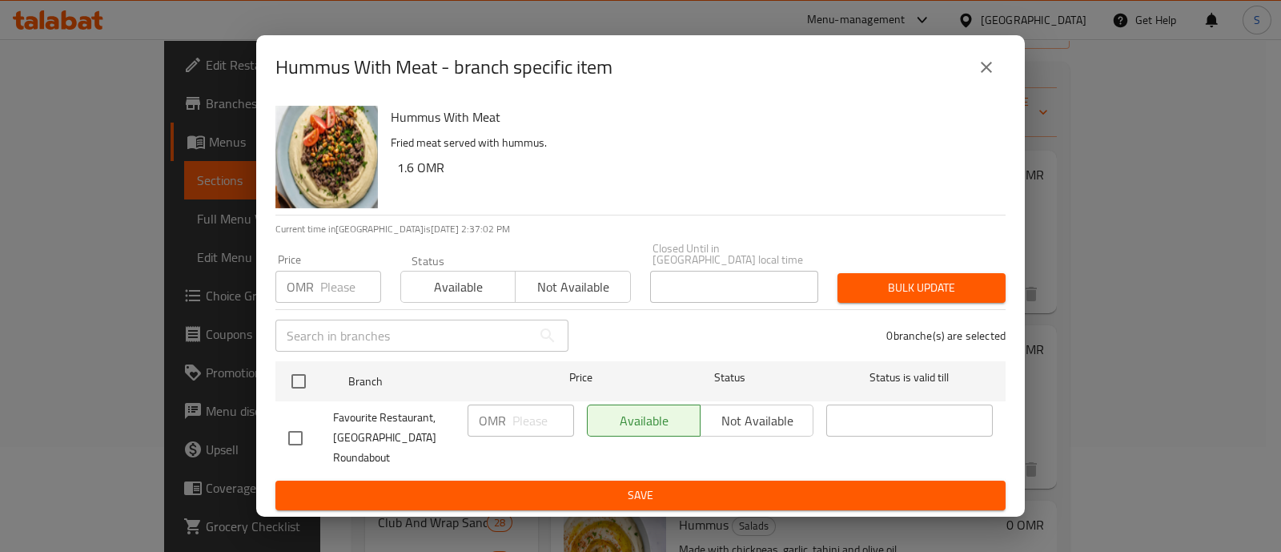
click at [999, 78] on button "close" at bounding box center [986, 67] width 38 height 38
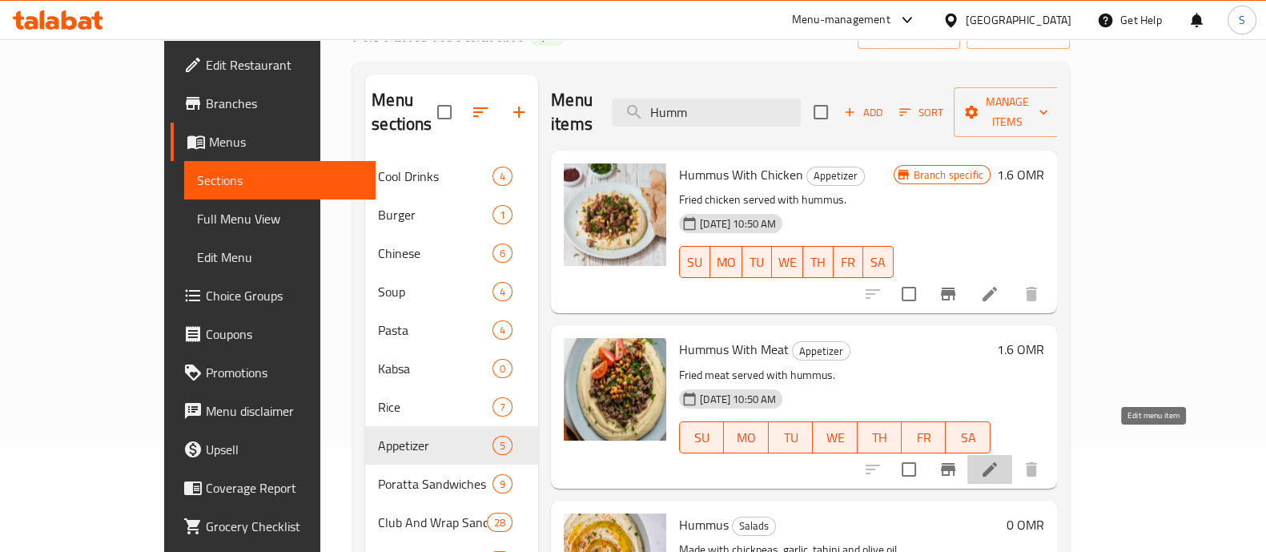
click at [997, 462] on icon at bounding box center [989, 469] width 14 height 14
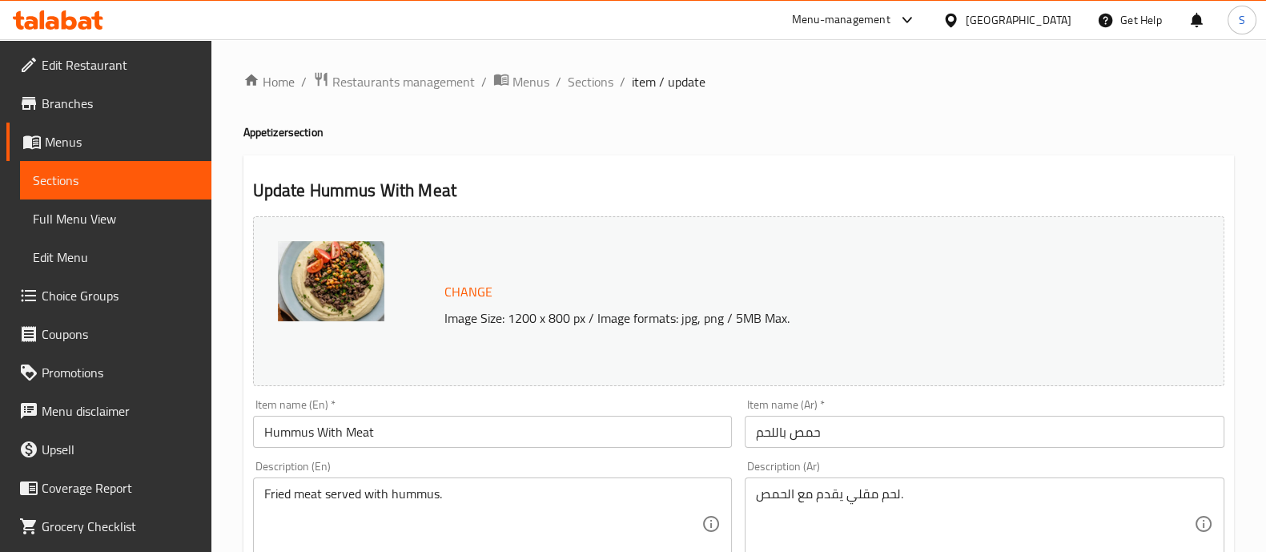
scroll to position [601, 0]
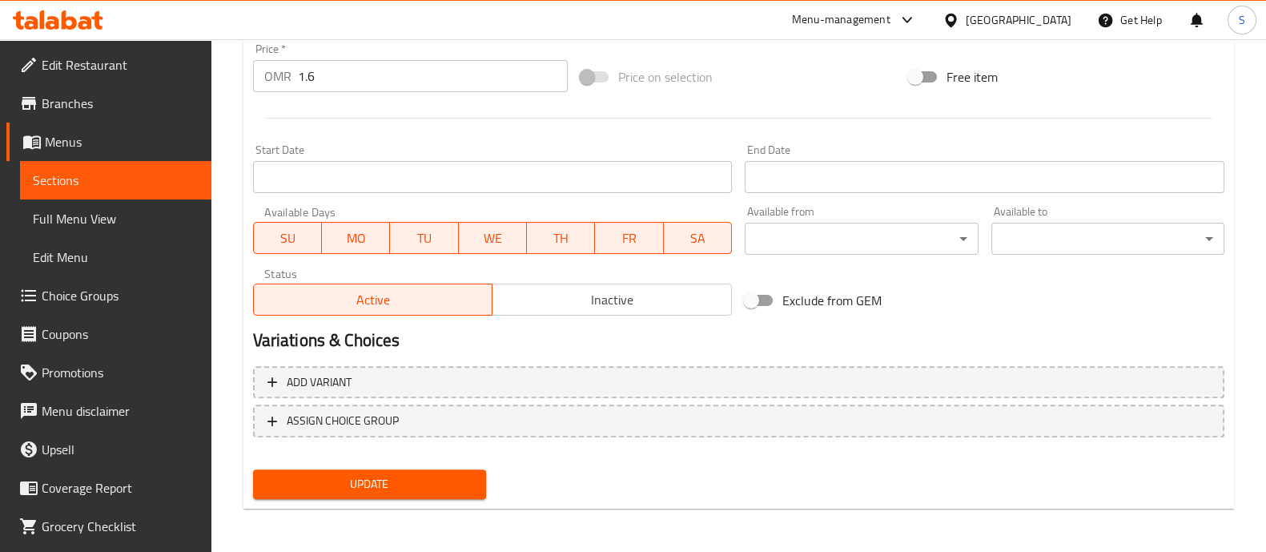
click at [357, 86] on input "1.6" at bounding box center [433, 76] width 271 height 32
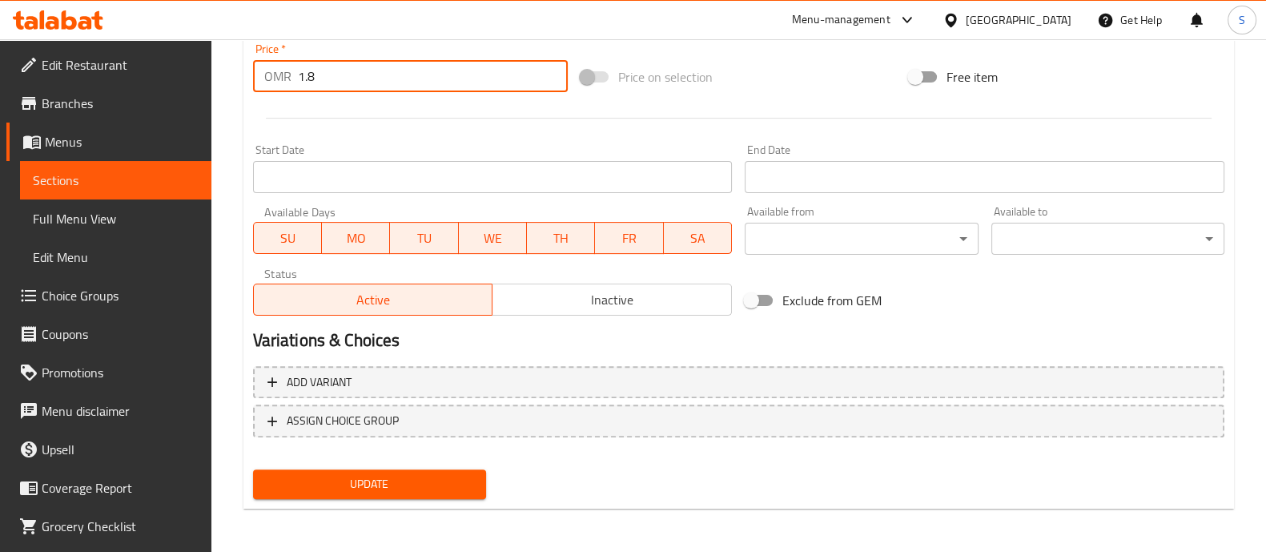
type input "1.8"
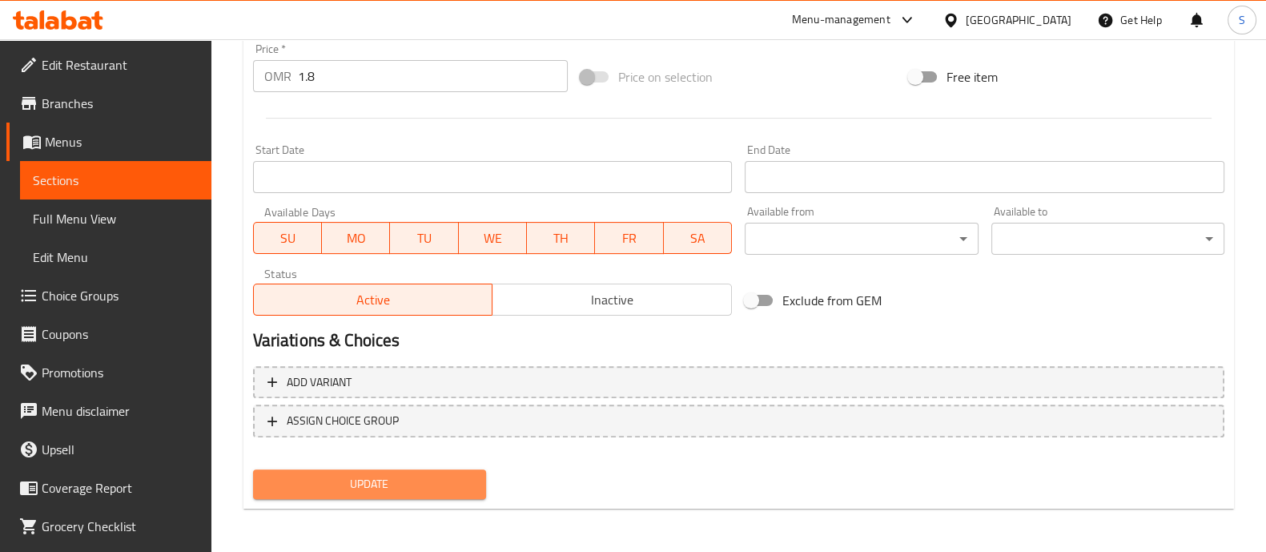
click at [412, 474] on span "Update" at bounding box center [369, 484] width 207 height 20
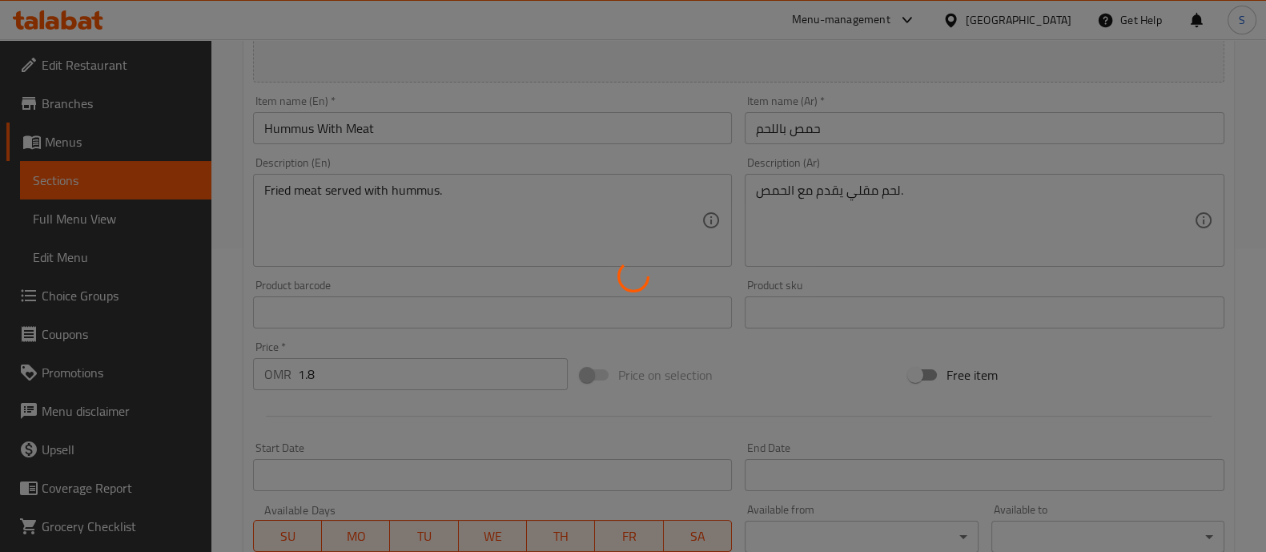
scroll to position [0, 0]
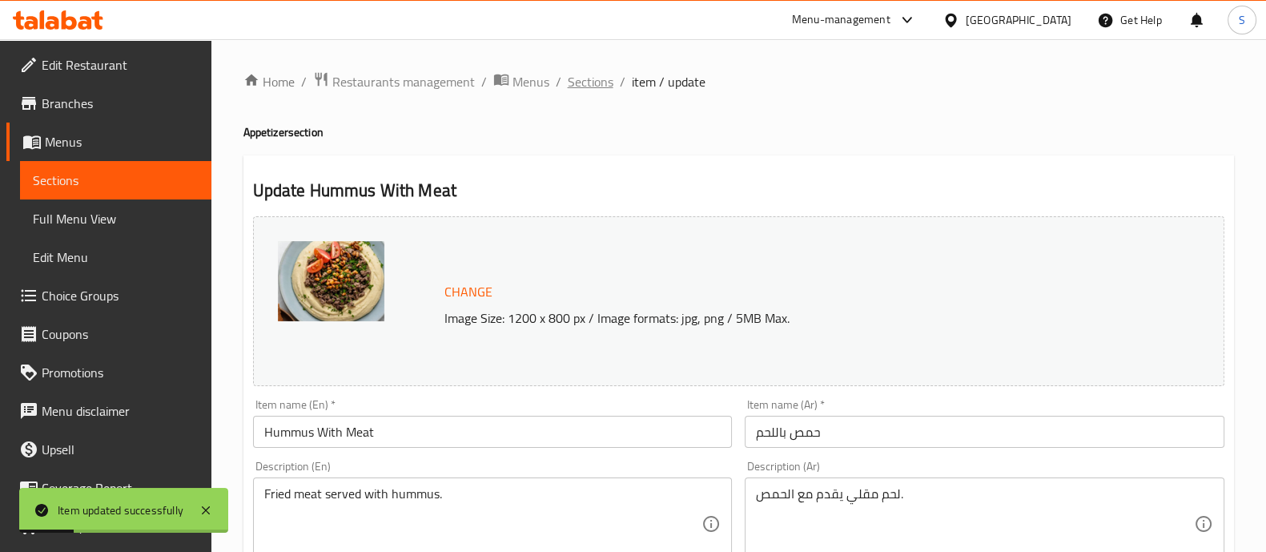
click at [588, 80] on span "Sections" at bounding box center [591, 81] width 46 height 19
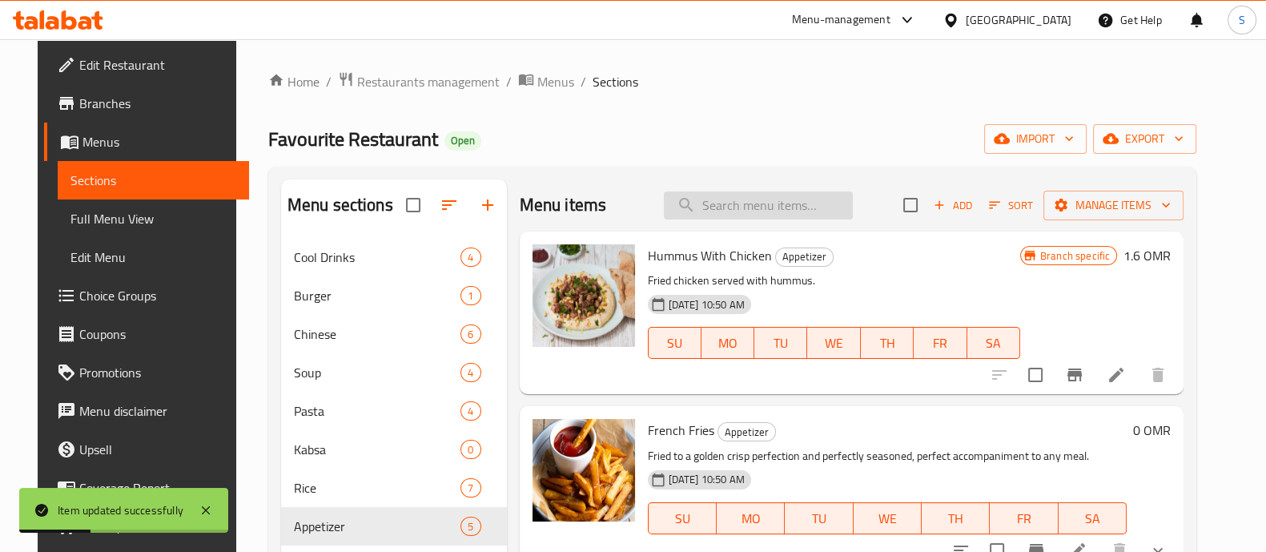
click at [785, 207] on input "search" at bounding box center [758, 205] width 189 height 28
paste input "Burq war ad"
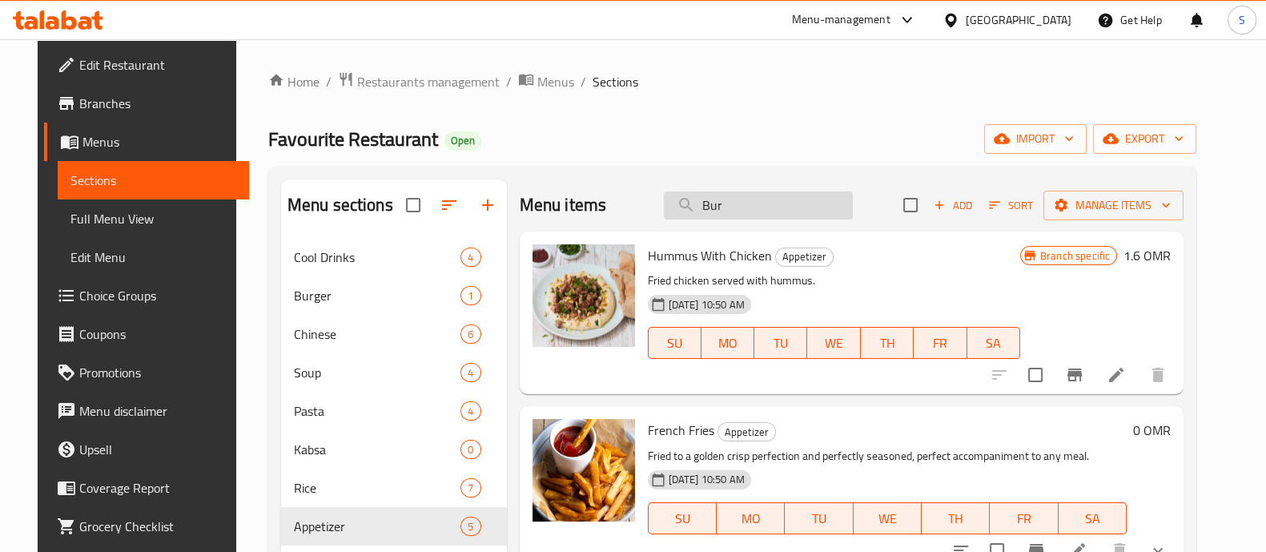
drag, startPoint x: 755, startPoint y: 203, endPoint x: 685, endPoint y: 207, distance: 70.6
click at [687, 207] on input "Bur" at bounding box center [758, 205] width 189 height 28
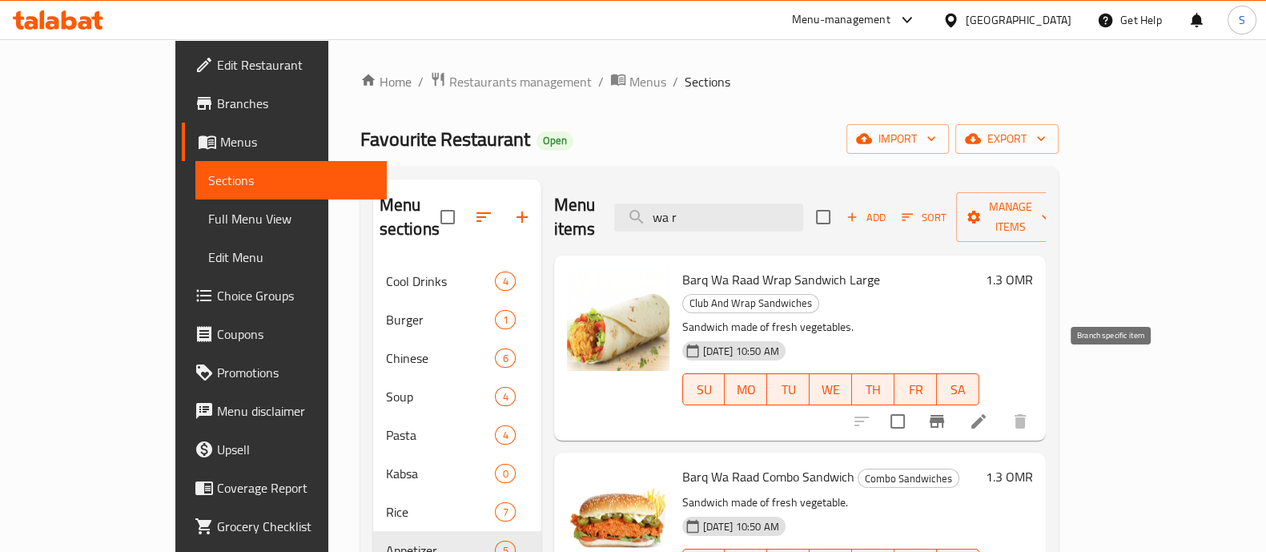
type input "wa r"
click at [956, 402] on button "Branch-specific-item" at bounding box center [936, 421] width 38 height 38
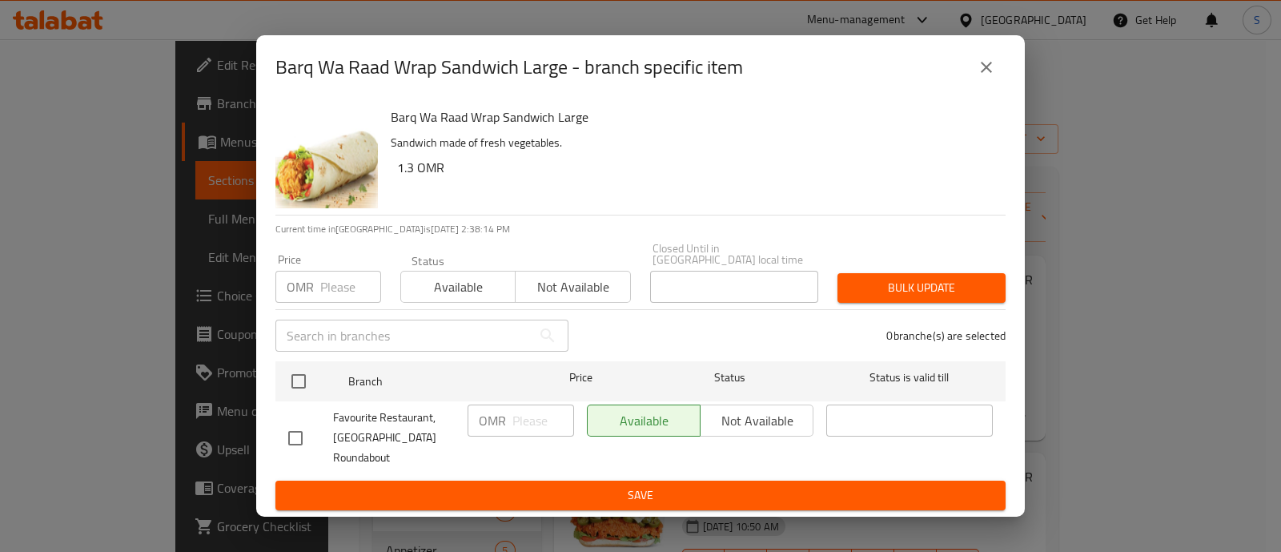
click at [981, 72] on icon "close" at bounding box center [986, 67] width 19 height 19
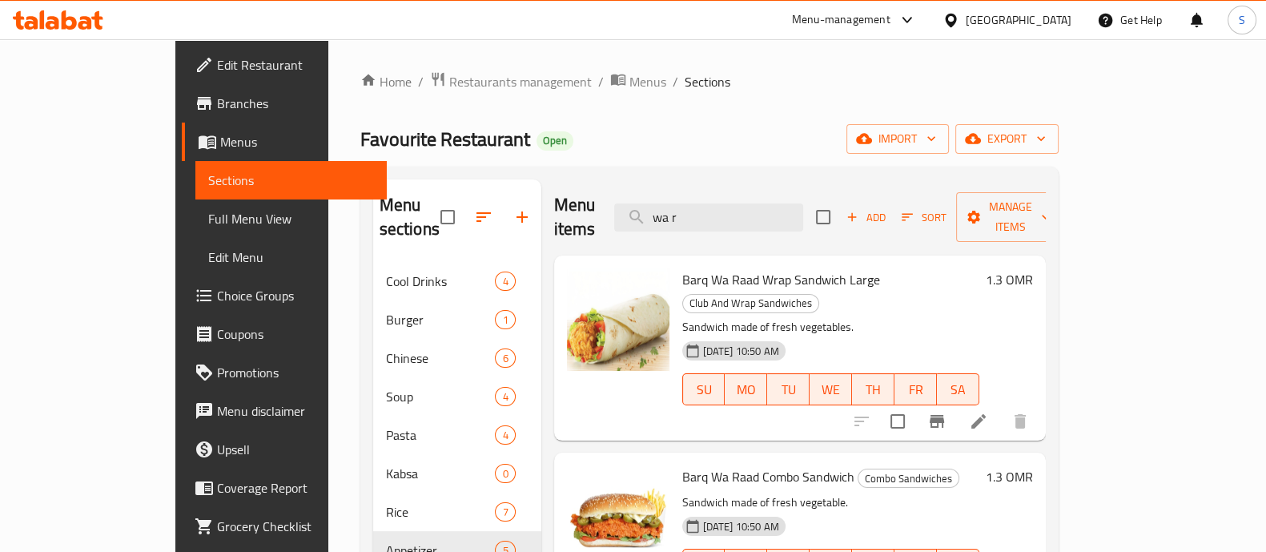
click at [988, 412] on icon at bounding box center [978, 421] width 19 height 19
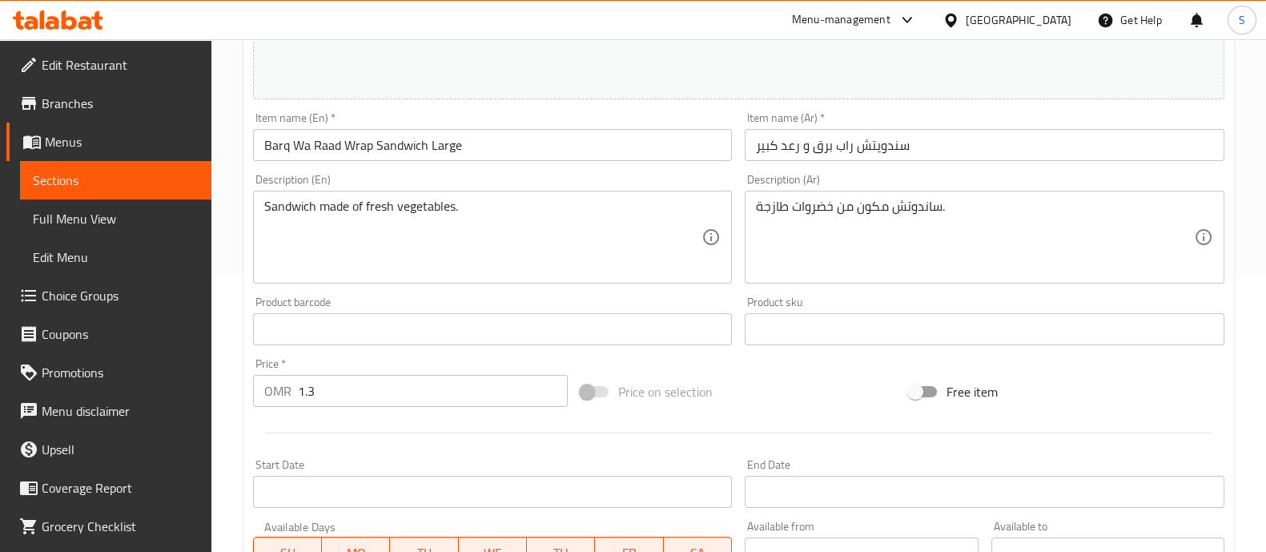
scroll to position [300, 0]
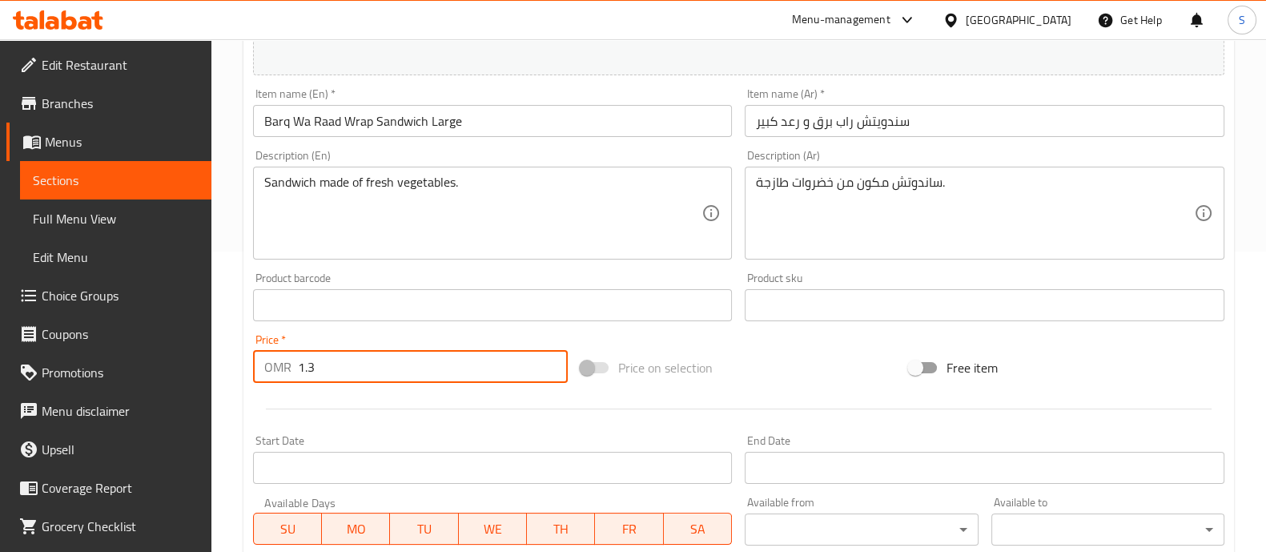
click at [392, 372] on input "1.3" at bounding box center [433, 367] width 271 height 32
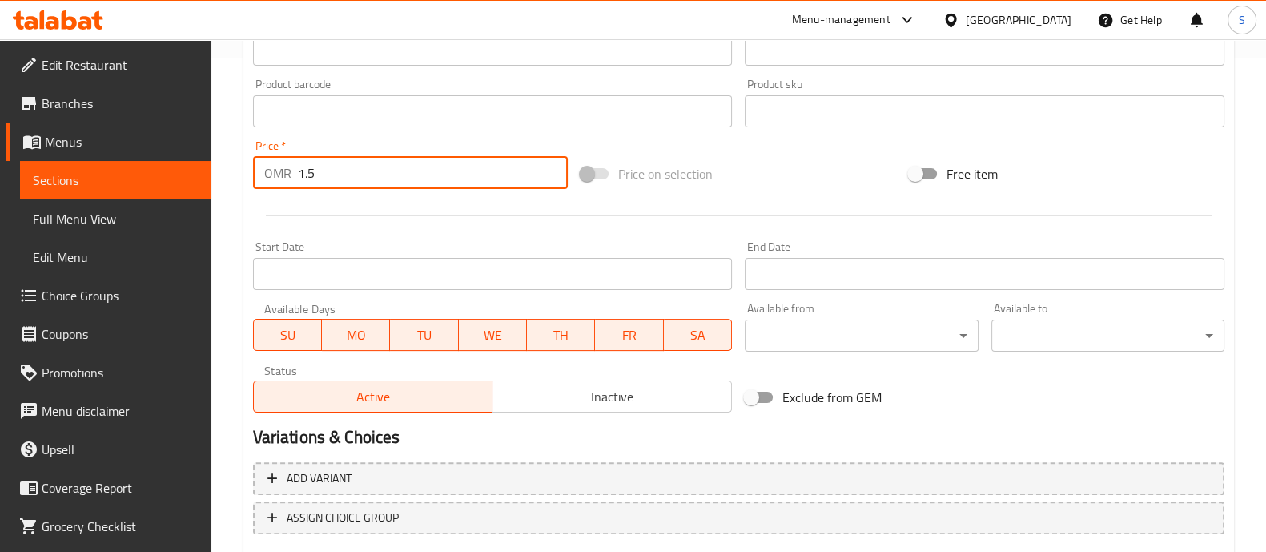
scroll to position [591, 0]
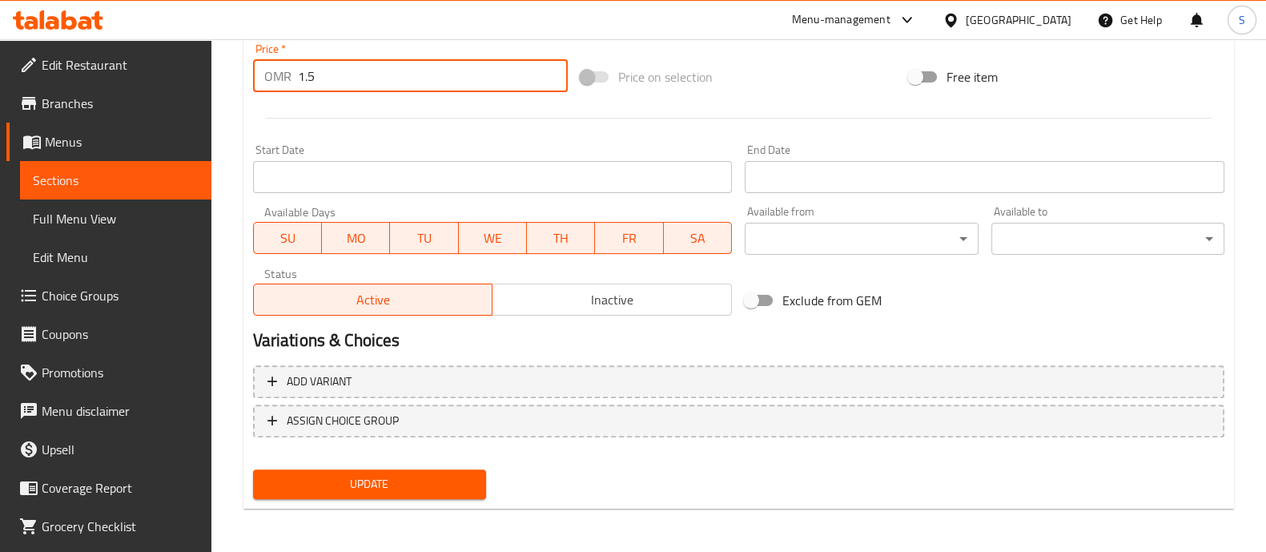
type input "1.5"
click at [402, 480] on span "Update" at bounding box center [369, 484] width 207 height 20
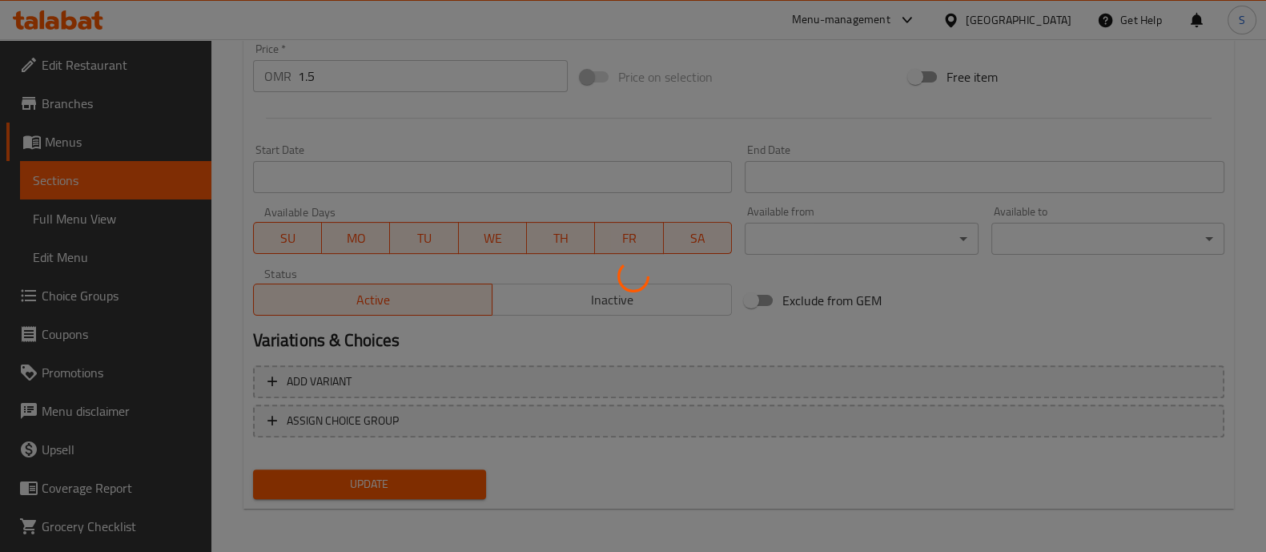
scroll to position [0, 0]
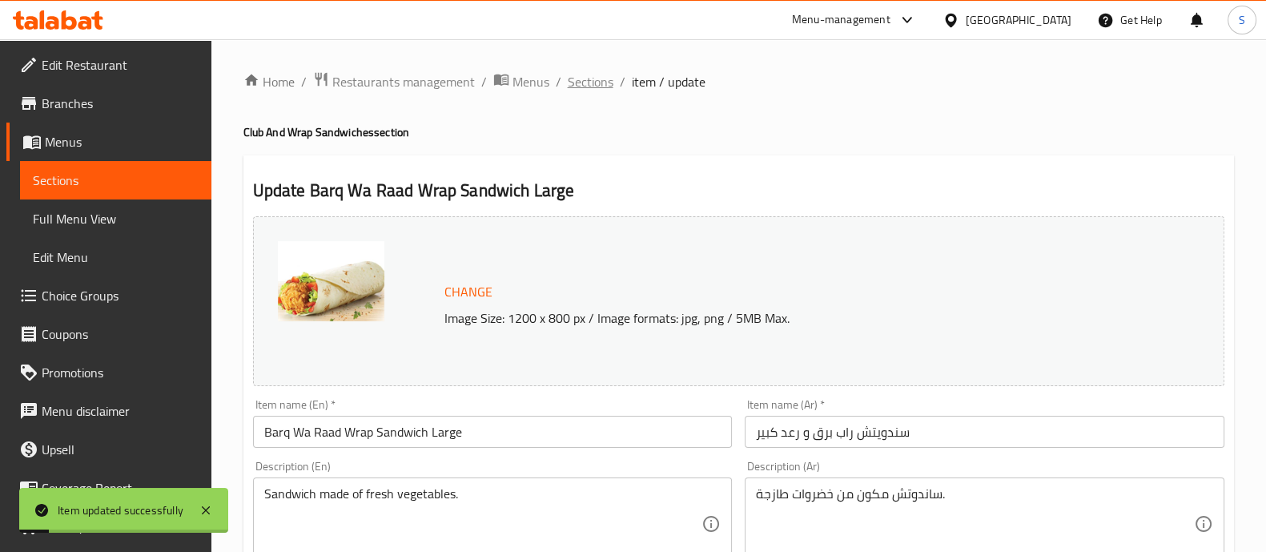
click at [595, 87] on span "Sections" at bounding box center [591, 81] width 46 height 19
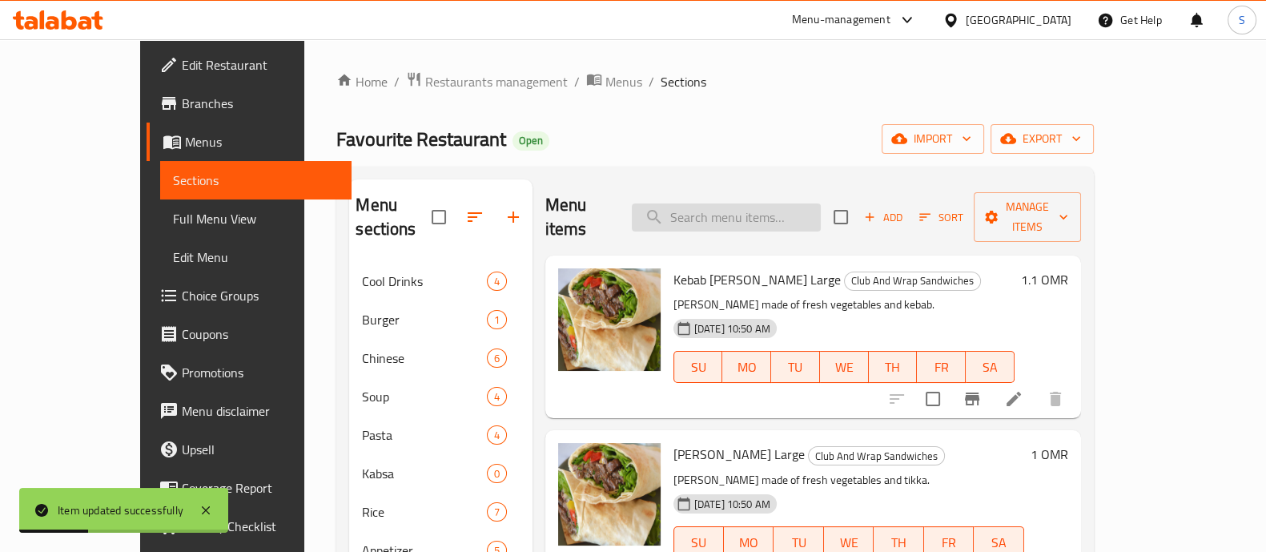
click at [762, 210] on input "search" at bounding box center [726, 217] width 189 height 28
paste input "MathafiCombo"
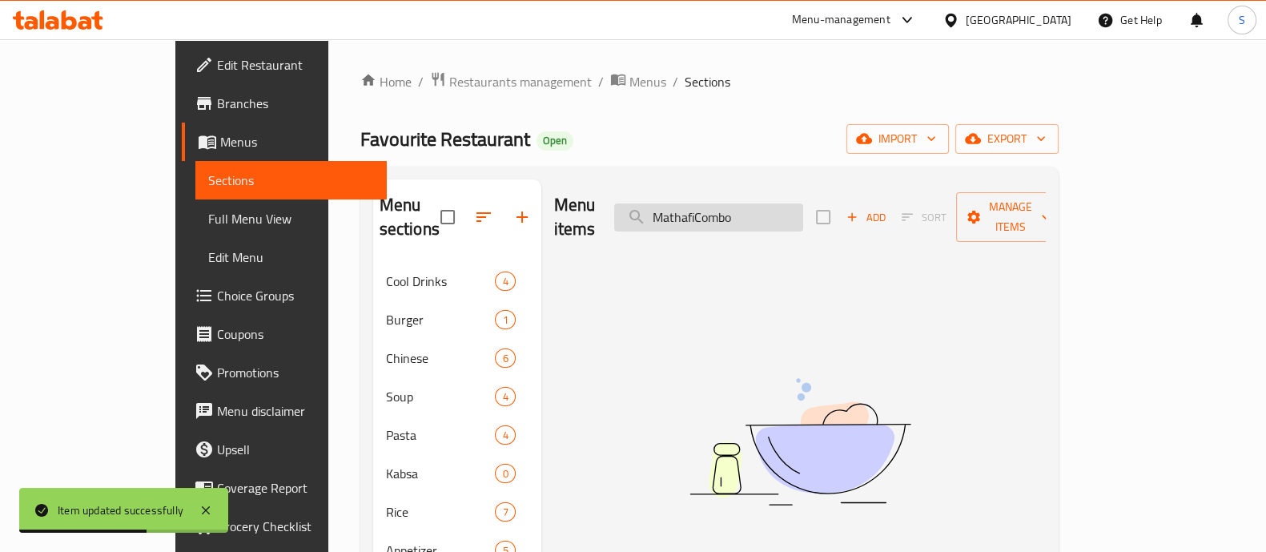
click at [761, 211] on input "MathafiCombo" at bounding box center [708, 217] width 189 height 28
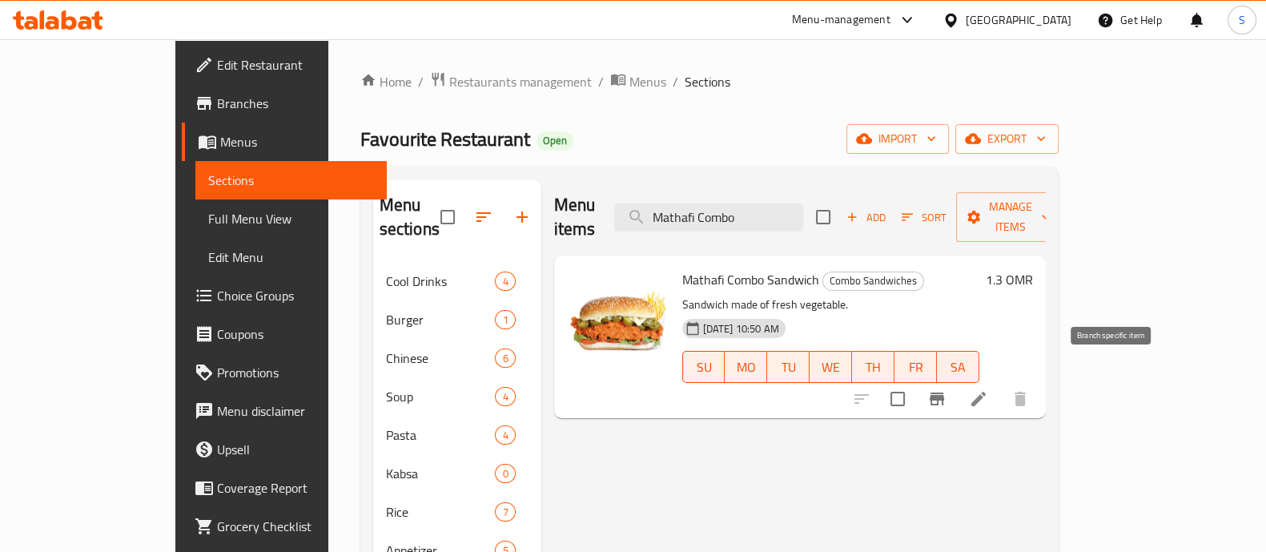
type input "Mathafi Combo"
click at [946, 389] on icon "Branch-specific-item" at bounding box center [936, 398] width 19 height 19
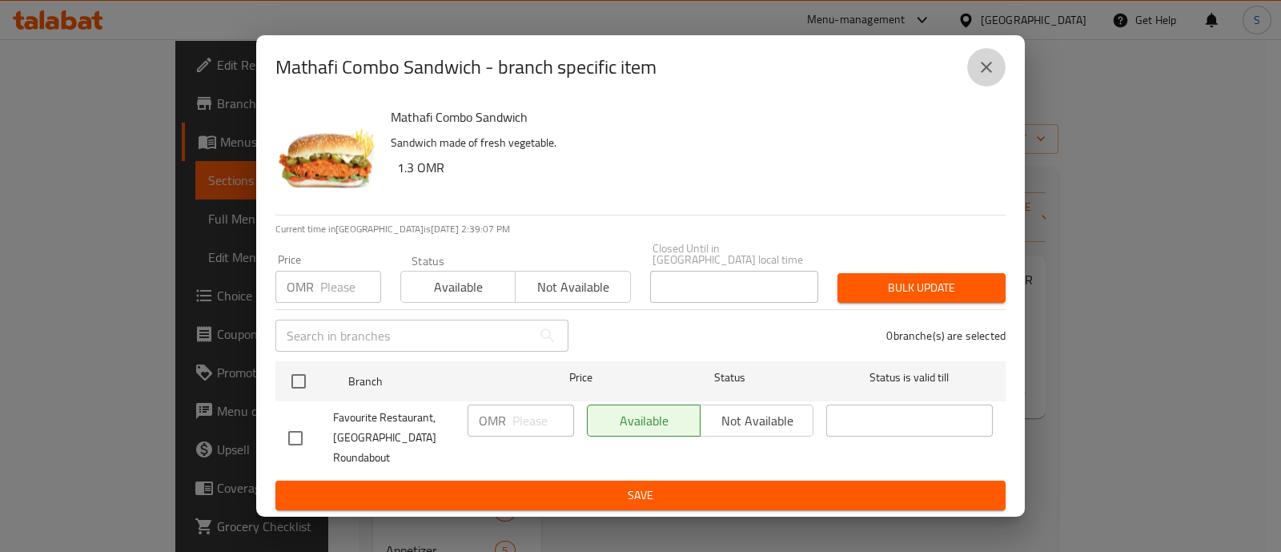
click at [986, 75] on icon "close" at bounding box center [986, 67] width 19 height 19
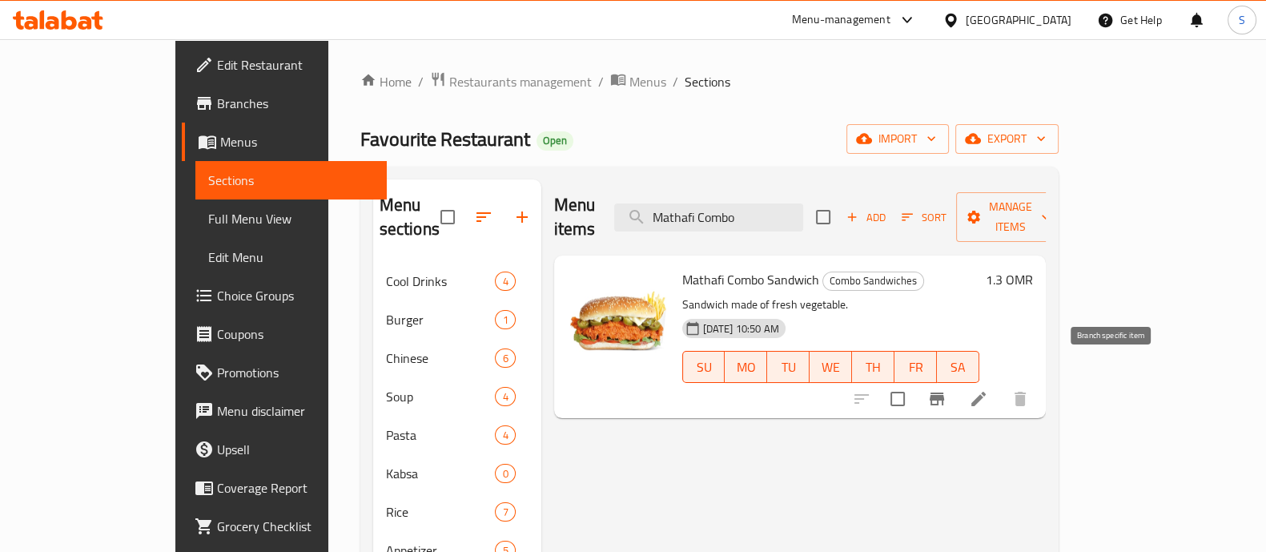
click at [956, 379] on button "Branch-specific-item" at bounding box center [936, 398] width 38 height 38
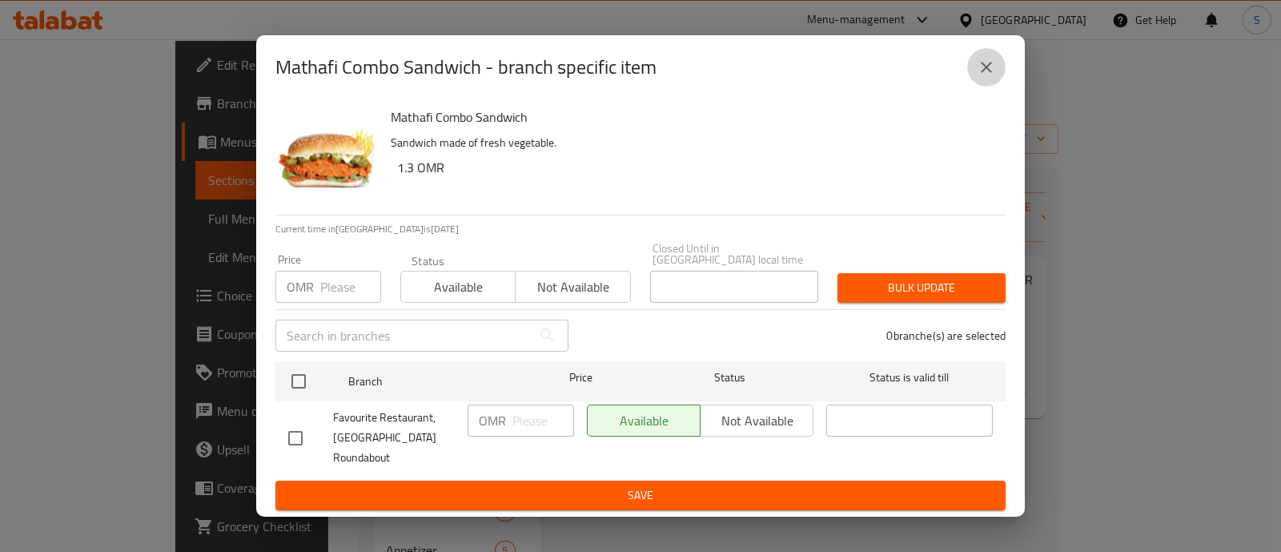
click at [1001, 65] on button "close" at bounding box center [986, 67] width 38 height 38
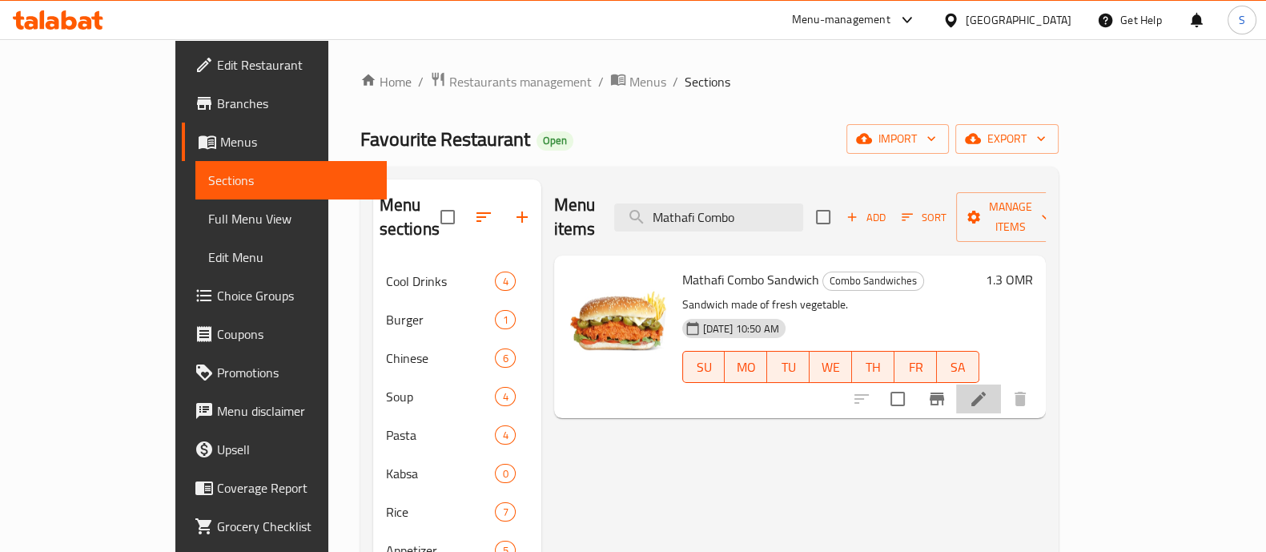
click at [1001, 386] on li at bounding box center [978, 398] width 45 height 29
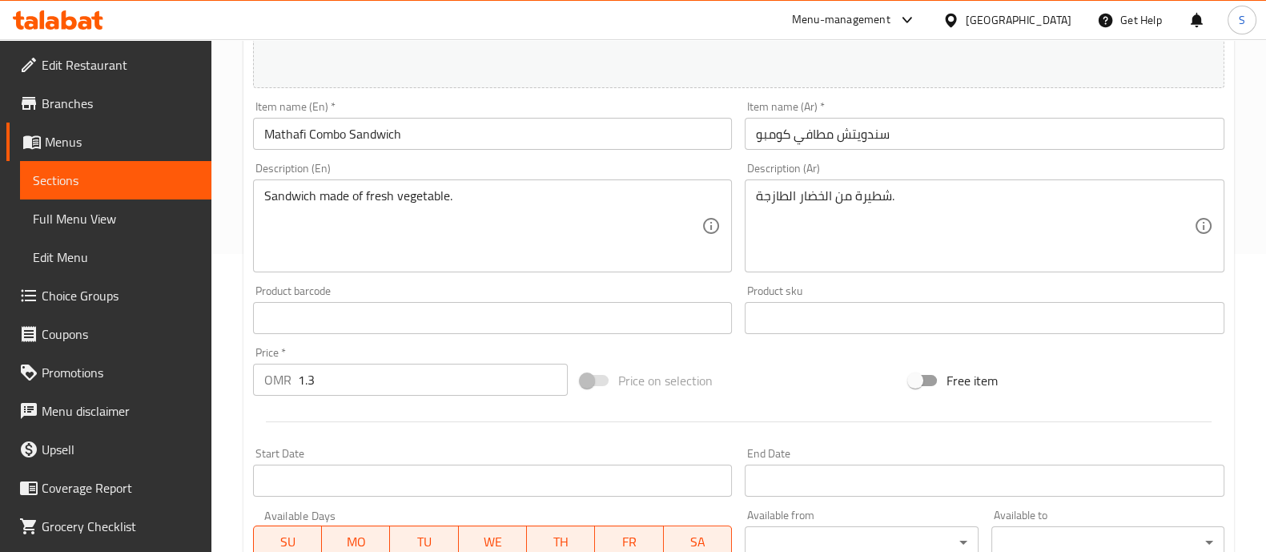
scroll to position [400, 0]
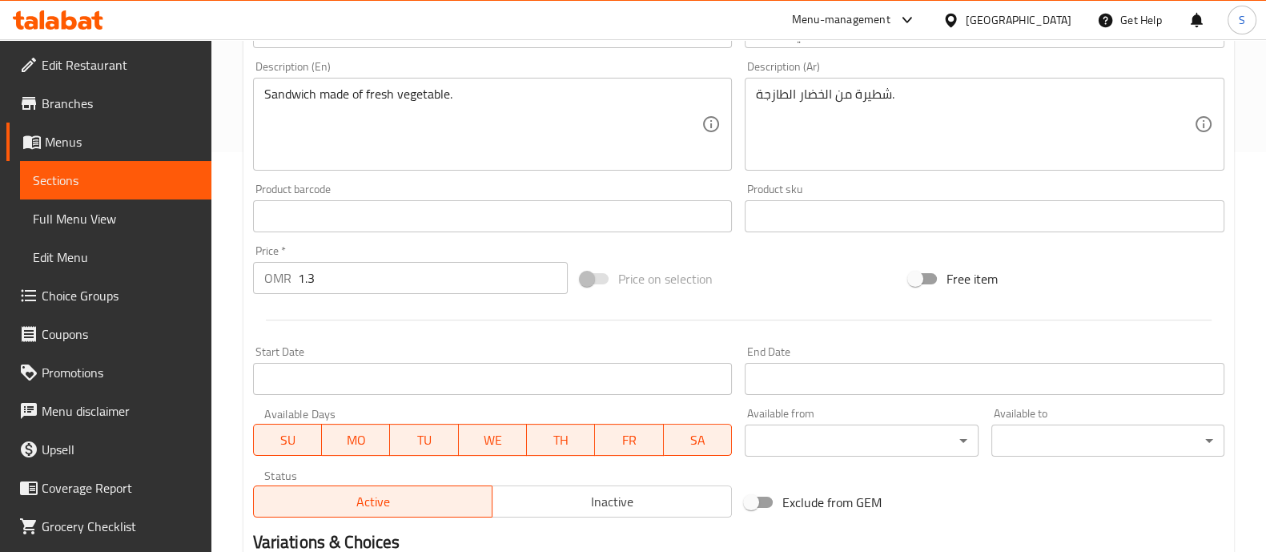
click at [348, 274] on input "1.3" at bounding box center [433, 278] width 271 height 32
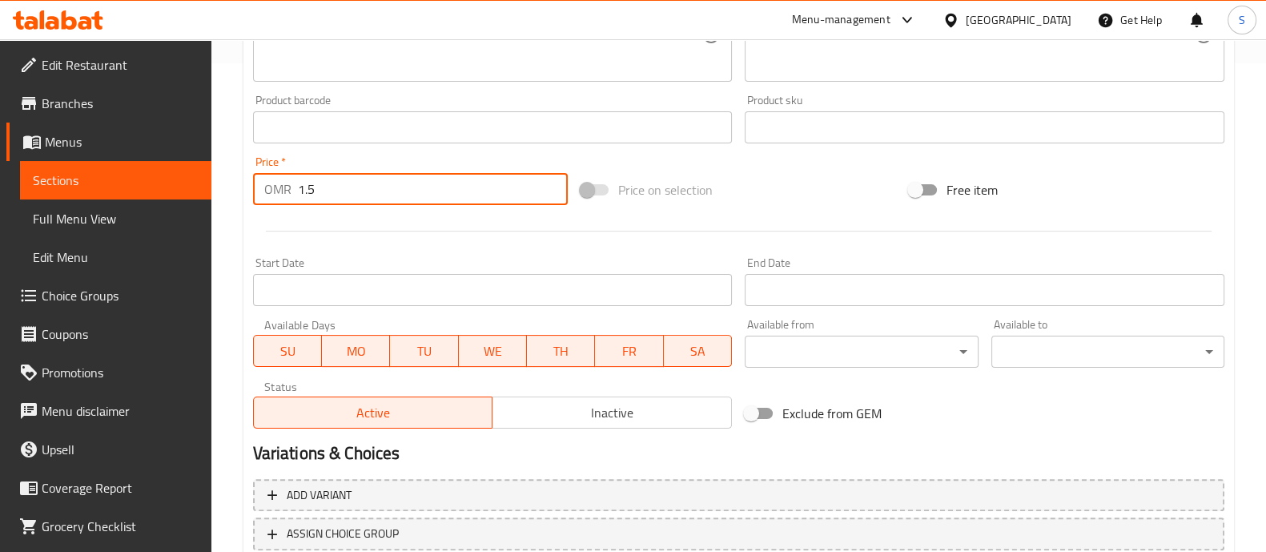
scroll to position [601, 0]
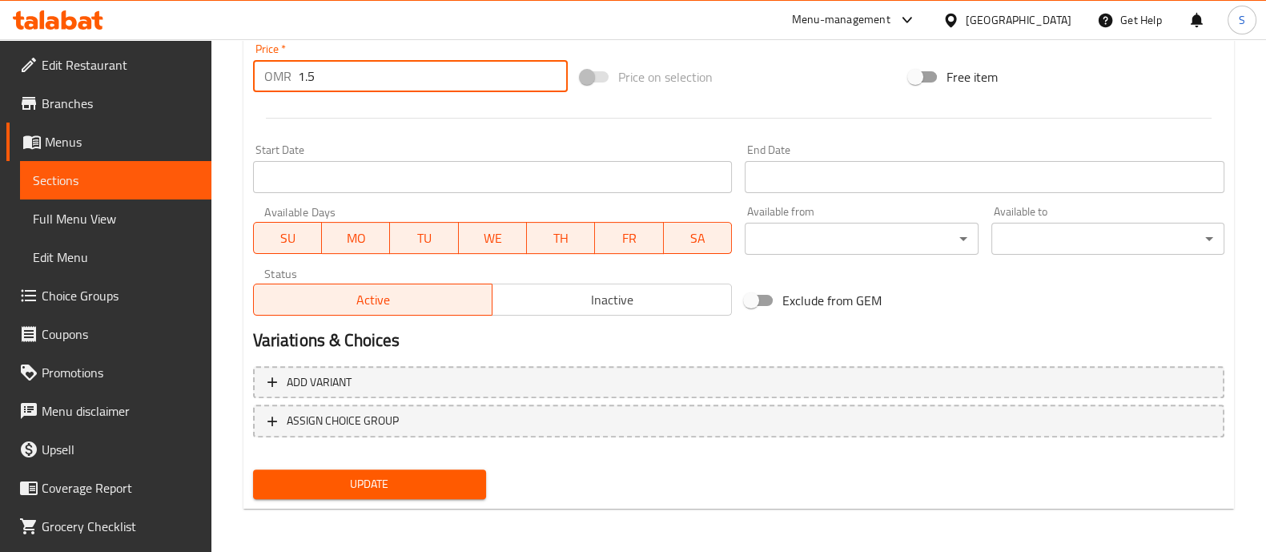
type input "1.5"
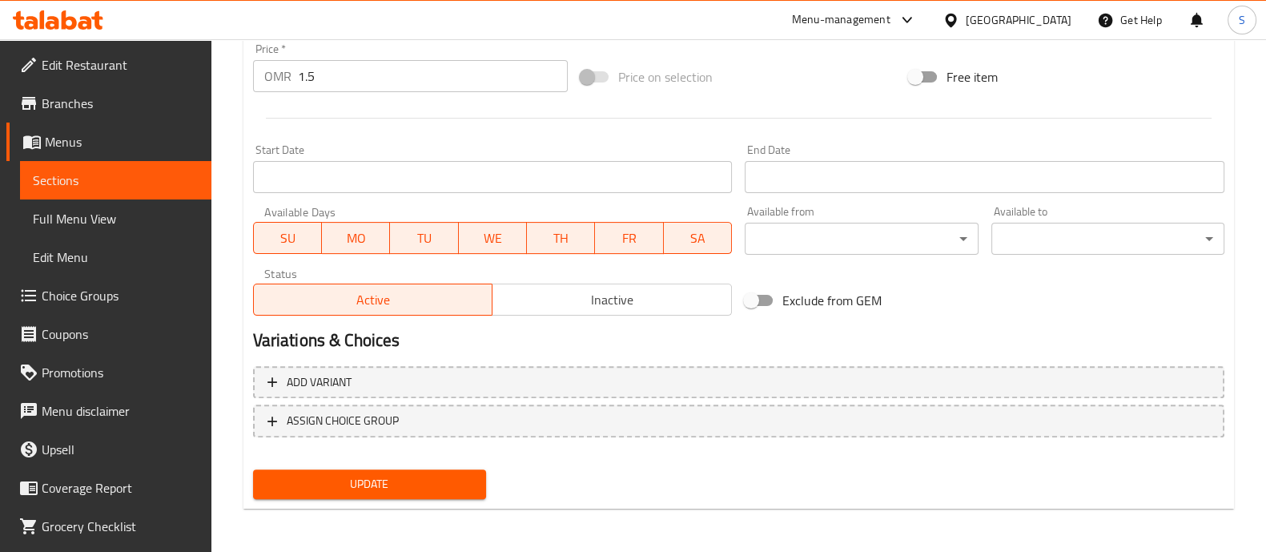
click at [389, 500] on div "Update" at bounding box center [370, 484] width 246 height 42
click at [380, 481] on span "Update" at bounding box center [369, 484] width 207 height 20
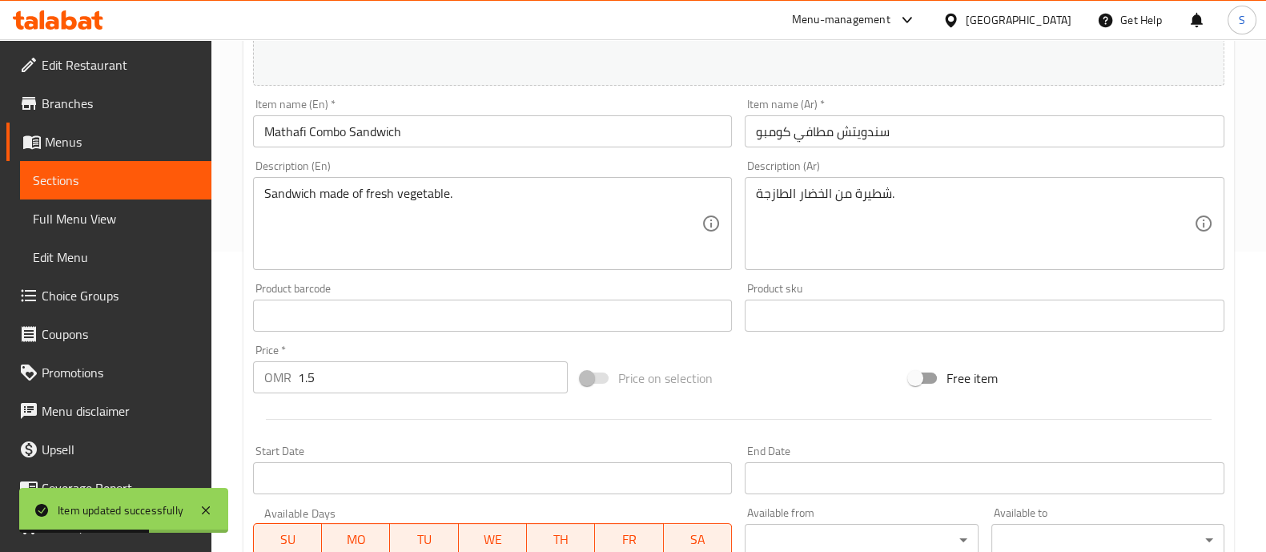
scroll to position [0, 0]
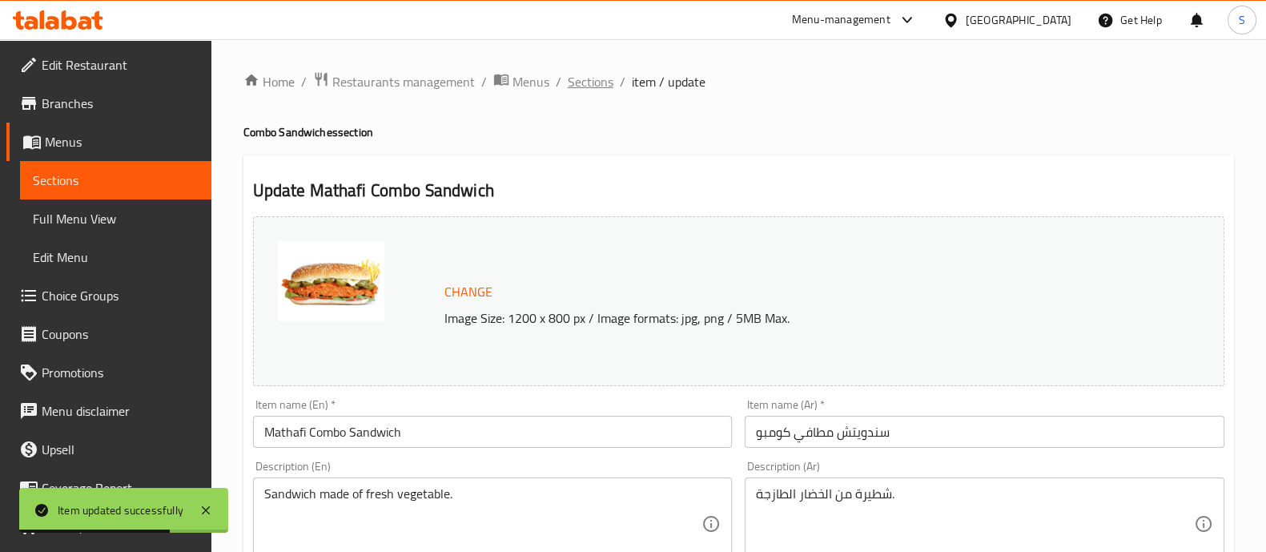
click at [594, 84] on span "Sections" at bounding box center [591, 81] width 46 height 19
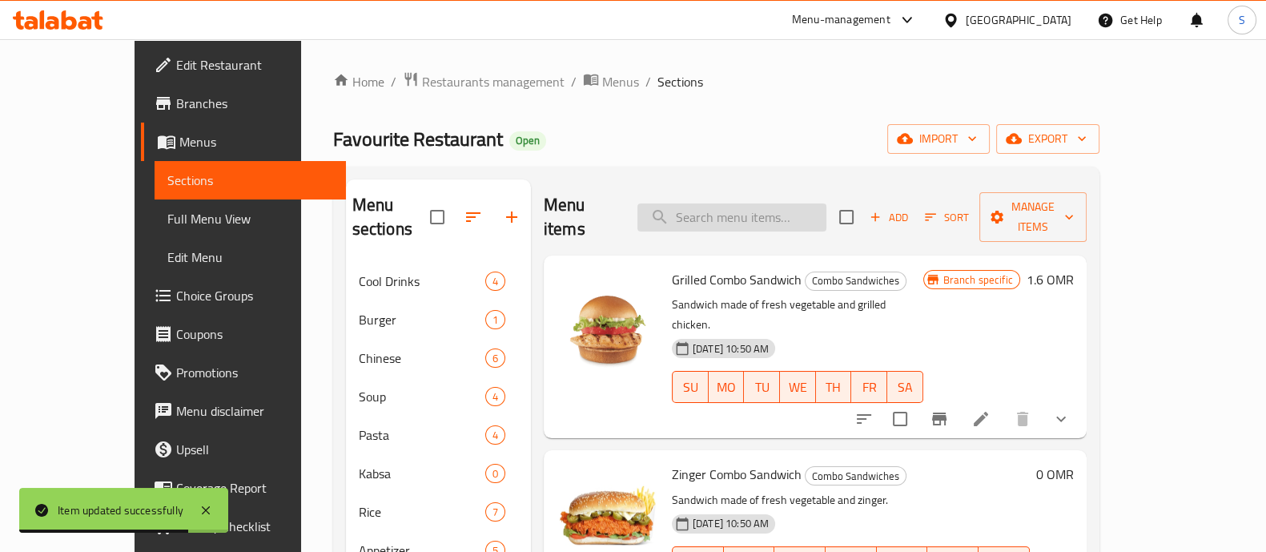
click at [793, 203] on input "search" at bounding box center [731, 217] width 189 height 28
paste input "TikkaSharook"
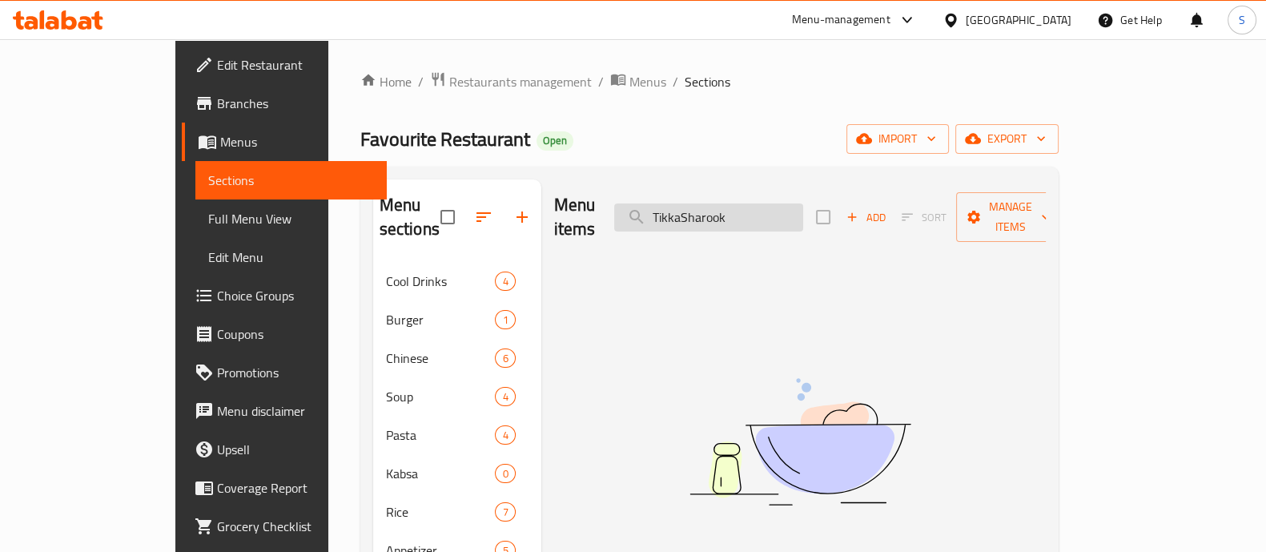
click at [744, 204] on input "TikkaSharook" at bounding box center [708, 217] width 189 height 28
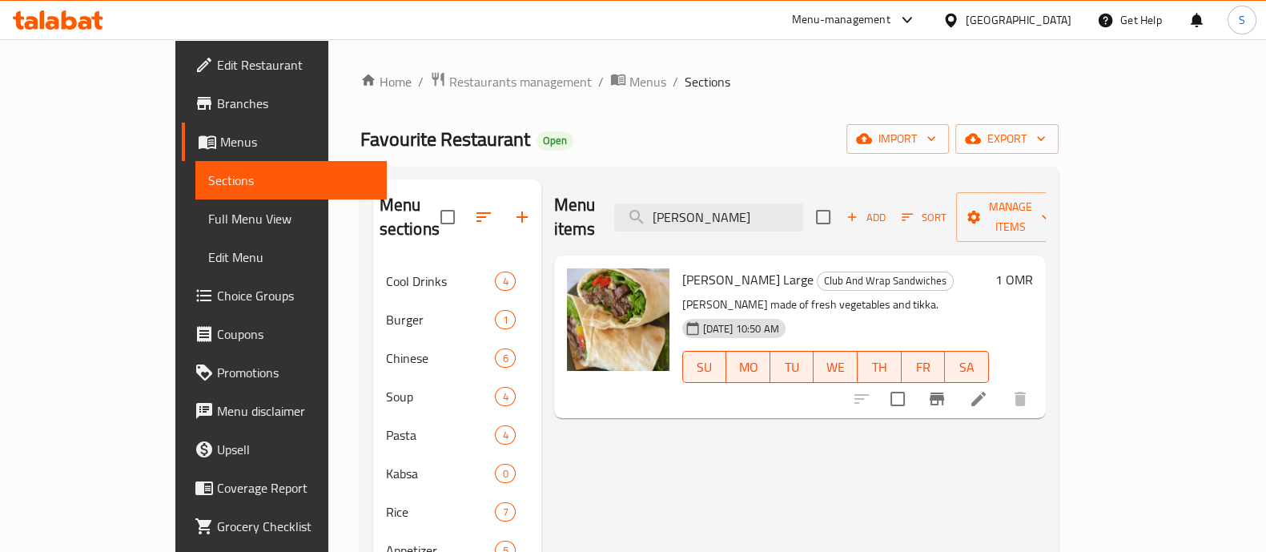
type input "[PERSON_NAME]"
click at [956, 387] on button "Branch-specific-item" at bounding box center [936, 398] width 38 height 38
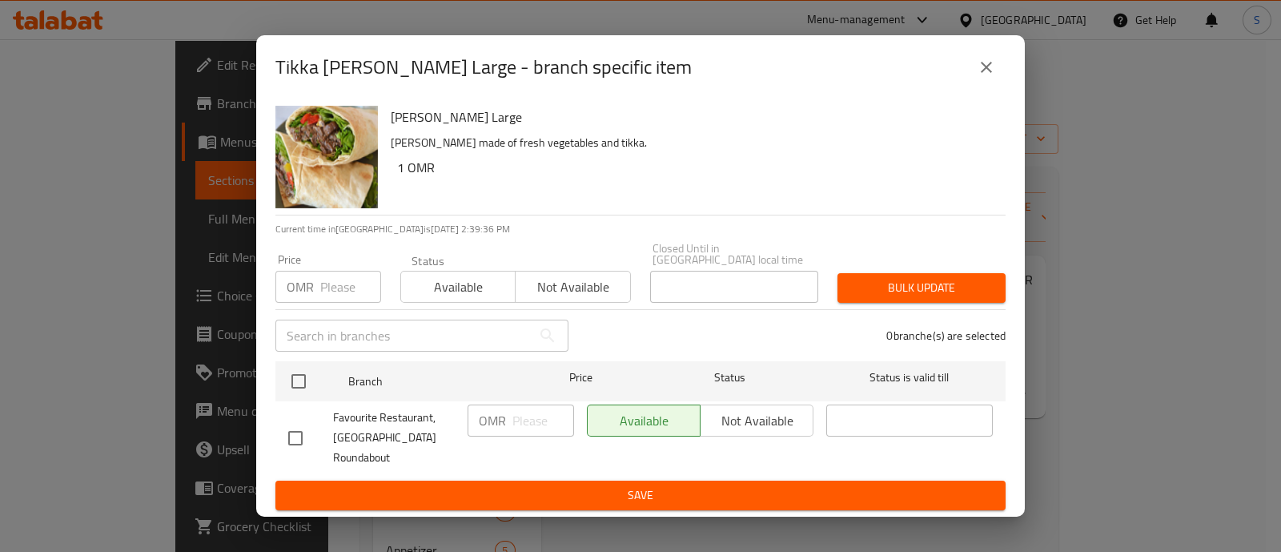
click at [976, 83] on button "close" at bounding box center [986, 67] width 38 height 38
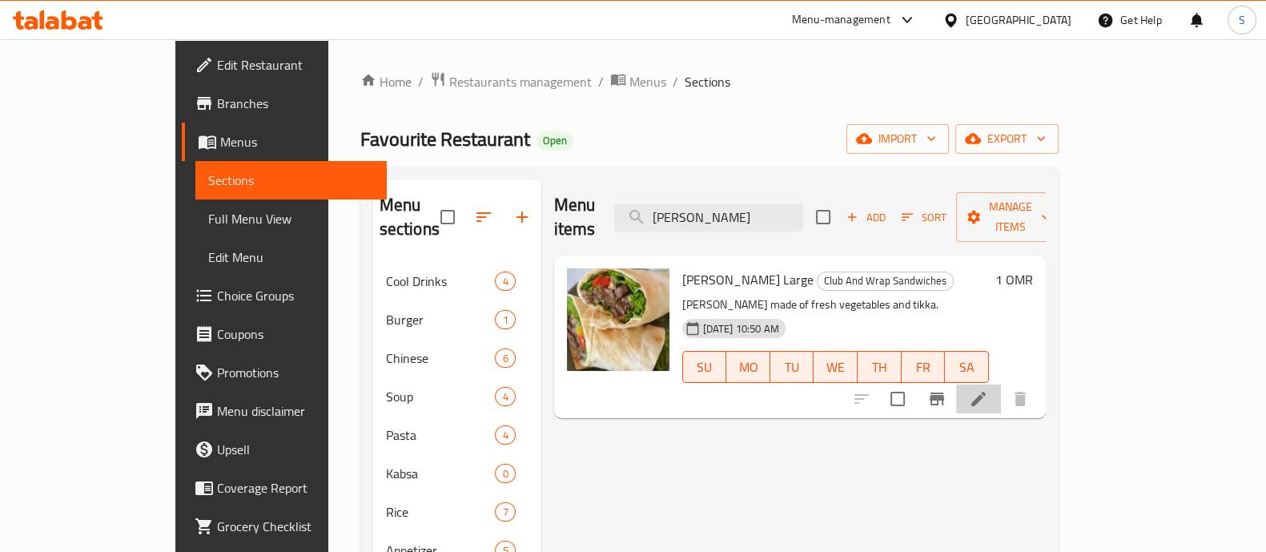
click at [1001, 384] on li at bounding box center [978, 398] width 45 height 29
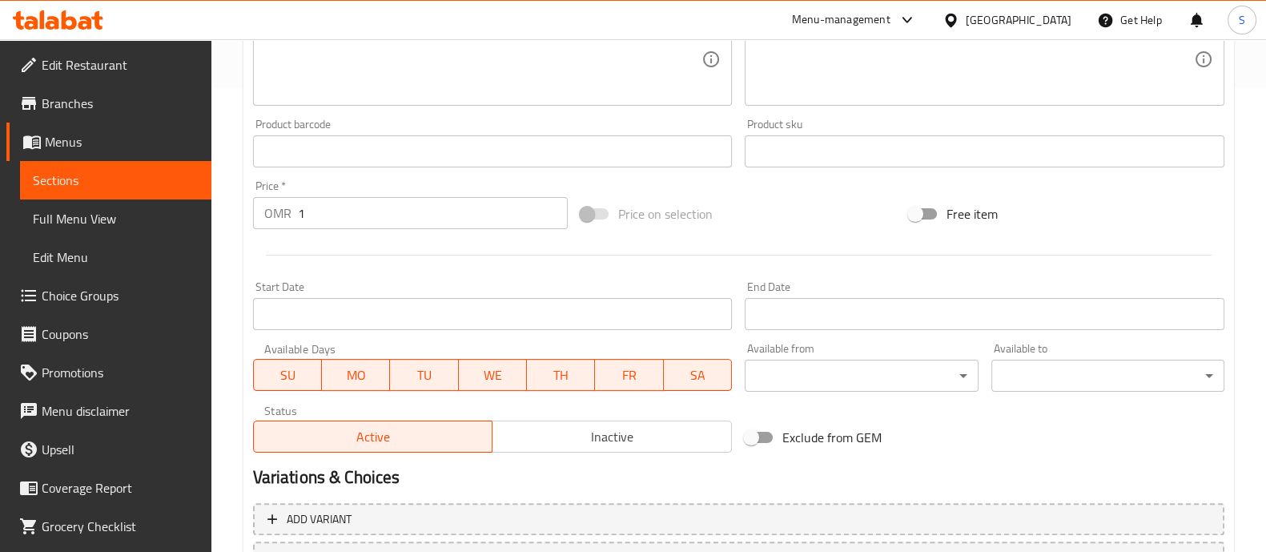
scroll to position [601, 0]
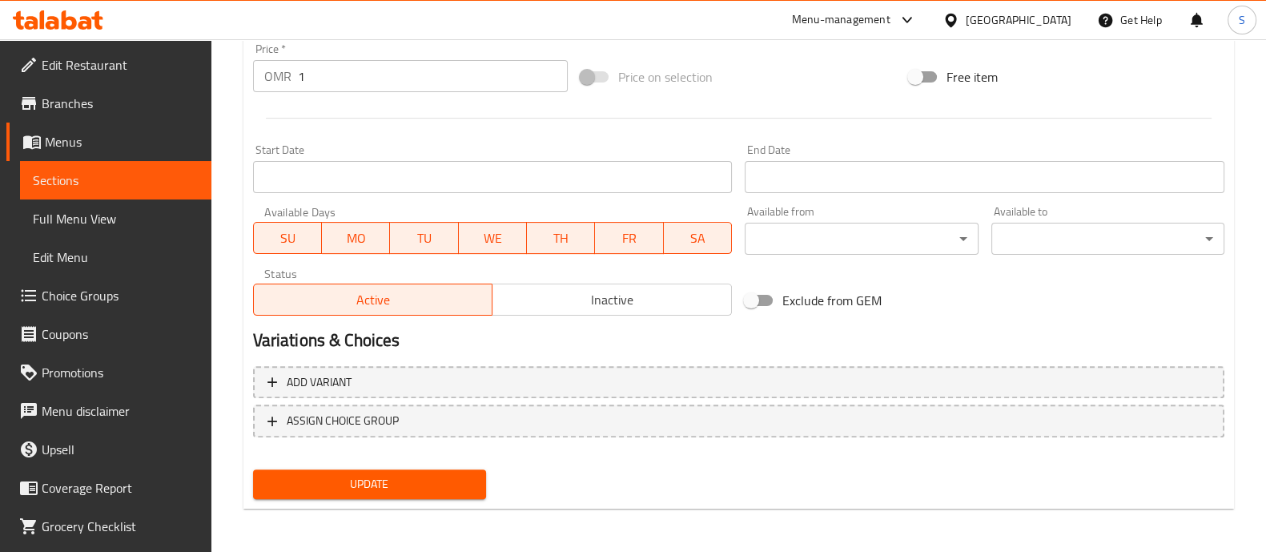
click at [337, 78] on input "1" at bounding box center [433, 76] width 271 height 32
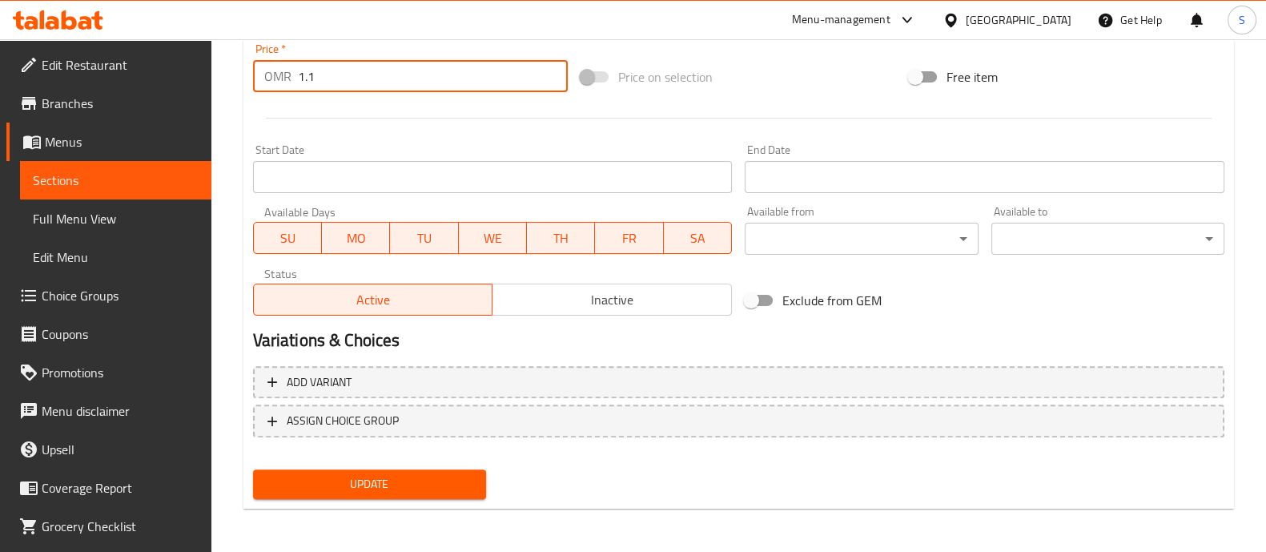
type input "1.1"
click at [404, 469] on button "Update" at bounding box center [369, 484] width 233 height 30
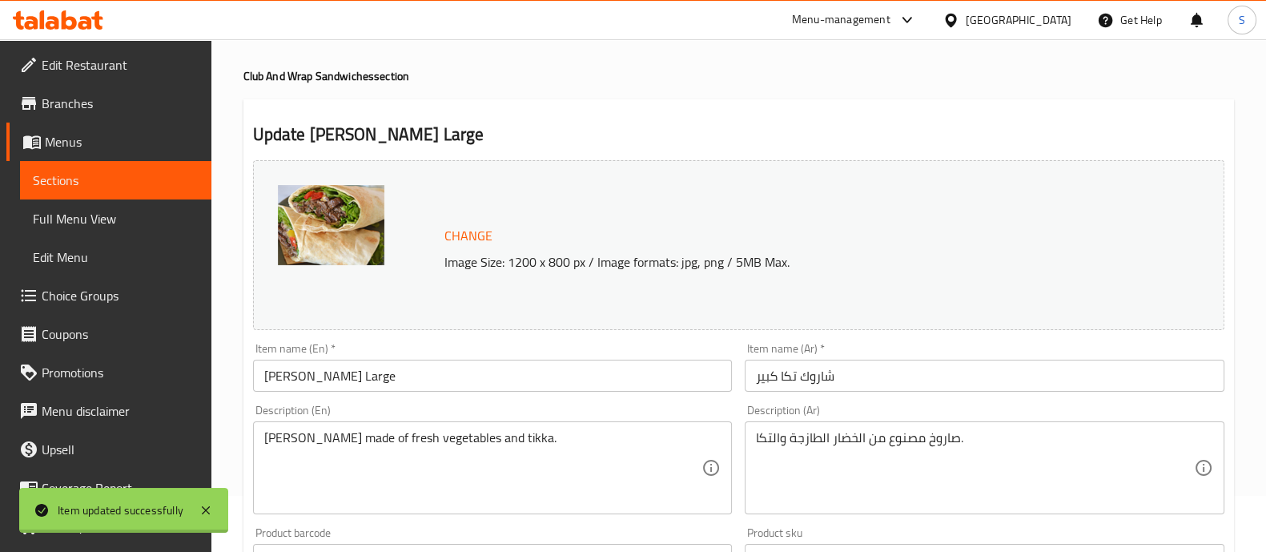
scroll to position [1, 0]
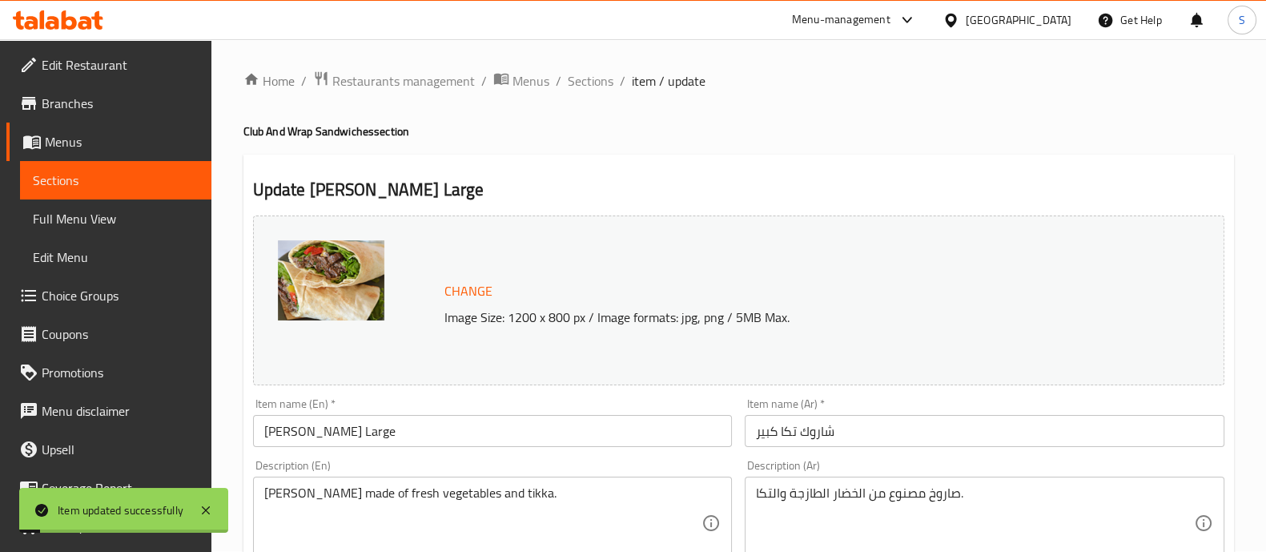
drag, startPoint x: 589, startPoint y: 74, endPoint x: 532, endPoint y: 2, distance: 91.1
click at [588, 71] on span "Sections" at bounding box center [591, 80] width 46 height 19
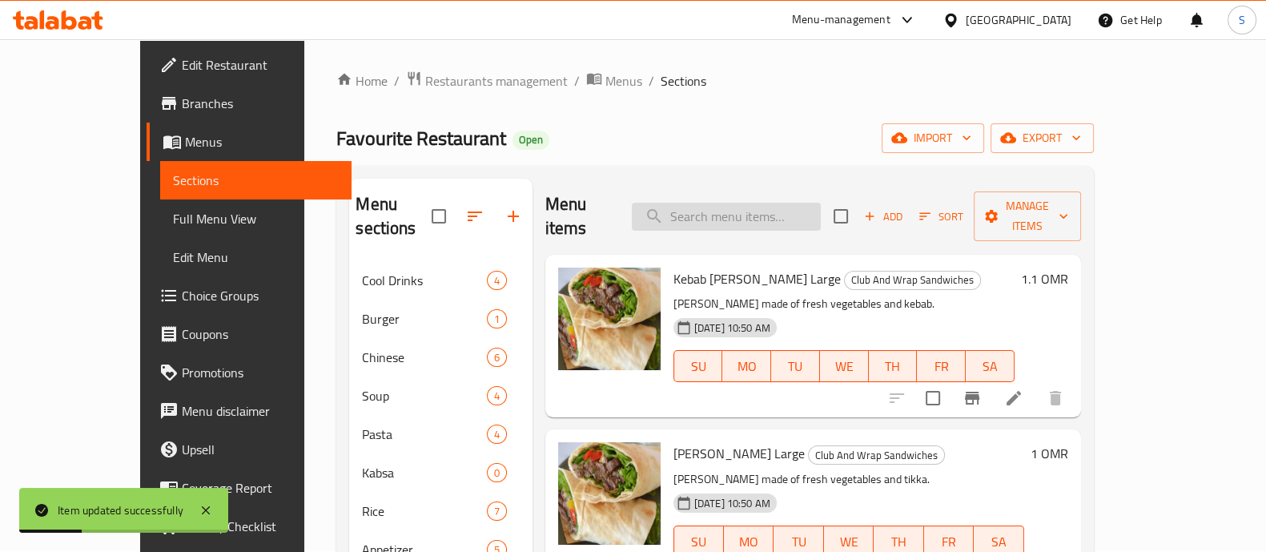
click at [762, 203] on input "search" at bounding box center [726, 217] width 189 height 28
paste input "ShawarmaSharook"
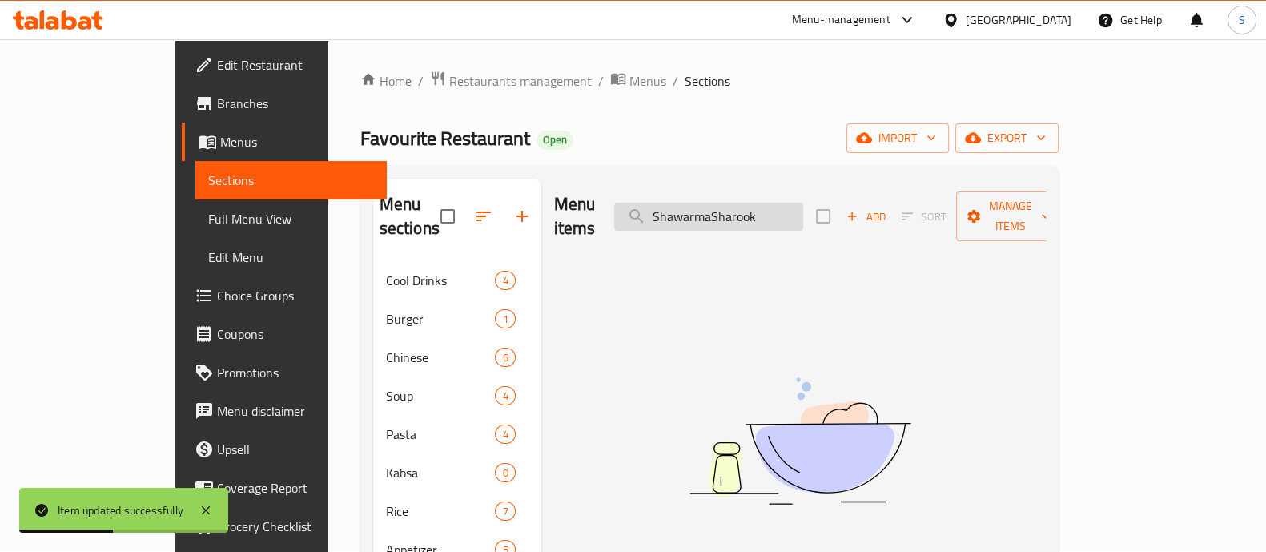
click at [773, 208] on input "ShawarmaSharook" at bounding box center [708, 217] width 189 height 28
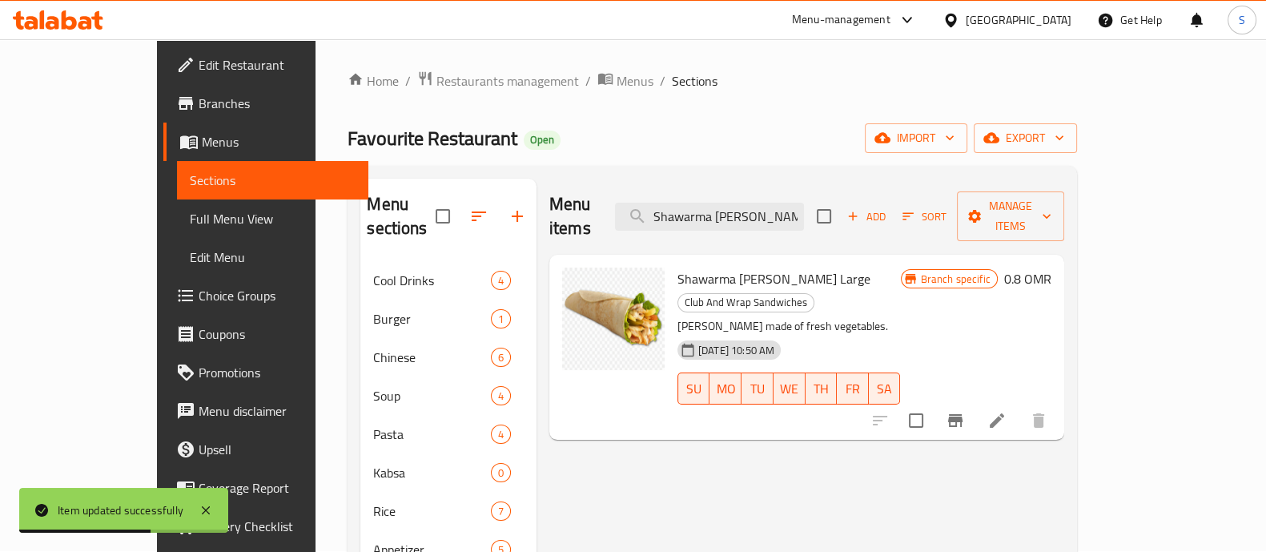
type input "Shawarma [PERSON_NAME]"
click at [1006, 411] on icon at bounding box center [996, 420] width 19 height 19
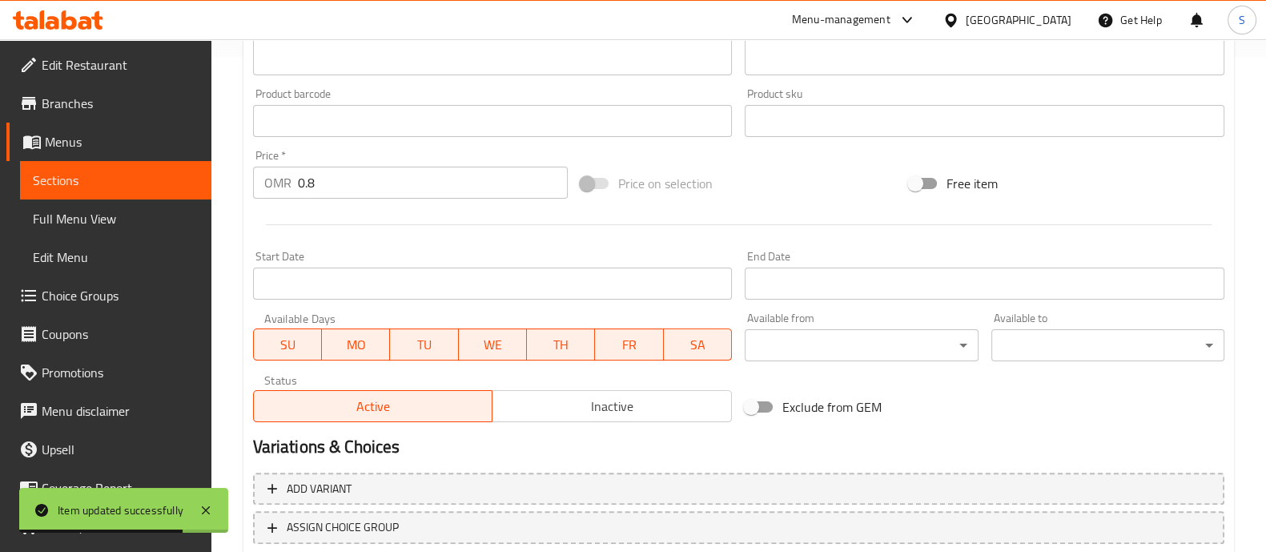
scroll to position [500, 0]
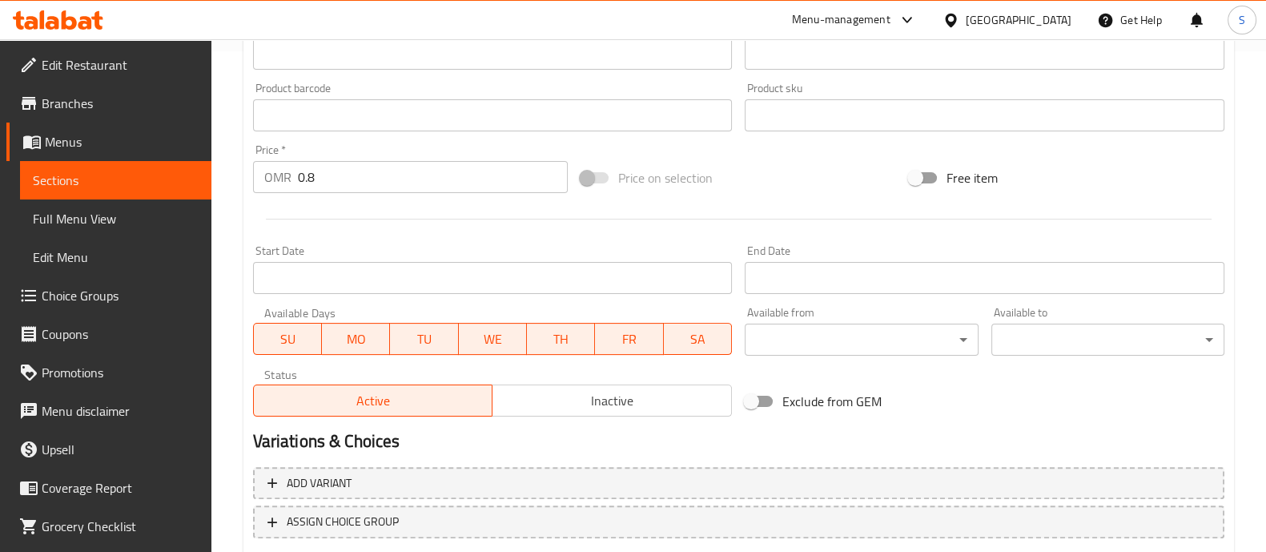
drag, startPoint x: 344, startPoint y: 171, endPoint x: 285, endPoint y: 172, distance: 59.3
click at [306, 172] on input "0.8" at bounding box center [433, 177] width 271 height 32
type input "0"
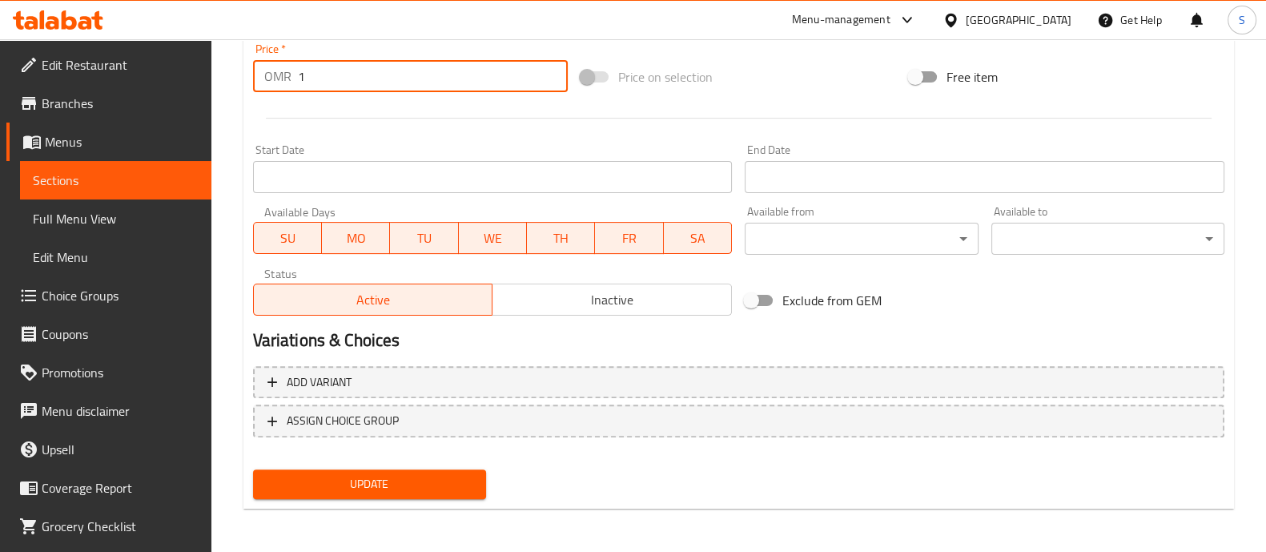
type input "1"
click at [432, 484] on span "Update" at bounding box center [369, 484] width 207 height 20
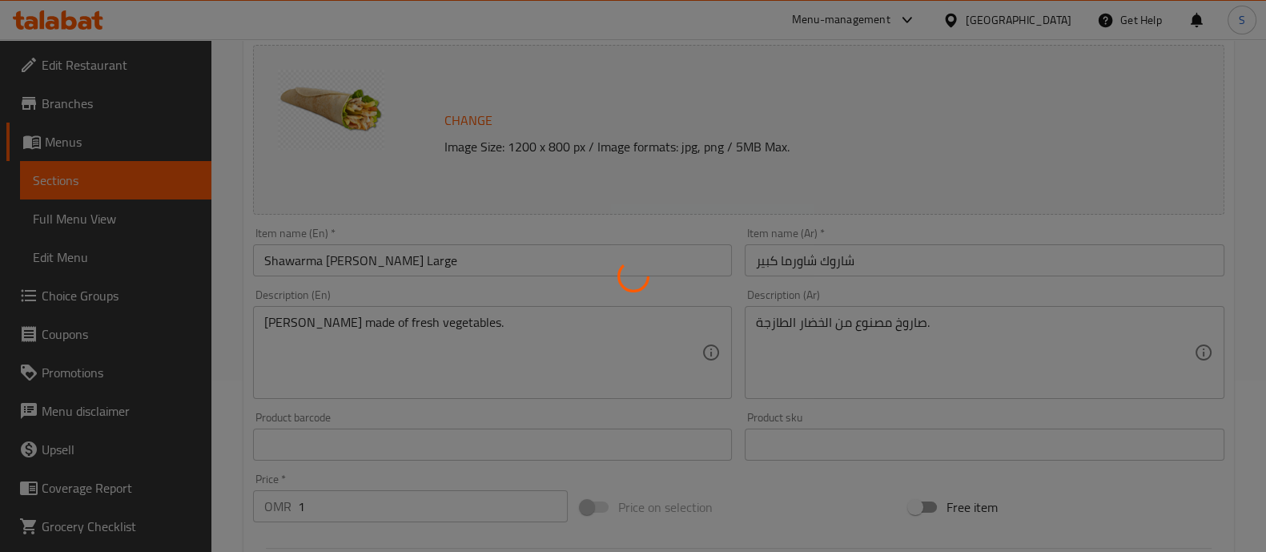
scroll to position [0, 0]
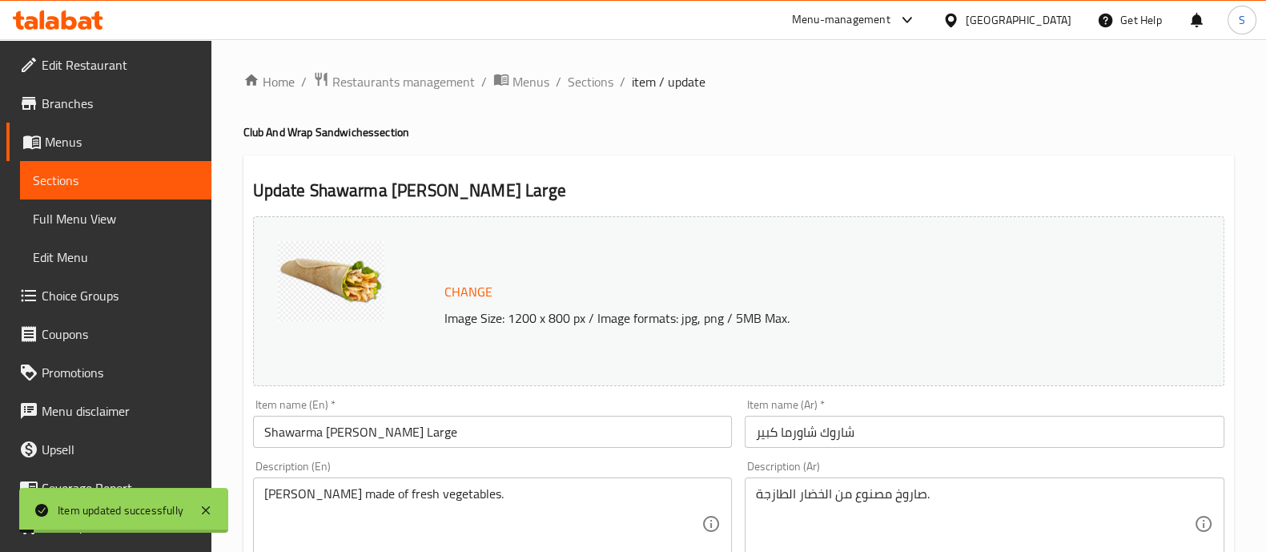
click at [584, 90] on span "Sections" at bounding box center [591, 81] width 46 height 19
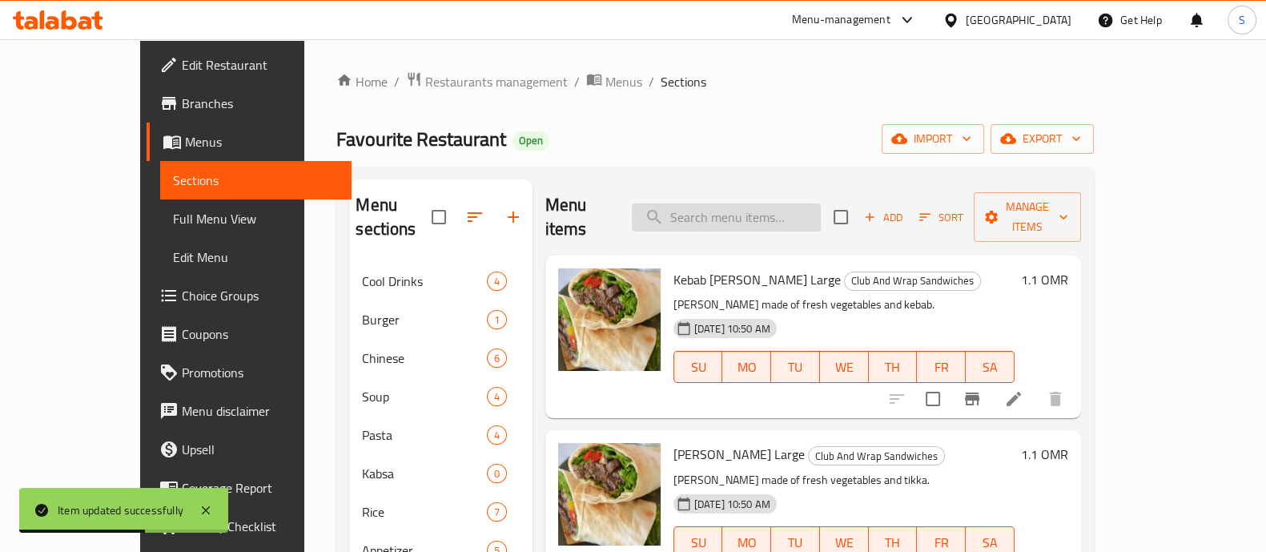
click at [773, 206] on input "search" at bounding box center [726, 217] width 189 height 28
paste input "ShawarmaSharook"
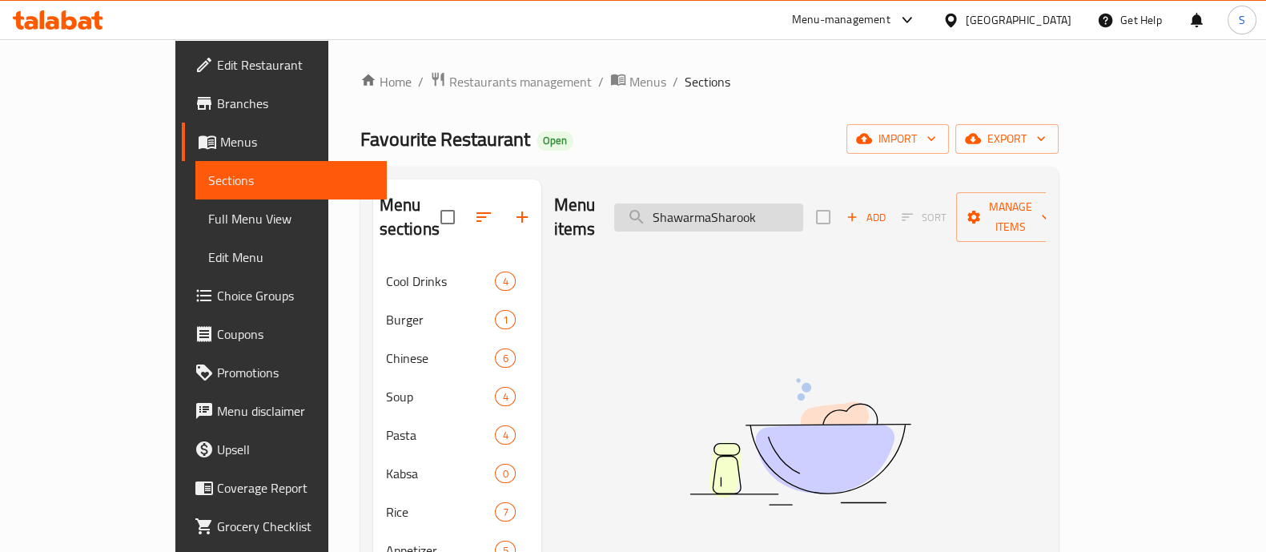
click at [773, 213] on input "ShawarmaSharook" at bounding box center [708, 217] width 189 height 28
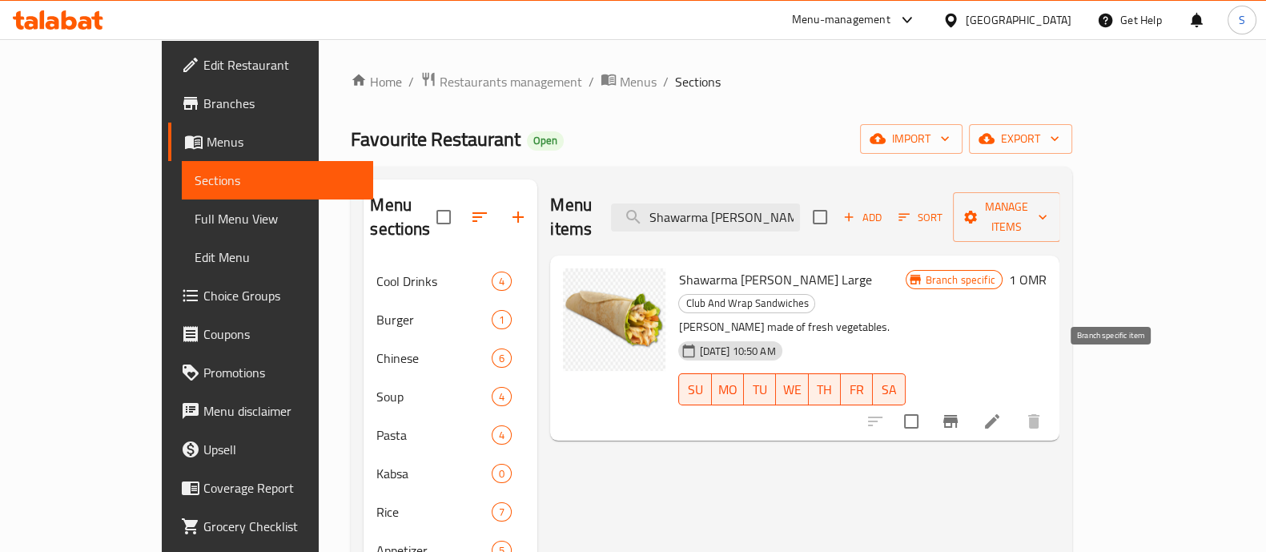
type input "Shawarma [PERSON_NAME]"
click at [958, 415] on icon "Branch-specific-item" at bounding box center [950, 421] width 14 height 13
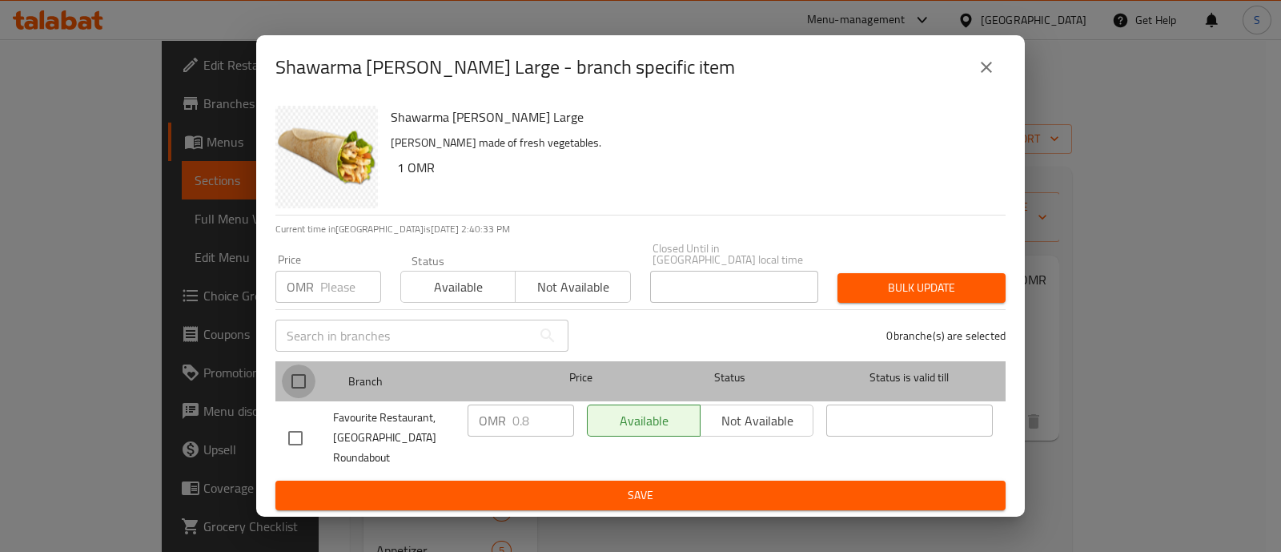
click at [295, 366] on input "checkbox" at bounding box center [299, 381] width 34 height 34
checkbox input "true"
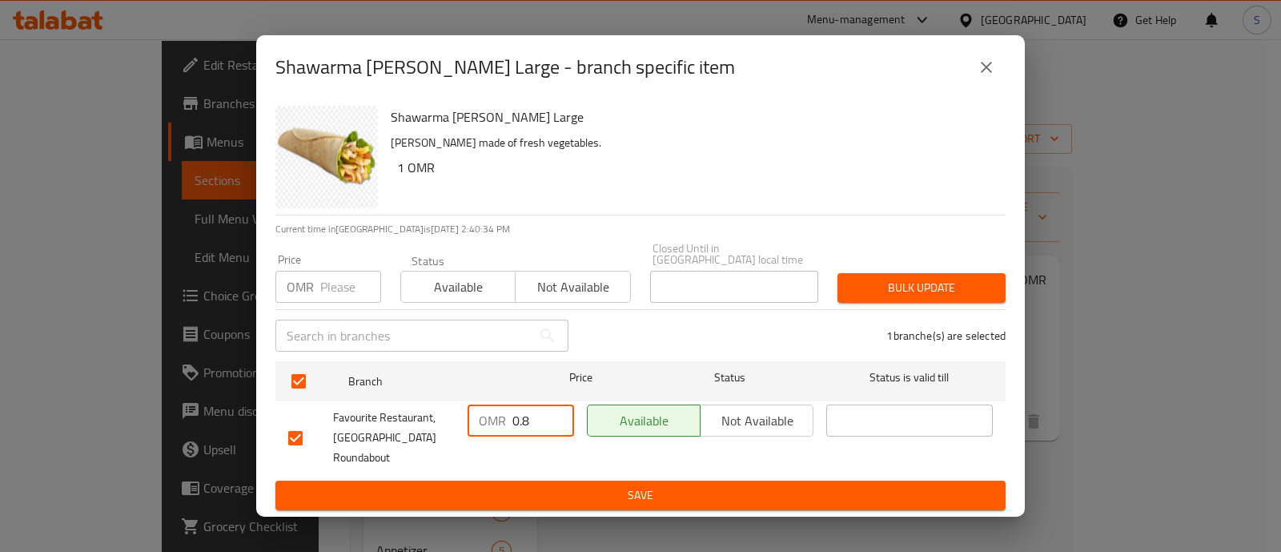
drag, startPoint x: 542, startPoint y: 416, endPoint x: 446, endPoint y: 416, distance: 96.1
click at [445, 416] on div "Favourite Restaurant, [GEOGRAPHIC_DATA] Roundabout OMR 0.8 ​ Available Not avai…" at bounding box center [640, 437] width 717 height 79
type input "1"
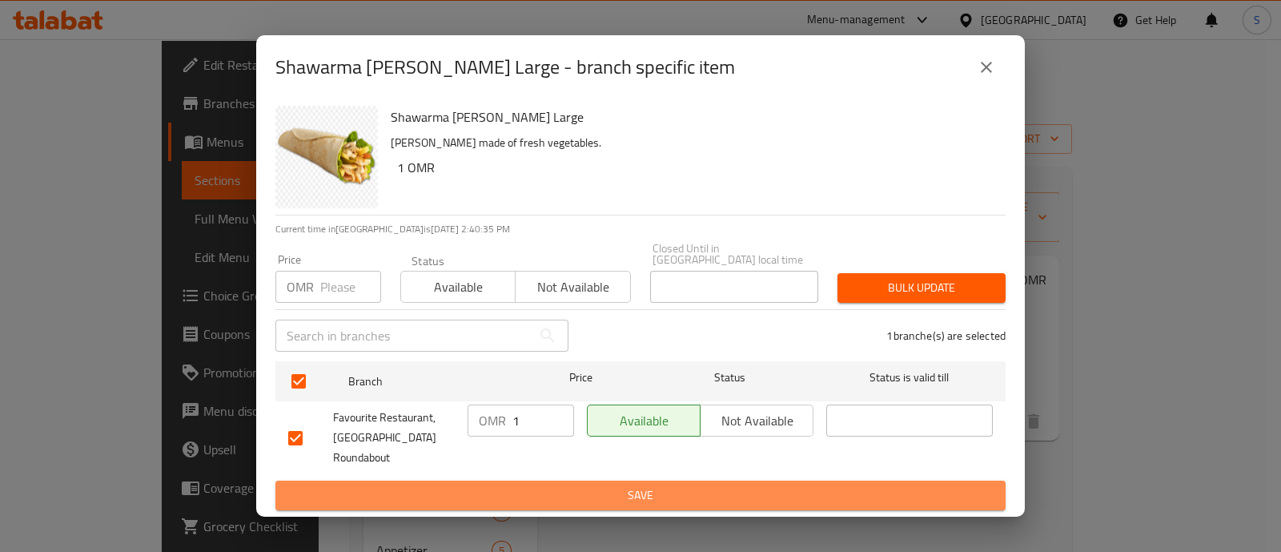
click at [534, 486] on span "Save" at bounding box center [640, 495] width 705 height 20
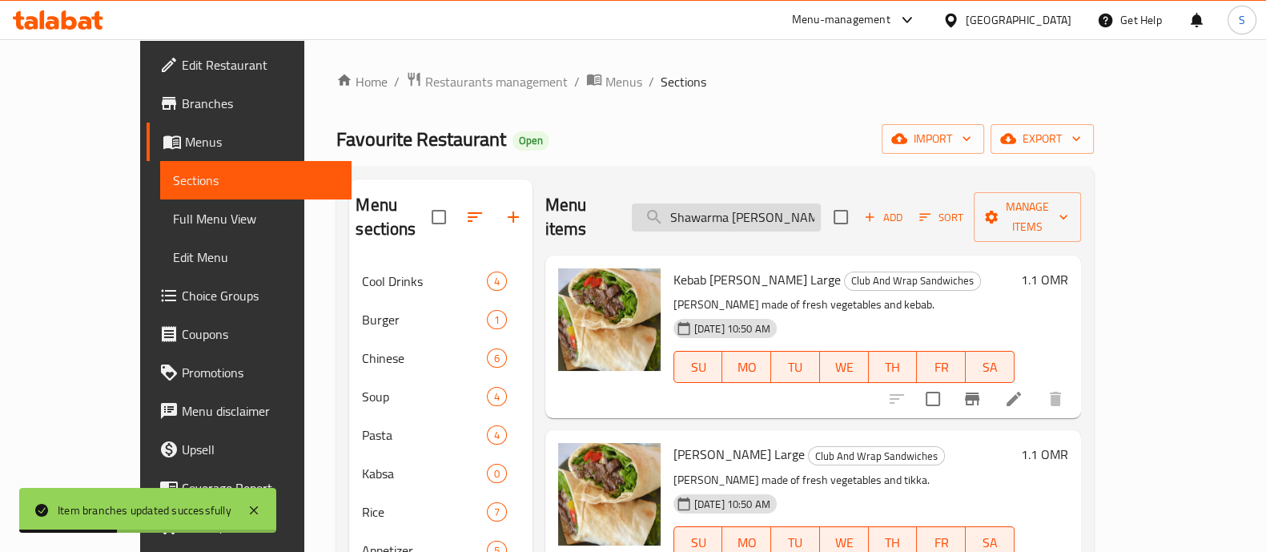
click at [753, 214] on input "Shawarma [PERSON_NAME]" at bounding box center [726, 217] width 189 height 28
click at [754, 213] on input "Shawarma [PERSON_NAME]" at bounding box center [726, 217] width 189 height 28
paste input "Tikka"
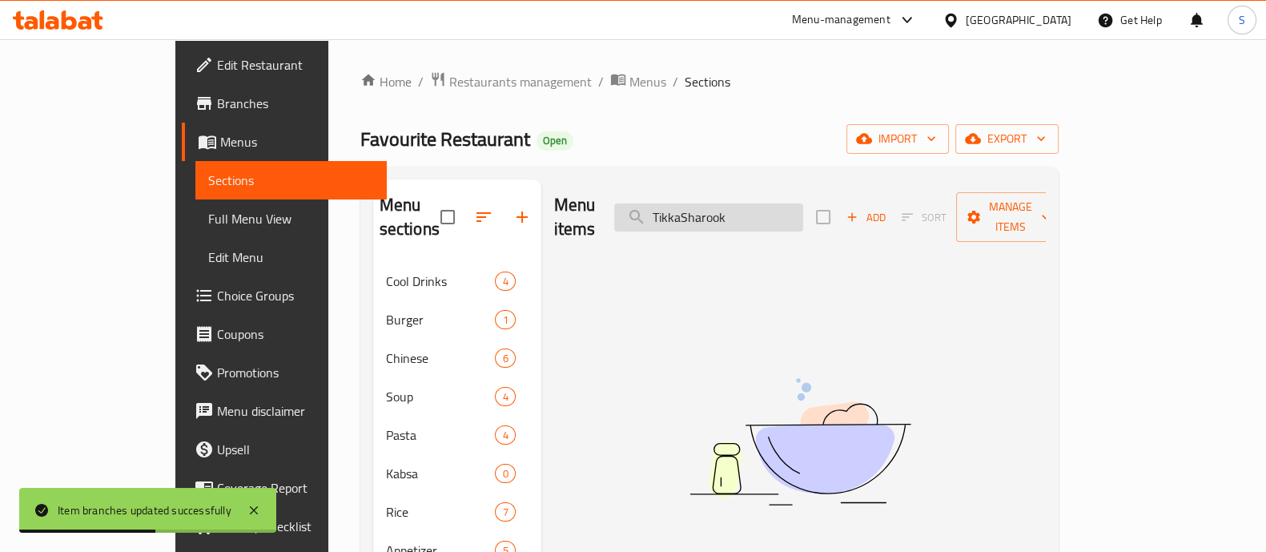
click at [744, 206] on input "TikkaSharook" at bounding box center [708, 217] width 189 height 28
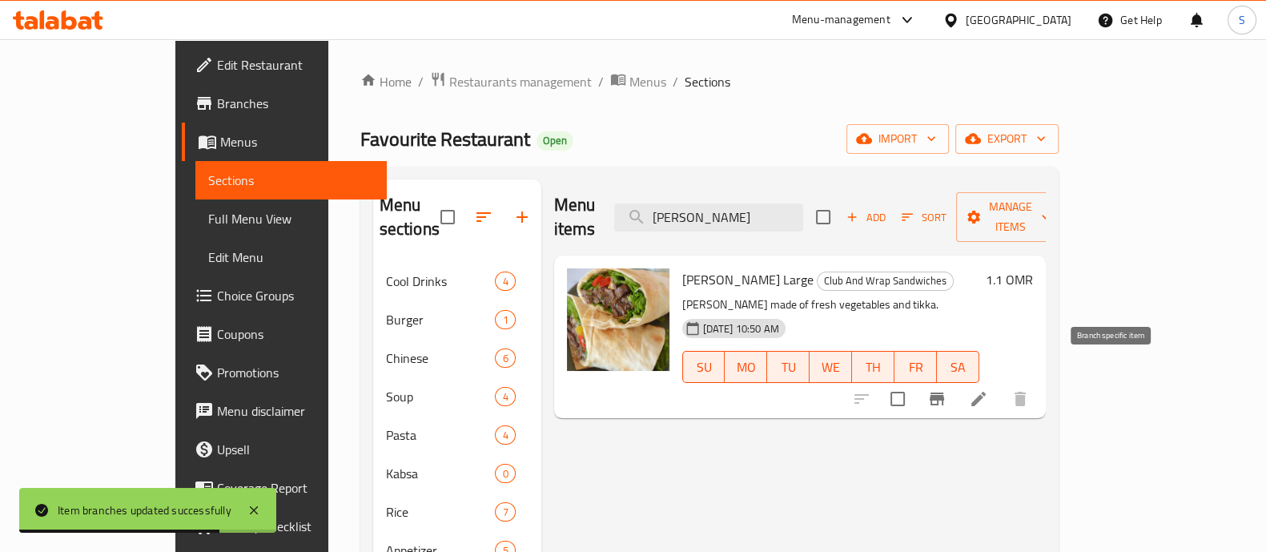
click at [956, 386] on button "Branch-specific-item" at bounding box center [936, 398] width 38 height 38
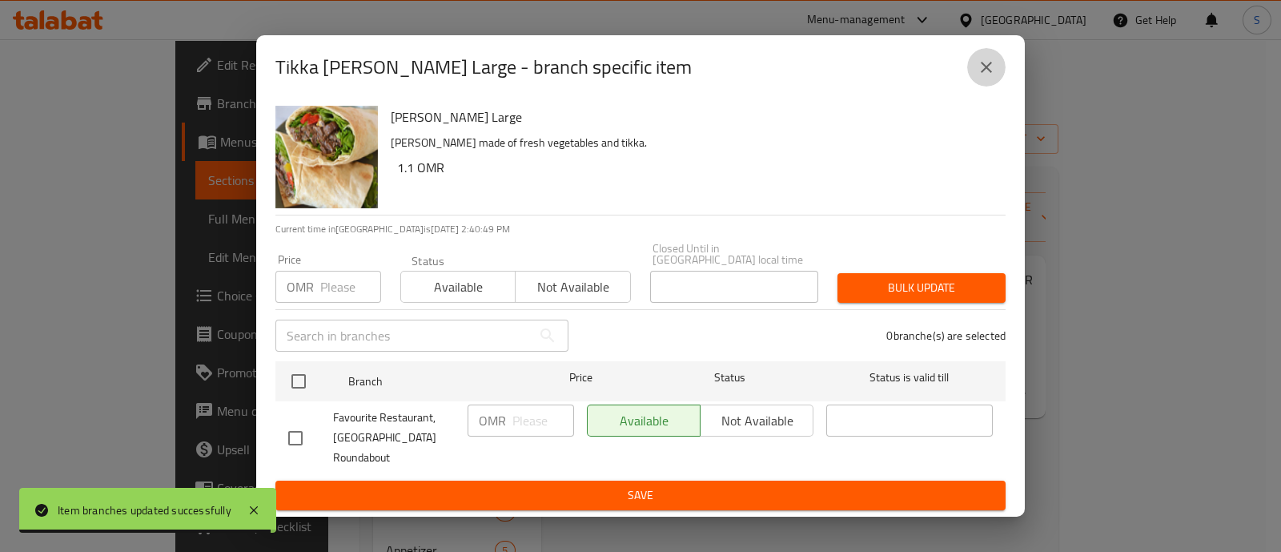
click at [989, 60] on button "close" at bounding box center [986, 67] width 38 height 38
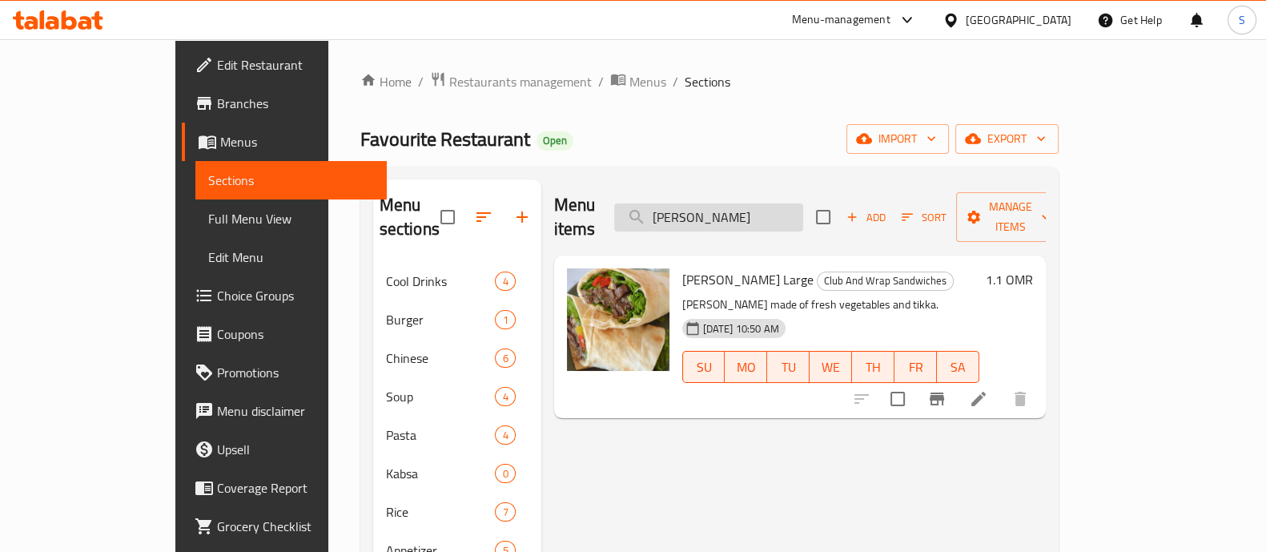
click at [725, 211] on input "[PERSON_NAME]" at bounding box center [708, 217] width 189 height 28
paste input "MathafiWrap"
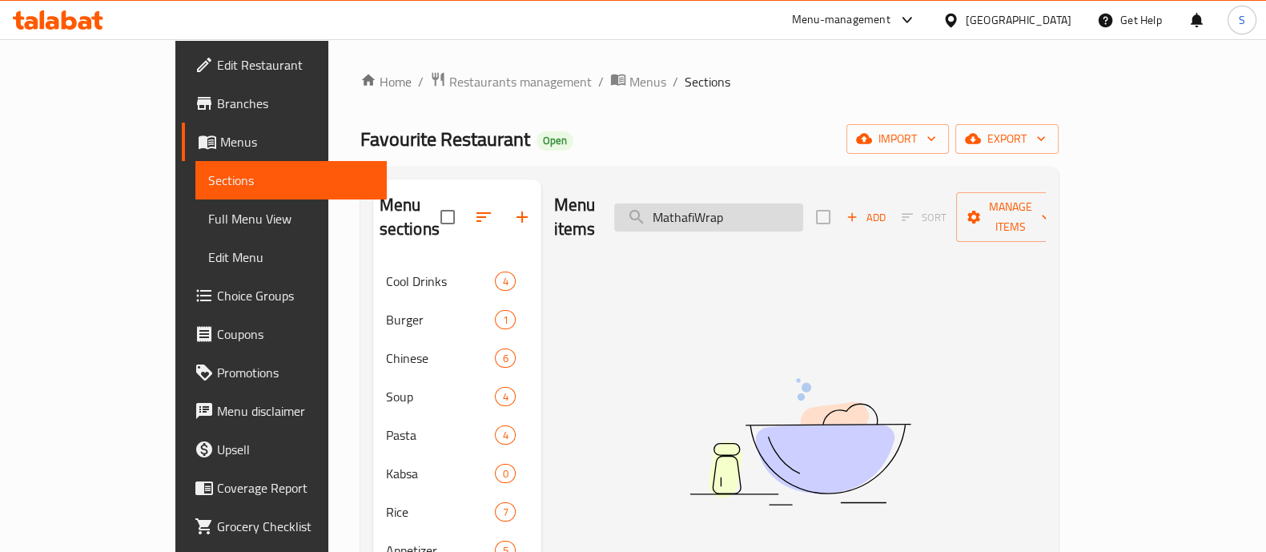
click at [757, 210] on input "MathafiWrap" at bounding box center [708, 217] width 189 height 28
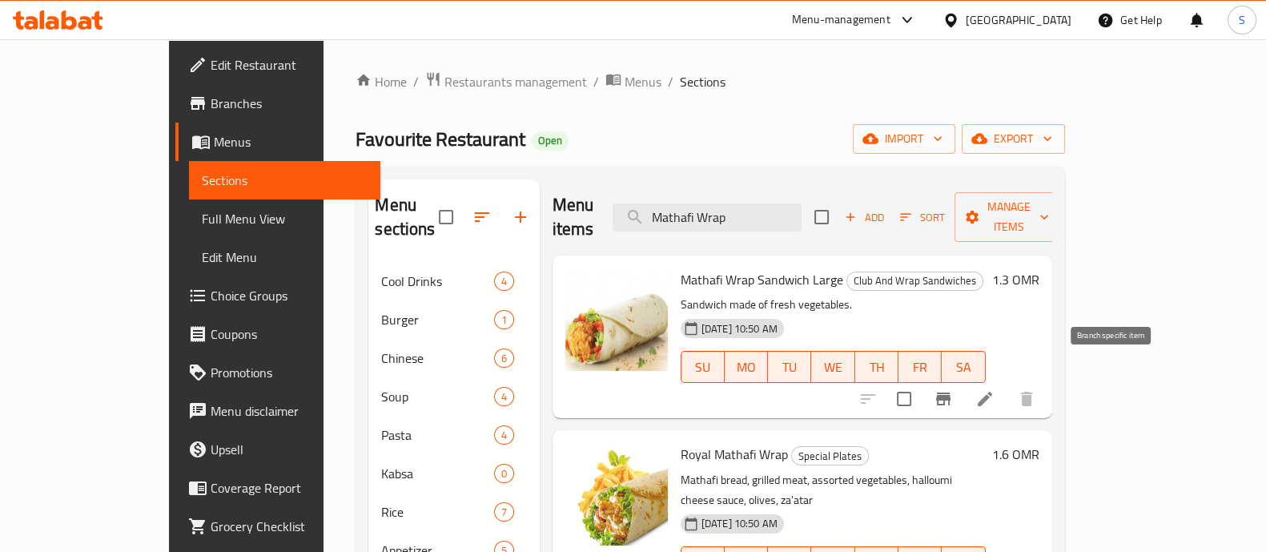
type input "Mathafi Wrap"
click at [950, 392] on icon "Branch-specific-item" at bounding box center [943, 398] width 14 height 13
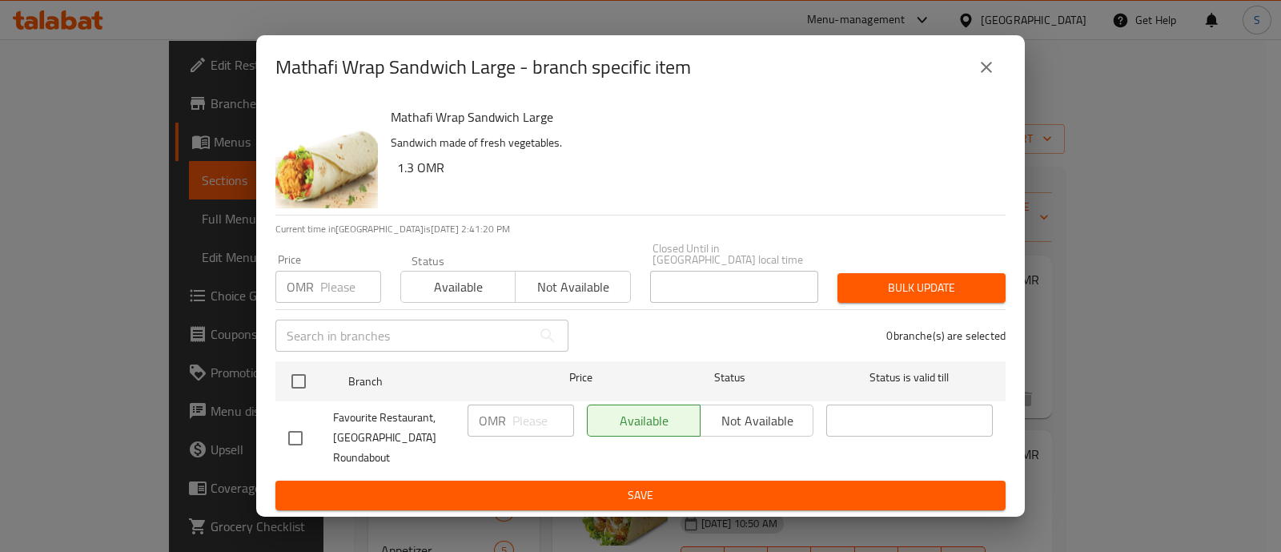
click at [989, 66] on icon "close" at bounding box center [986, 67] width 19 height 19
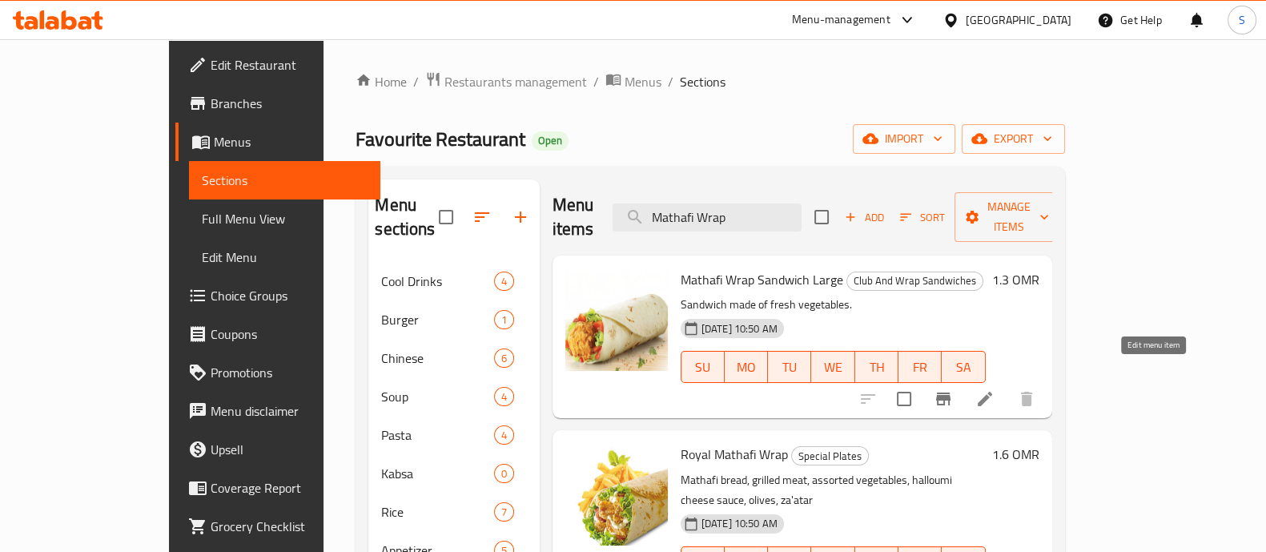
click at [992, 391] on icon at bounding box center [985, 398] width 14 height 14
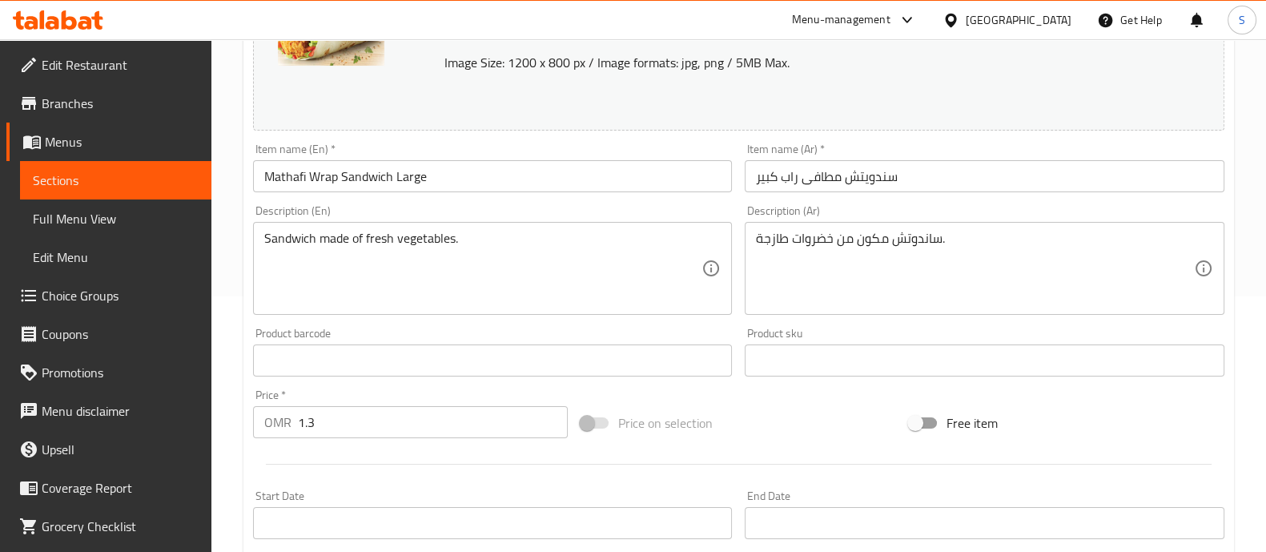
scroll to position [300, 0]
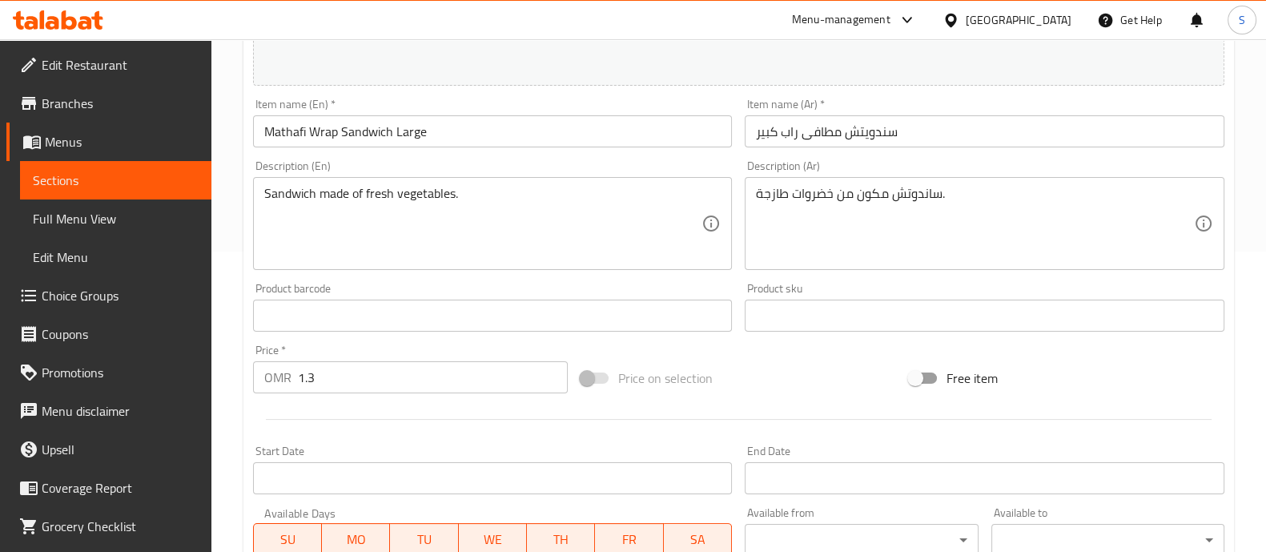
click at [368, 371] on input "1.3" at bounding box center [433, 377] width 271 height 32
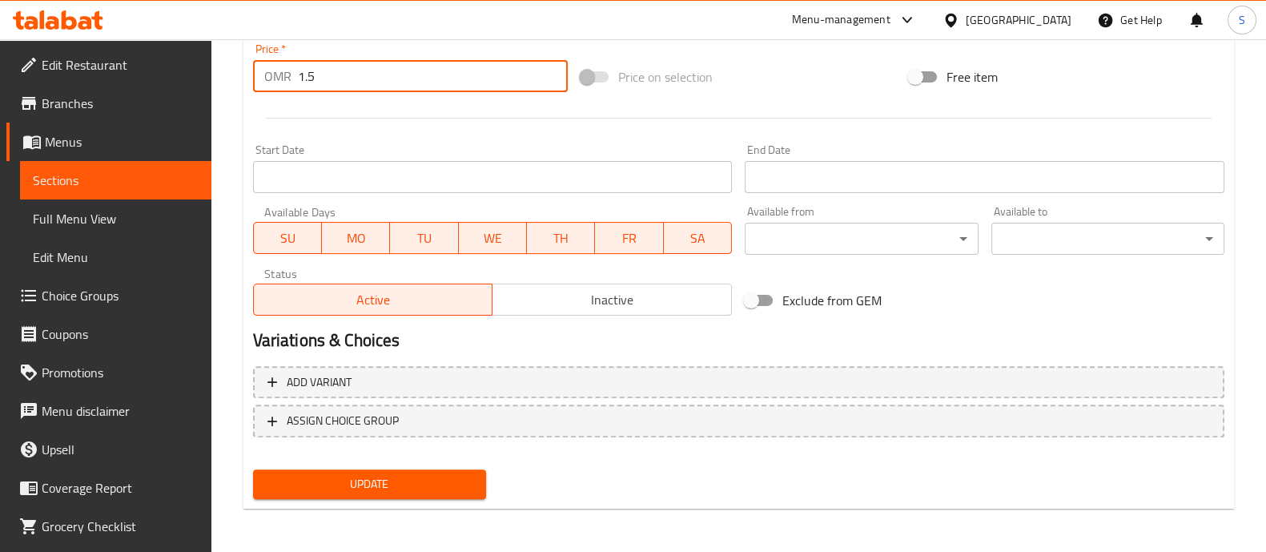
type input "1.5"
click at [408, 492] on button "Update" at bounding box center [369, 484] width 233 height 30
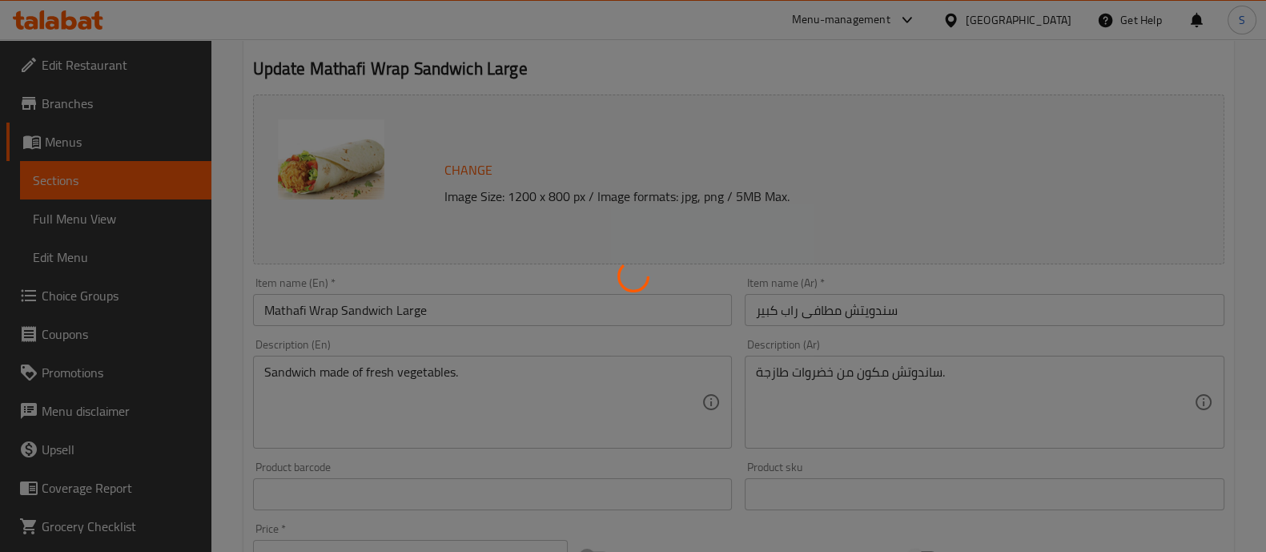
scroll to position [0, 0]
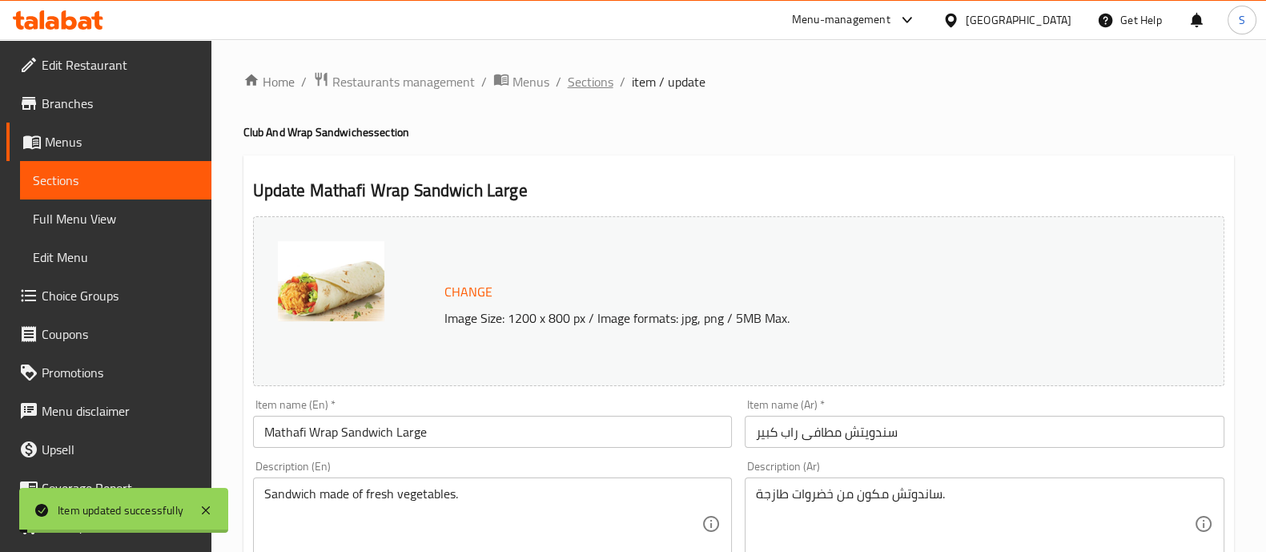
click at [604, 82] on span "Sections" at bounding box center [591, 81] width 46 height 19
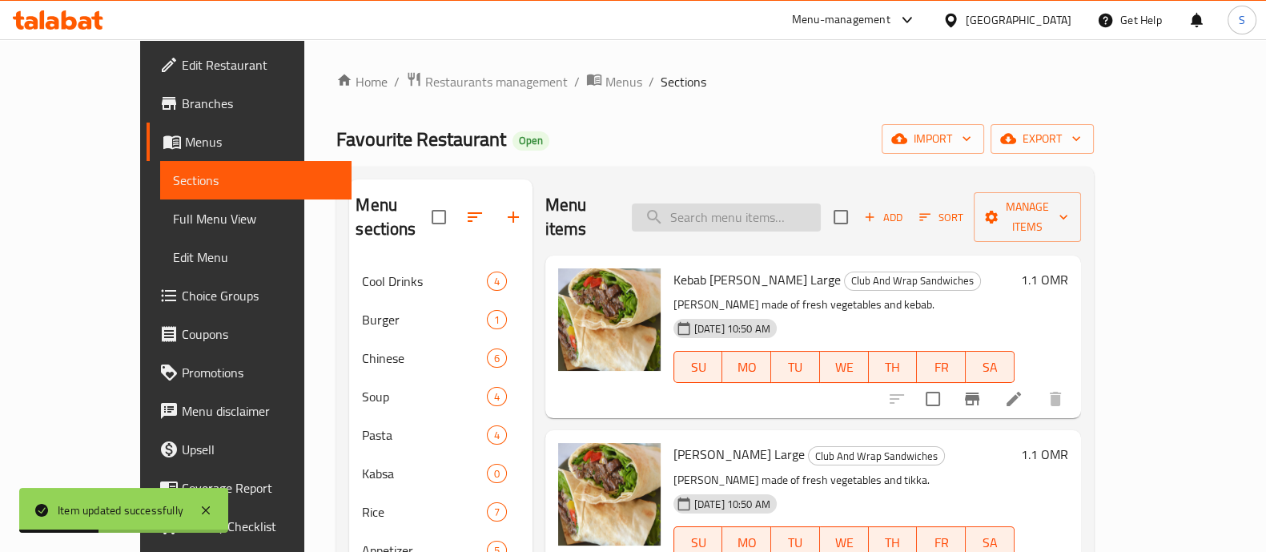
click at [766, 210] on input "search" at bounding box center [726, 217] width 189 height 28
paste input "MathafiWrap"
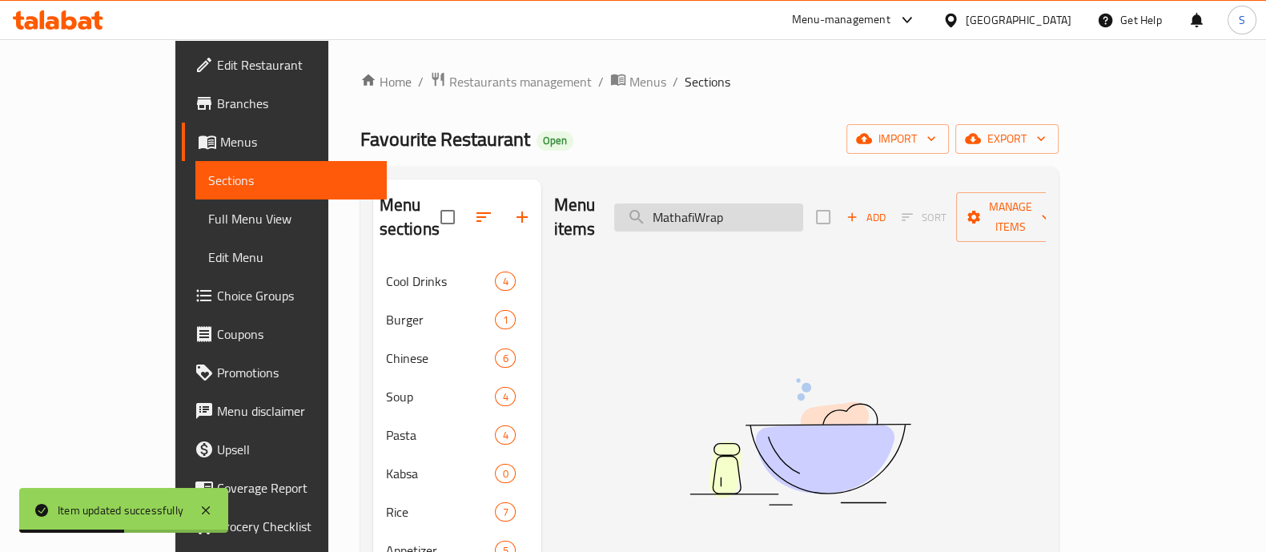
click at [759, 206] on input "MathafiWrap" at bounding box center [708, 217] width 189 height 28
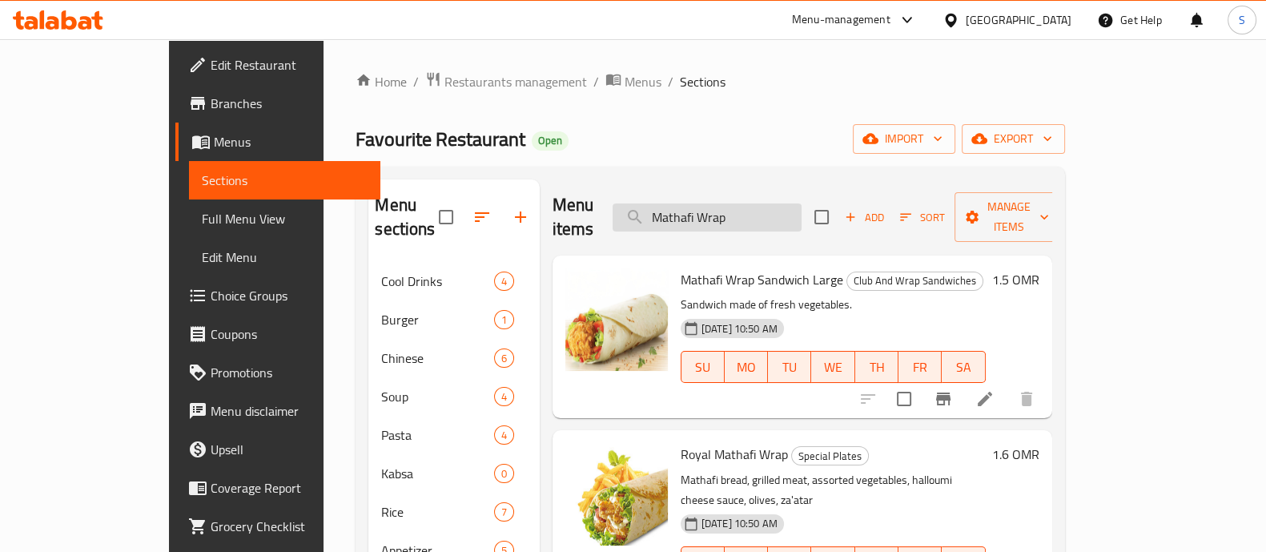
click at [749, 203] on input "Mathafi Wrap" at bounding box center [706, 217] width 189 height 28
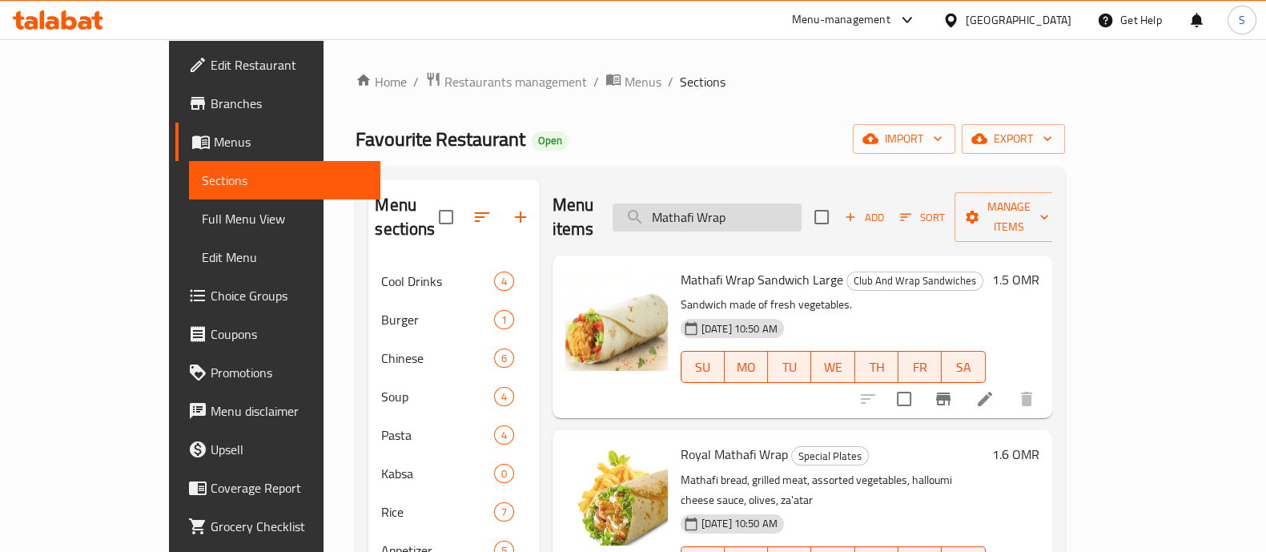
paste input "HotdogClub"
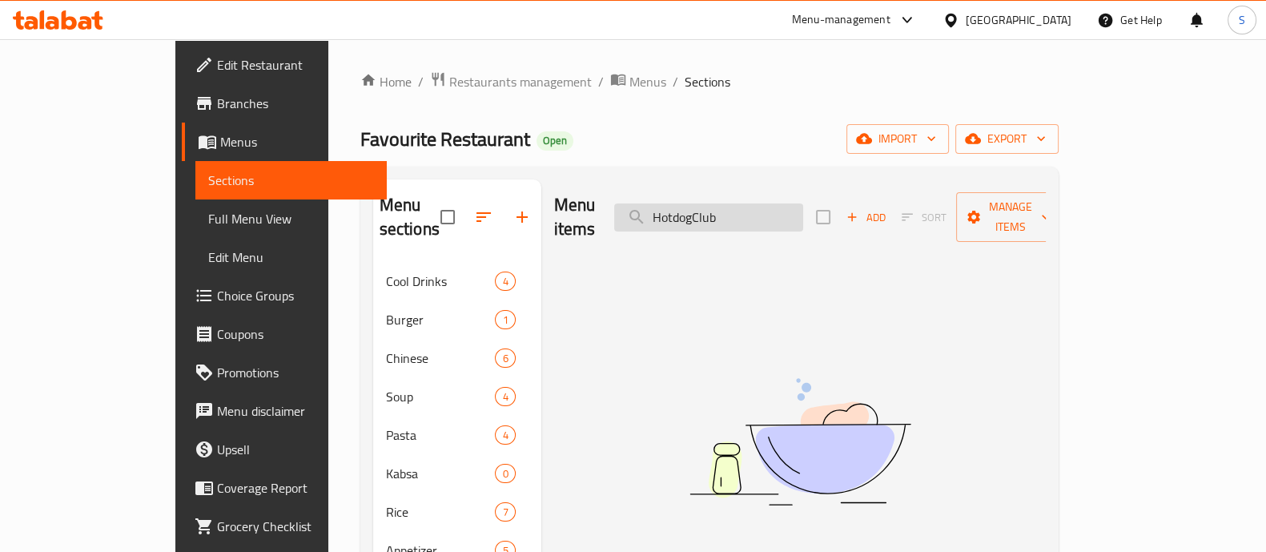
click at [757, 209] on input "HotdogClub" at bounding box center [708, 217] width 189 height 28
drag, startPoint x: 803, startPoint y: 196, endPoint x: 806, endPoint y: 188, distance: 8.6
click at [806, 188] on div "Menu items Hotdog Club Add Sort Manage items" at bounding box center [800, 217] width 492 height 76
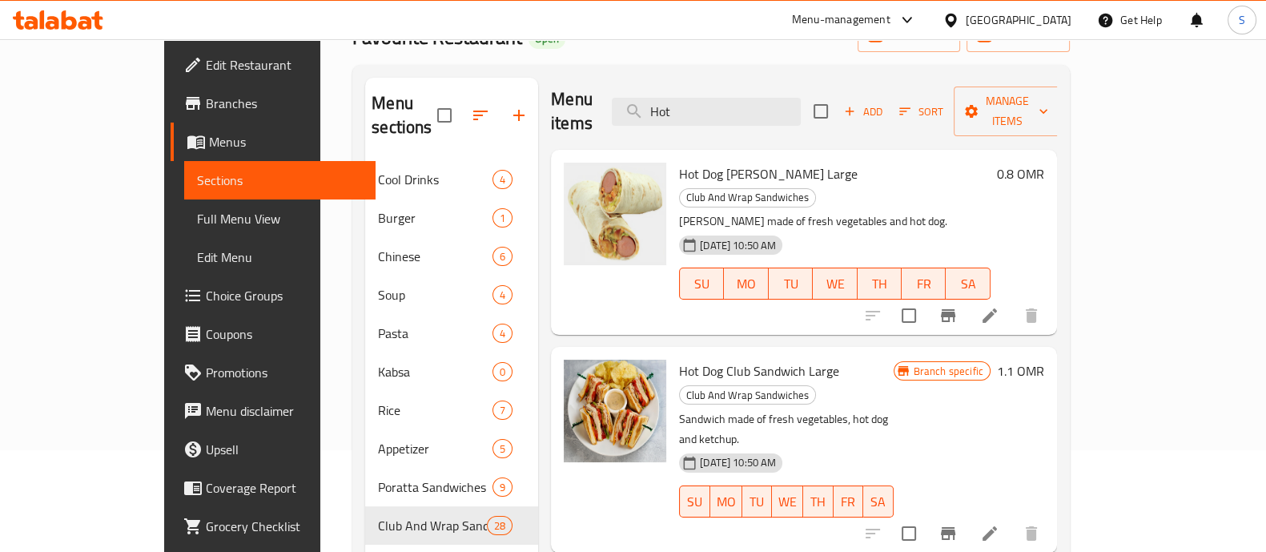
scroll to position [199, 0]
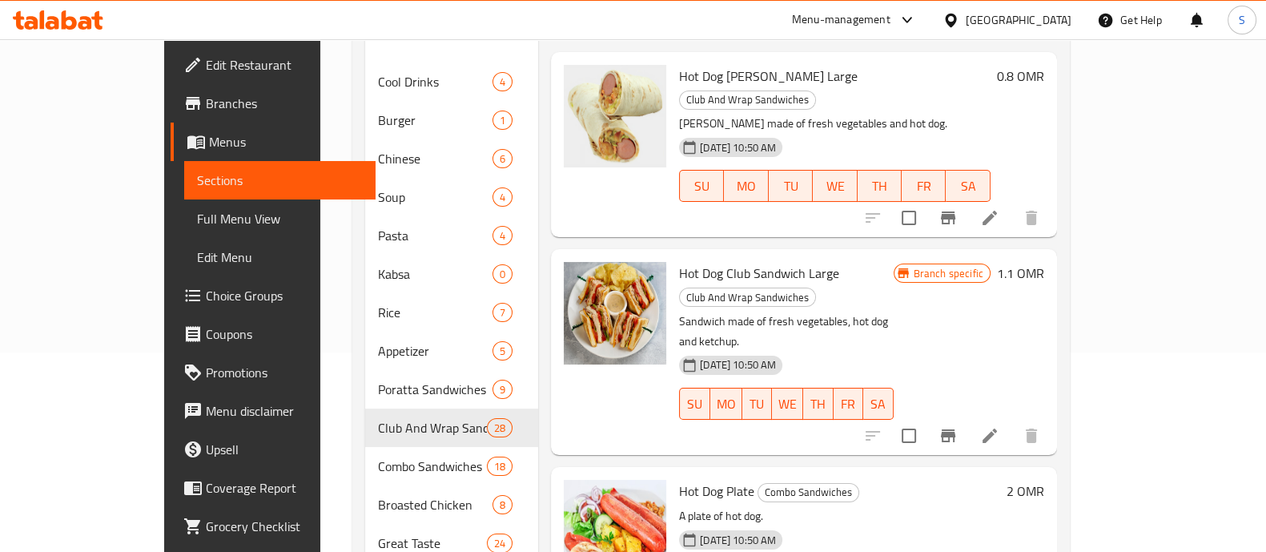
type input "Hot"
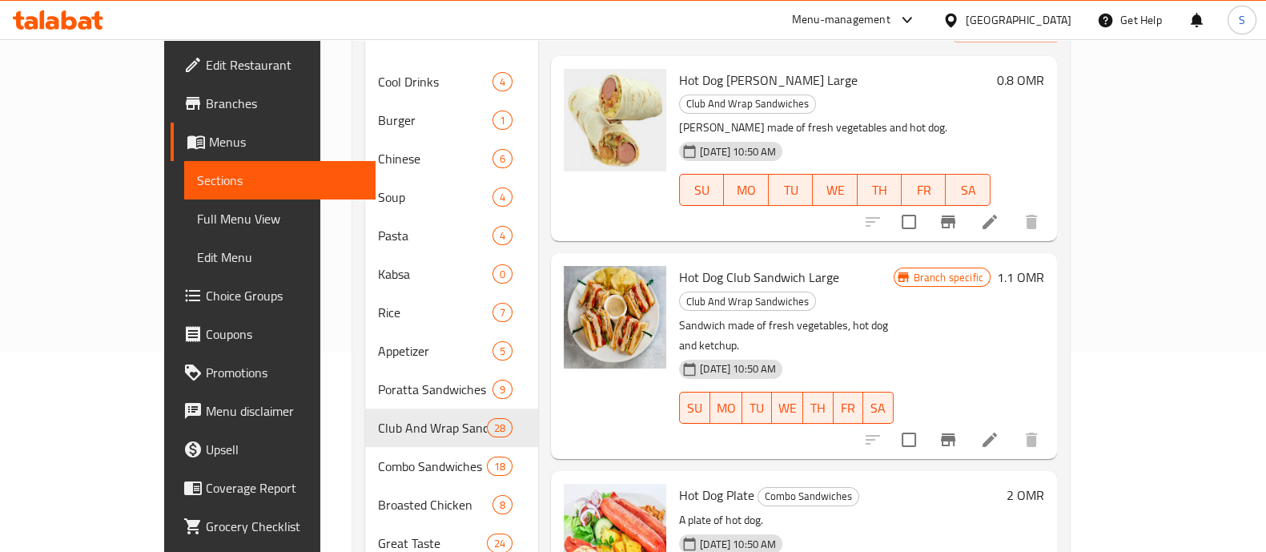
scroll to position [99, 0]
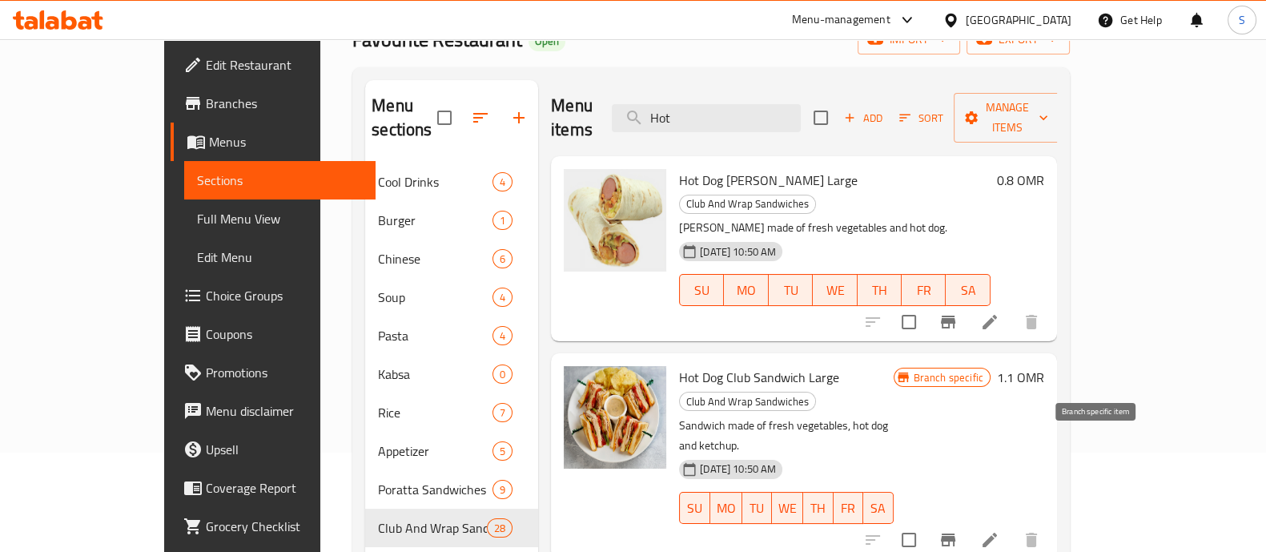
click at [955, 533] on icon "Branch-specific-item" at bounding box center [948, 539] width 14 height 13
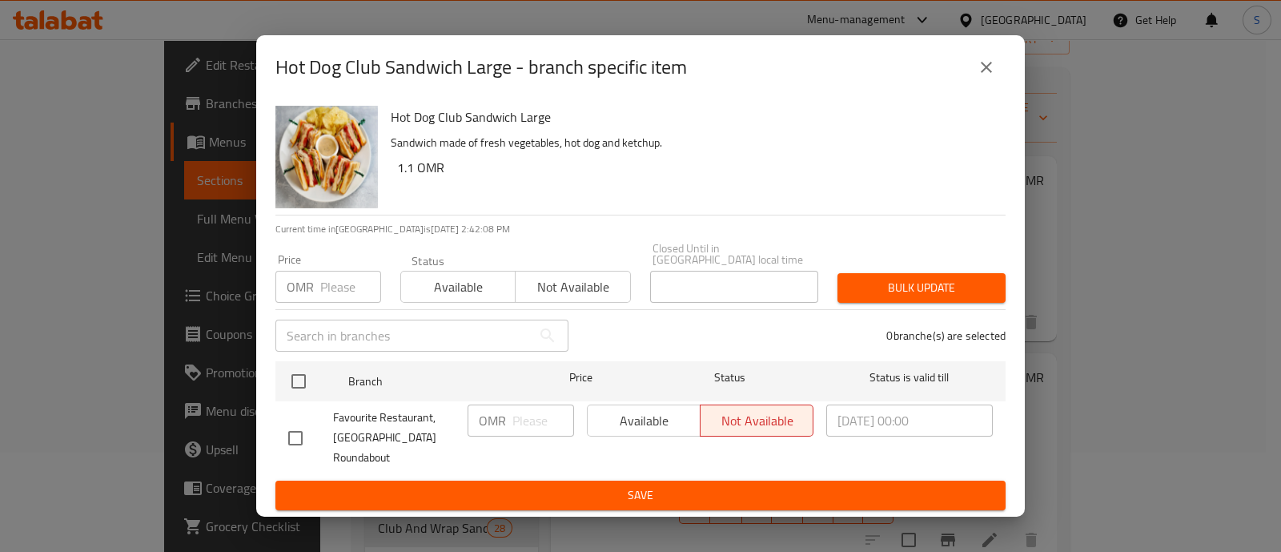
click at [982, 82] on button "close" at bounding box center [986, 67] width 38 height 38
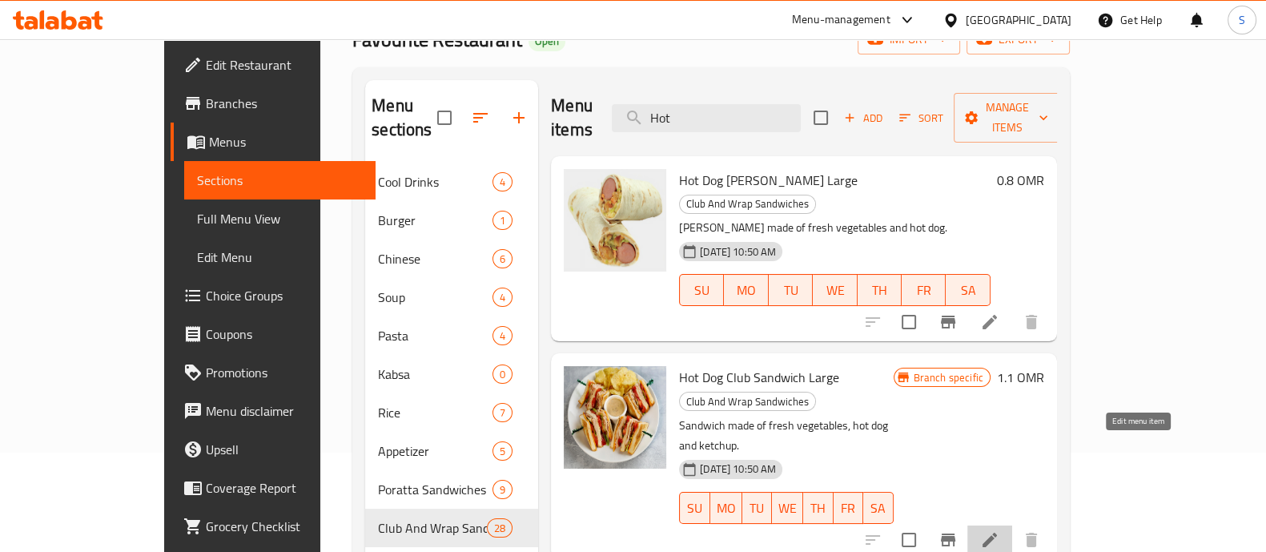
click at [999, 530] on icon at bounding box center [989, 539] width 19 height 19
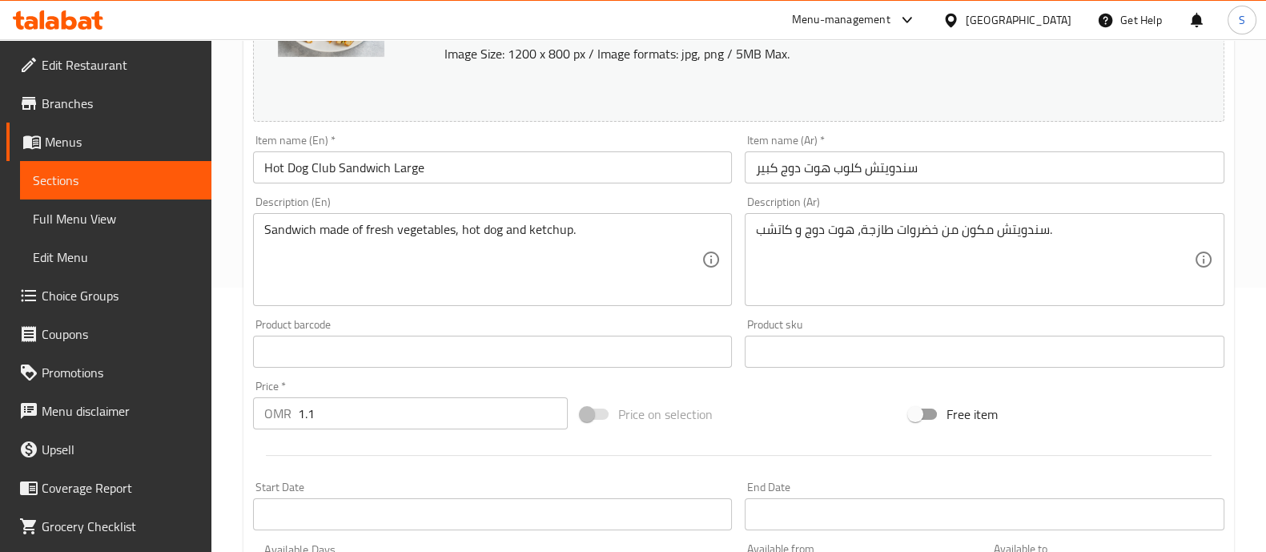
scroll to position [300, 0]
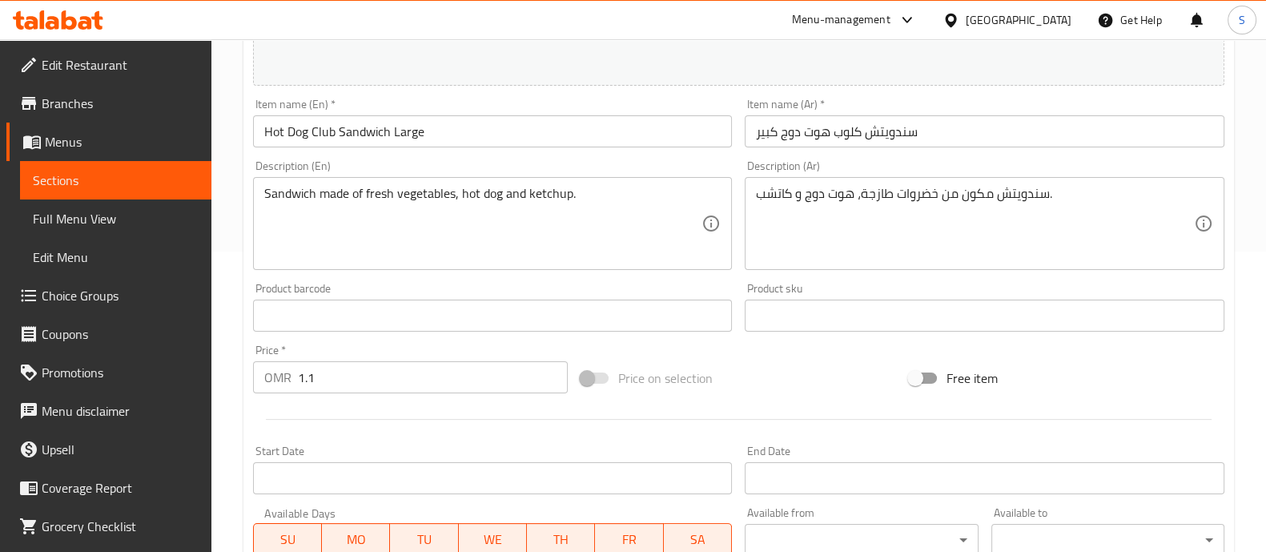
click at [332, 378] on input "1.1" at bounding box center [433, 377] width 271 height 32
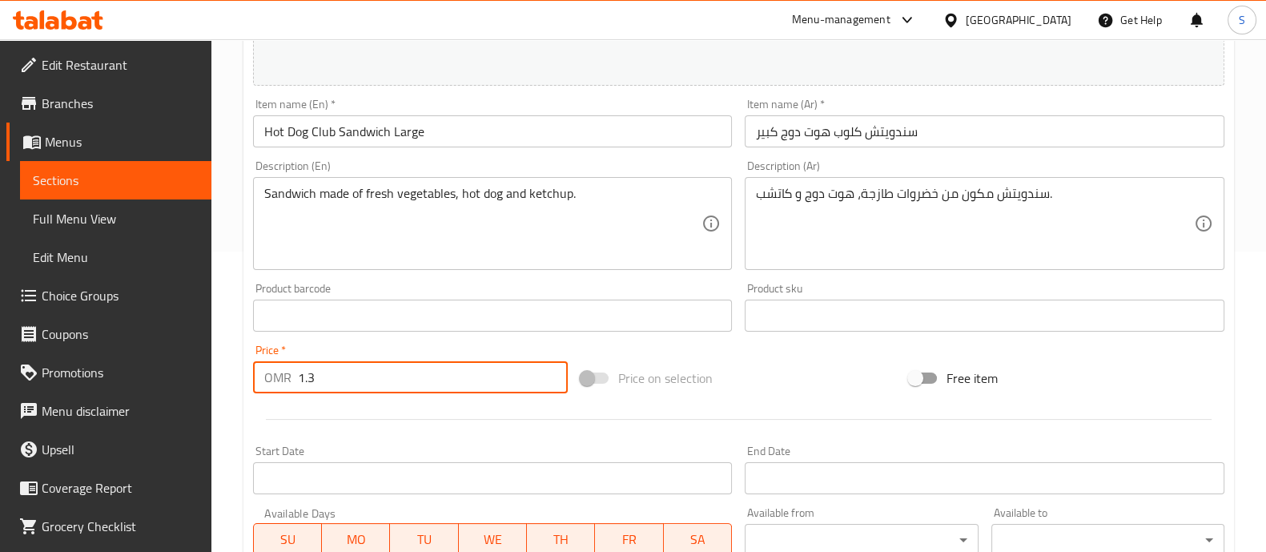
scroll to position [601, 0]
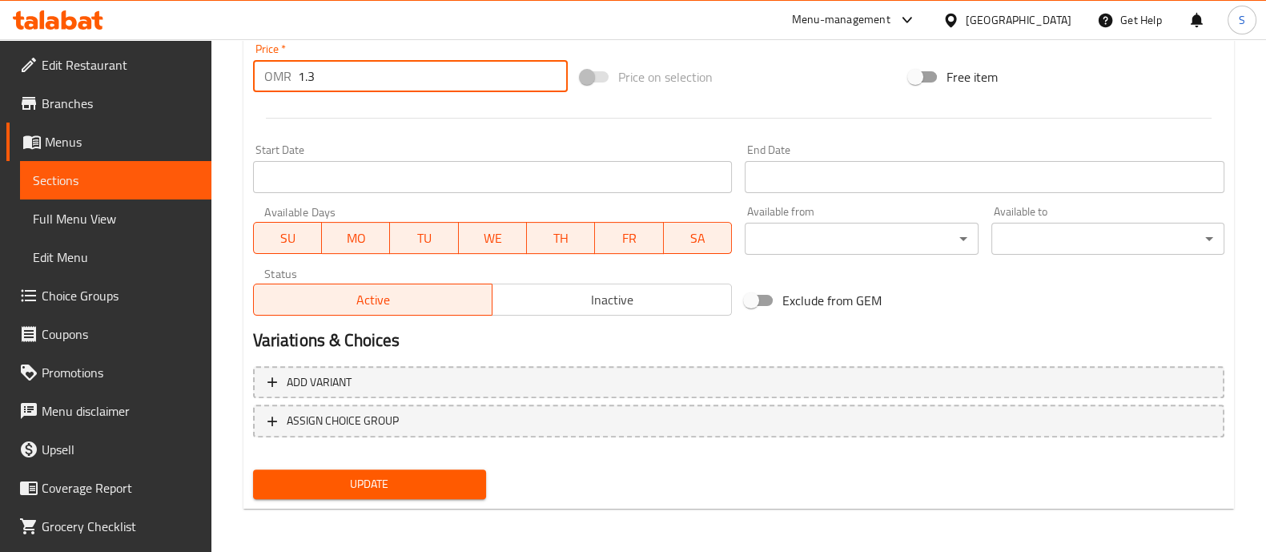
type input "1.3"
click at [456, 483] on span "Update" at bounding box center [369, 484] width 207 height 20
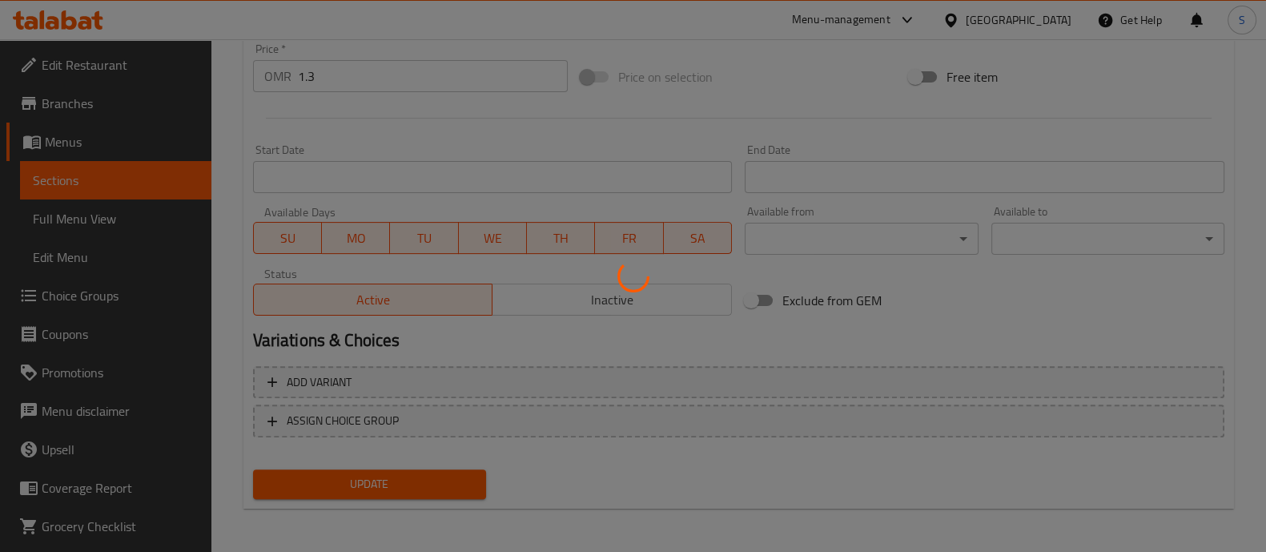
scroll to position [0, 0]
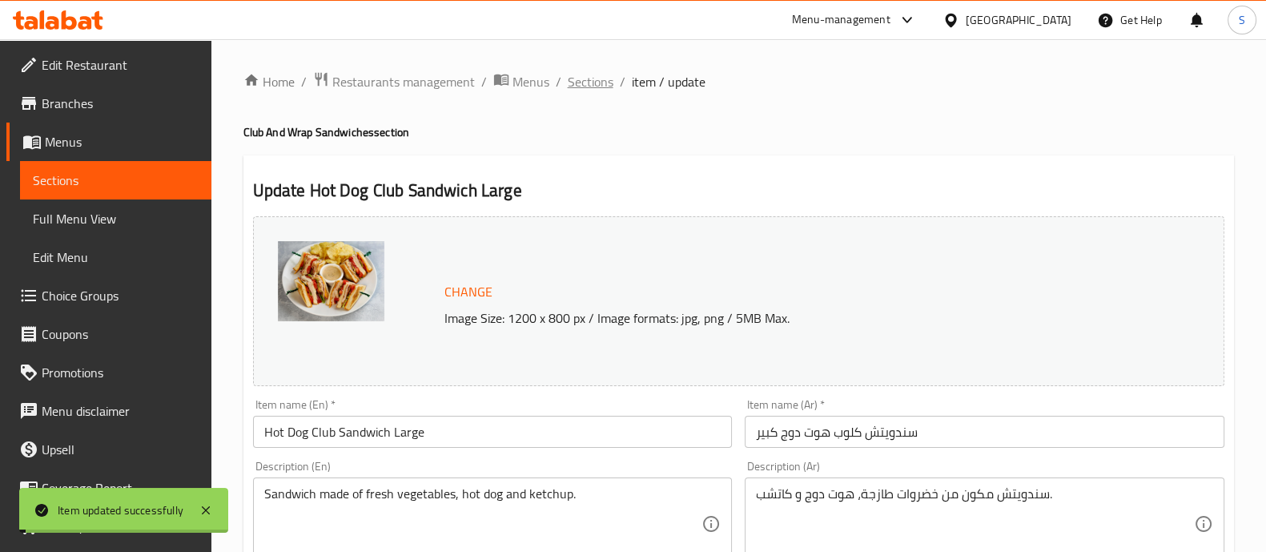
click at [601, 87] on span "Sections" at bounding box center [591, 81] width 46 height 19
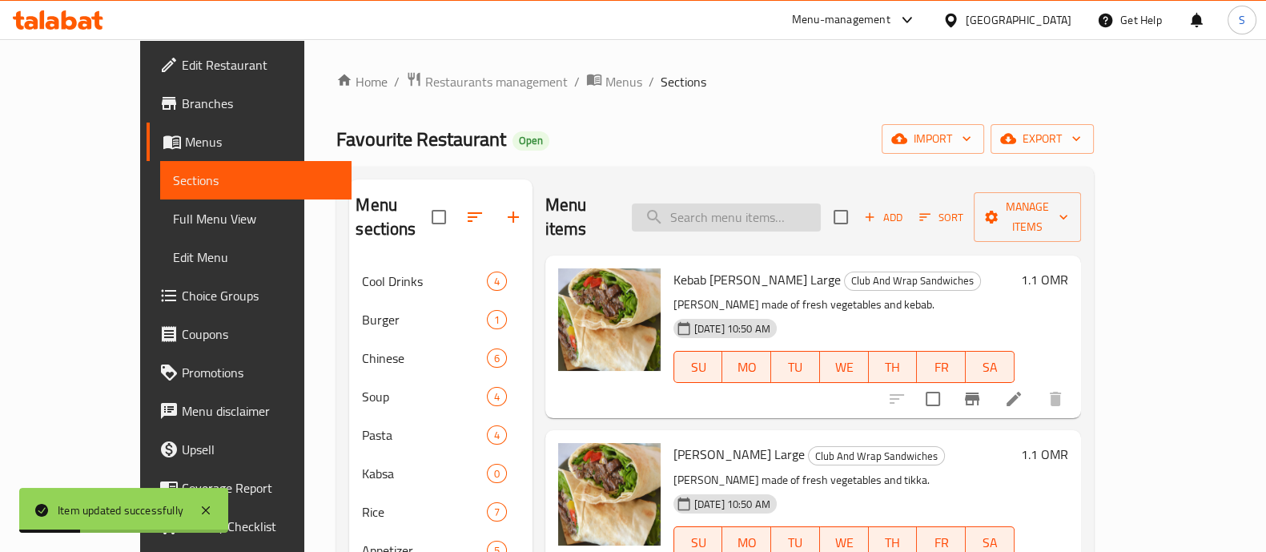
click at [738, 203] on input "search" at bounding box center [726, 217] width 189 height 28
paste input "KababClub"
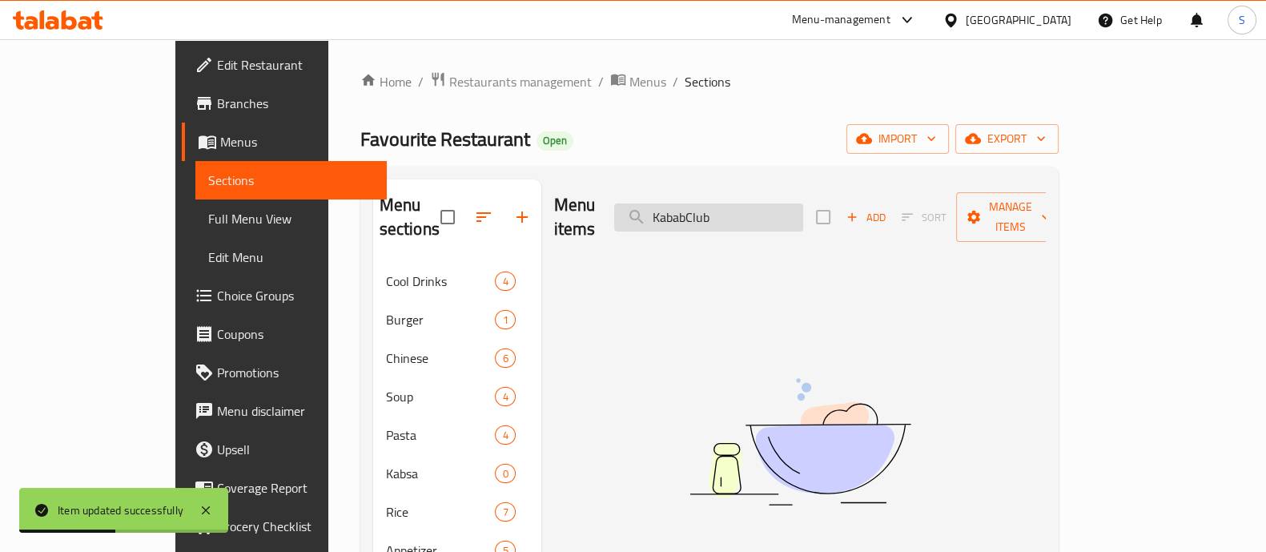
click at [746, 204] on input "KababClub" at bounding box center [708, 217] width 189 height 28
click at [803, 203] on input "Kabab Club" at bounding box center [708, 217] width 189 height 28
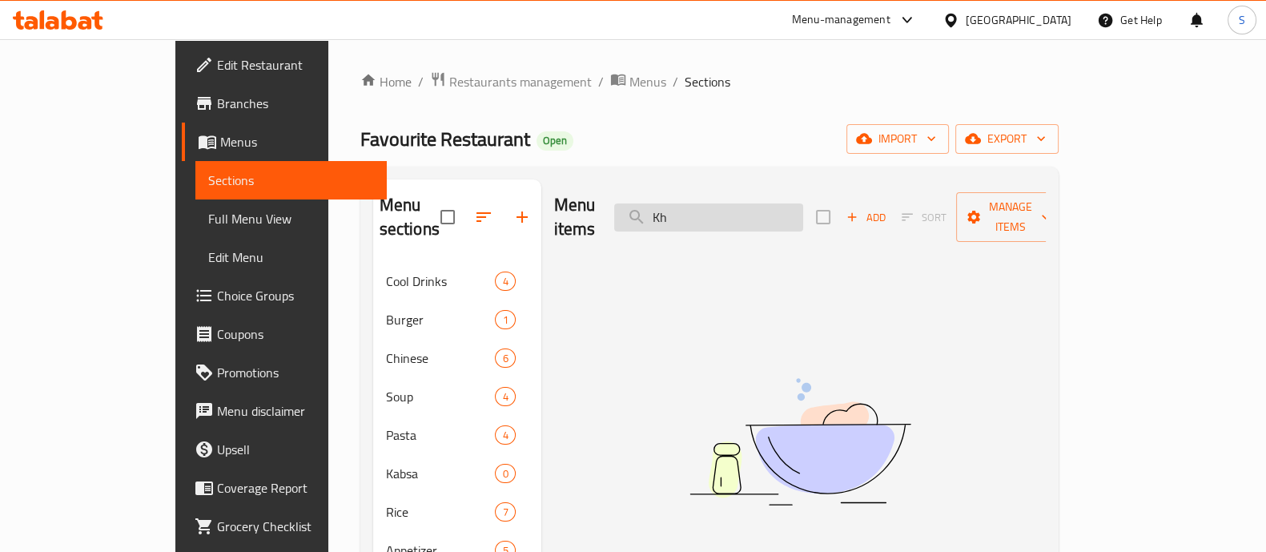
type input "K"
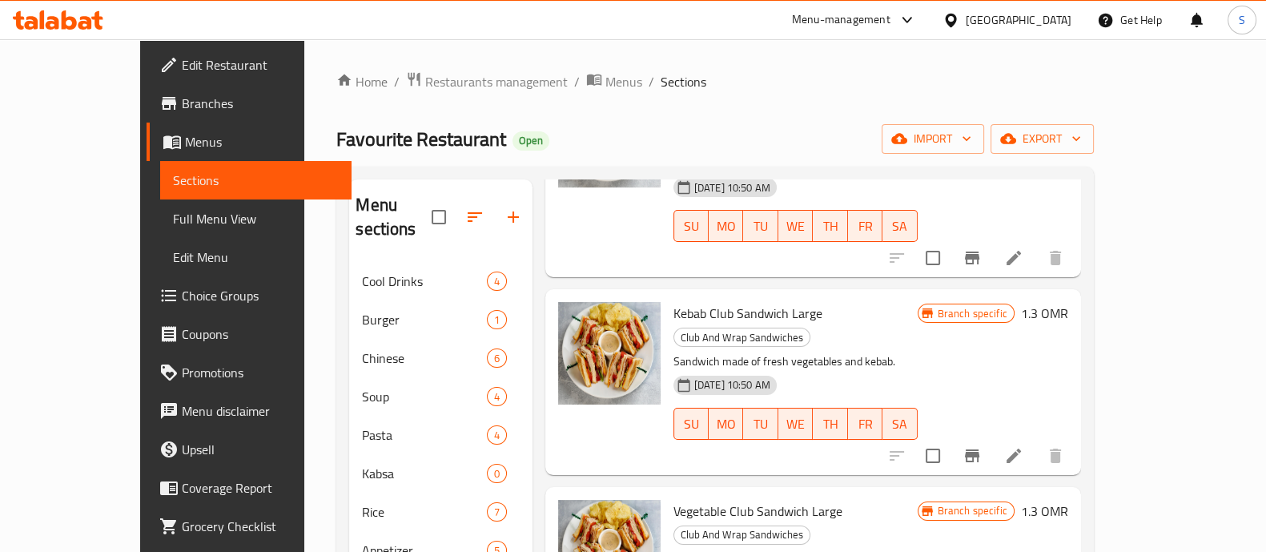
scroll to position [99, 0]
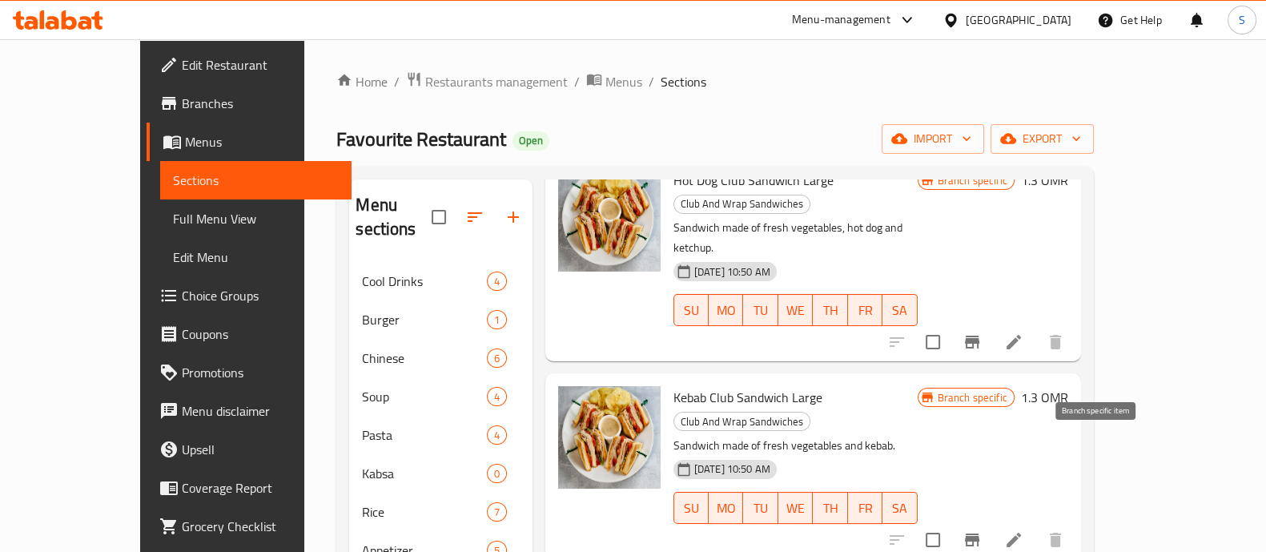
type input "club"
click at [982, 530] on icon "Branch-specific-item" at bounding box center [971, 539] width 19 height 19
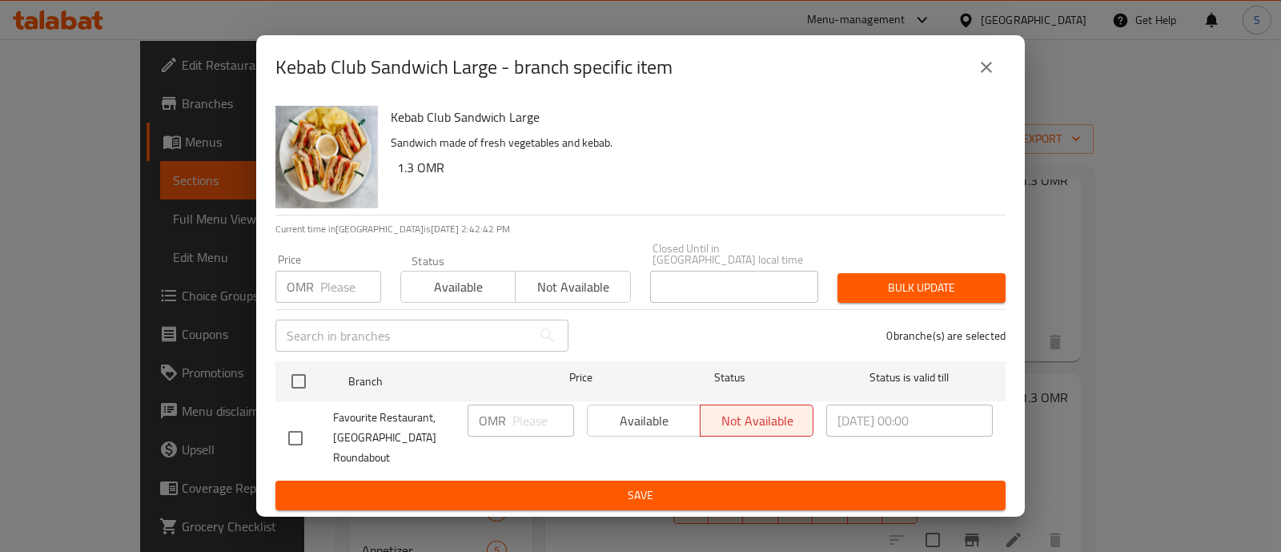
click at [989, 73] on icon "close" at bounding box center [986, 67] width 19 height 19
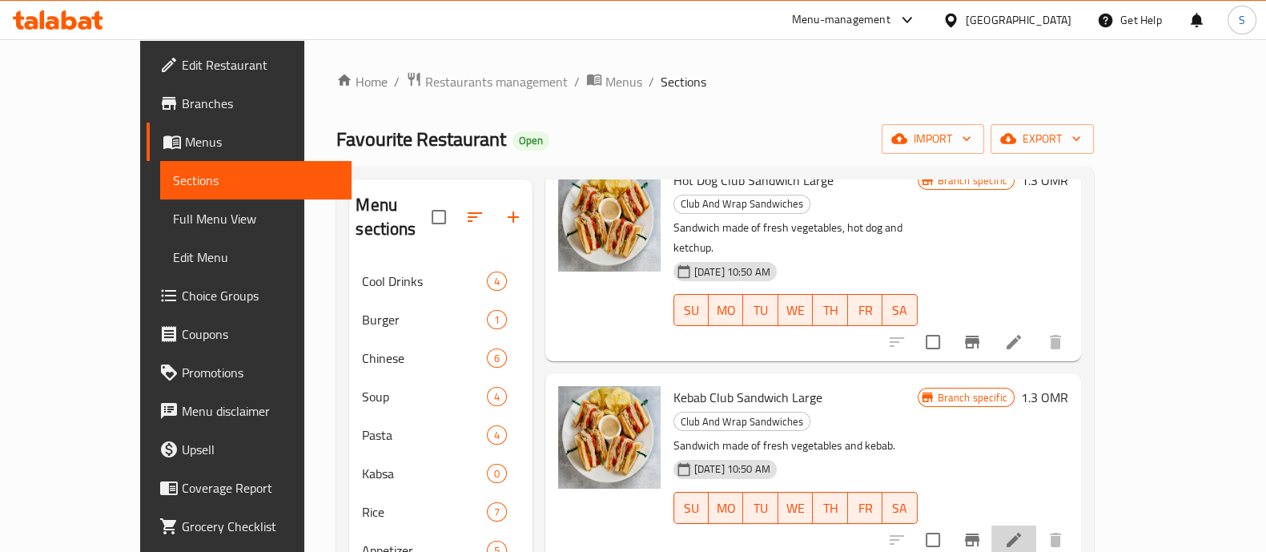
click at [1023, 530] on icon at bounding box center [1013, 539] width 19 height 19
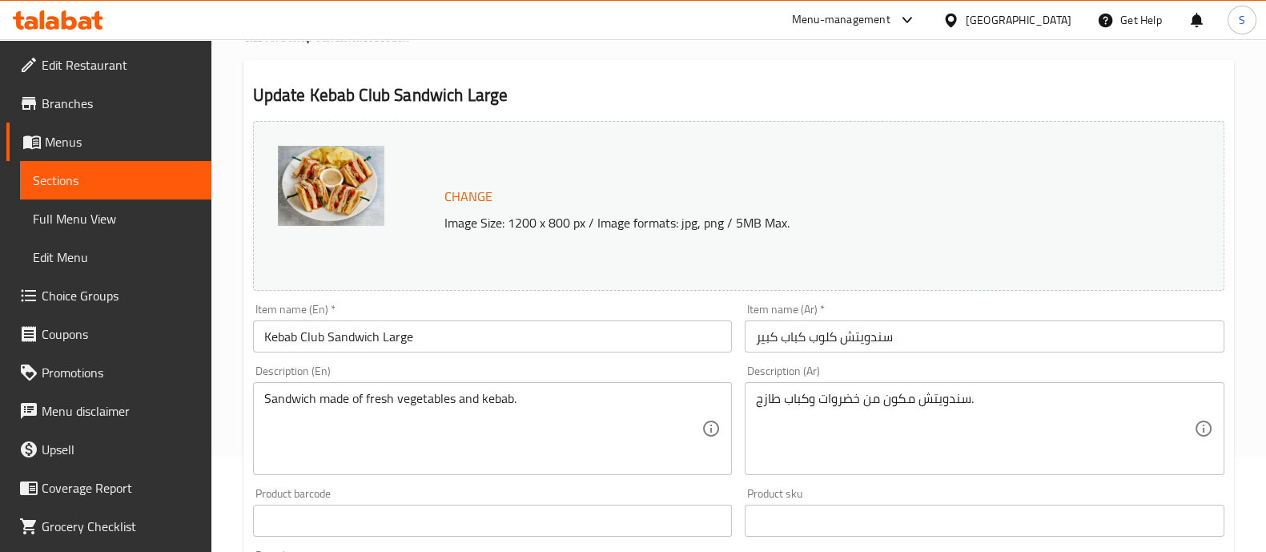
scroll to position [300, 0]
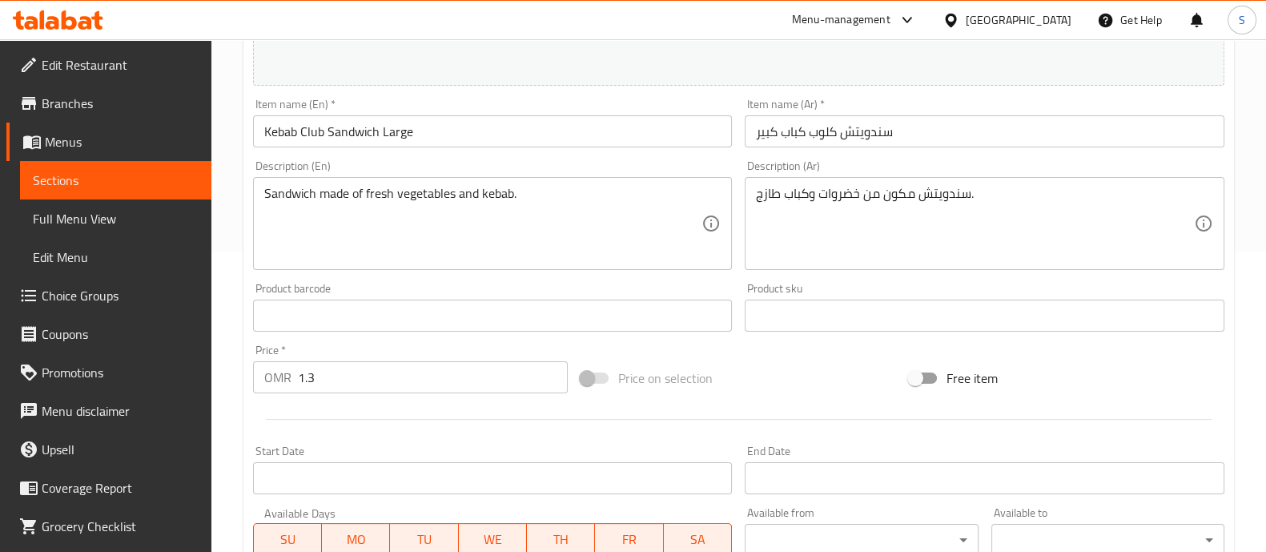
click at [366, 375] on input "1.3" at bounding box center [433, 377] width 271 height 32
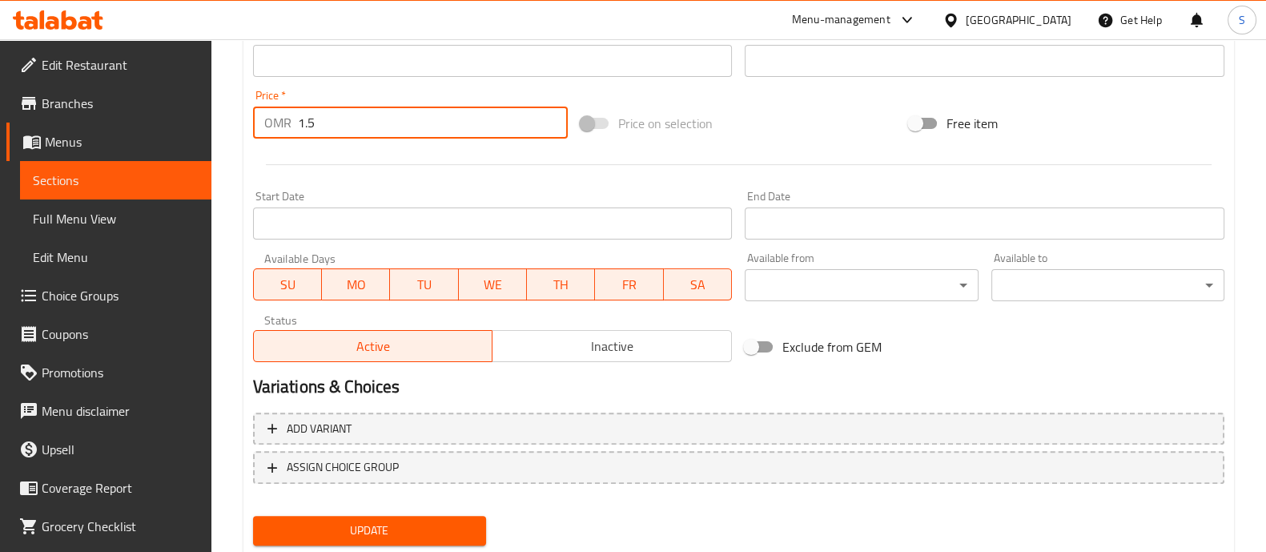
scroll to position [601, 0]
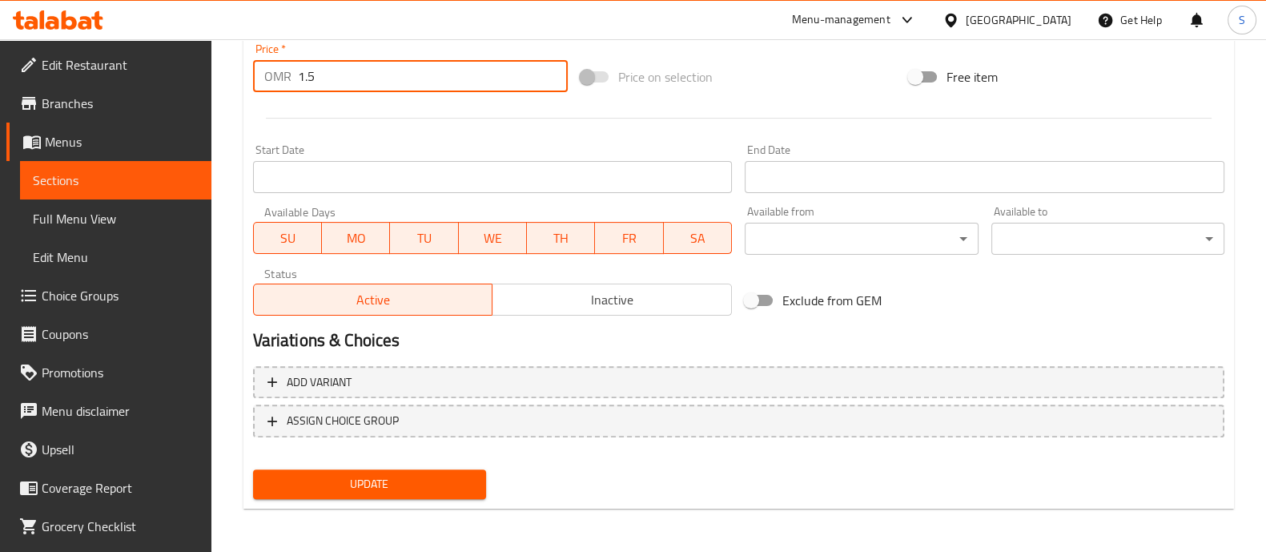
type input "1.5"
click at [391, 483] on span "Update" at bounding box center [369, 484] width 207 height 20
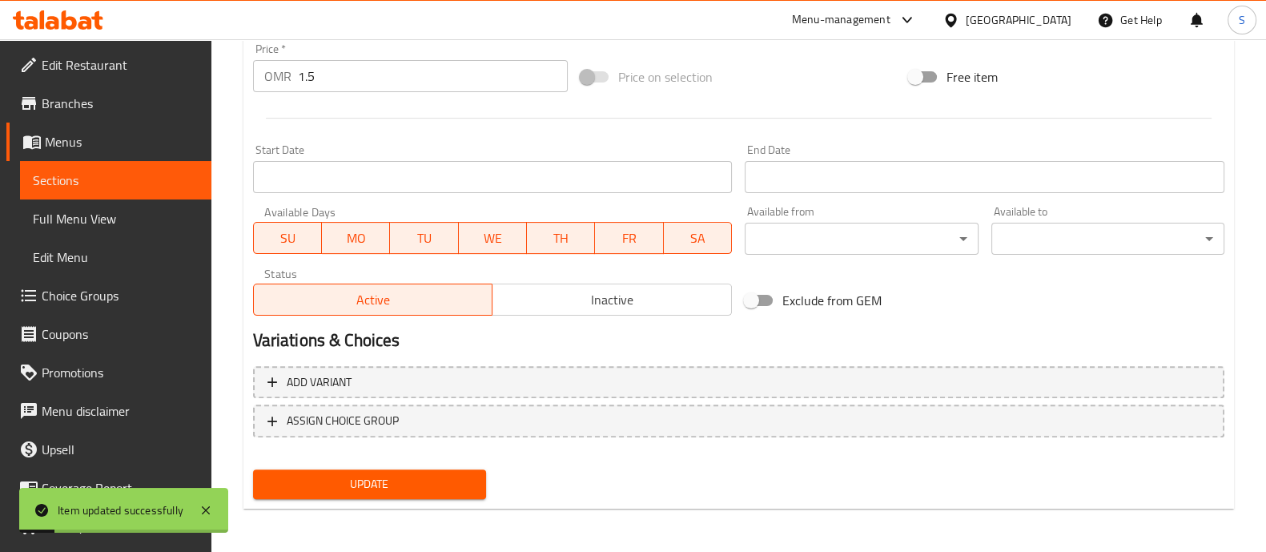
scroll to position [0, 0]
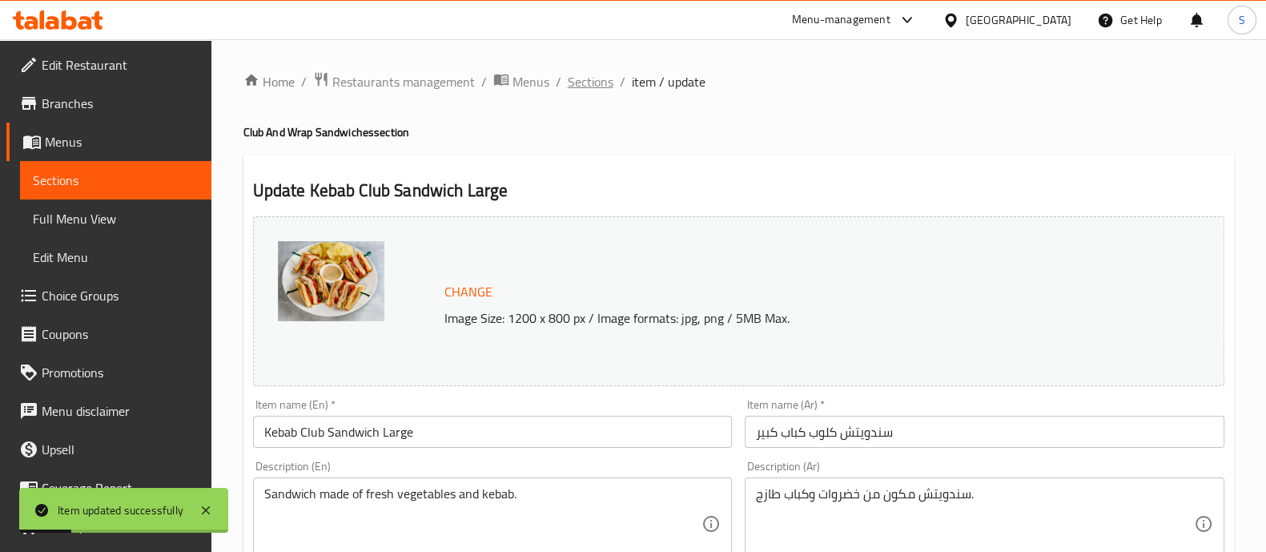
click at [584, 78] on span "Sections" at bounding box center [591, 81] width 46 height 19
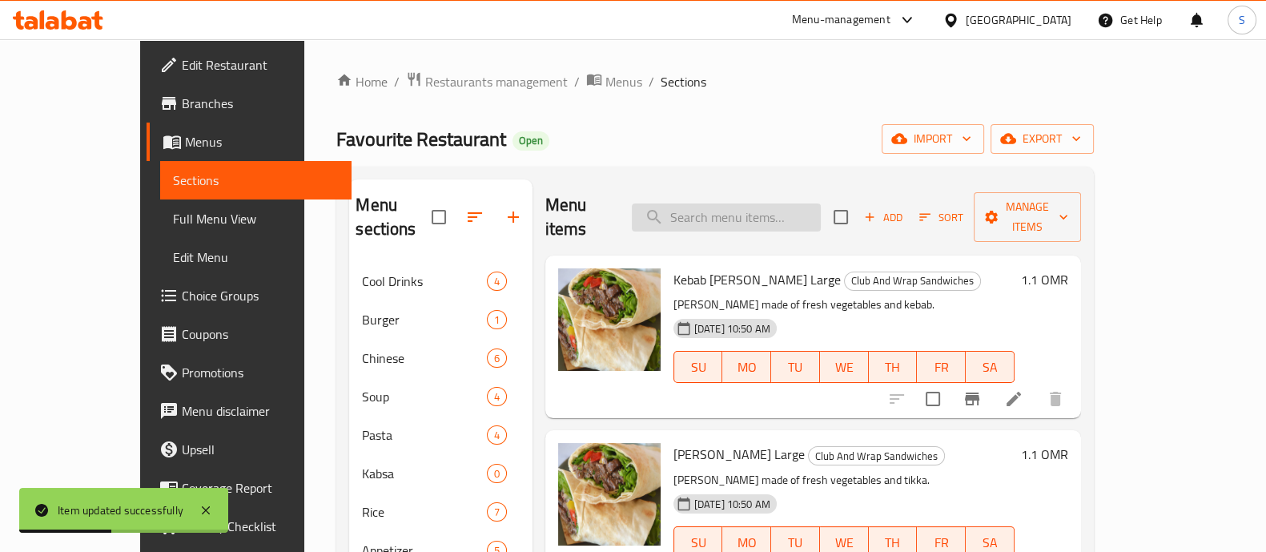
click at [747, 203] on input "search" at bounding box center [726, 217] width 189 height 28
paste input "SpecialZingerClub"
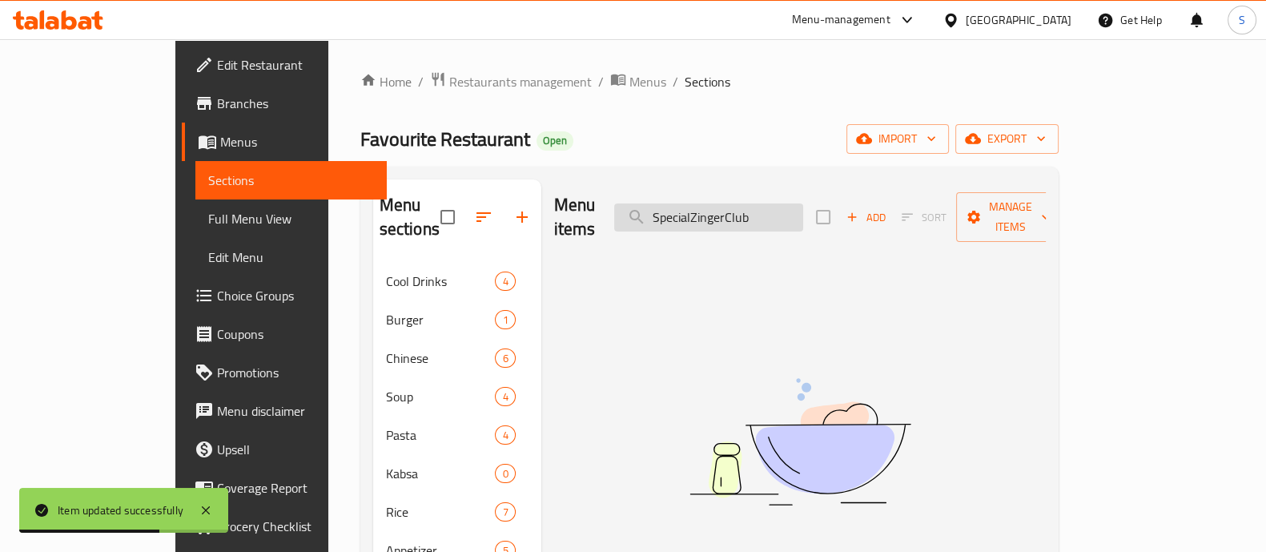
click at [754, 206] on input "SpecialZingerClub" at bounding box center [708, 217] width 189 height 28
click at [787, 207] on input "Special Zinge rClub" at bounding box center [708, 217] width 189 height 28
click at [792, 207] on input "Special Zinge rClub" at bounding box center [708, 217] width 189 height 28
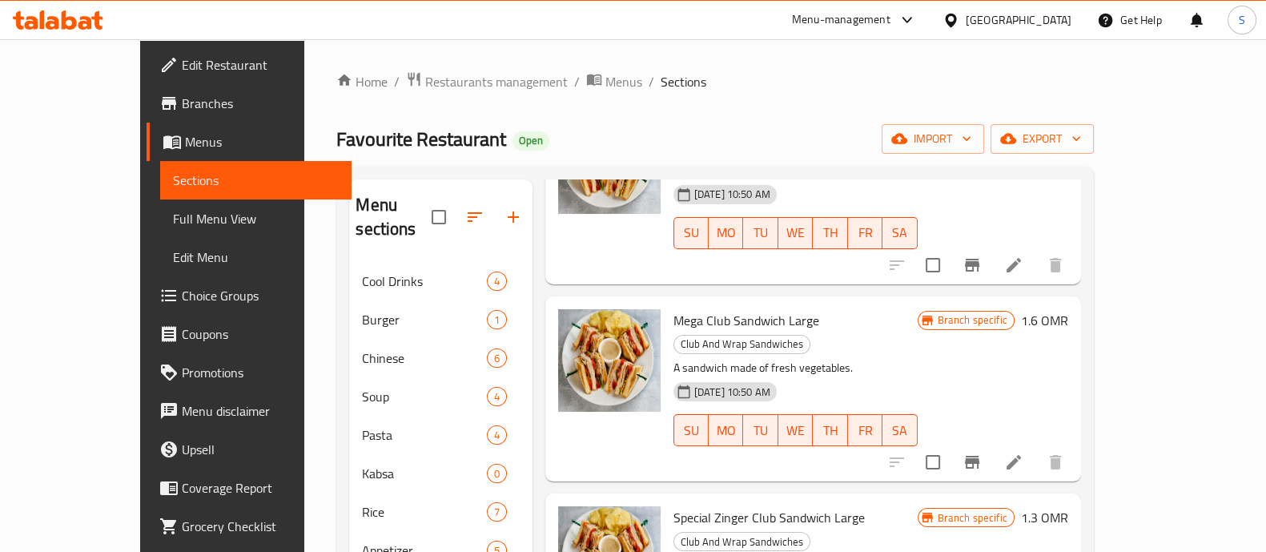
scroll to position [800, 0]
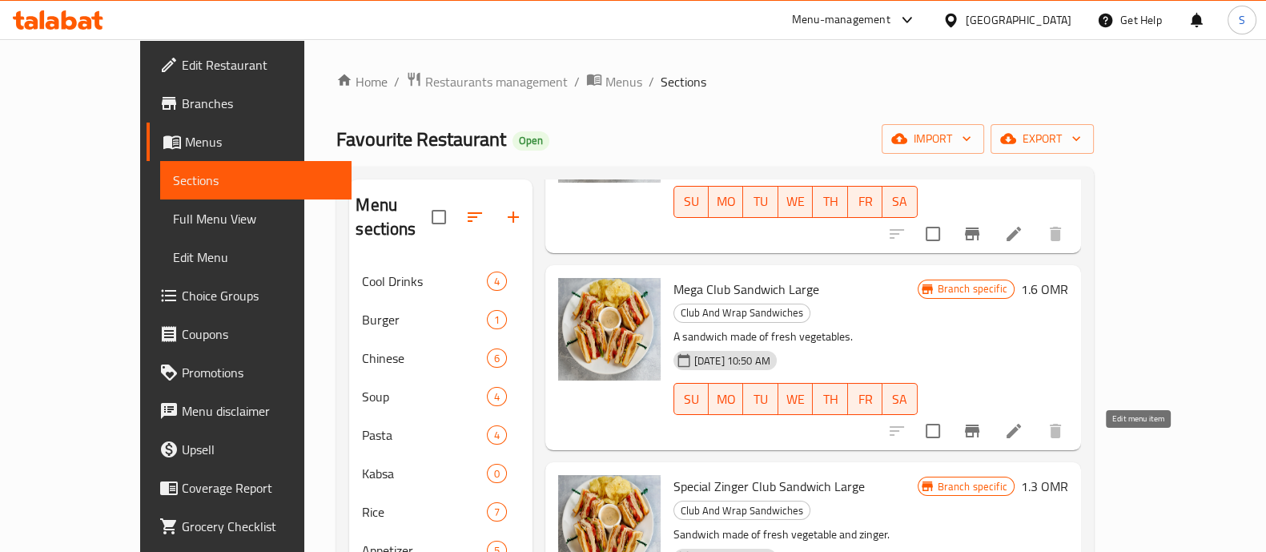
type input "Club"
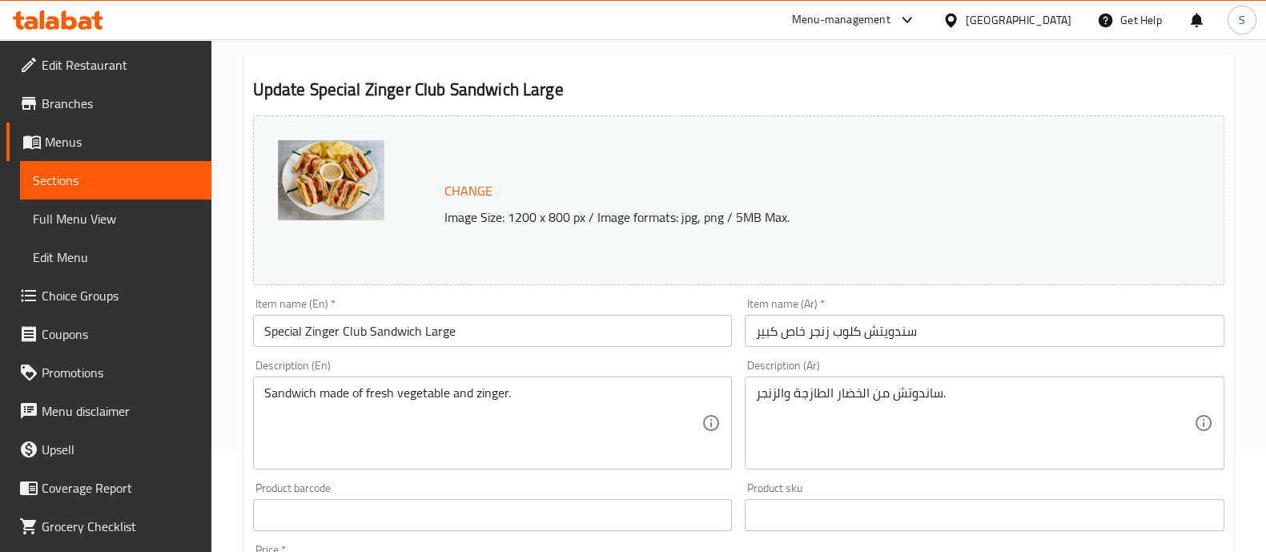
scroll to position [199, 0]
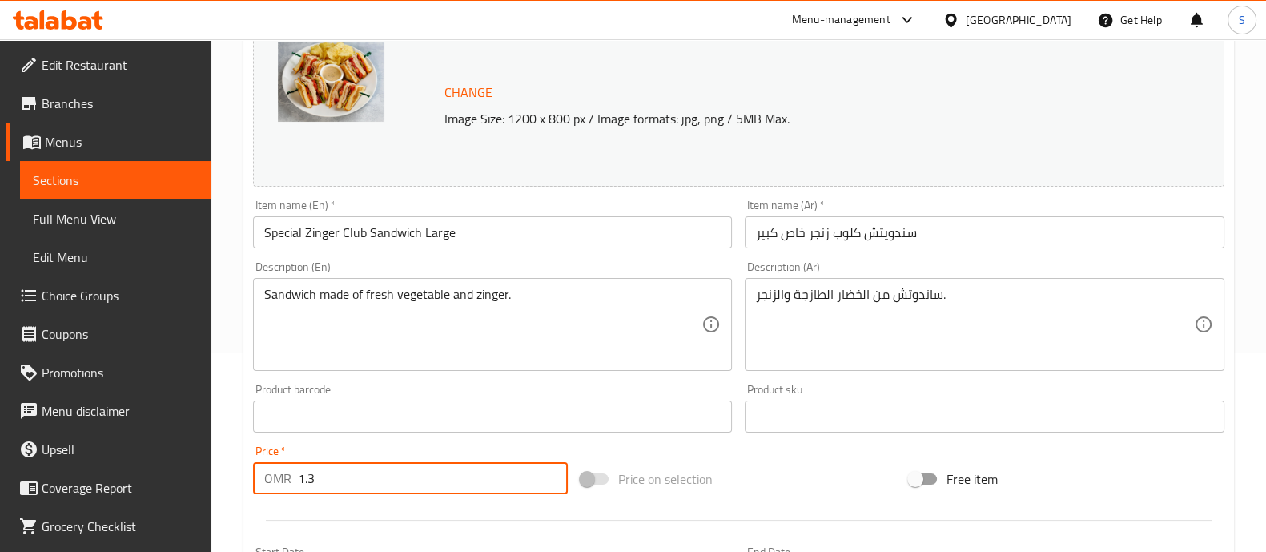
click at [370, 482] on input "1.3" at bounding box center [433, 478] width 271 height 32
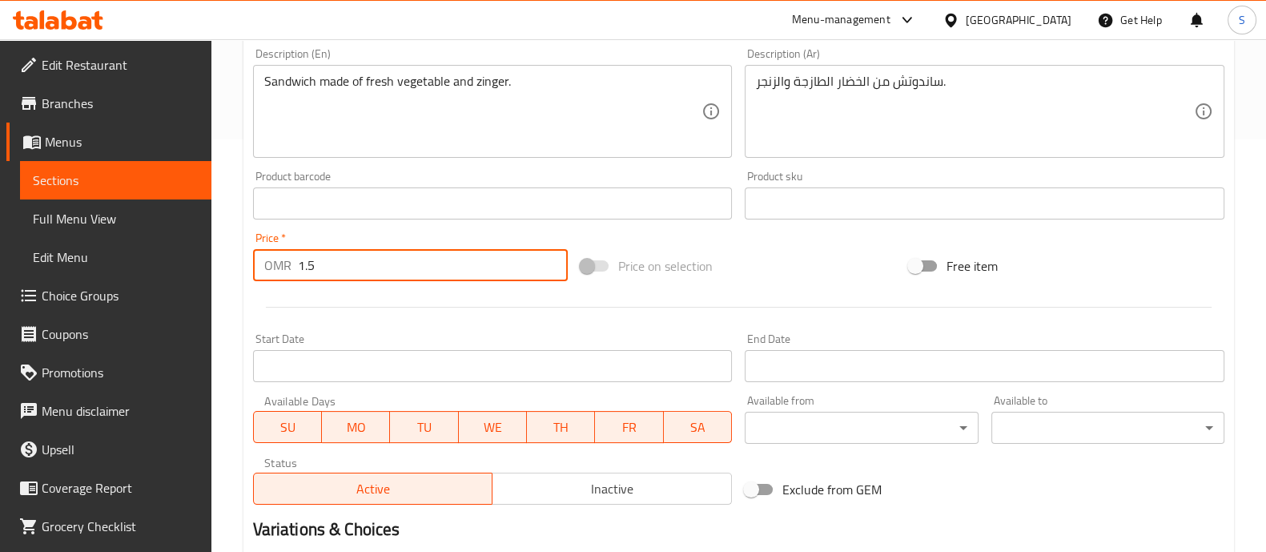
scroll to position [601, 0]
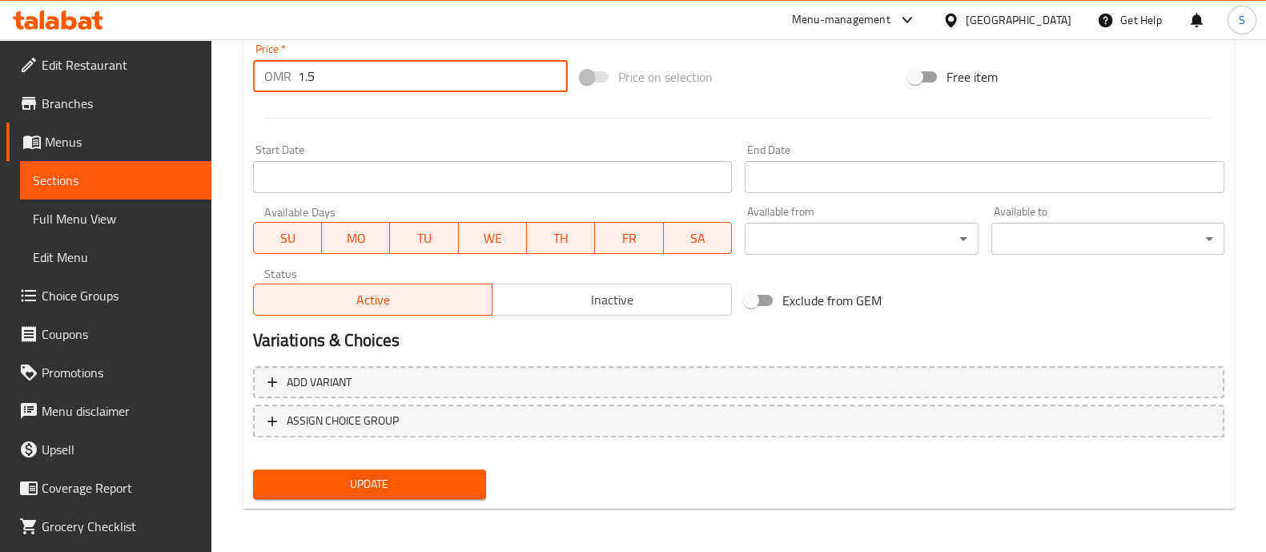
type input "1.5"
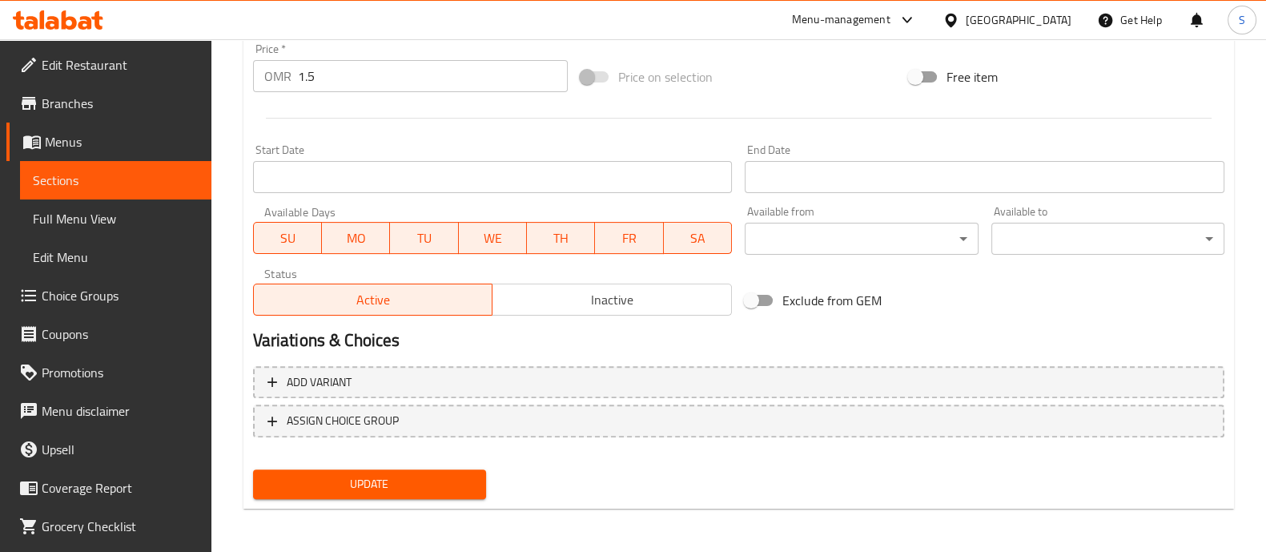
click at [460, 498] on div "Update" at bounding box center [370, 484] width 246 height 42
click at [460, 490] on span "Update" at bounding box center [369, 484] width 207 height 20
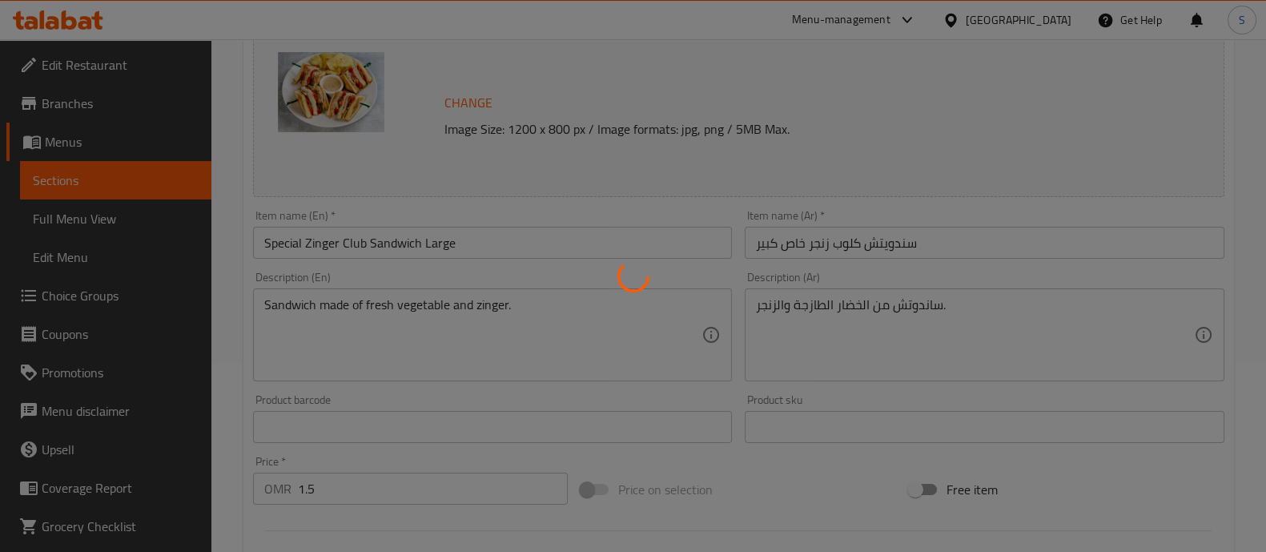
scroll to position [0, 0]
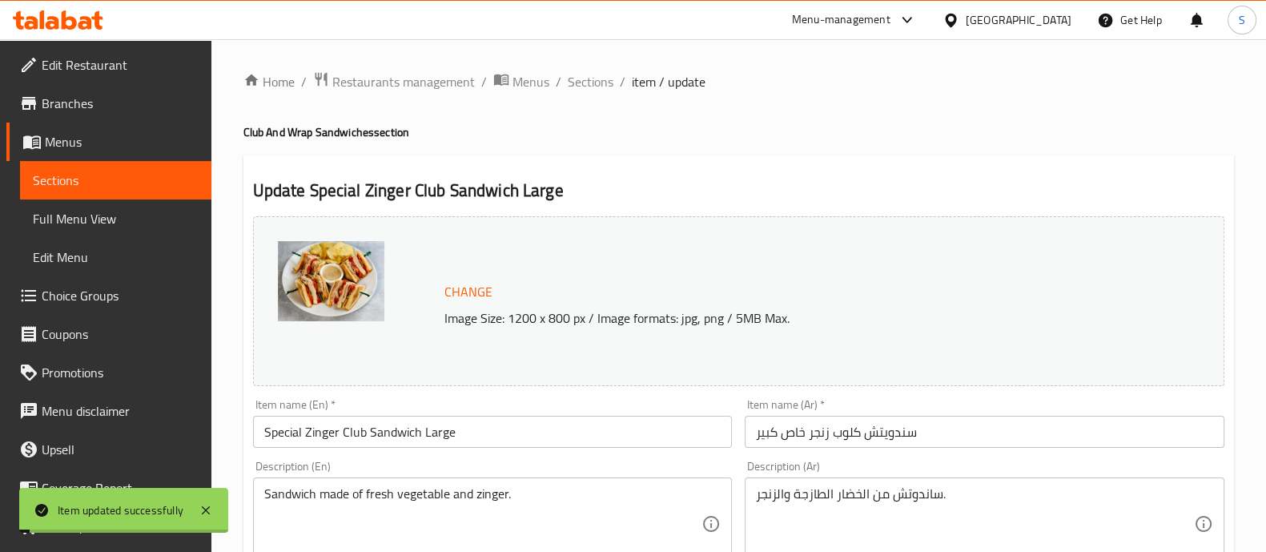
click at [592, 86] on span "Sections" at bounding box center [591, 81] width 46 height 19
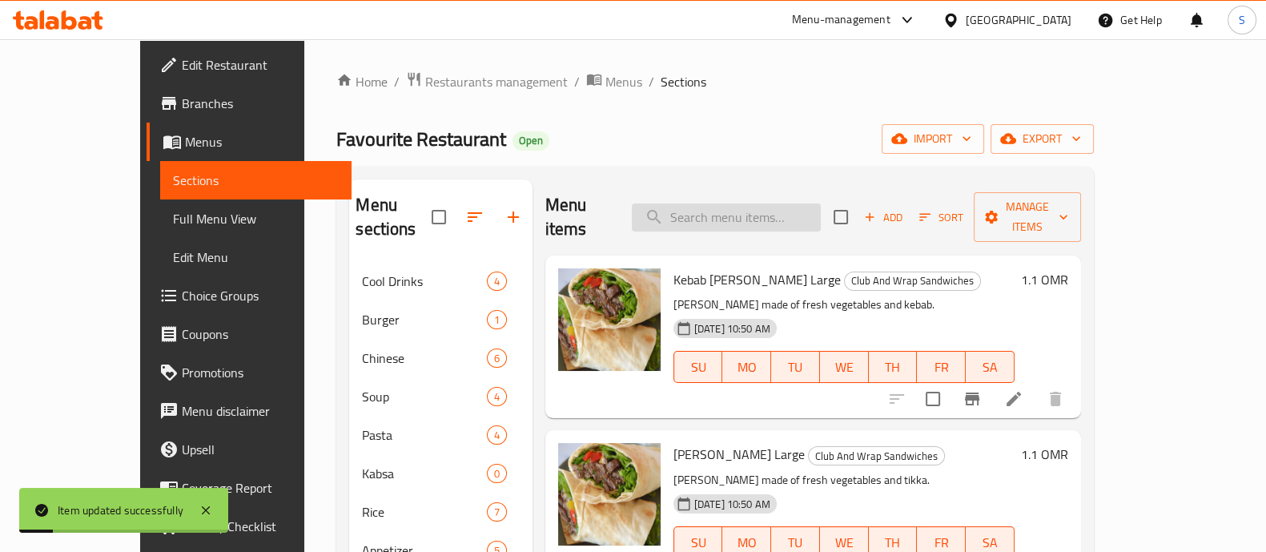
click at [781, 214] on input "search" at bounding box center [726, 217] width 189 height 28
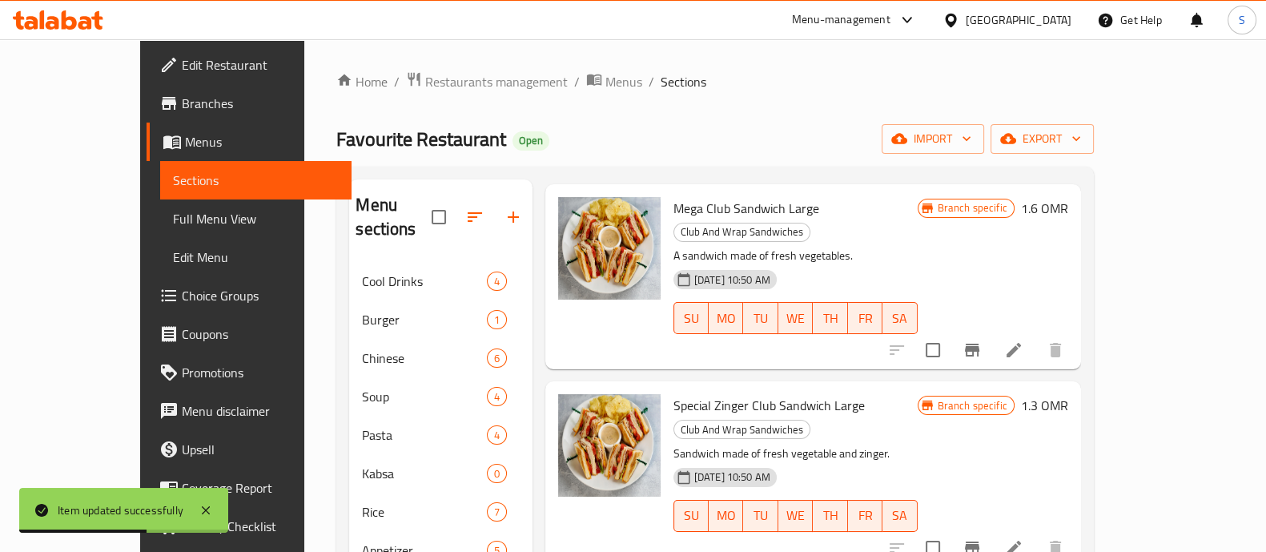
scroll to position [901, 0]
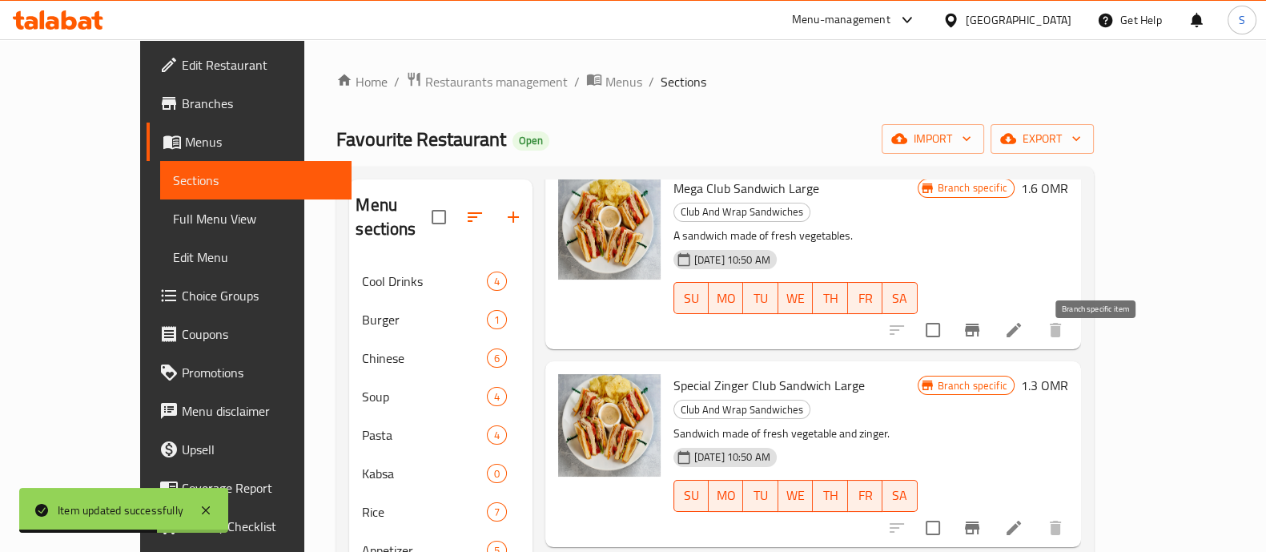
type input "club"
click at [991, 508] on button "Branch-specific-item" at bounding box center [972, 527] width 38 height 38
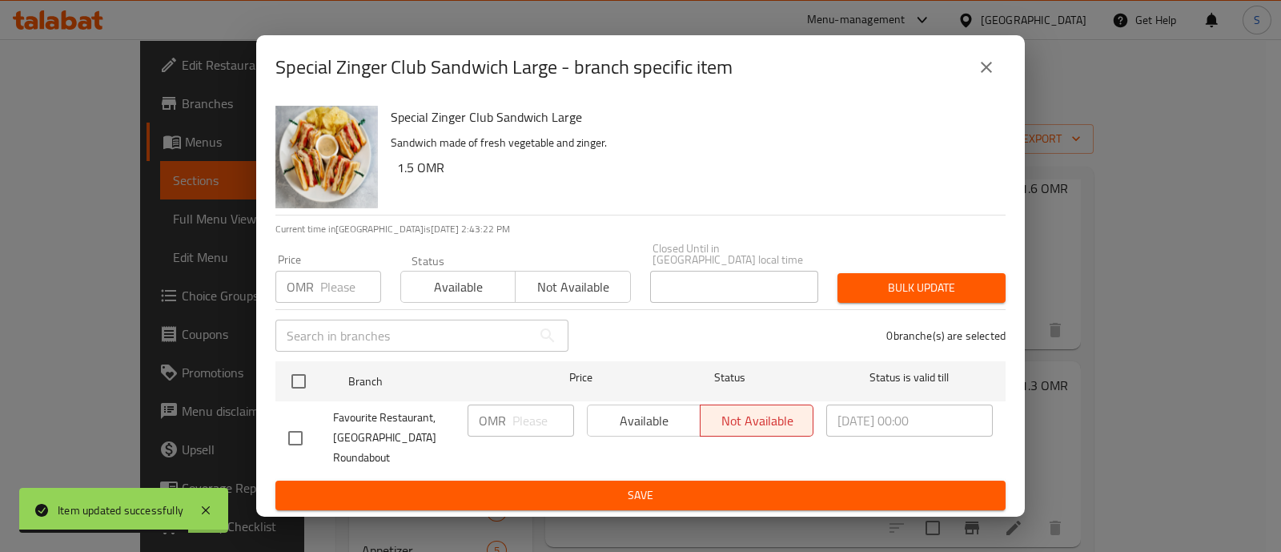
click at [986, 74] on icon "close" at bounding box center [986, 67] width 19 height 19
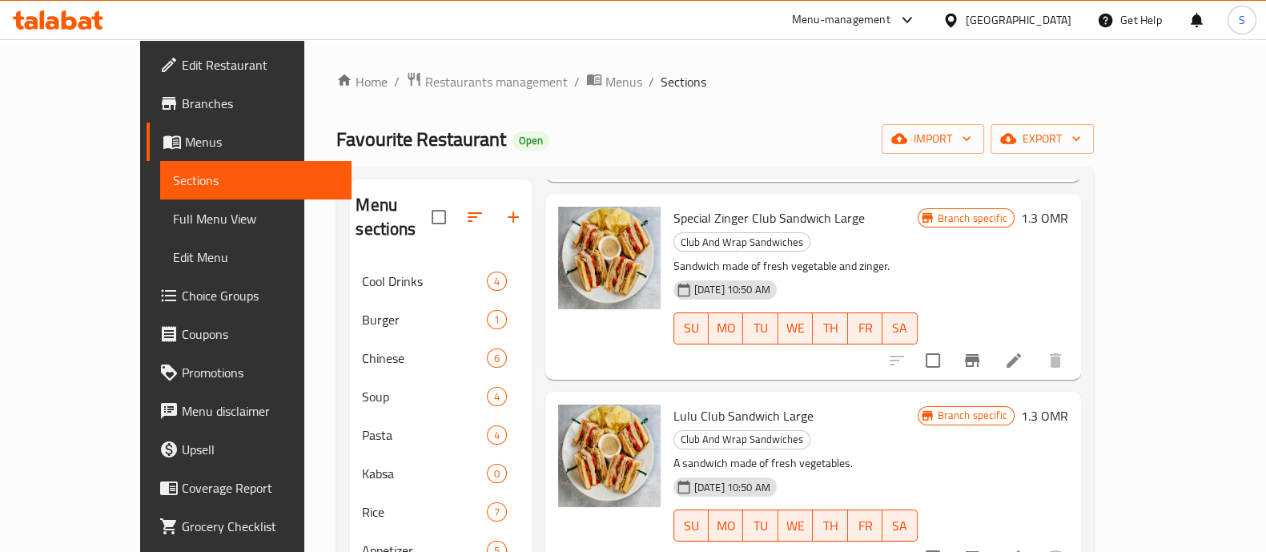
scroll to position [956, 0]
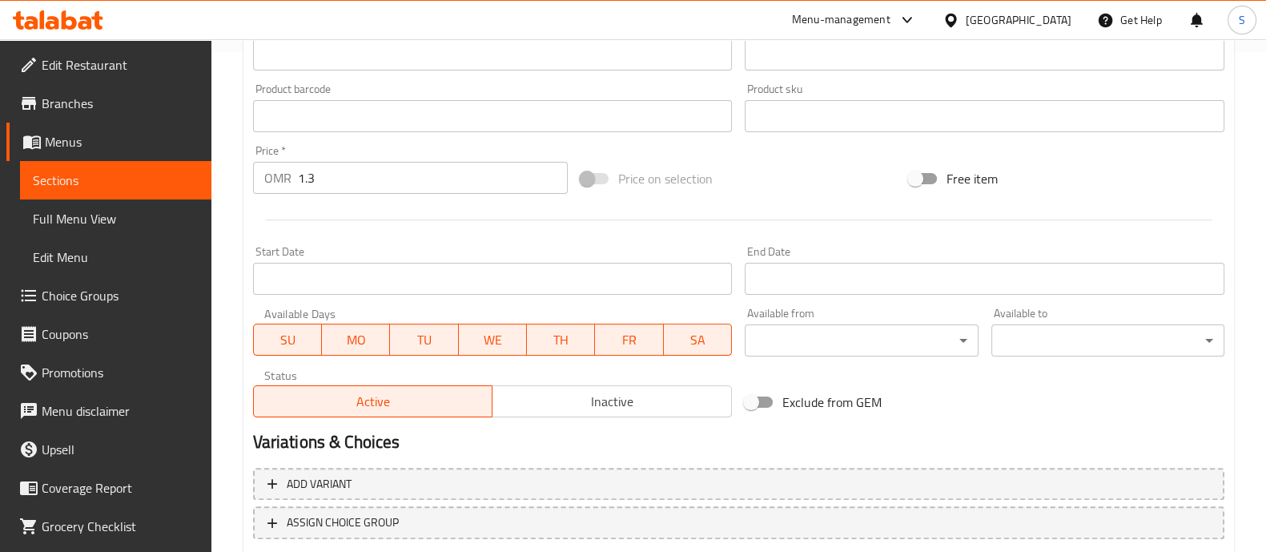
scroll to position [500, 0]
click at [356, 176] on input "1.3" at bounding box center [433, 177] width 271 height 32
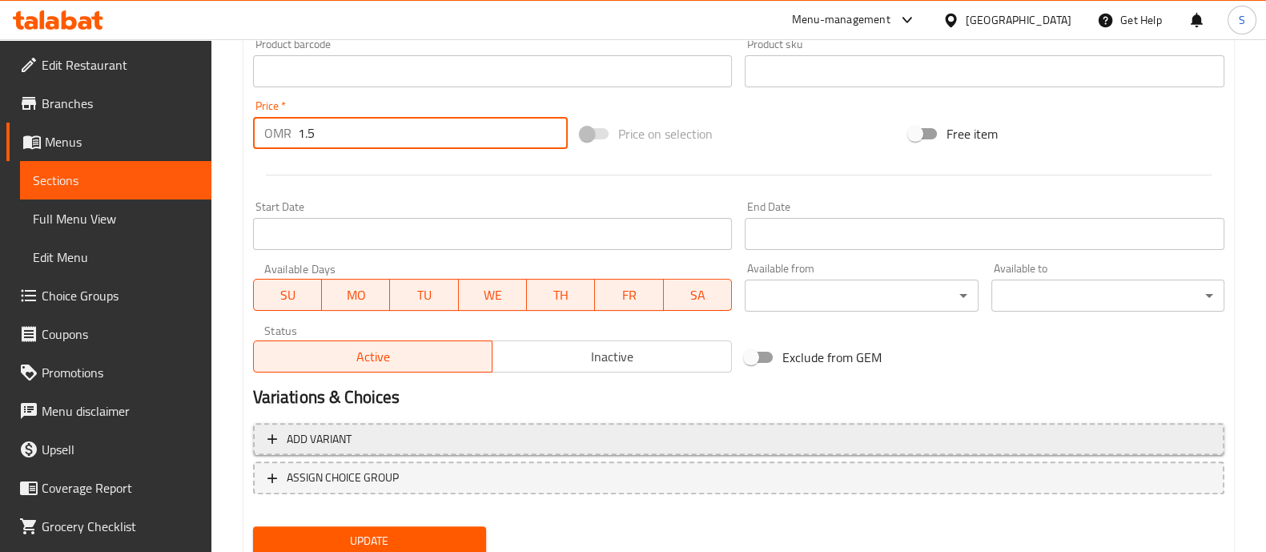
scroll to position [601, 0]
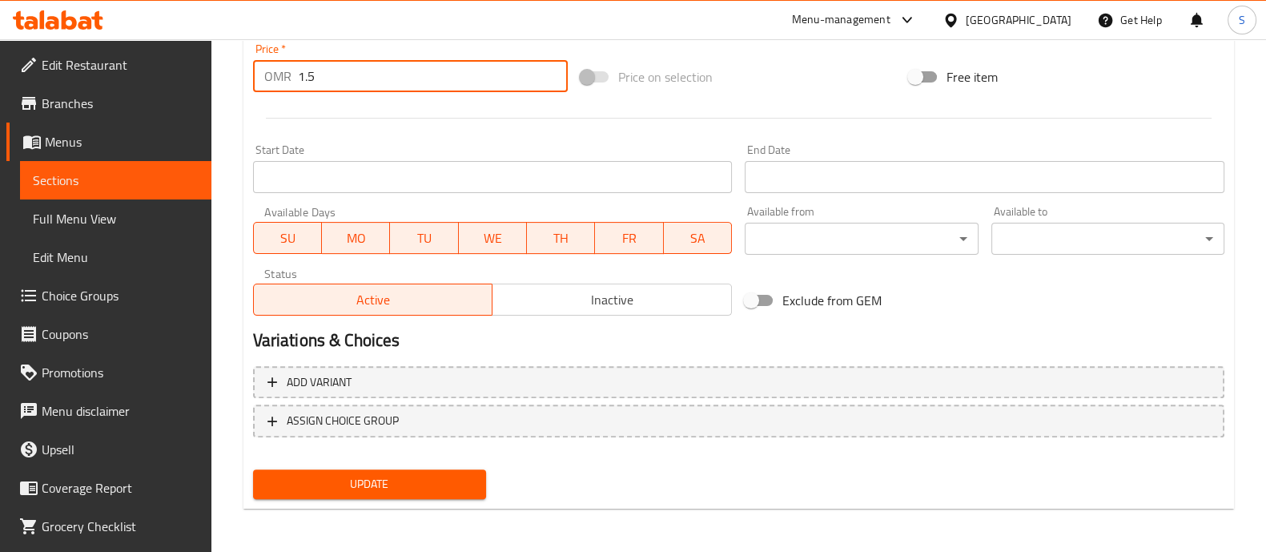
type input "1.5"
click at [406, 492] on span "Update" at bounding box center [369, 484] width 207 height 20
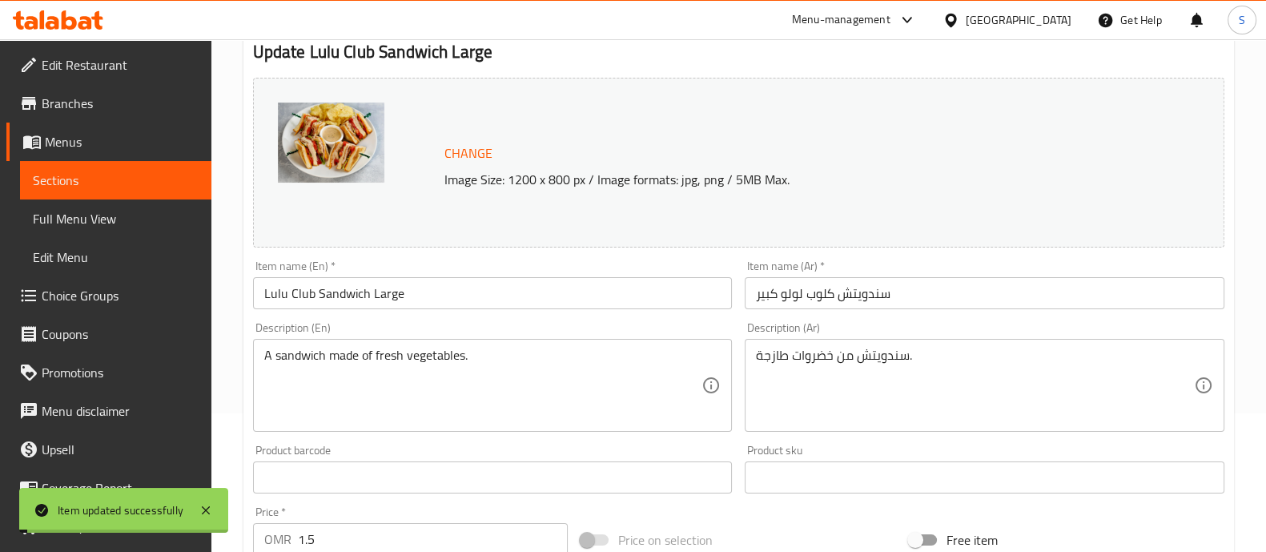
scroll to position [0, 0]
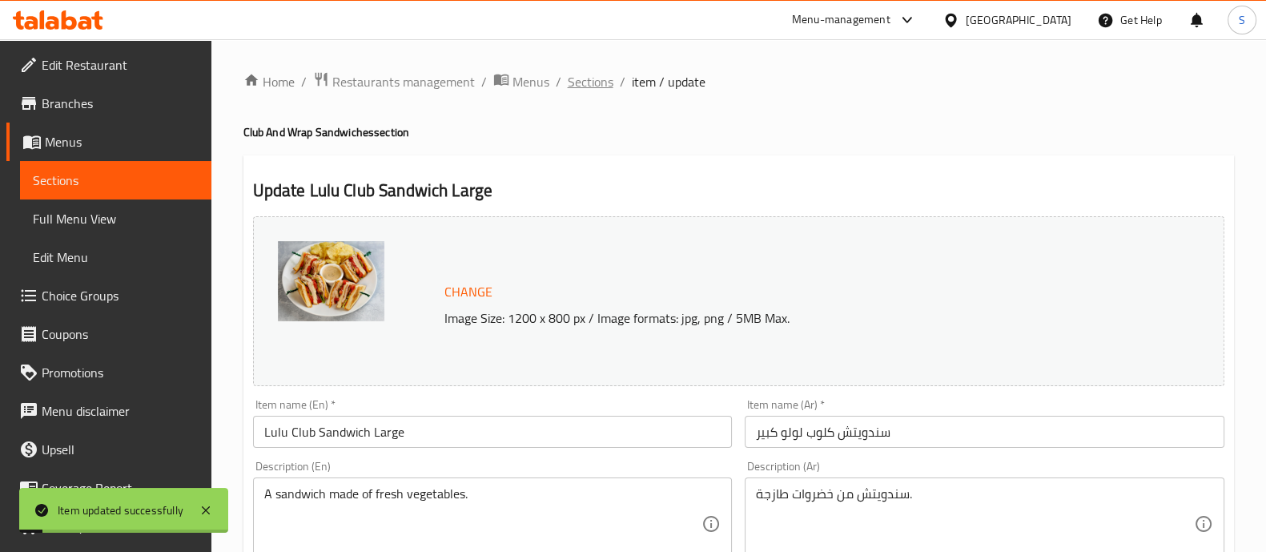
click at [586, 82] on span "Sections" at bounding box center [591, 81] width 46 height 19
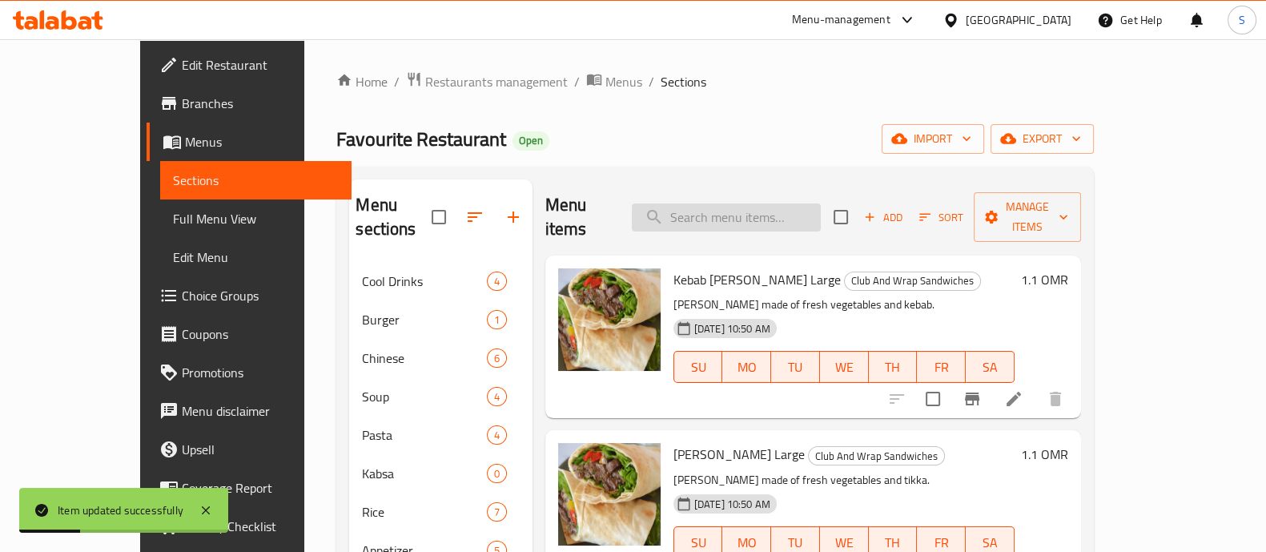
click at [769, 206] on input "search" at bounding box center [726, 217] width 189 height 28
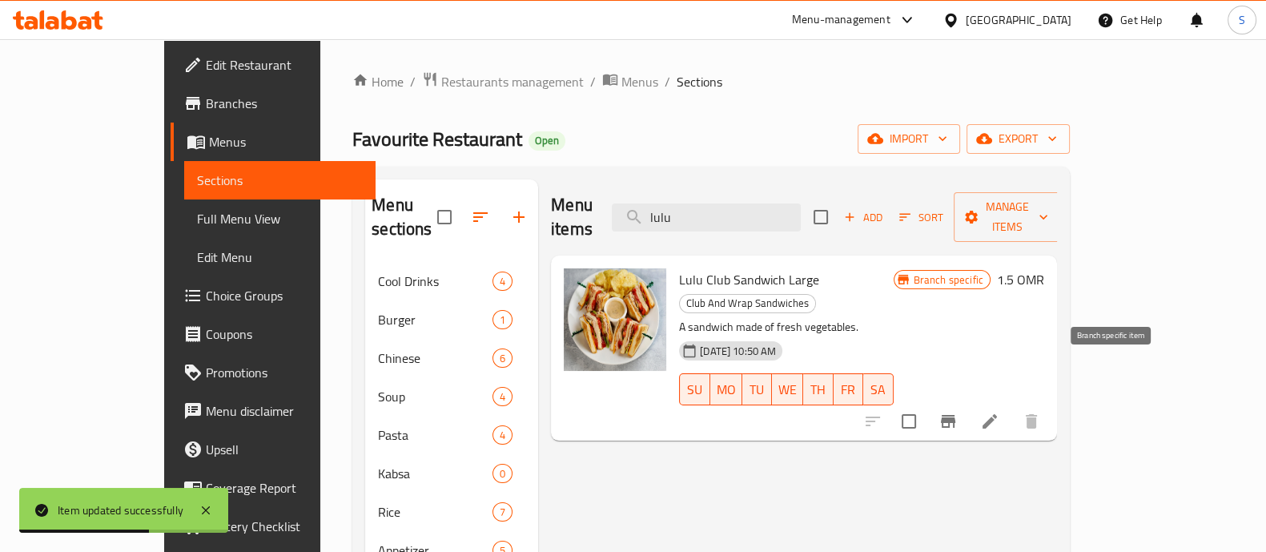
click at [958, 412] on icon "Branch-specific-item" at bounding box center [947, 421] width 19 height 19
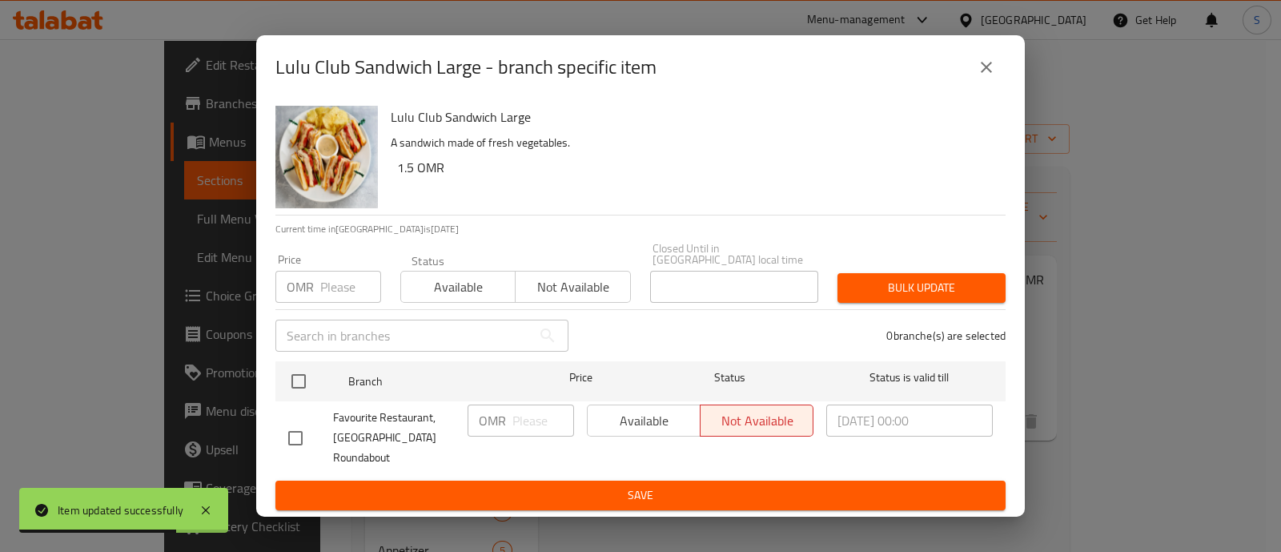
click at [979, 74] on icon "close" at bounding box center [986, 67] width 19 height 19
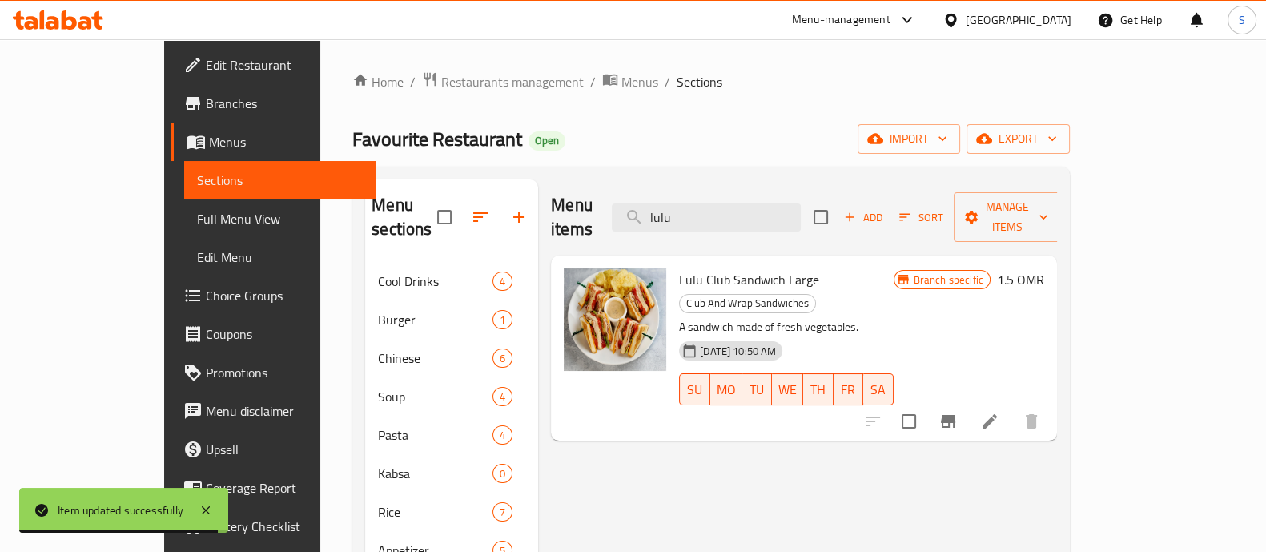
drag, startPoint x: 484, startPoint y: 210, endPoint x: 379, endPoint y: 210, distance: 104.9
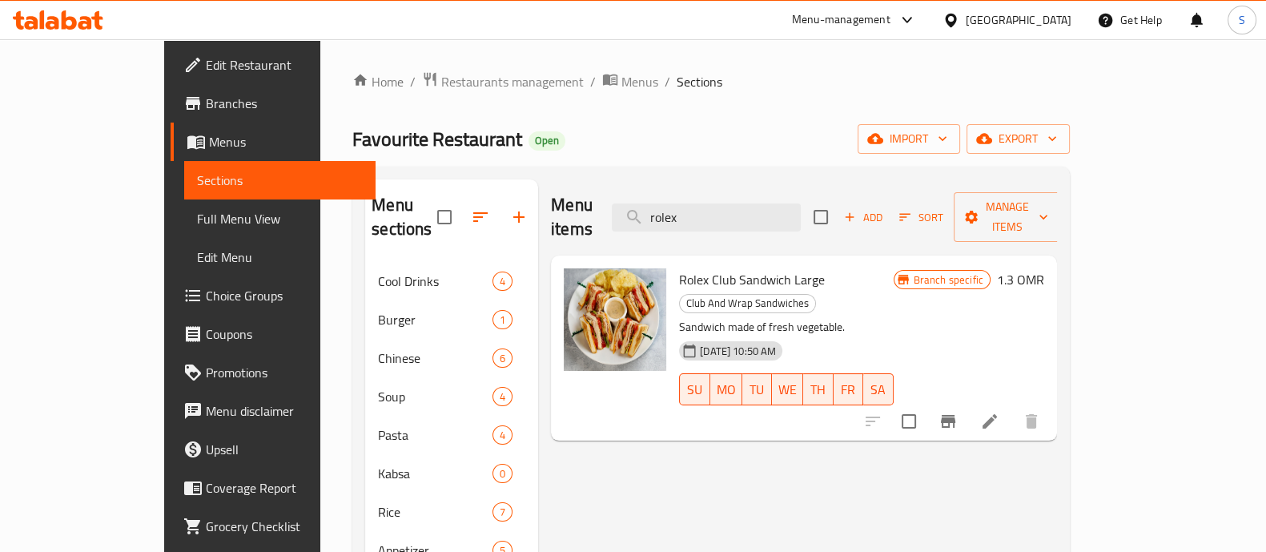
type input "rolex"
click at [999, 412] on icon at bounding box center [989, 421] width 19 height 19
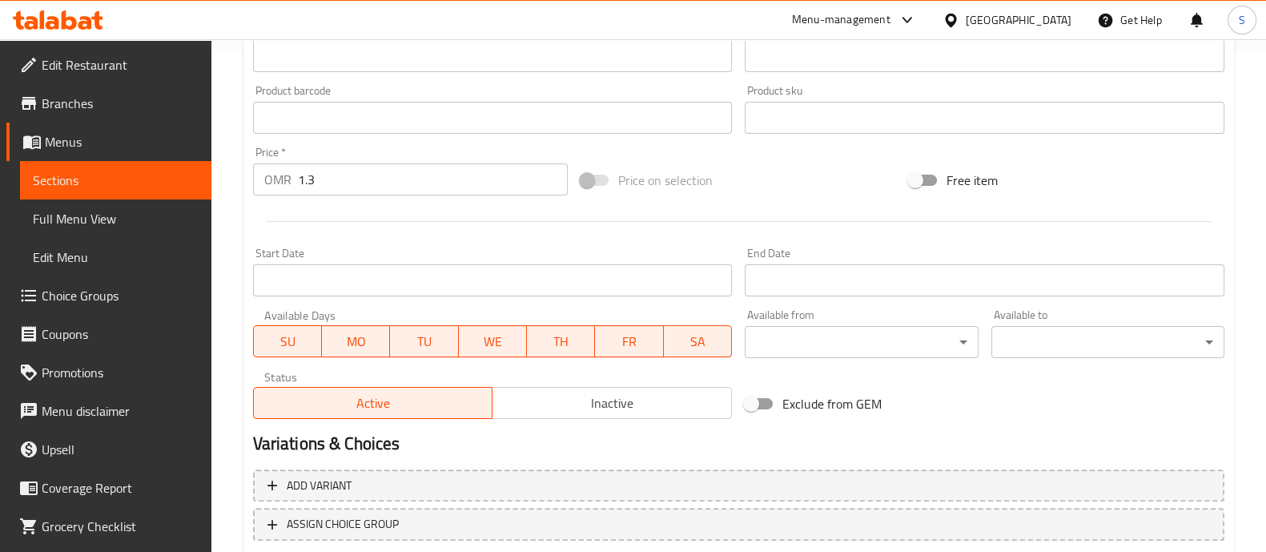
scroll to position [500, 0]
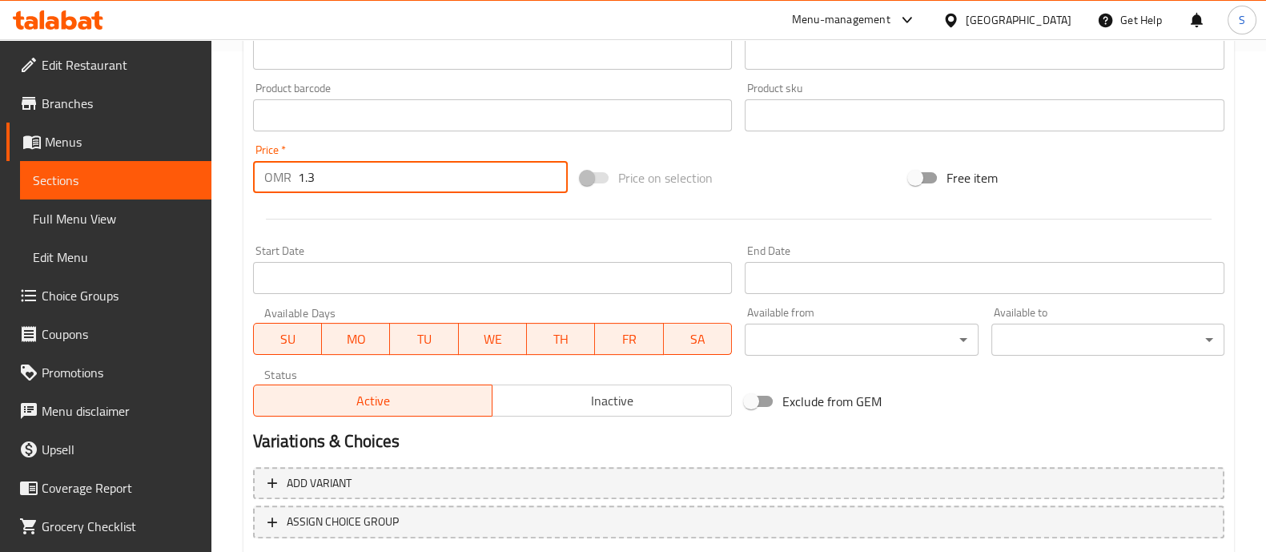
click at [348, 167] on input "1.3" at bounding box center [433, 177] width 271 height 32
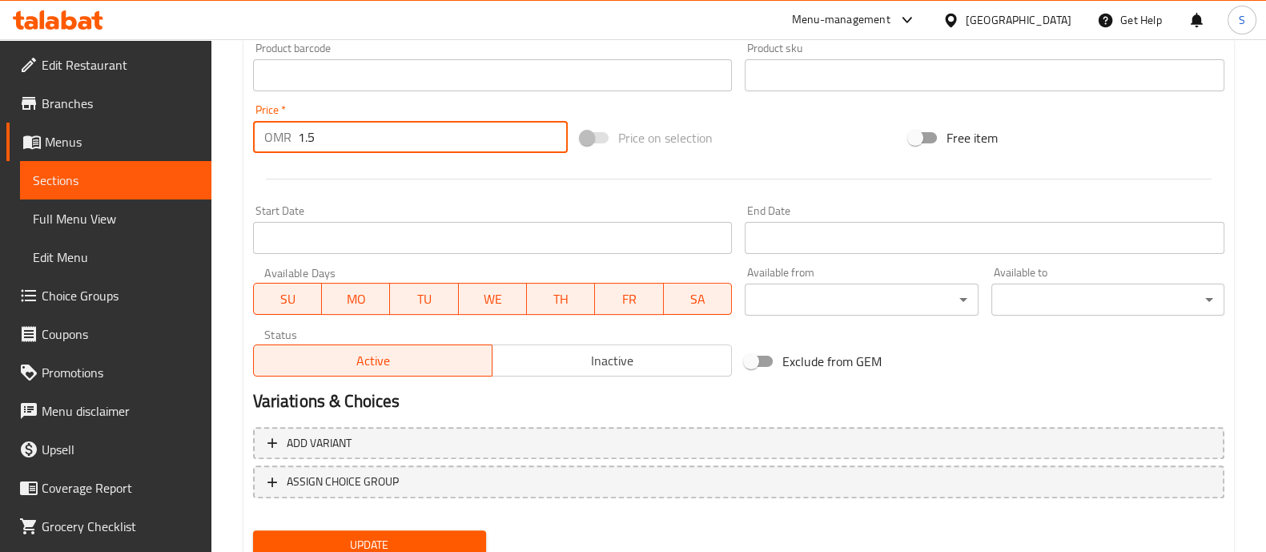
scroll to position [601, 0]
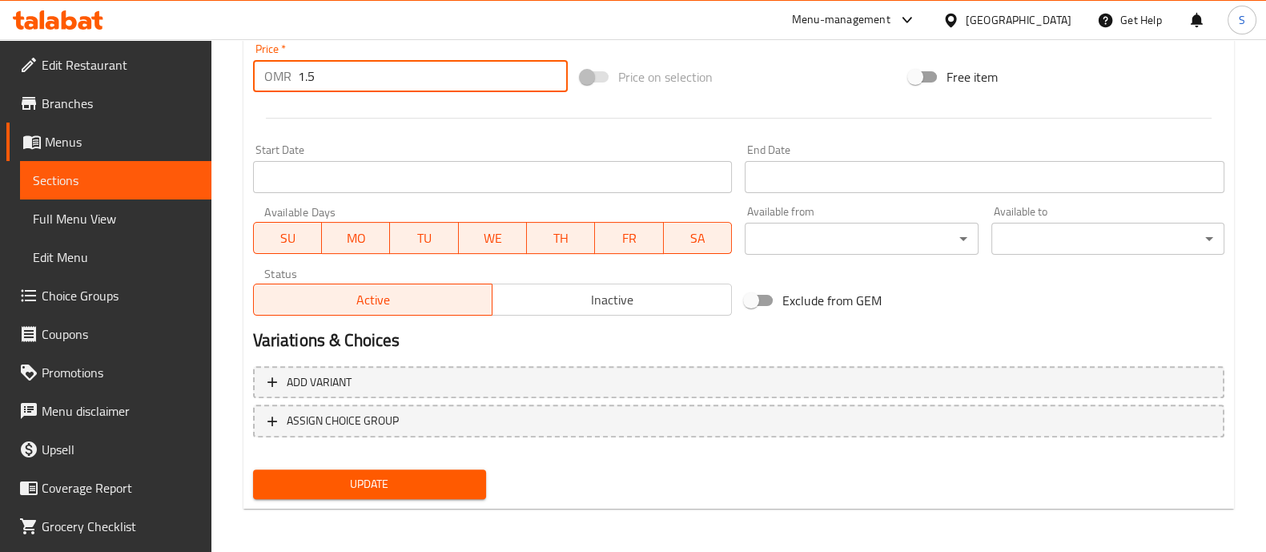
type input "1.5"
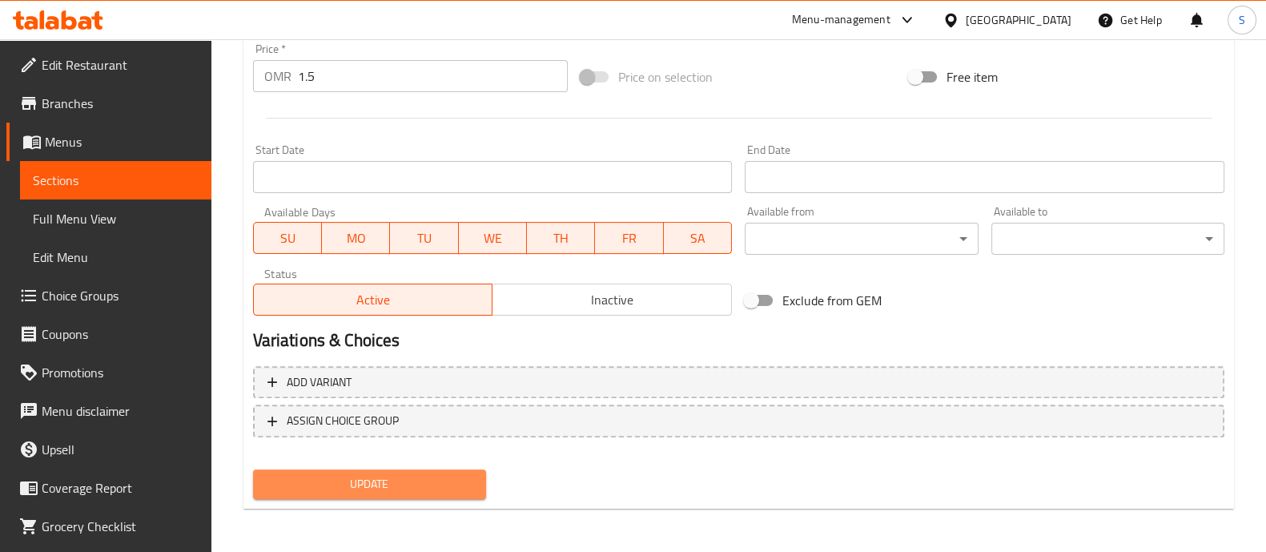
click at [367, 476] on span "Update" at bounding box center [369, 484] width 207 height 20
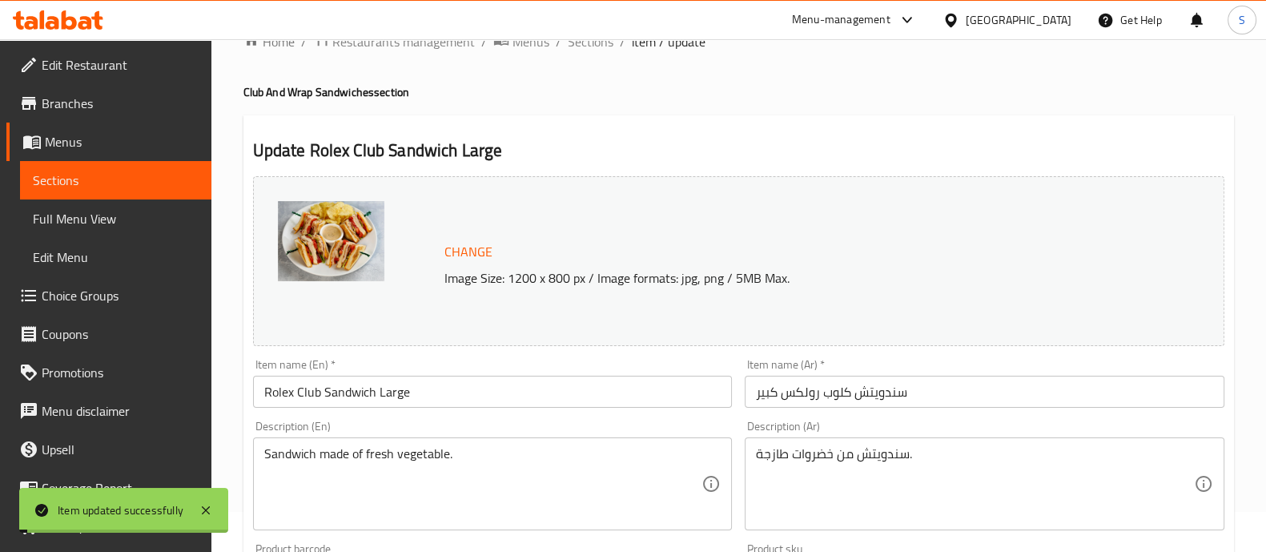
scroll to position [0, 0]
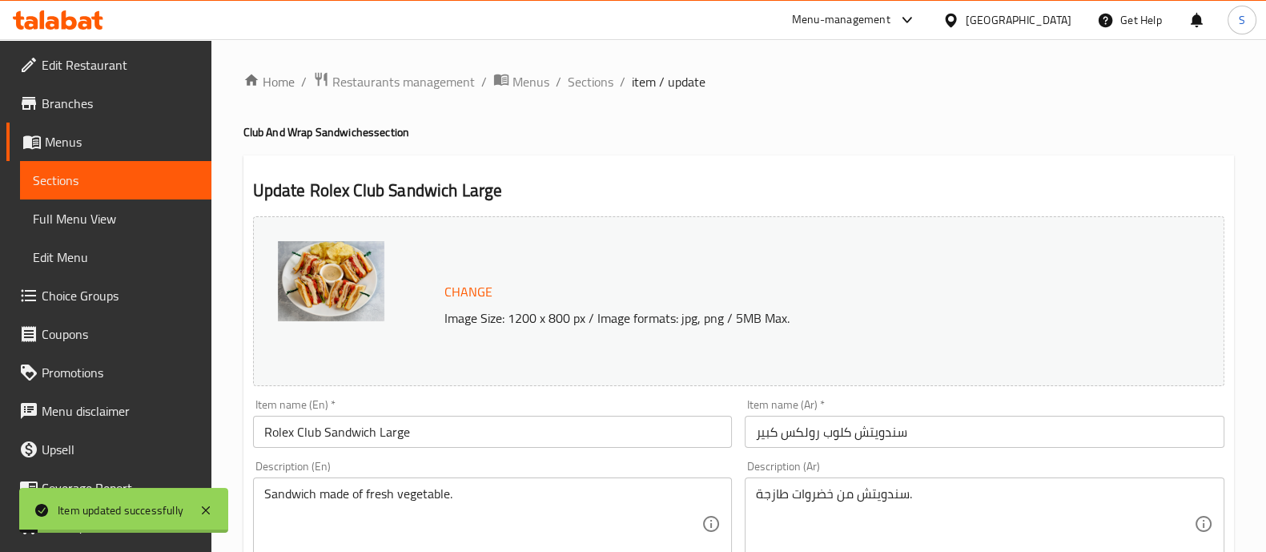
click at [592, 82] on span "Sections" at bounding box center [591, 81] width 46 height 19
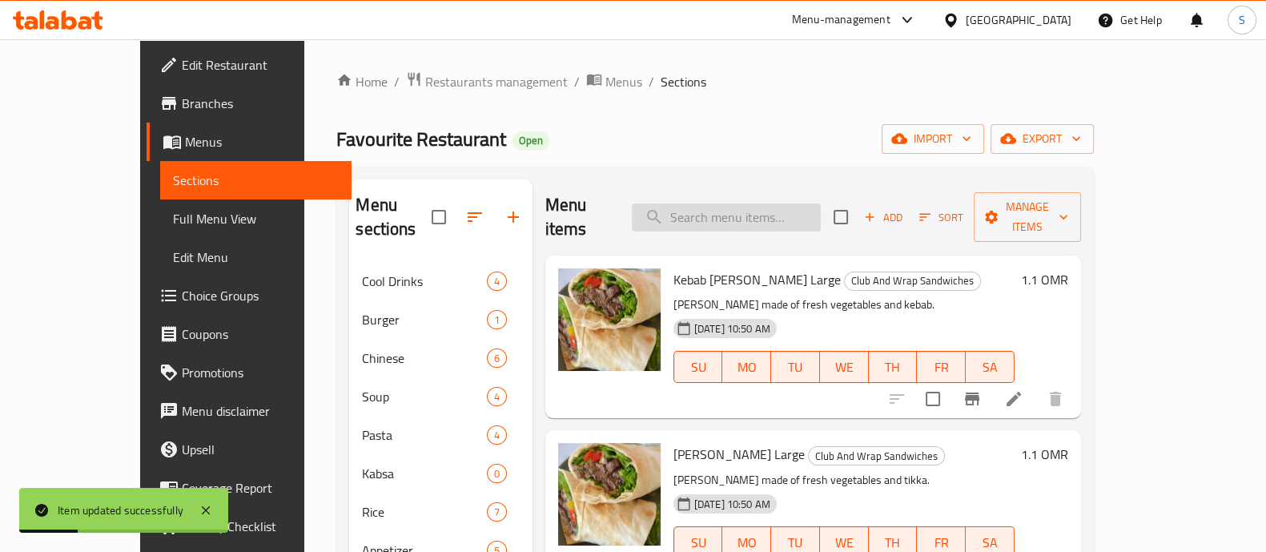
click at [784, 211] on input "search" at bounding box center [726, 217] width 189 height 28
paste input "Shawarma Beef"
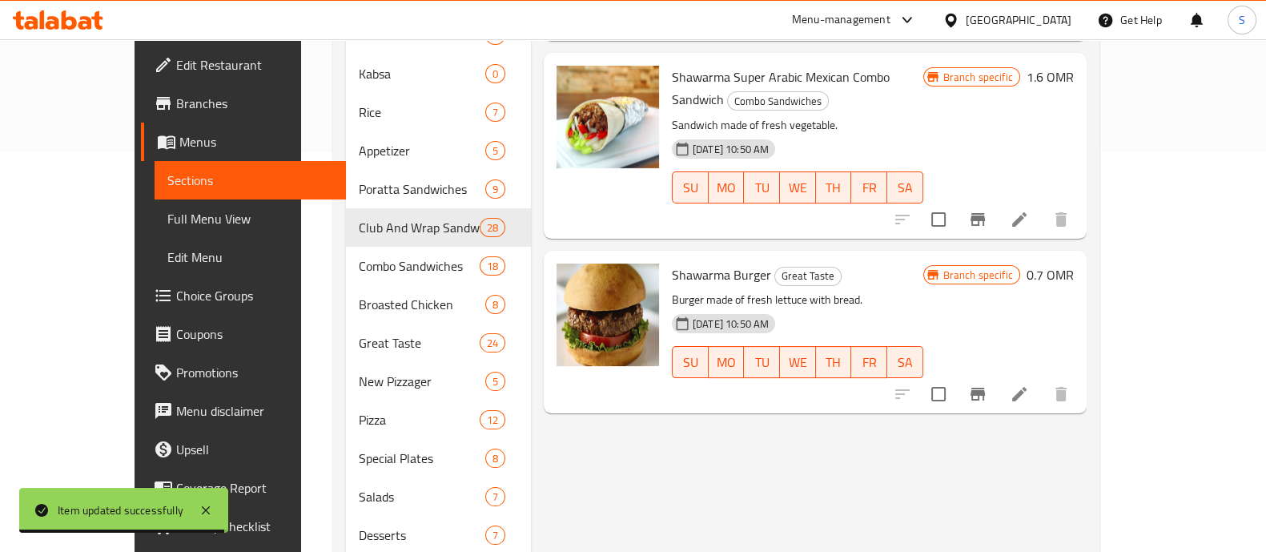
scroll to position [400, 0]
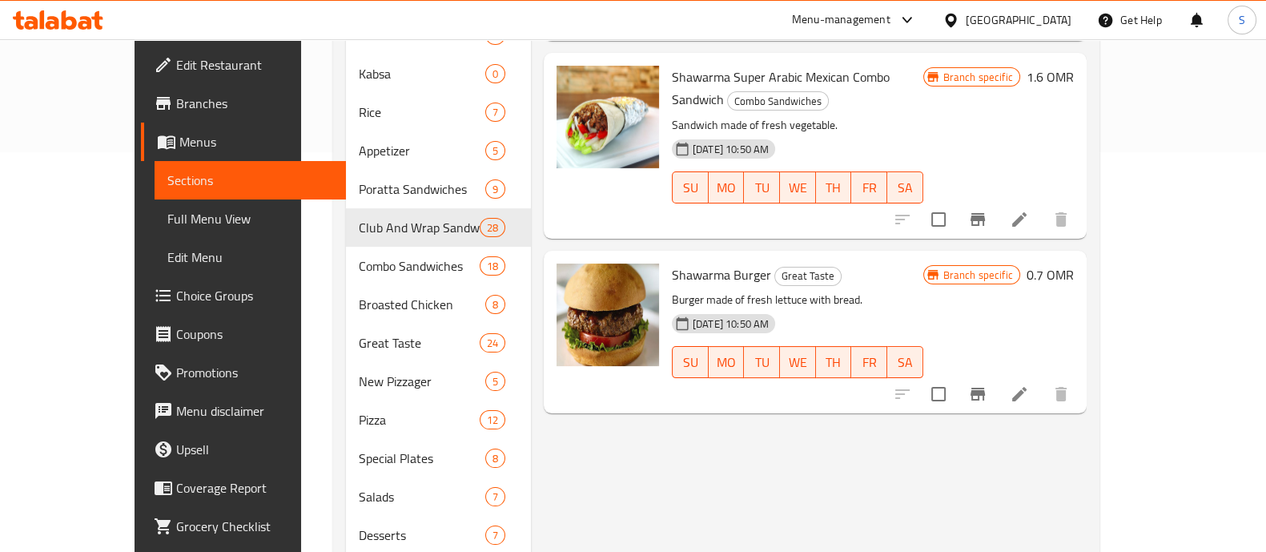
type input "Shawarma"
click at [987, 384] on icon "Branch-specific-item" at bounding box center [977, 393] width 19 height 19
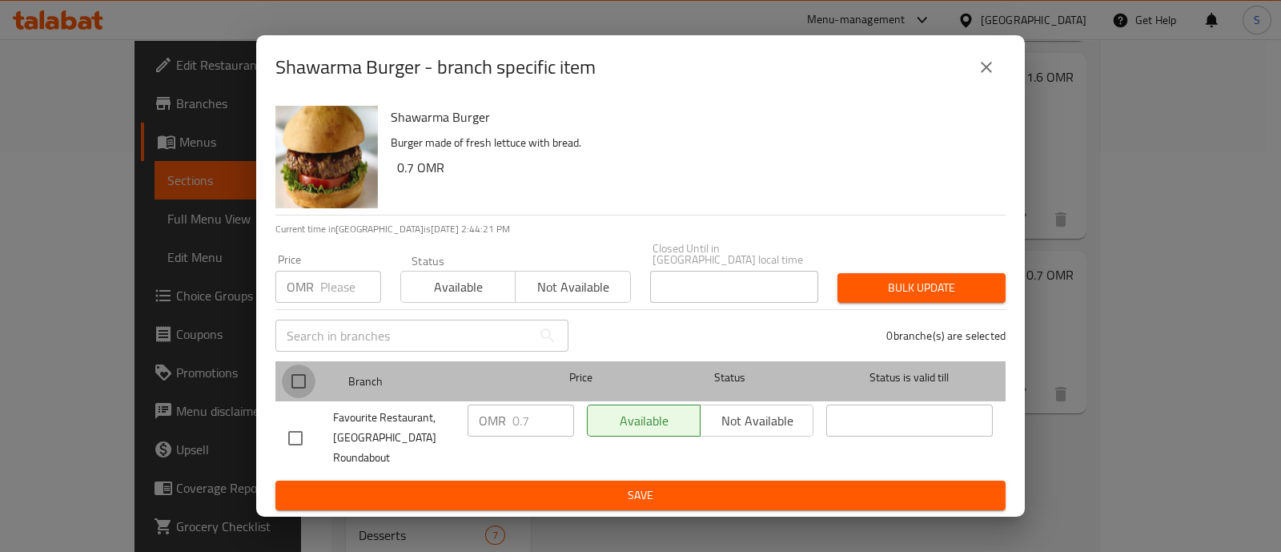
click at [299, 371] on input "checkbox" at bounding box center [299, 381] width 34 height 34
checkbox input "true"
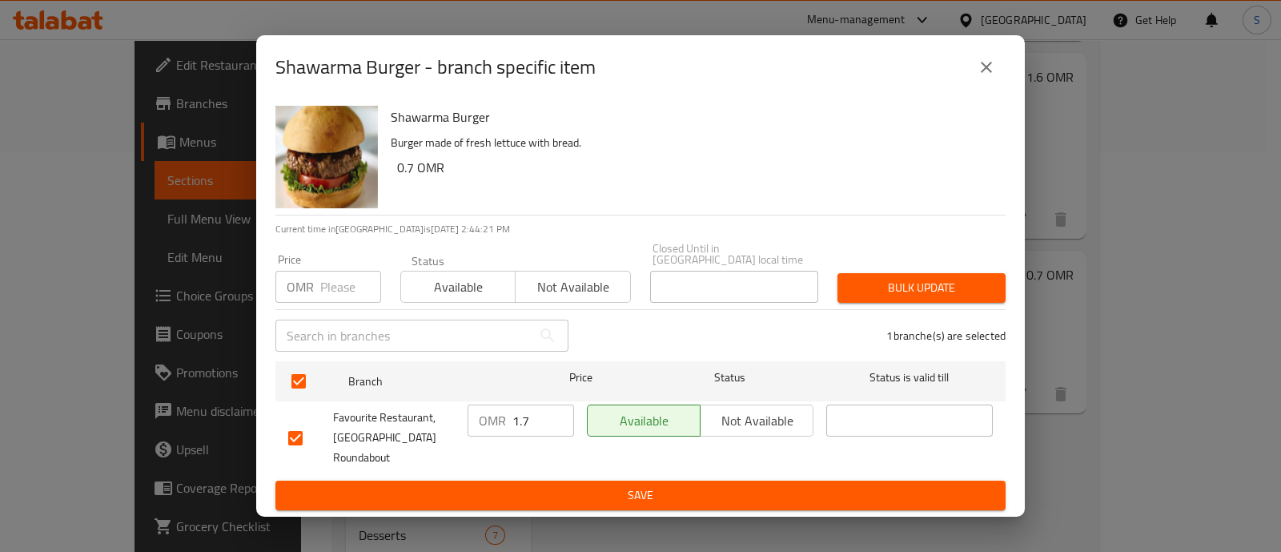
click at [558, 413] on input "1.7" at bounding box center [543, 420] width 62 height 32
click at [558, 420] on input "0.7" at bounding box center [543, 420] width 62 height 32
type input "0.8"
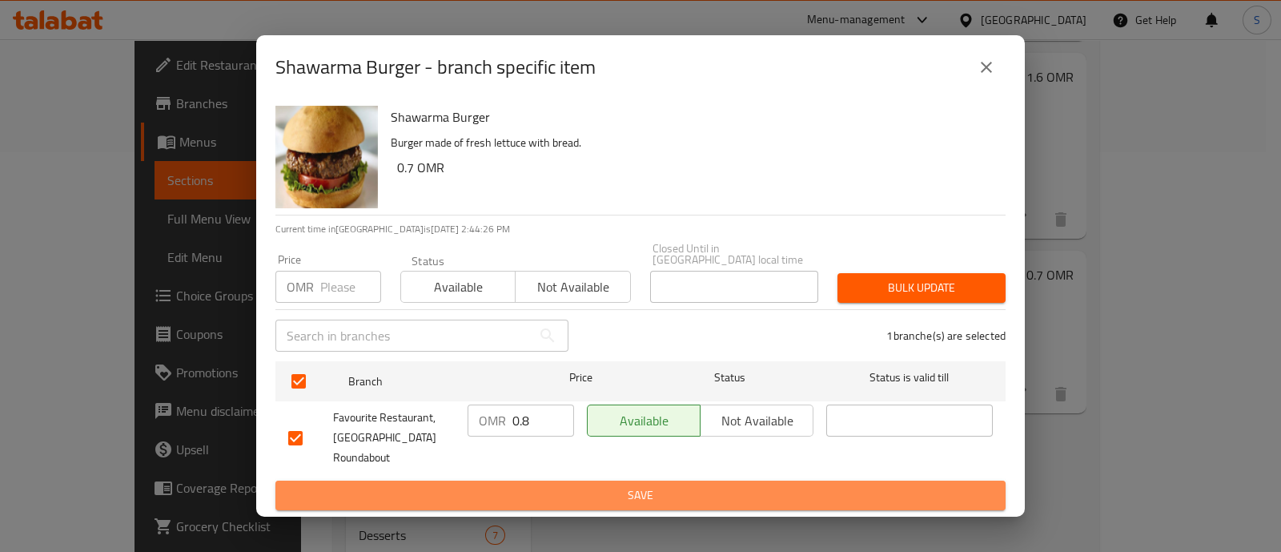
click at [557, 492] on span "Save" at bounding box center [640, 495] width 705 height 20
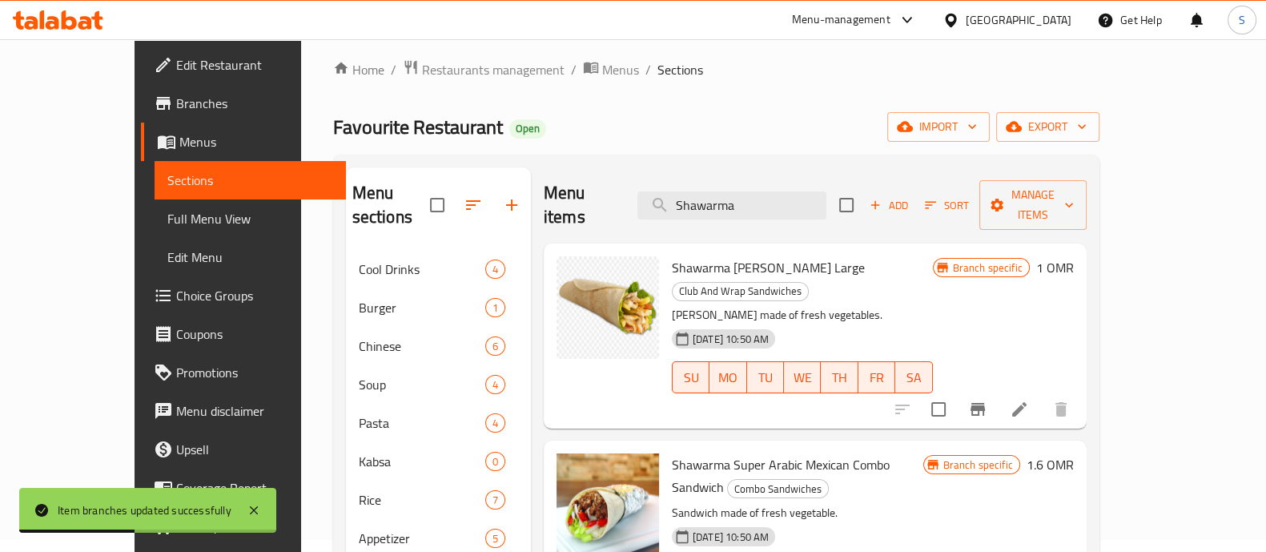
scroll to position [0, 0]
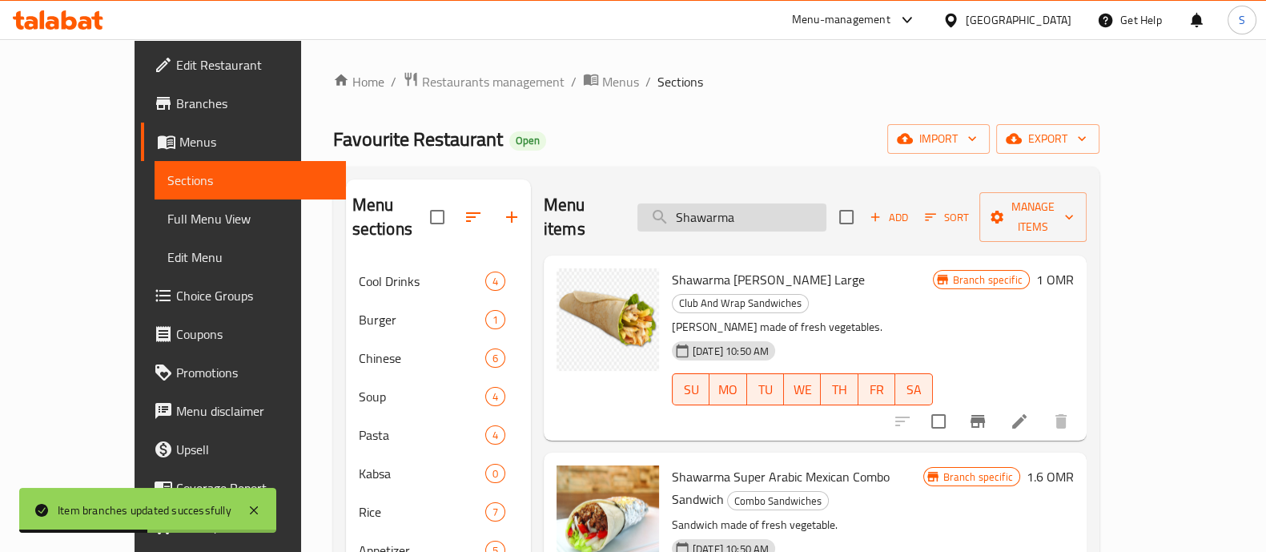
click at [801, 211] on input "Shawarma" at bounding box center [731, 217] width 189 height 28
click at [797, 210] on input "Shawarma" at bounding box center [731, 217] width 189 height 28
paste input "Nugget Combo"
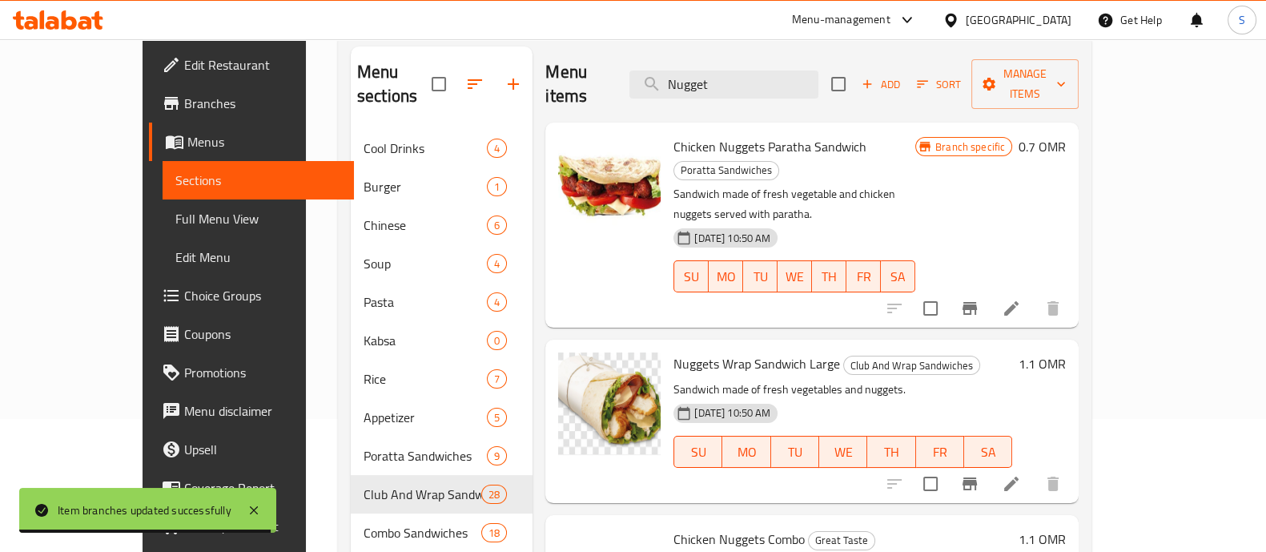
scroll to position [300, 0]
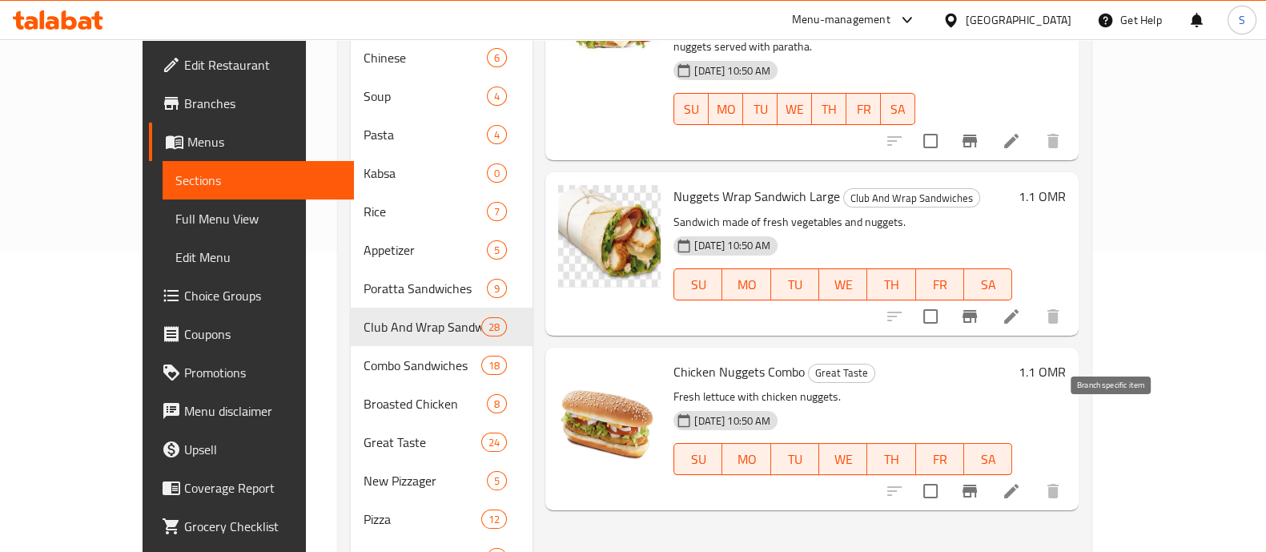
type input "Nugget"
click at [977, 484] on icon "Branch-specific-item" at bounding box center [969, 490] width 14 height 13
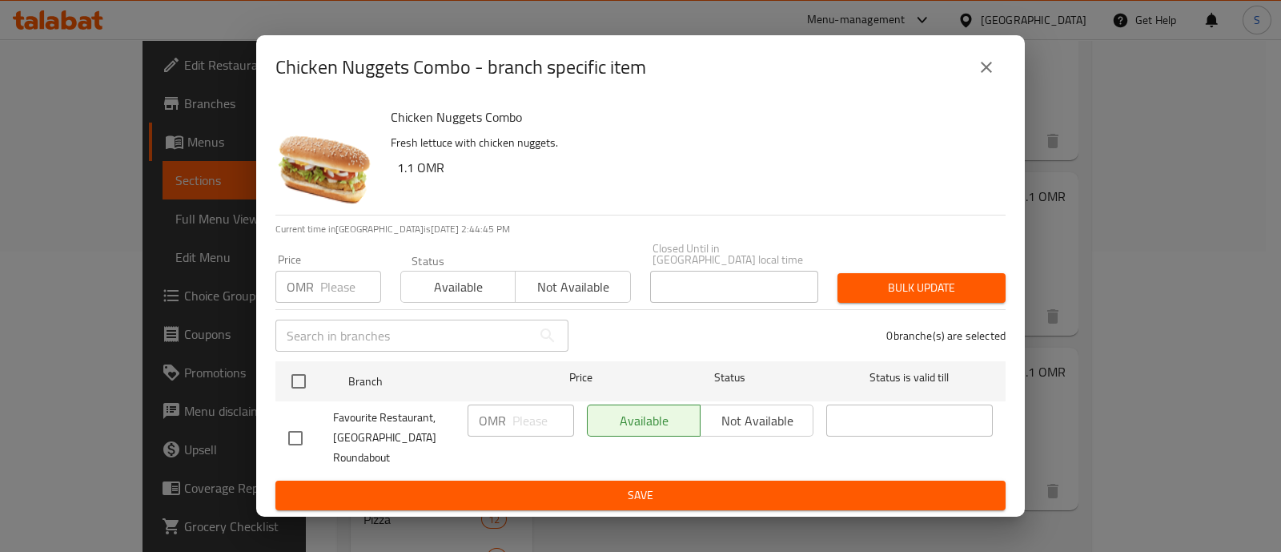
click at [994, 74] on icon "close" at bounding box center [986, 67] width 19 height 19
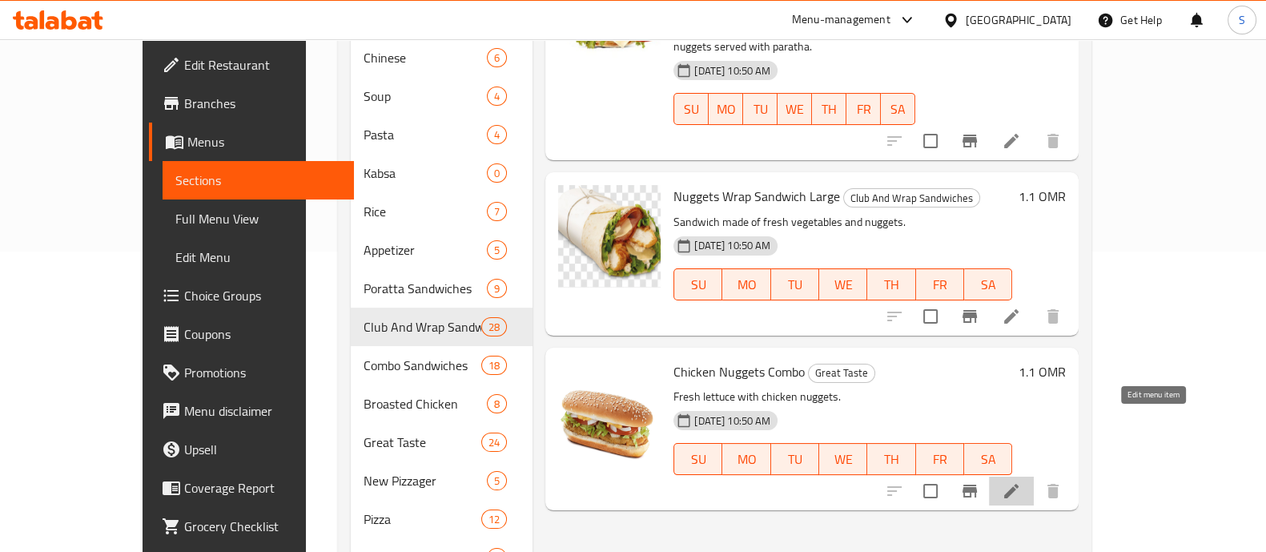
click at [1021, 481] on icon at bounding box center [1011, 490] width 19 height 19
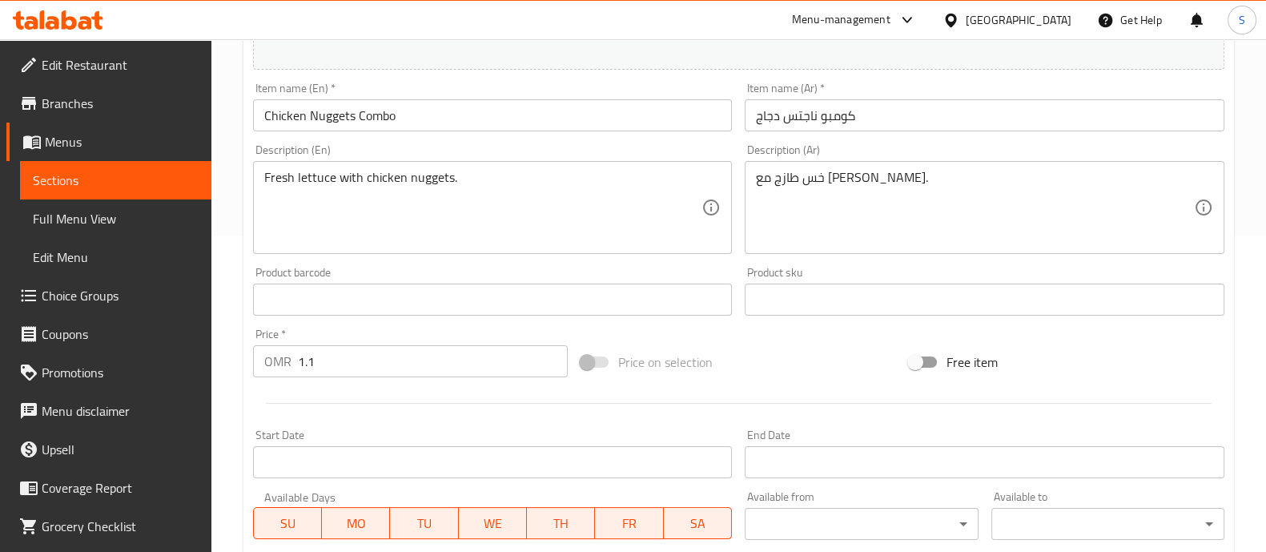
scroll to position [500, 0]
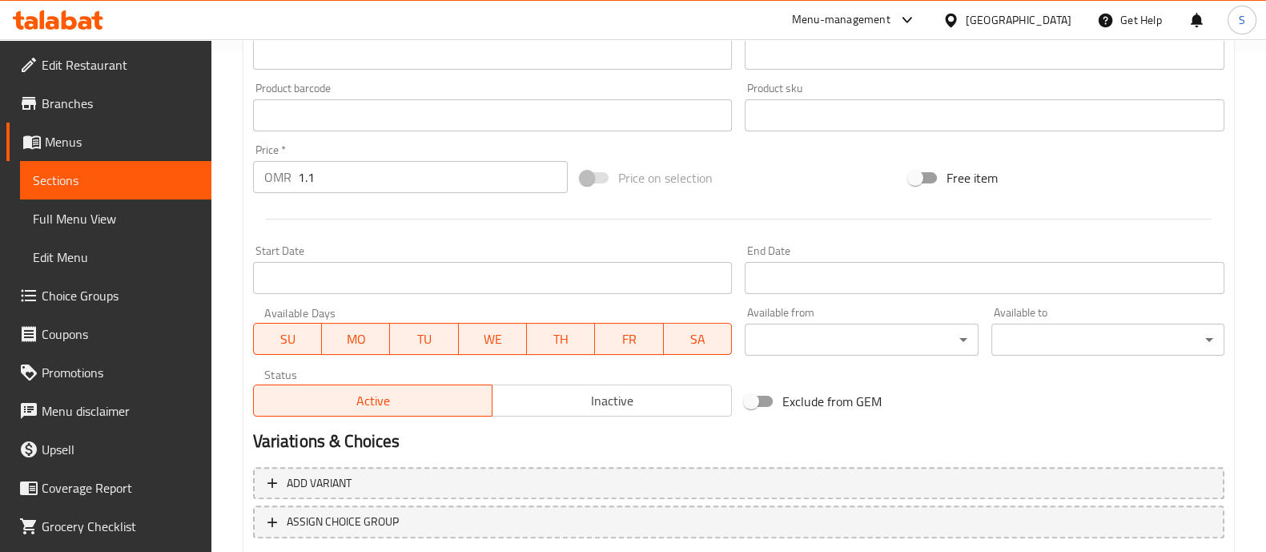
click at [377, 168] on input "1.1" at bounding box center [433, 177] width 271 height 32
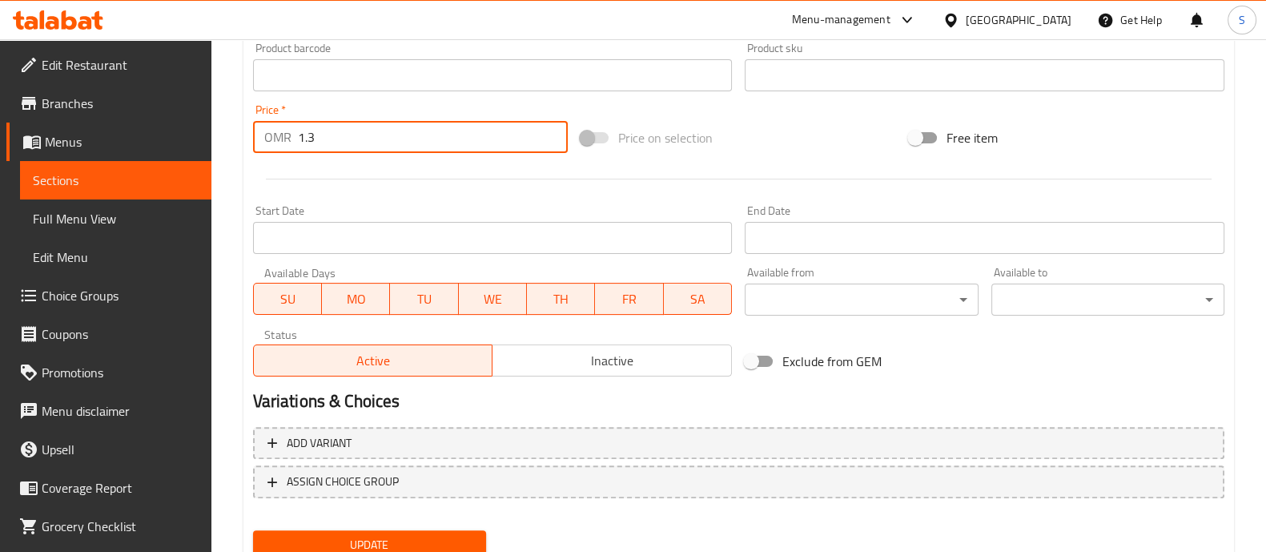
scroll to position [601, 0]
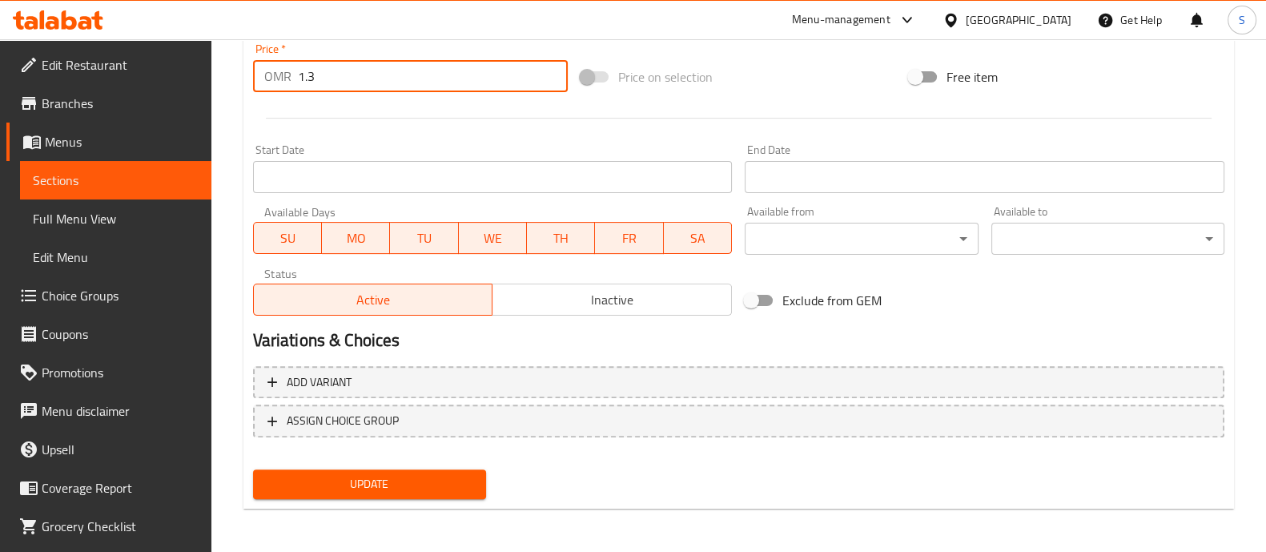
click at [469, 488] on span "Update" at bounding box center [369, 484] width 207 height 20
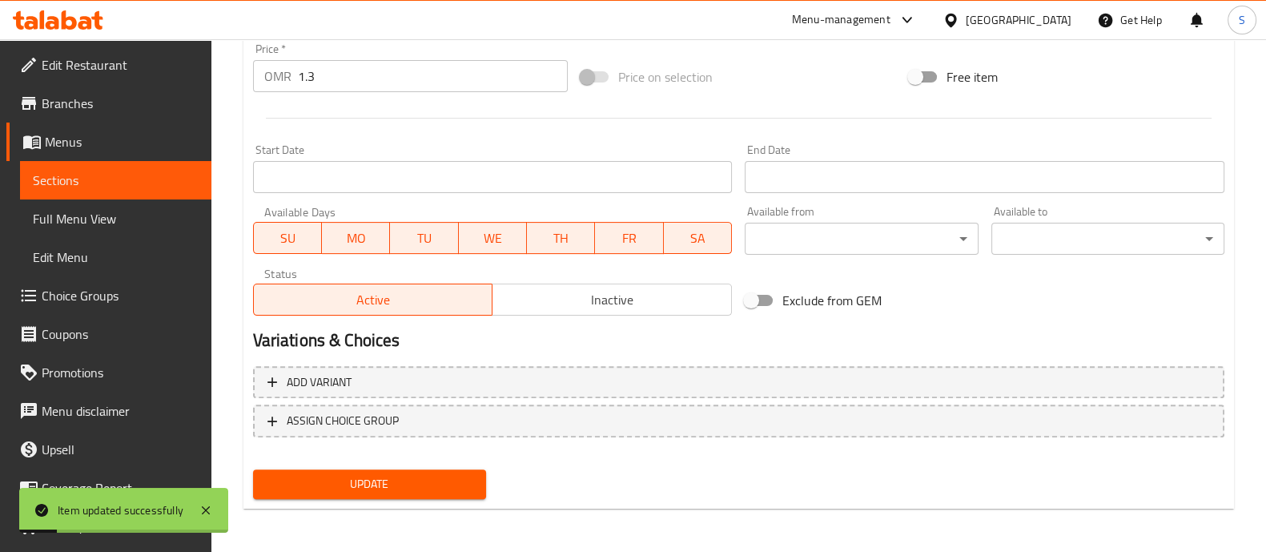
click at [391, 74] on input "1.3" at bounding box center [433, 76] width 271 height 32
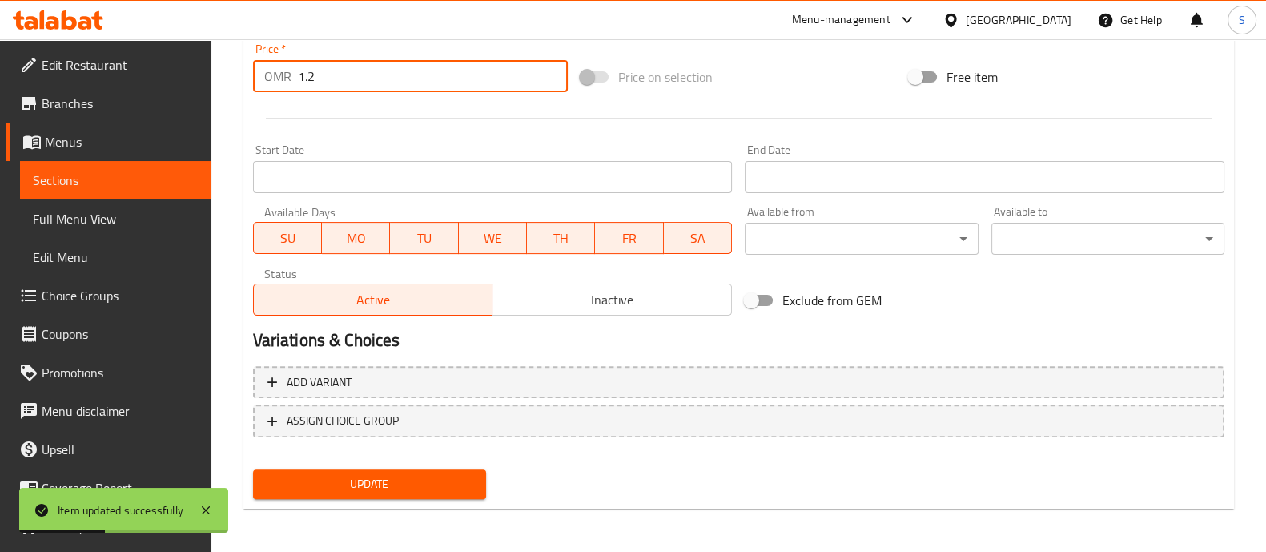
type input "1.2"
click at [400, 482] on span "Update" at bounding box center [369, 484] width 207 height 20
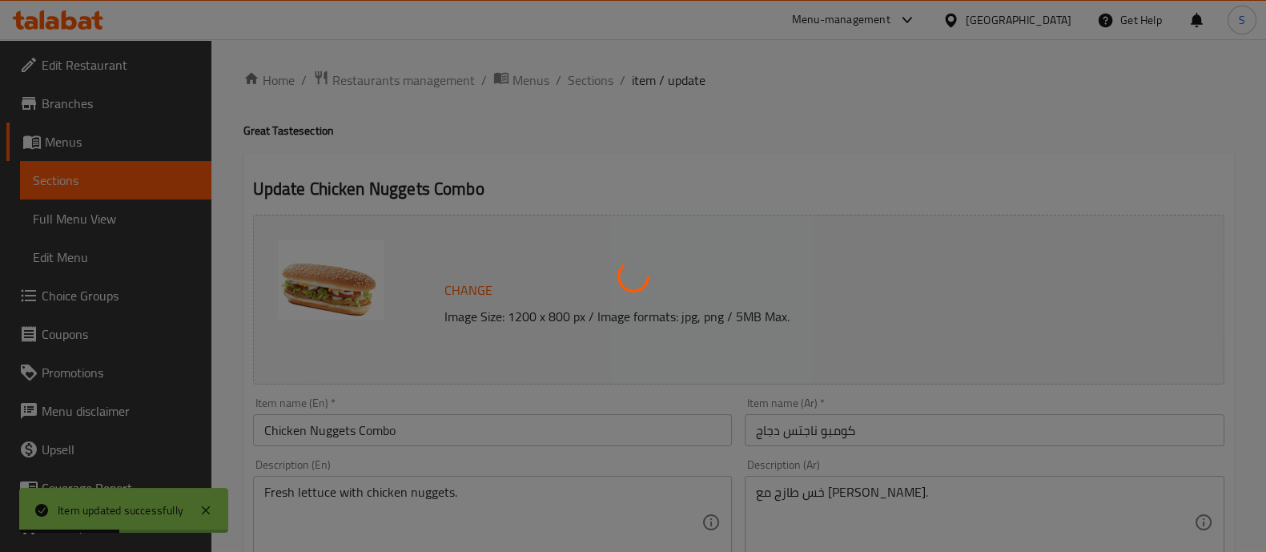
scroll to position [0, 0]
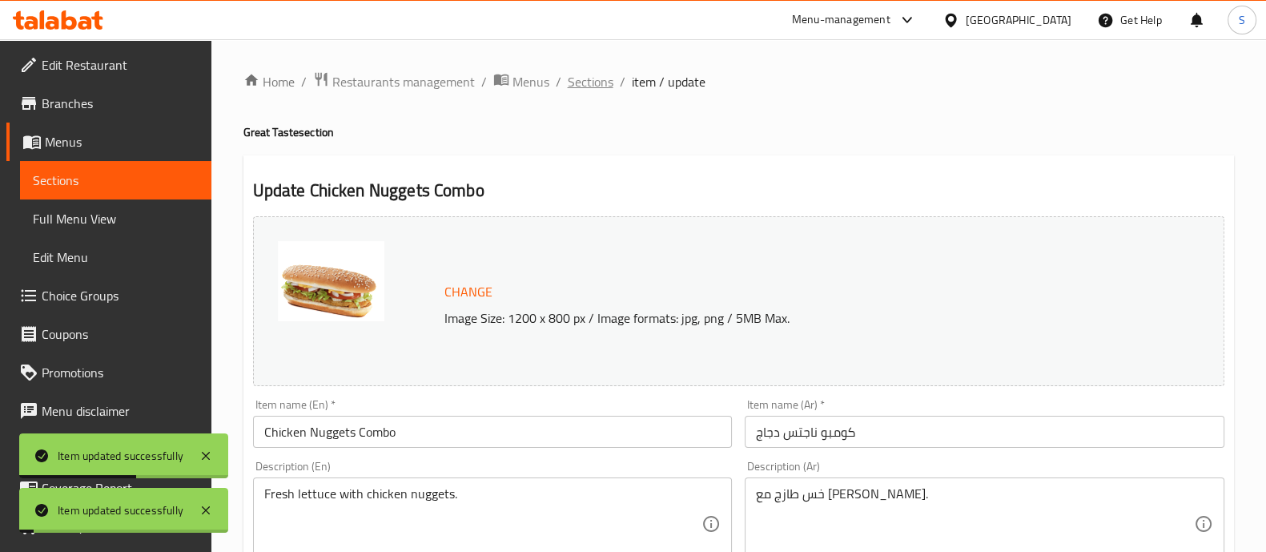
click at [610, 82] on span "Sections" at bounding box center [591, 81] width 46 height 19
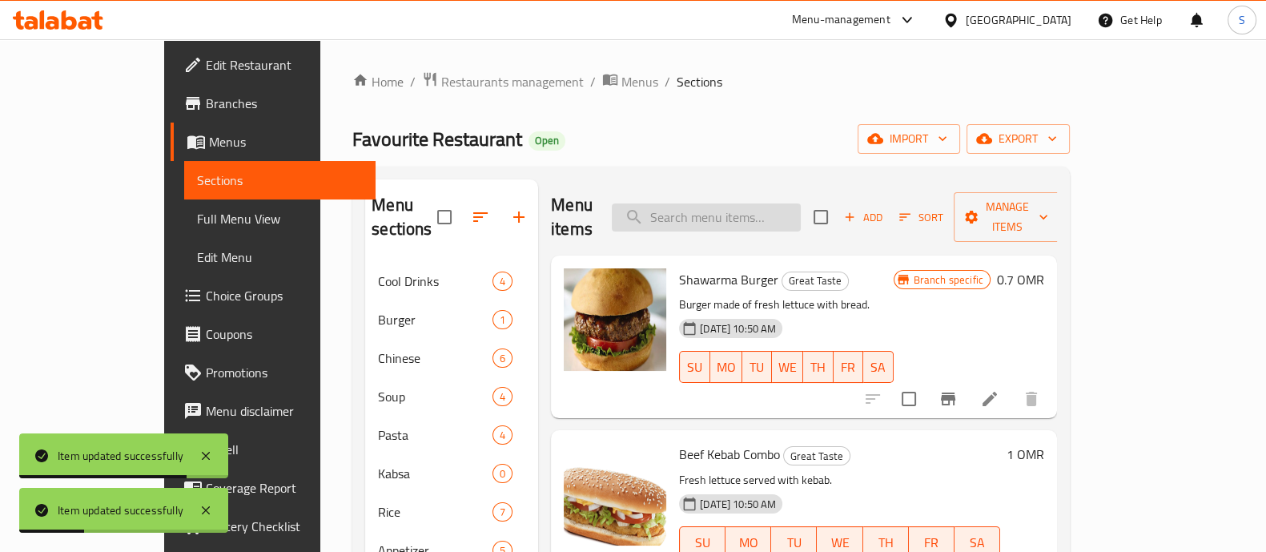
click at [737, 203] on input "search" at bounding box center [706, 217] width 189 height 28
paste input "Chicken Fillet Combo"
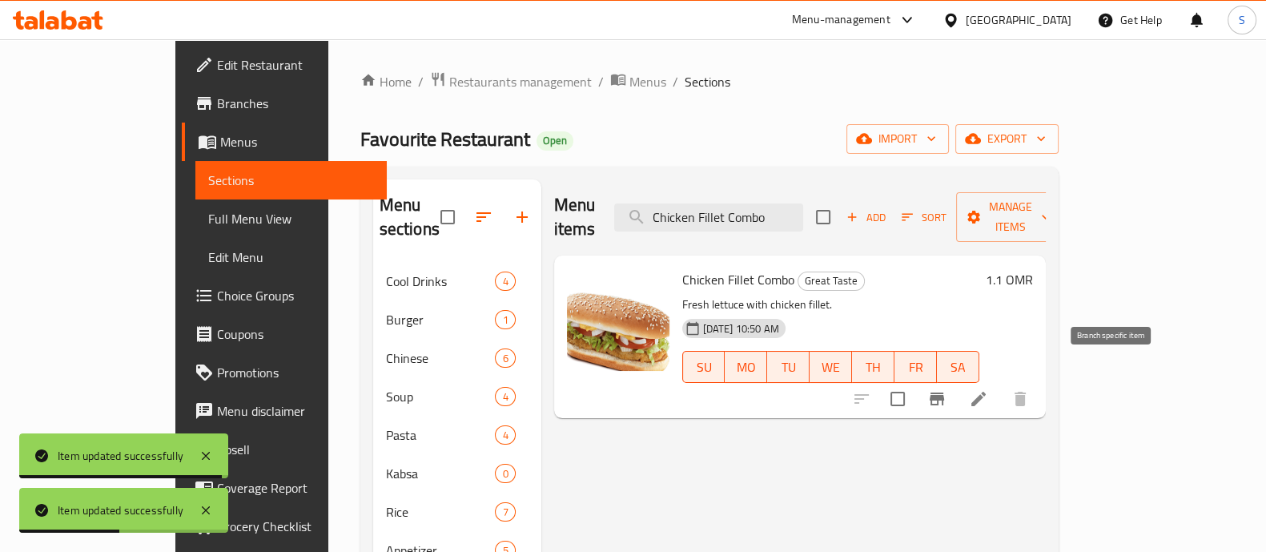
type input "Chicken Fillet Combo"
click at [956, 386] on button "Branch-specific-item" at bounding box center [936, 398] width 38 height 38
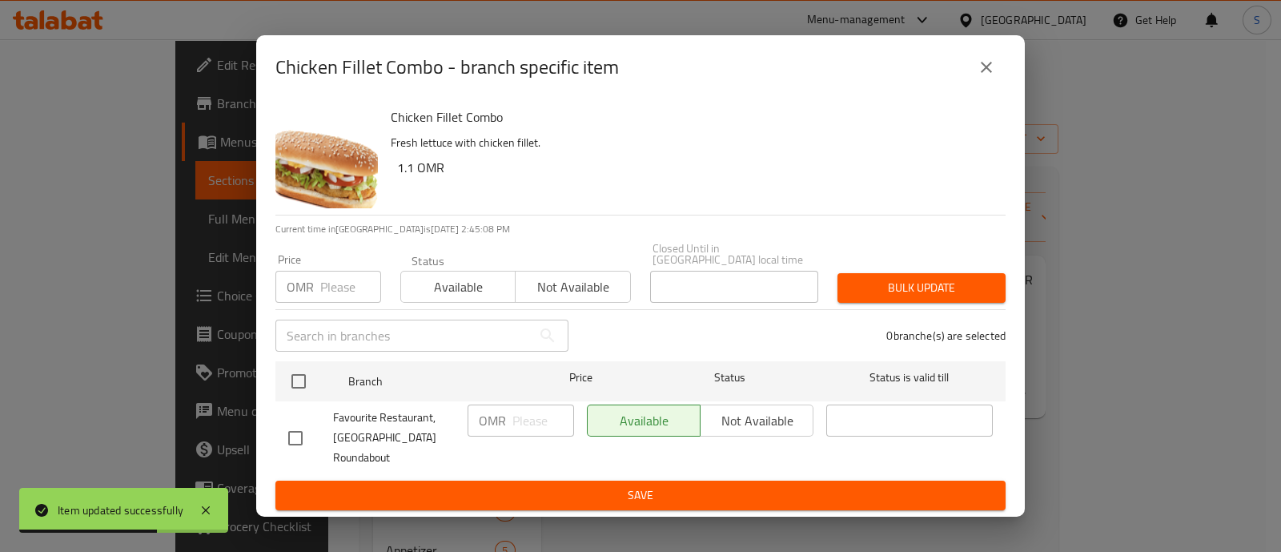
drag, startPoint x: 989, startPoint y: 78, endPoint x: 1061, endPoint y: 294, distance: 227.1
click at [989, 77] on icon "close" at bounding box center [986, 67] width 19 height 19
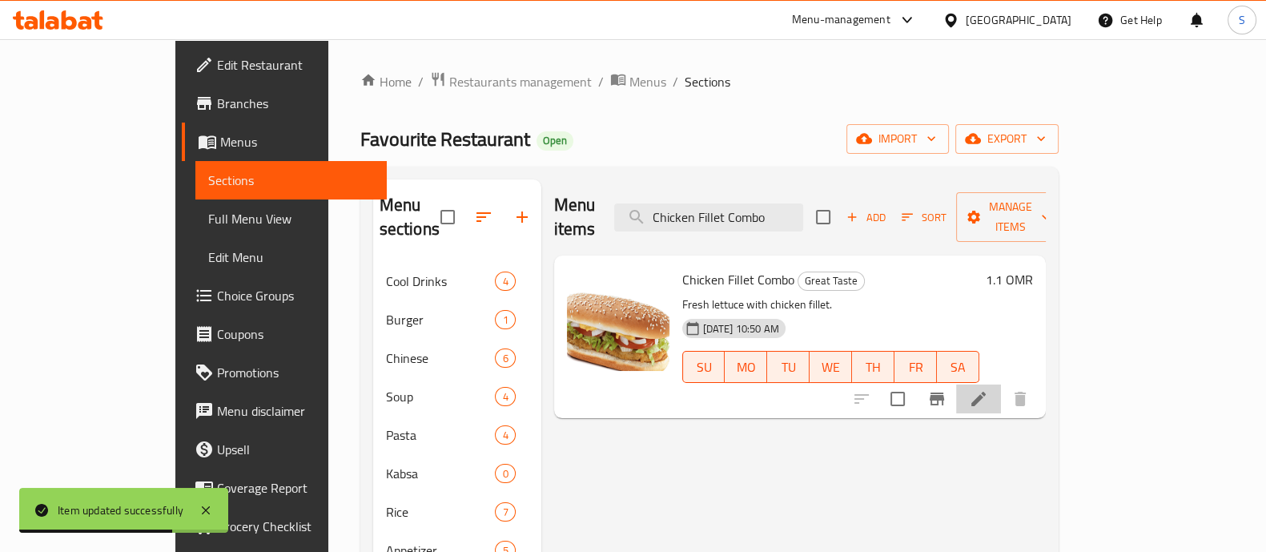
click at [988, 389] on icon at bounding box center [978, 398] width 19 height 19
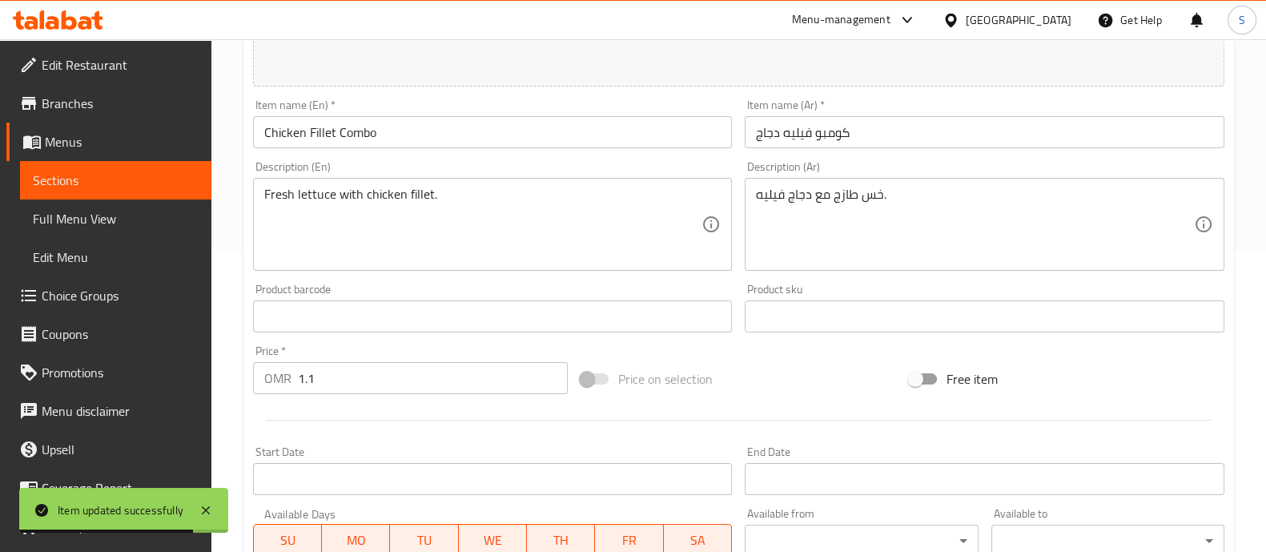
scroll to position [300, 0]
click at [367, 375] on input "1.1" at bounding box center [433, 377] width 271 height 32
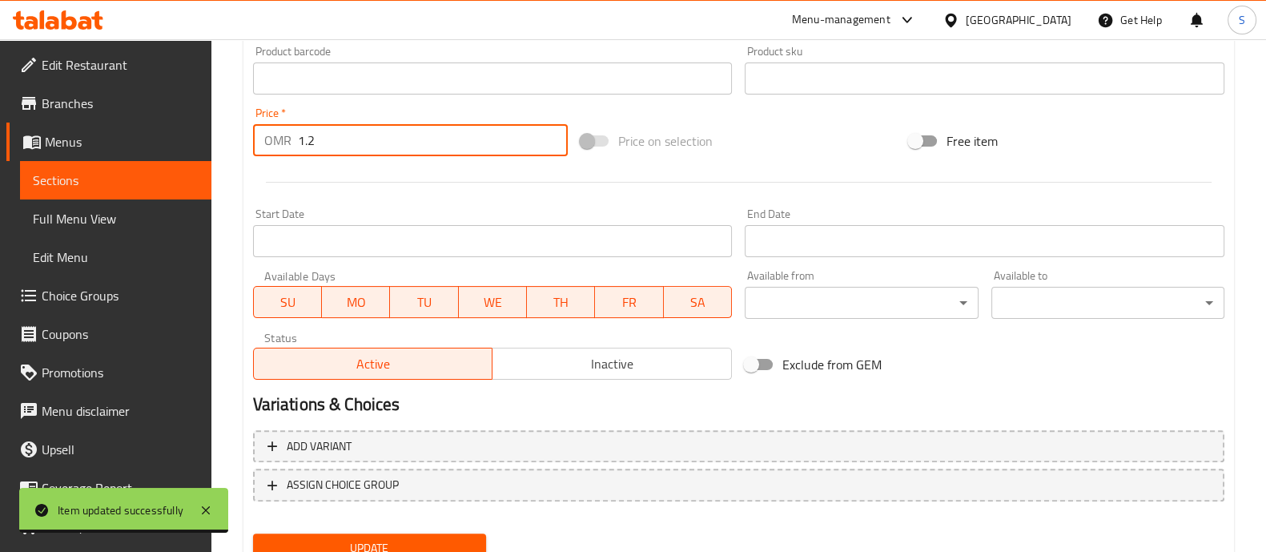
scroll to position [601, 0]
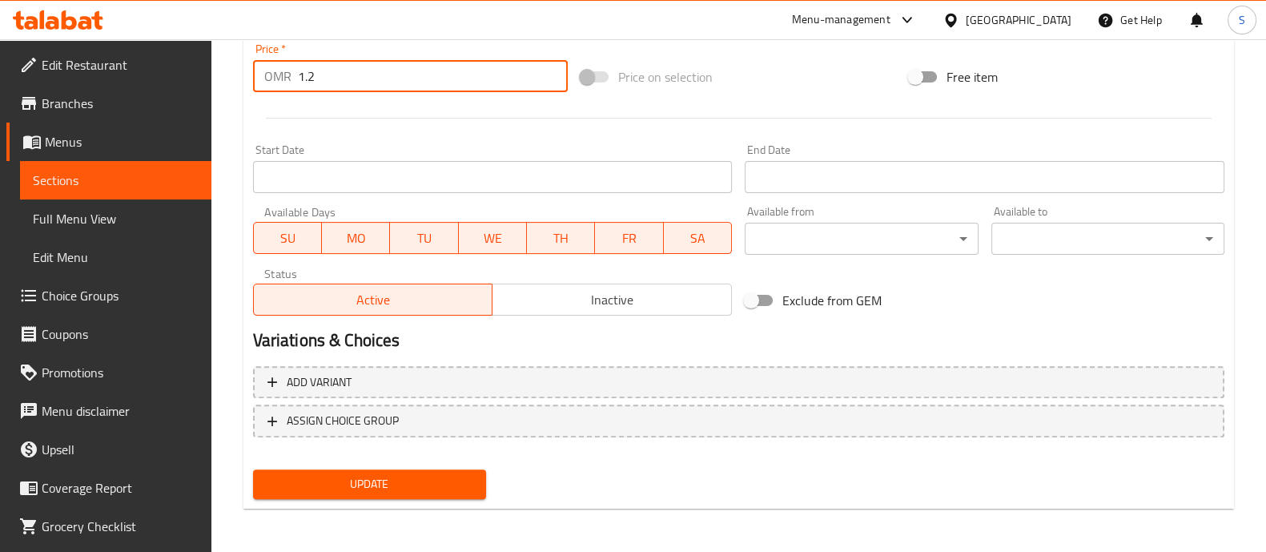
type input "1.2"
click at [411, 502] on div "Update" at bounding box center [370, 484] width 246 height 42
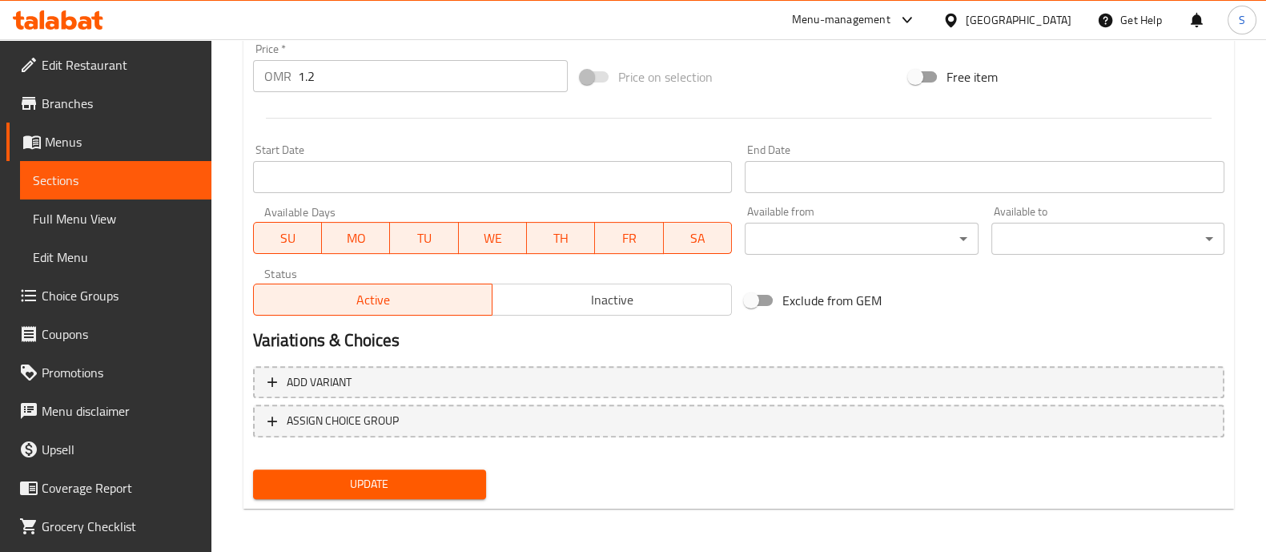
click at [411, 495] on button "Update" at bounding box center [369, 484] width 233 height 30
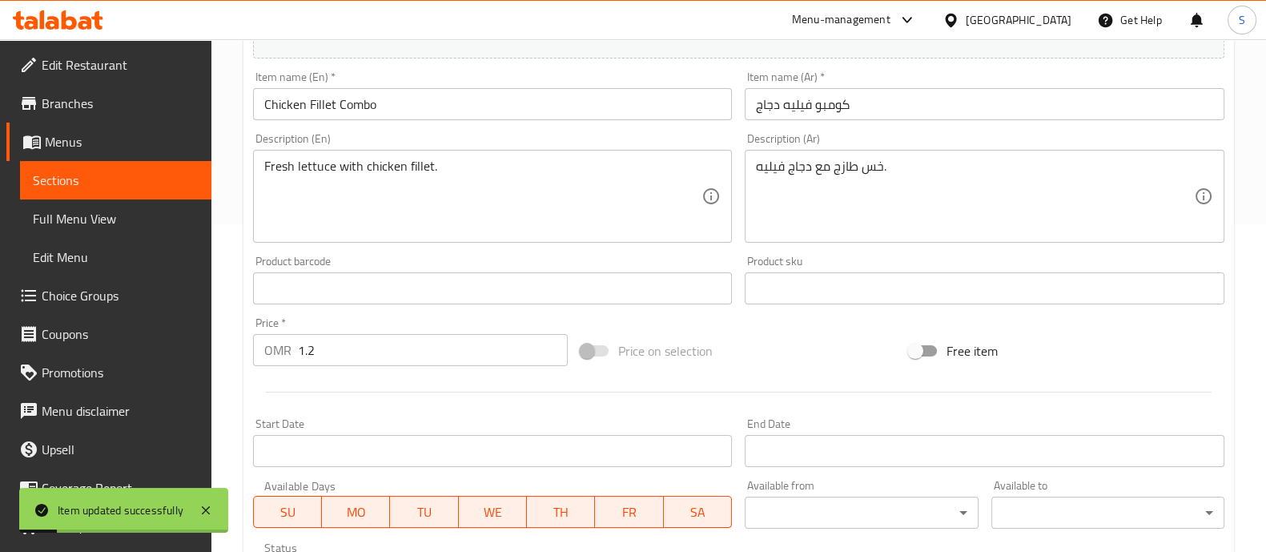
scroll to position [0, 0]
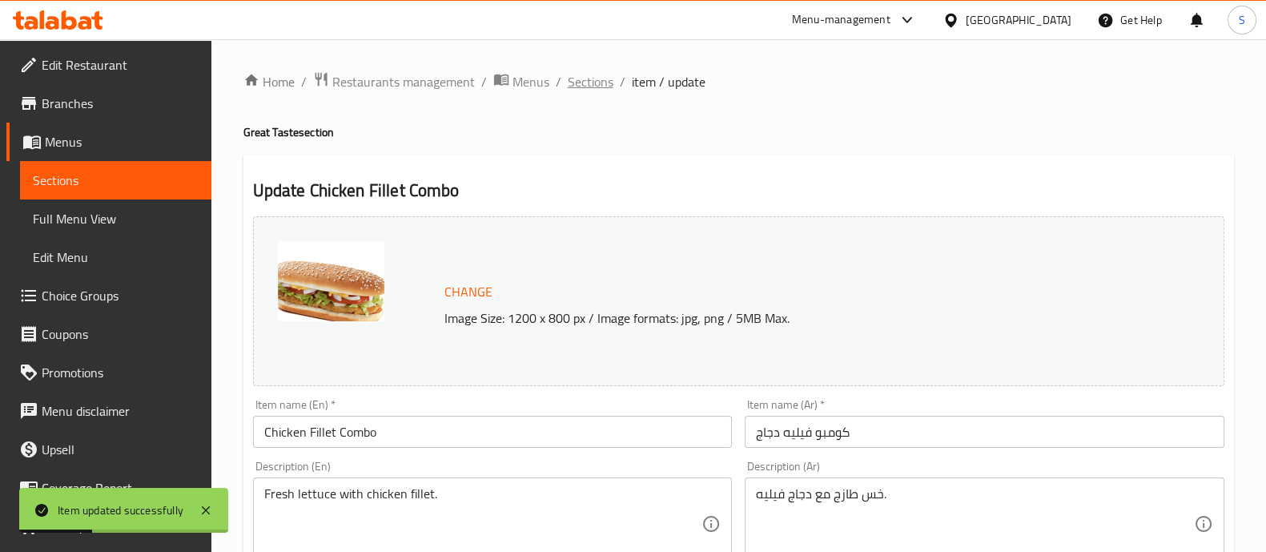
click at [604, 73] on span "Sections" at bounding box center [591, 81] width 46 height 19
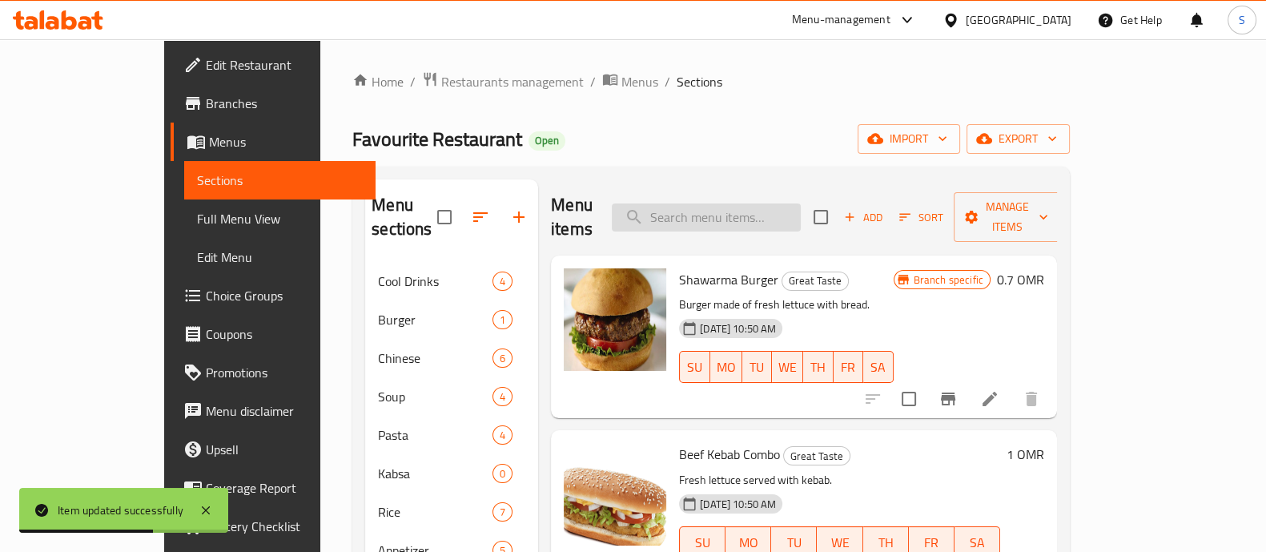
click at [762, 211] on input "search" at bounding box center [706, 217] width 189 height 28
paste input "Spicy burger"
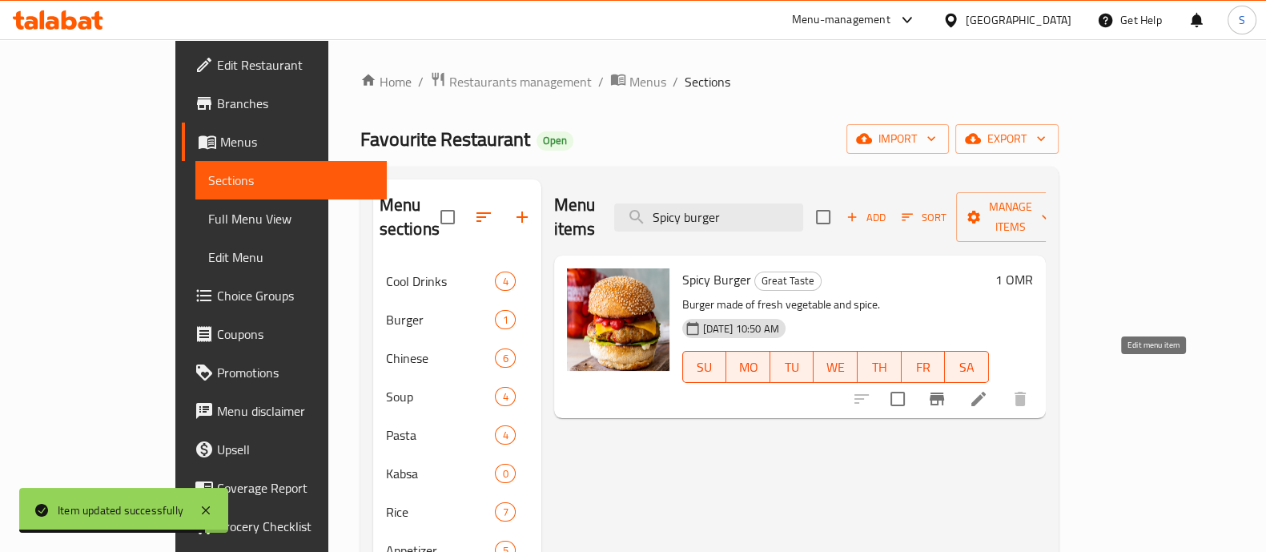
type input "Spicy burger"
click at [988, 389] on icon at bounding box center [978, 398] width 19 height 19
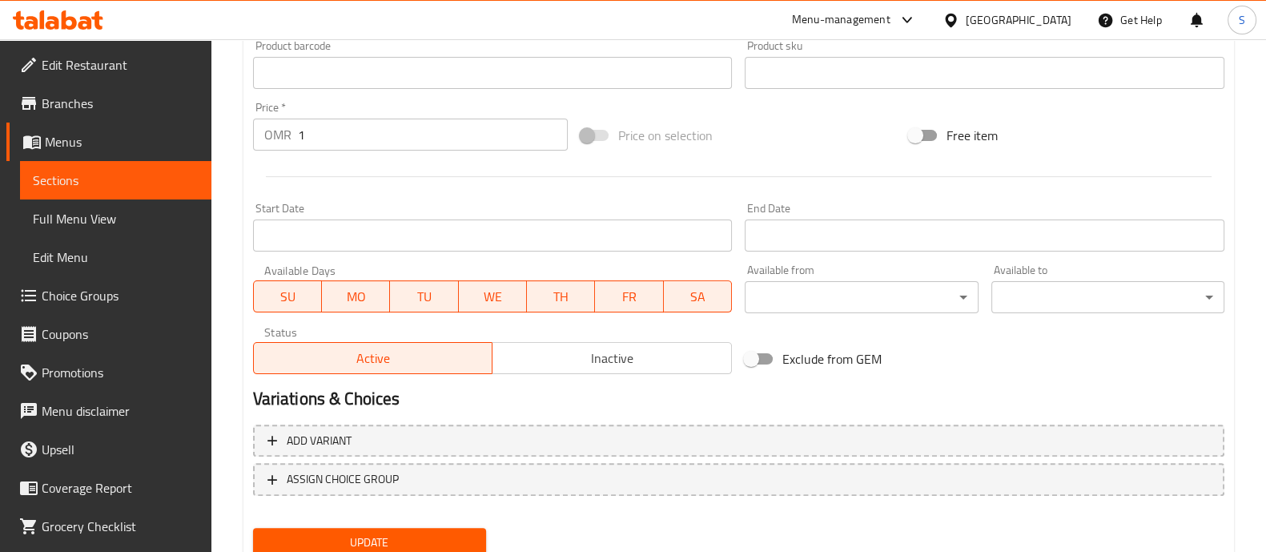
scroll to position [600, 0]
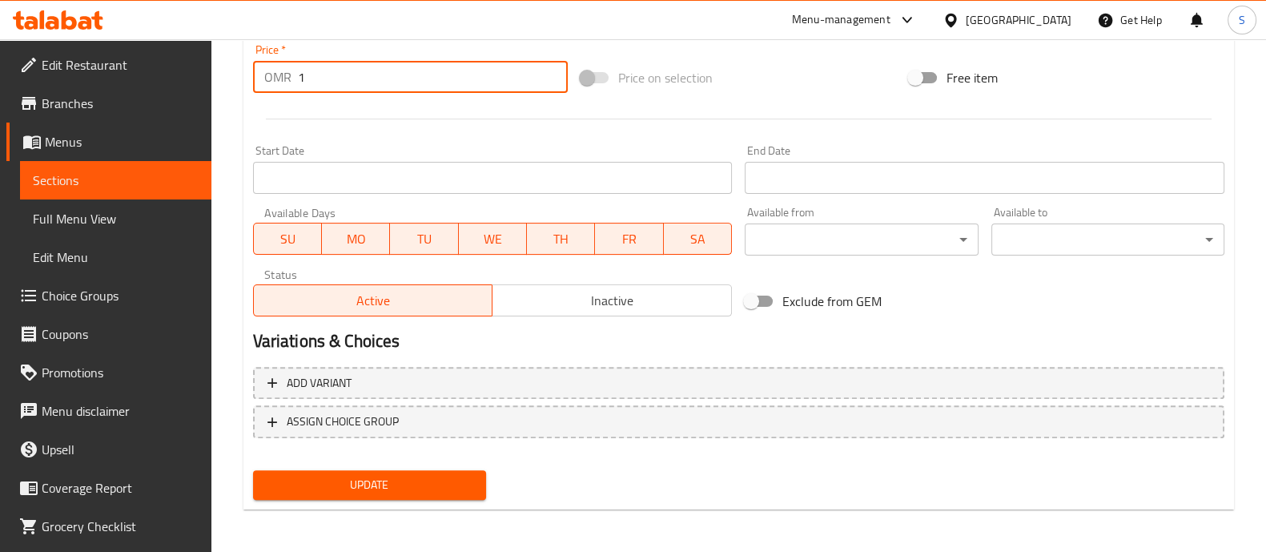
click at [337, 85] on input "1" at bounding box center [433, 77] width 271 height 32
type input "1.2"
click at [402, 491] on span "Update" at bounding box center [369, 485] width 207 height 20
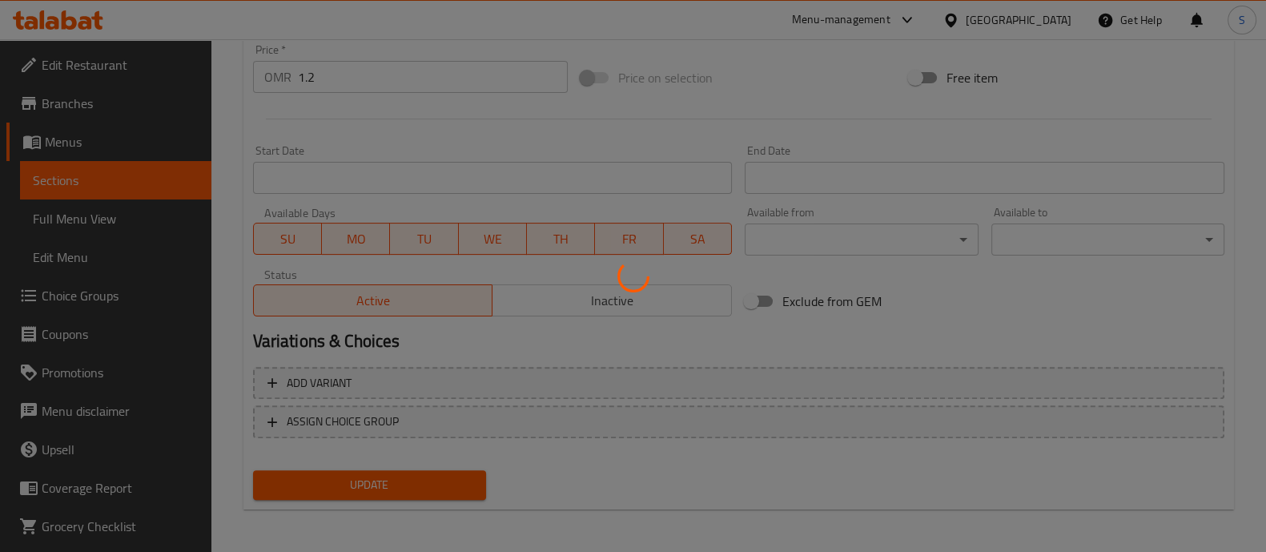
scroll to position [0, 0]
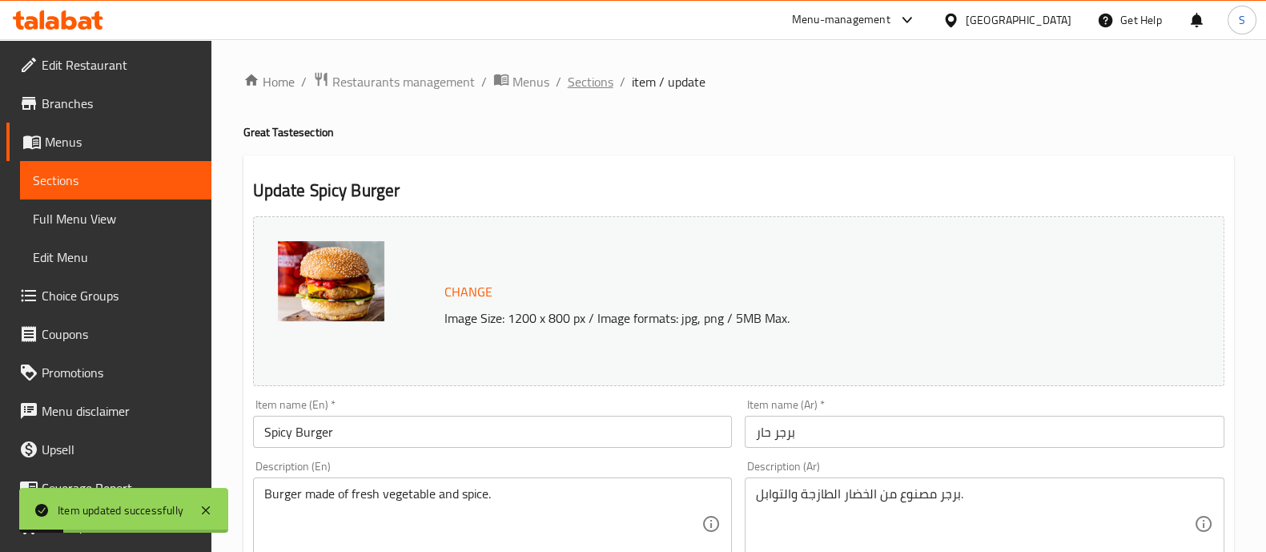
click at [604, 78] on span "Sections" at bounding box center [591, 81] width 46 height 19
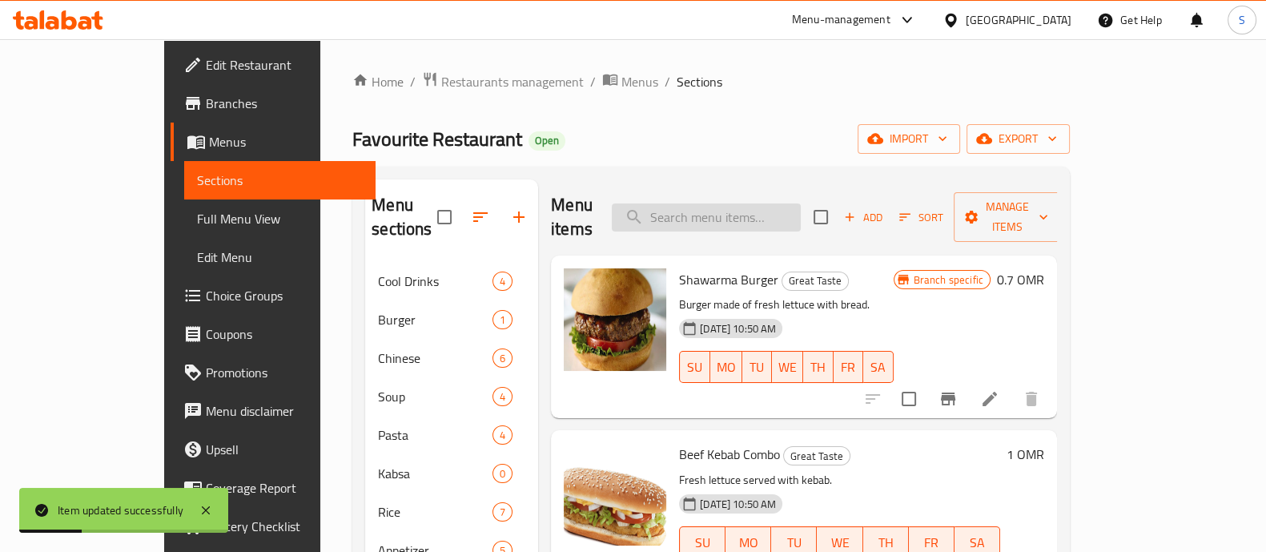
click at [773, 203] on input "search" at bounding box center [706, 217] width 189 height 28
paste input "[PERSON_NAME]"
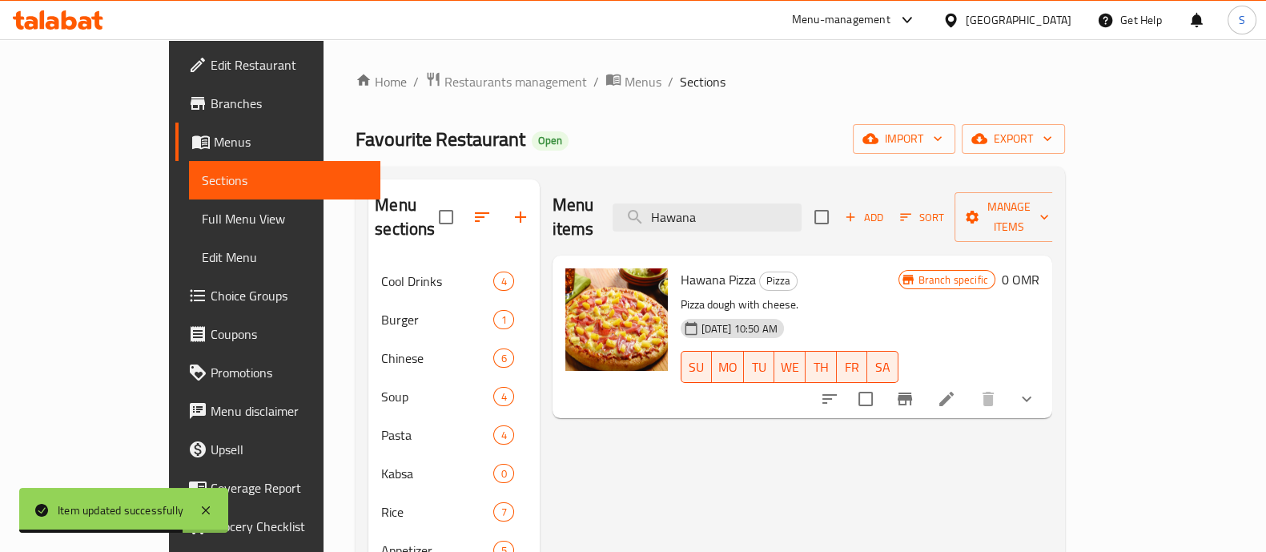
type input "Hawana"
click at [969, 384] on li at bounding box center [946, 398] width 45 height 29
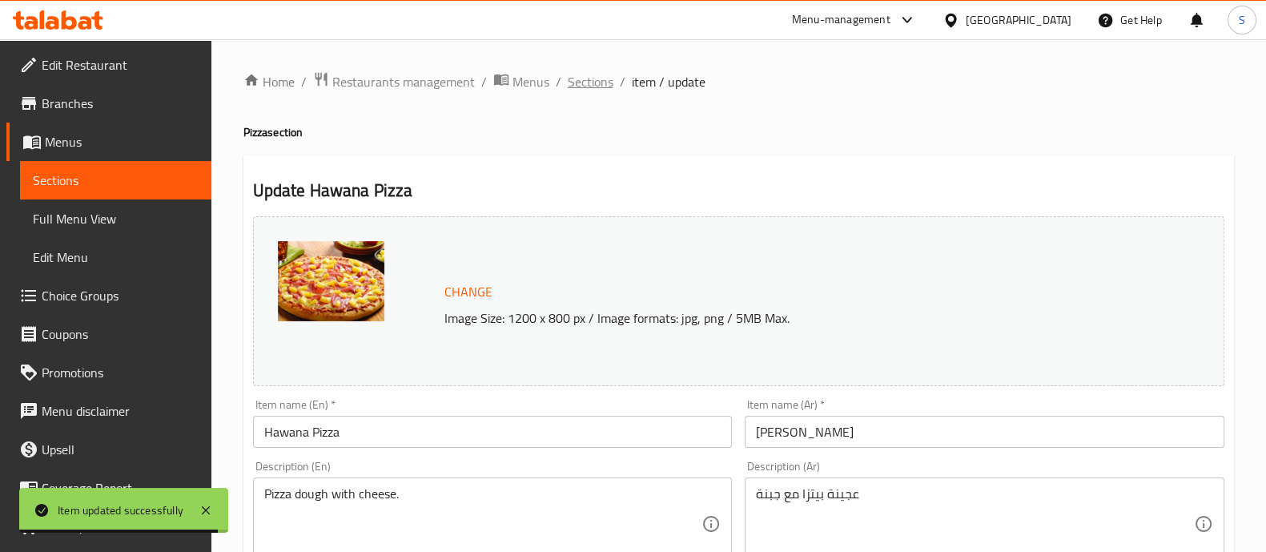
click at [601, 73] on span "Sections" at bounding box center [591, 81] width 46 height 19
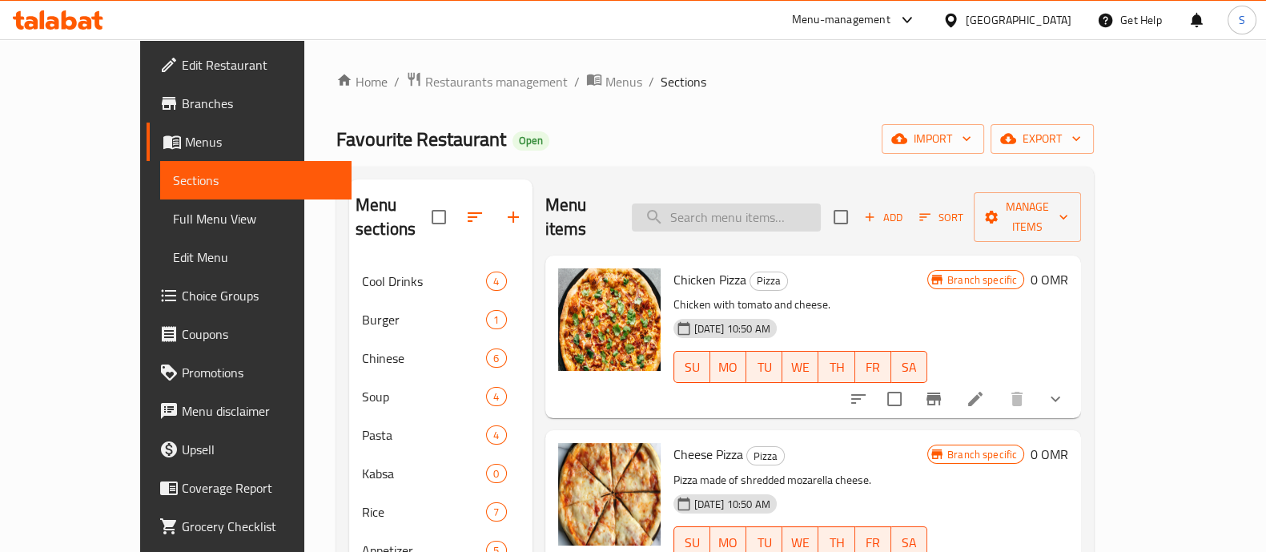
click at [739, 208] on input "search" at bounding box center [726, 217] width 189 height 28
paste input "Mazyuna Burger"
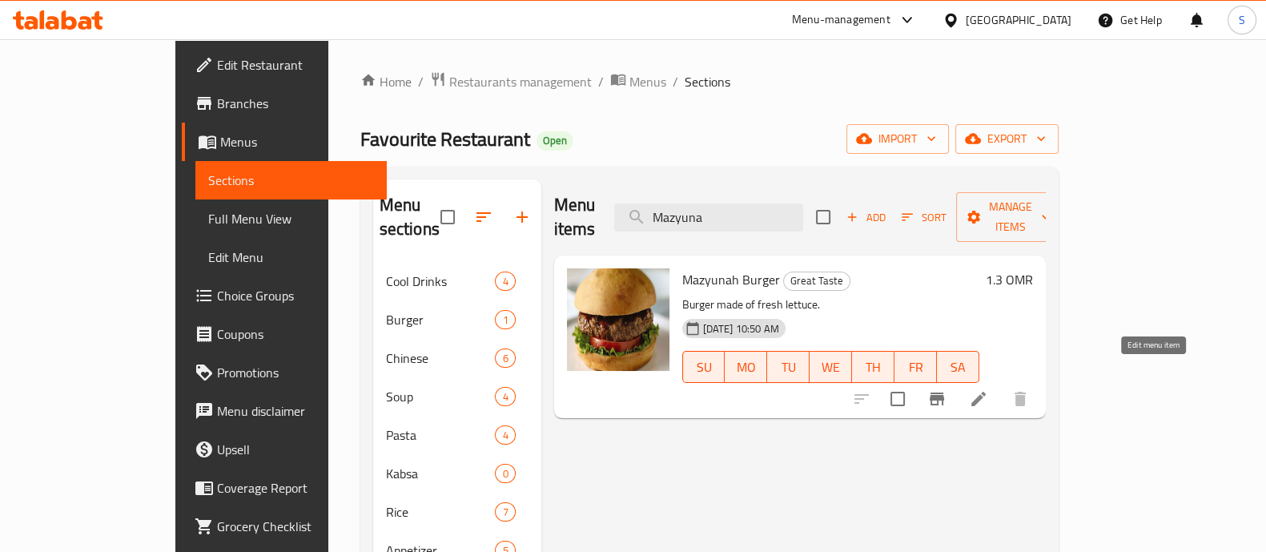
type input "Mazyuna"
click at [988, 389] on icon at bounding box center [978, 398] width 19 height 19
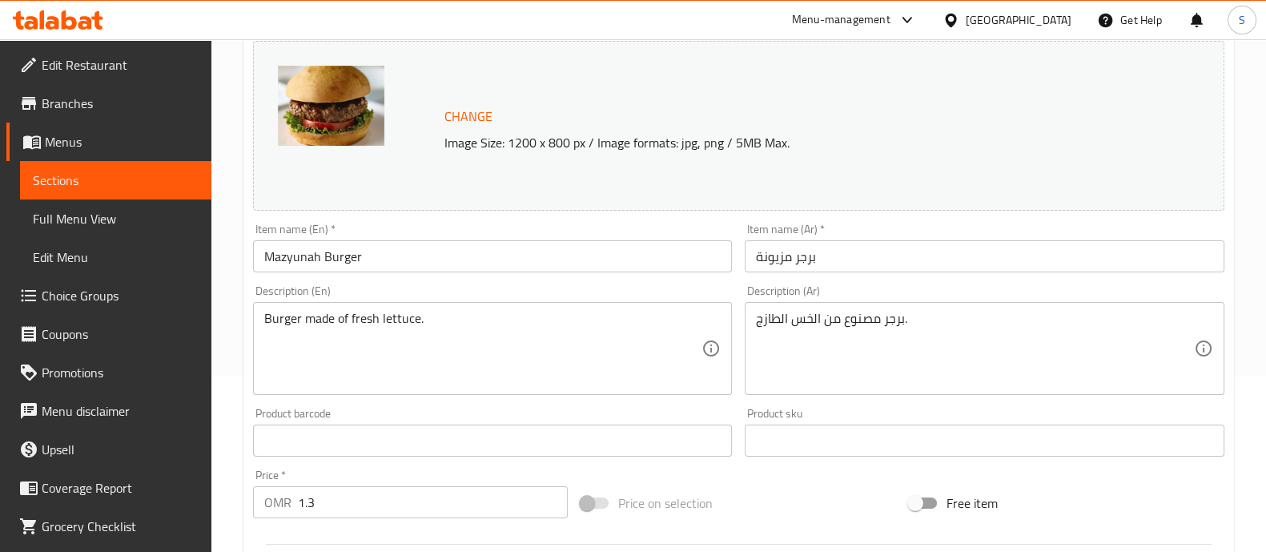
scroll to position [400, 0]
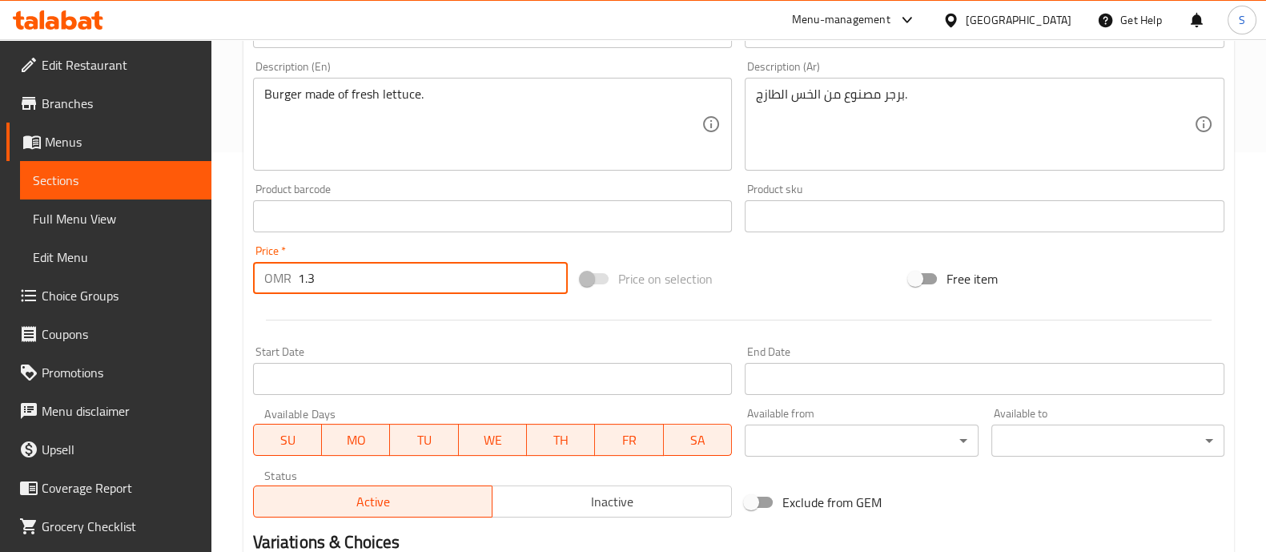
click at [387, 283] on input "1.3" at bounding box center [433, 278] width 271 height 32
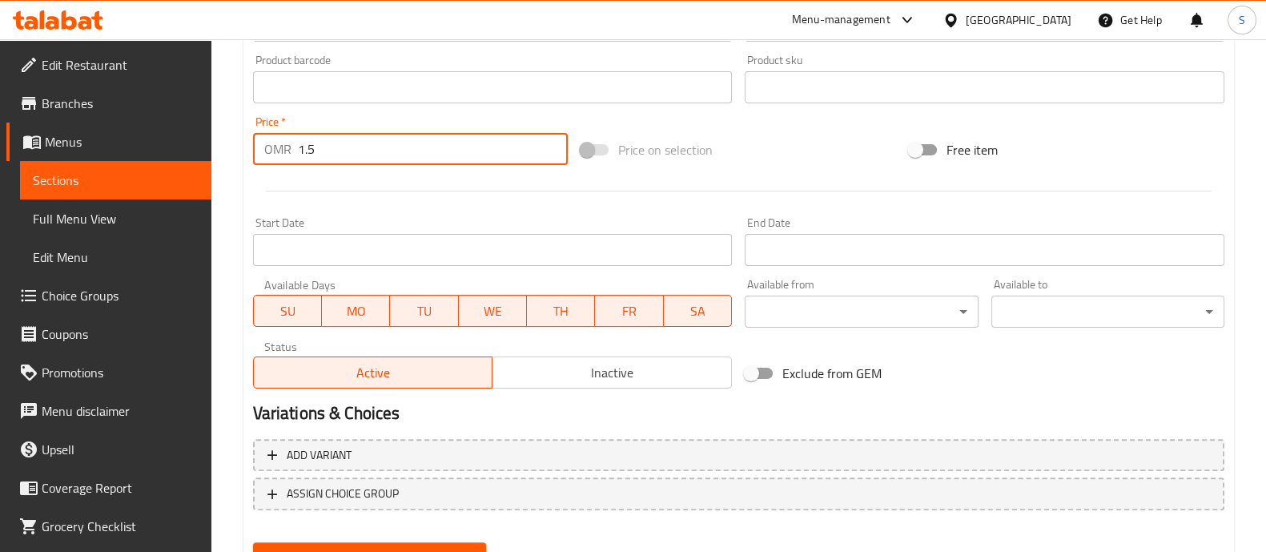
scroll to position [601, 0]
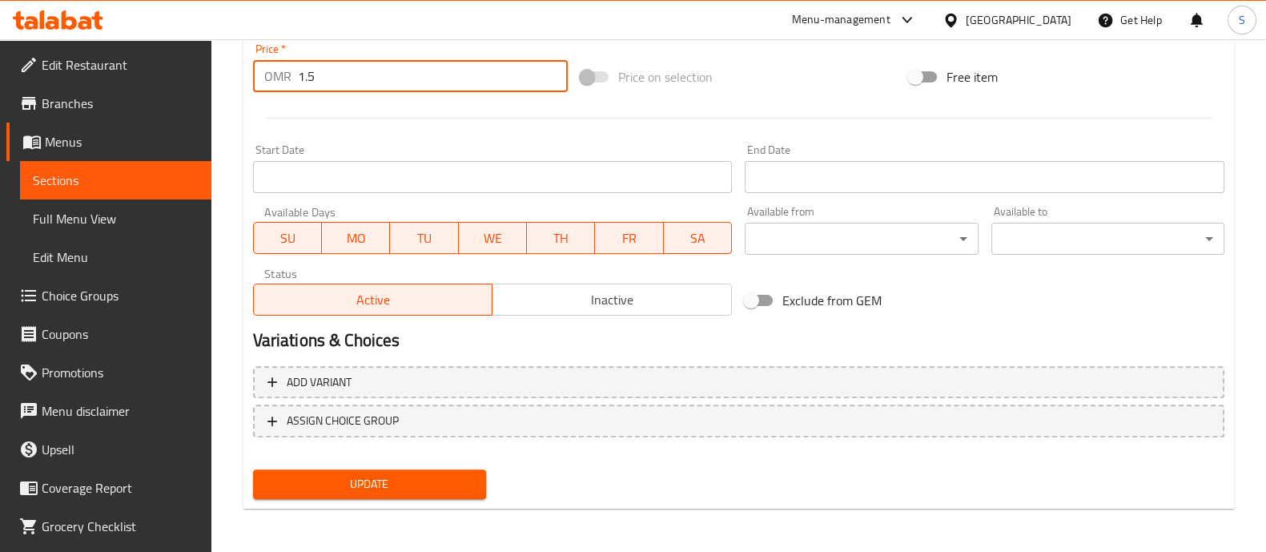
type input "1.5"
click at [460, 485] on span "Update" at bounding box center [369, 484] width 207 height 20
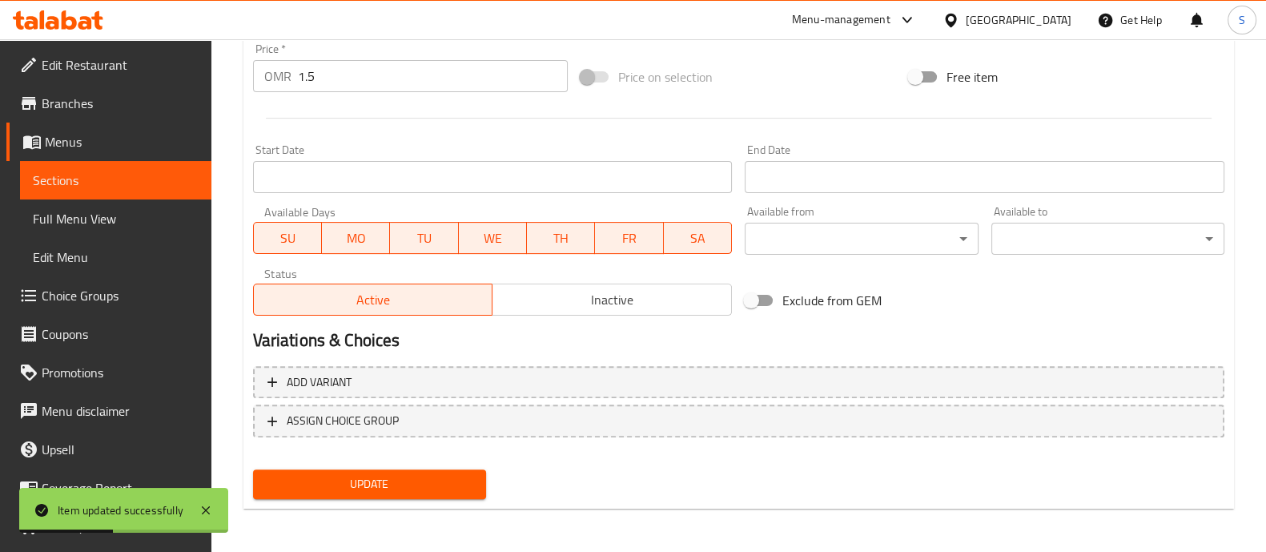
scroll to position [0, 0]
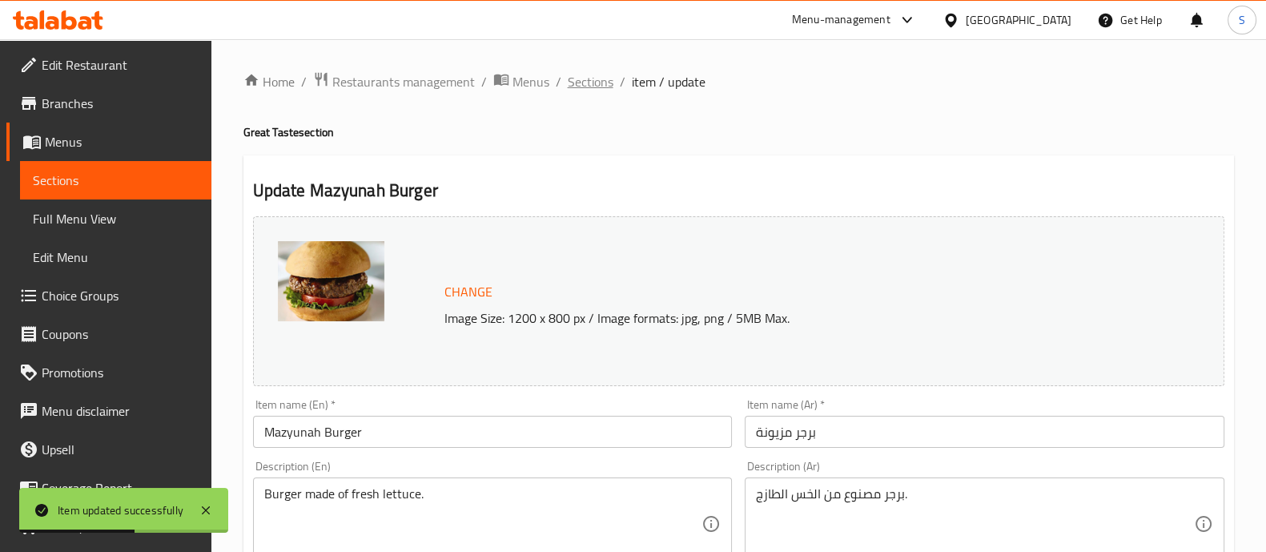
click at [584, 82] on span "Sections" at bounding box center [591, 81] width 46 height 19
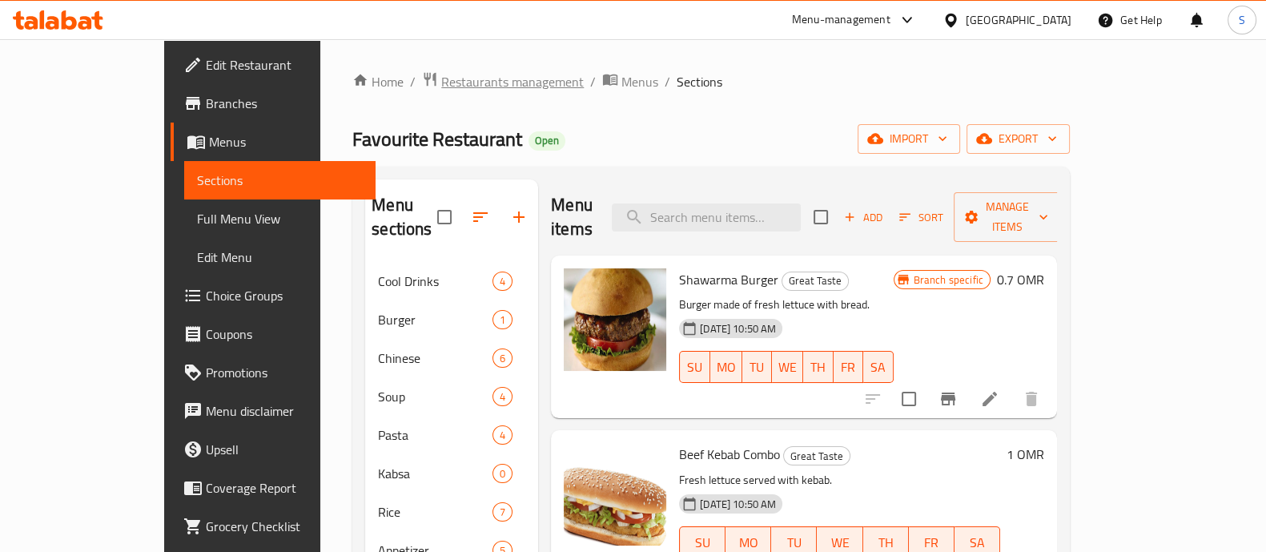
click at [441, 78] on span "Restaurants management" at bounding box center [512, 81] width 143 height 19
